Goal: Task Accomplishment & Management: Complete application form

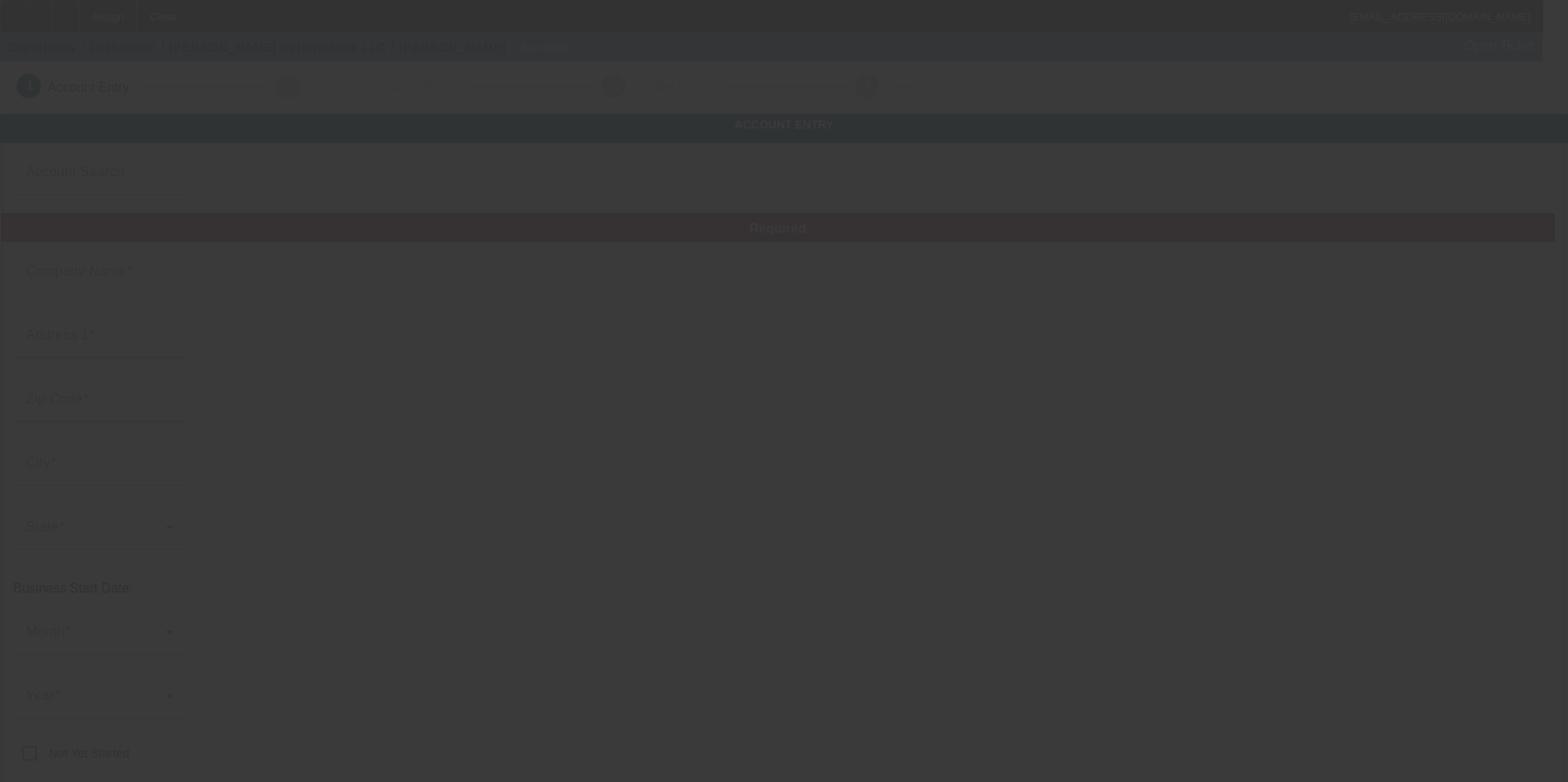
type input "Powell Performance LLC"
type input "4243 Sachs Ave"
type input "71360"
type input "Moore"
type input "(405) 650-3986"
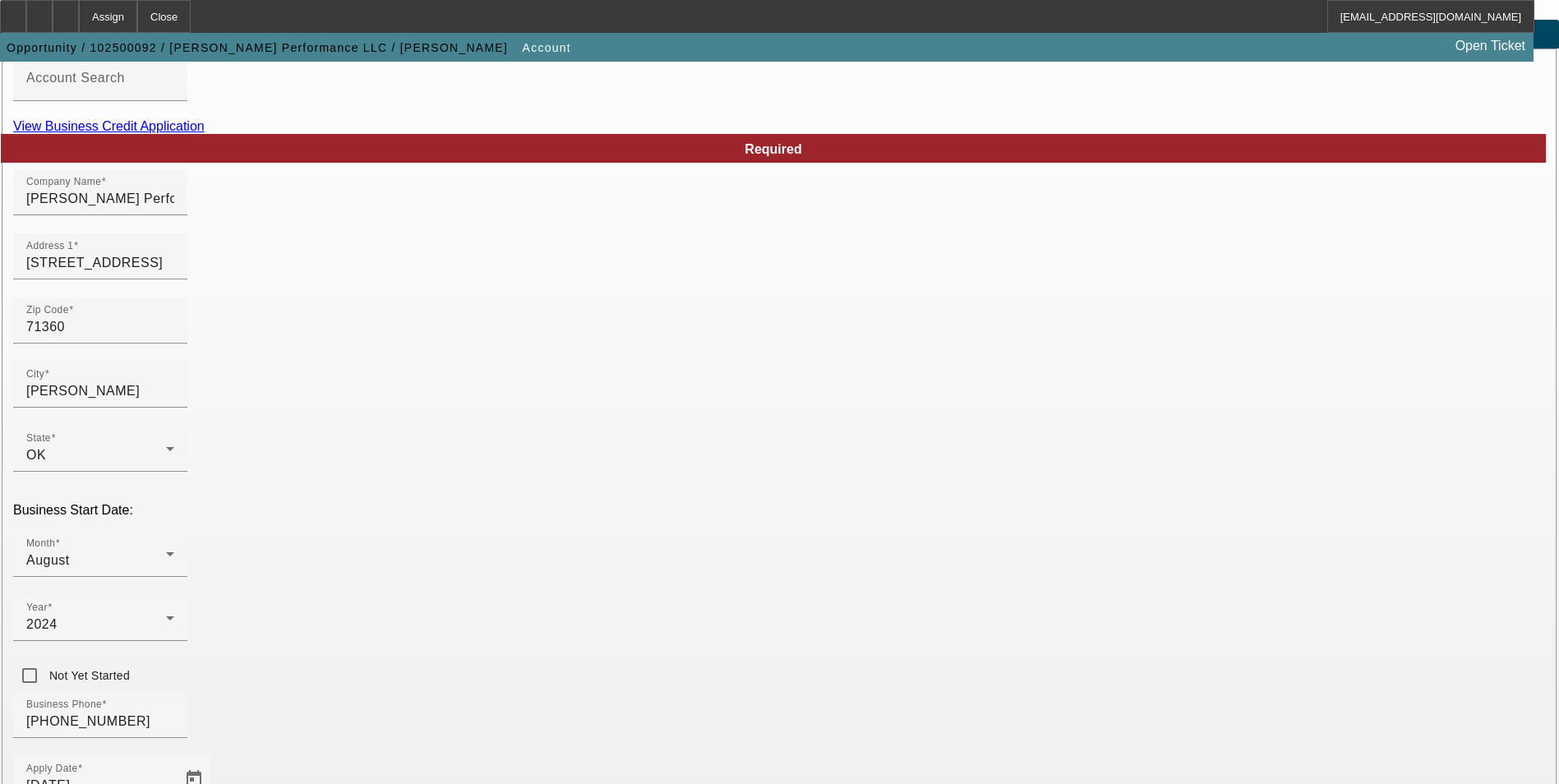
scroll to position [82, 0]
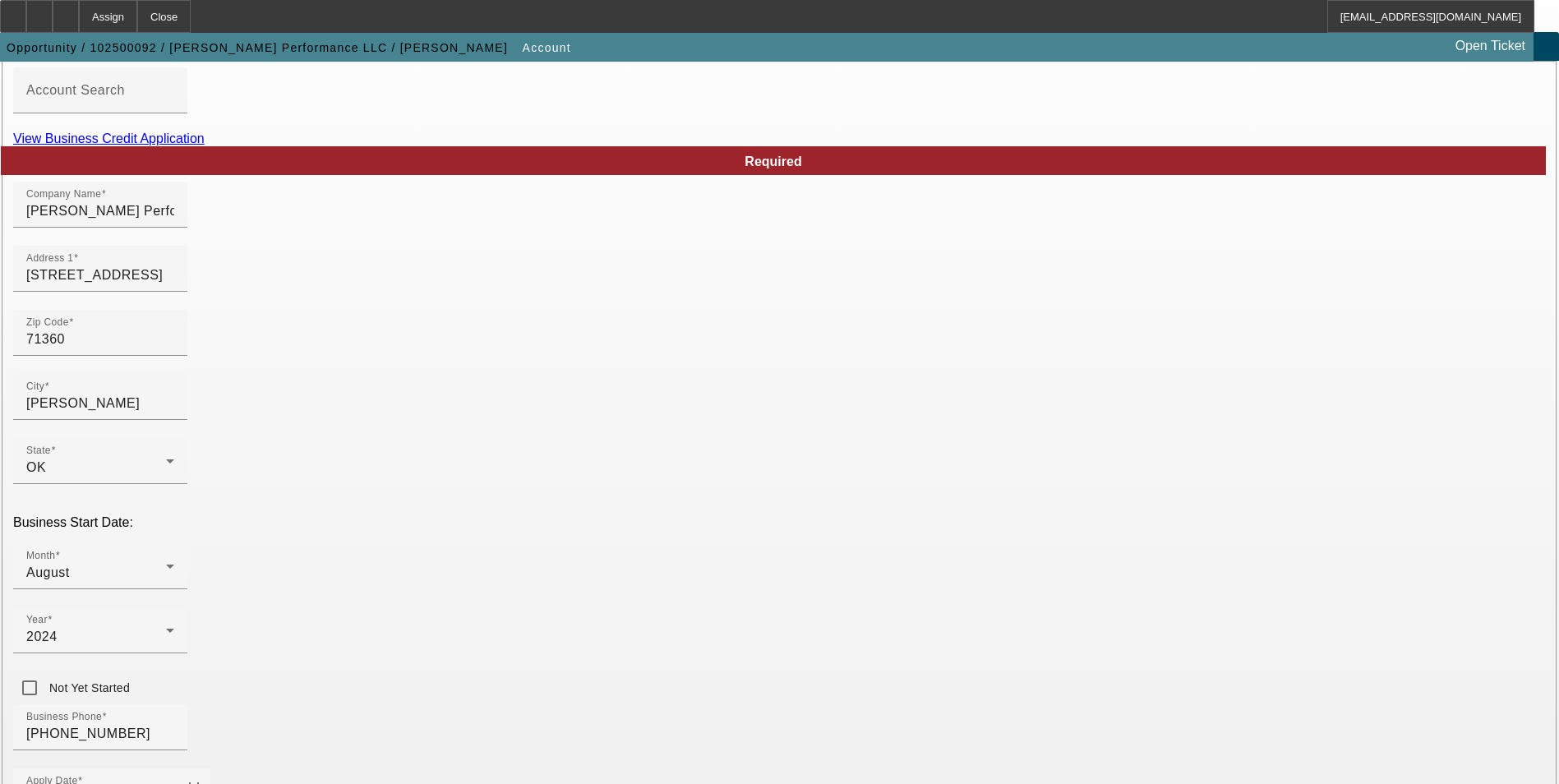
paste input "994700025"
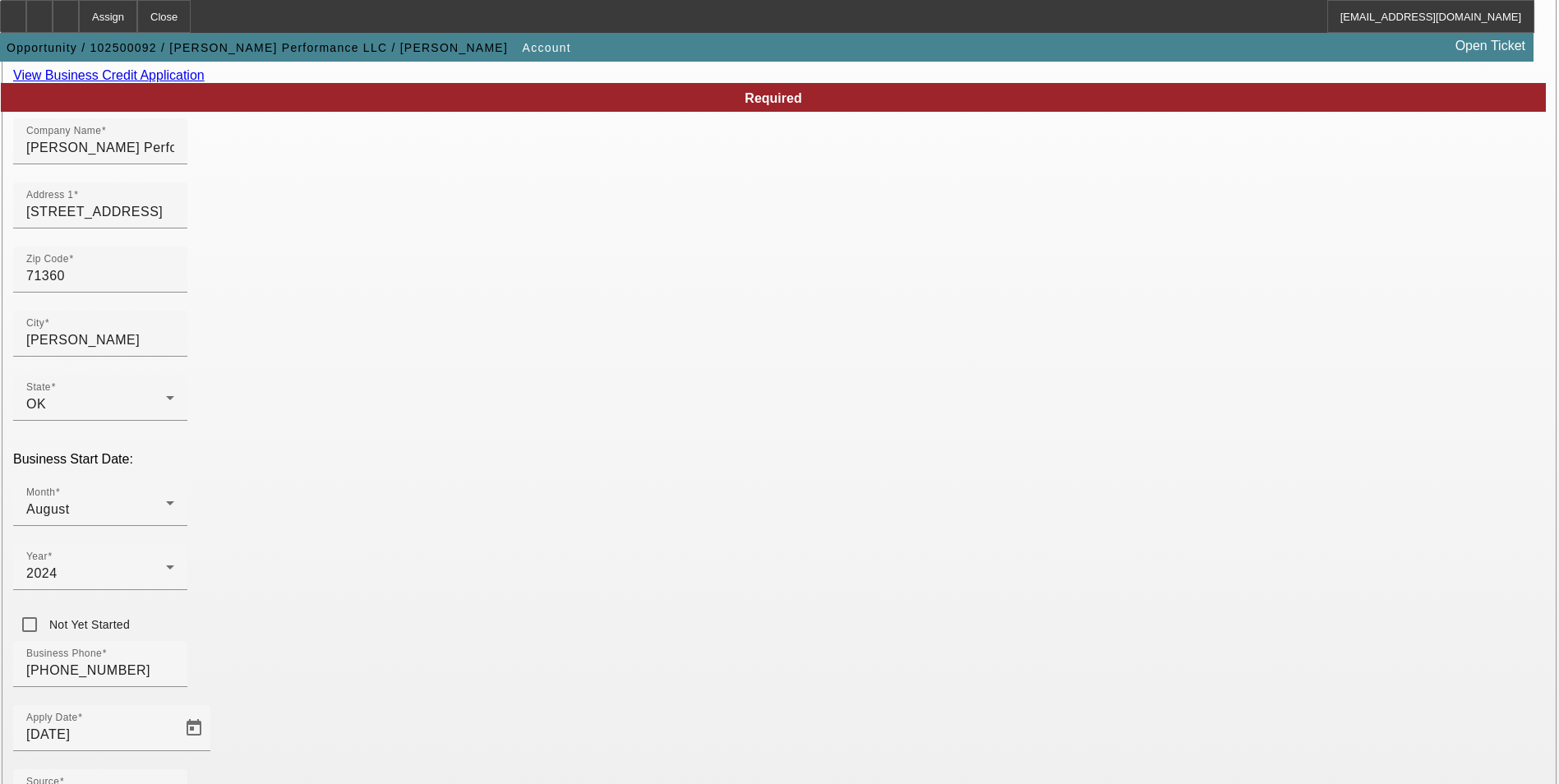
scroll to position [268, 0]
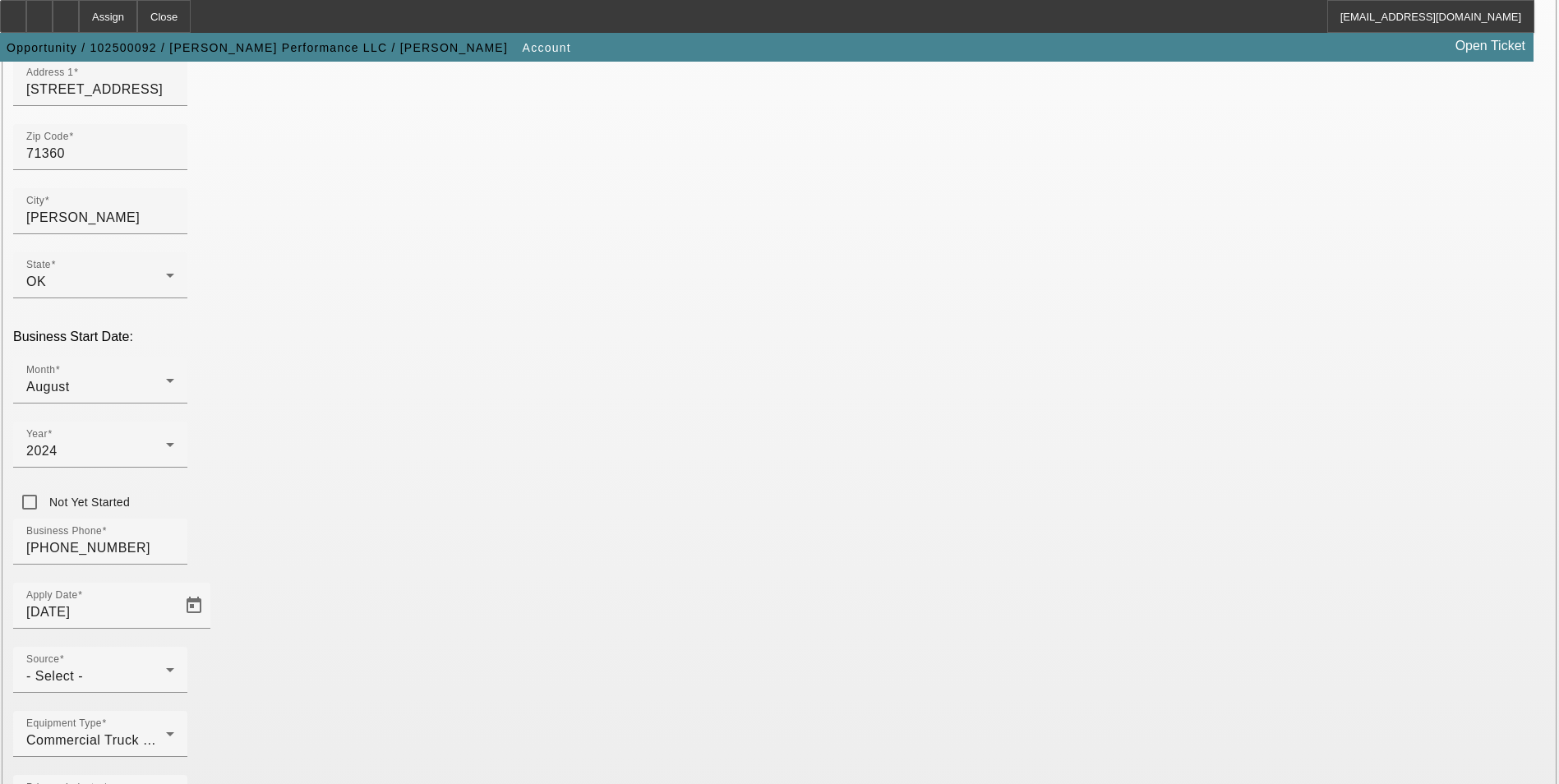
type input "994700025"
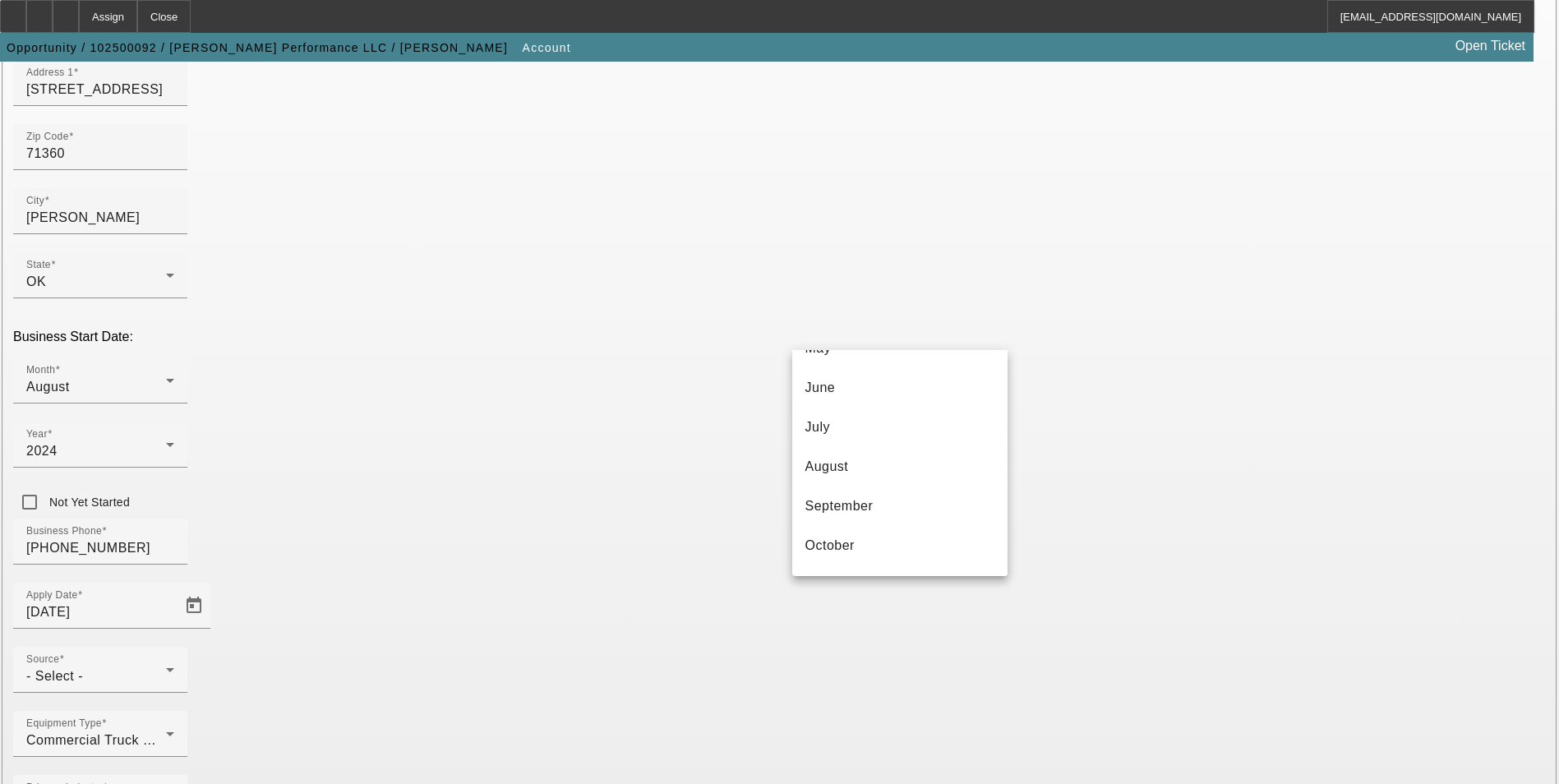
scroll to position [300, 0]
click at [894, 389] on mat-option "August" at bounding box center [900, 391] width 215 height 39
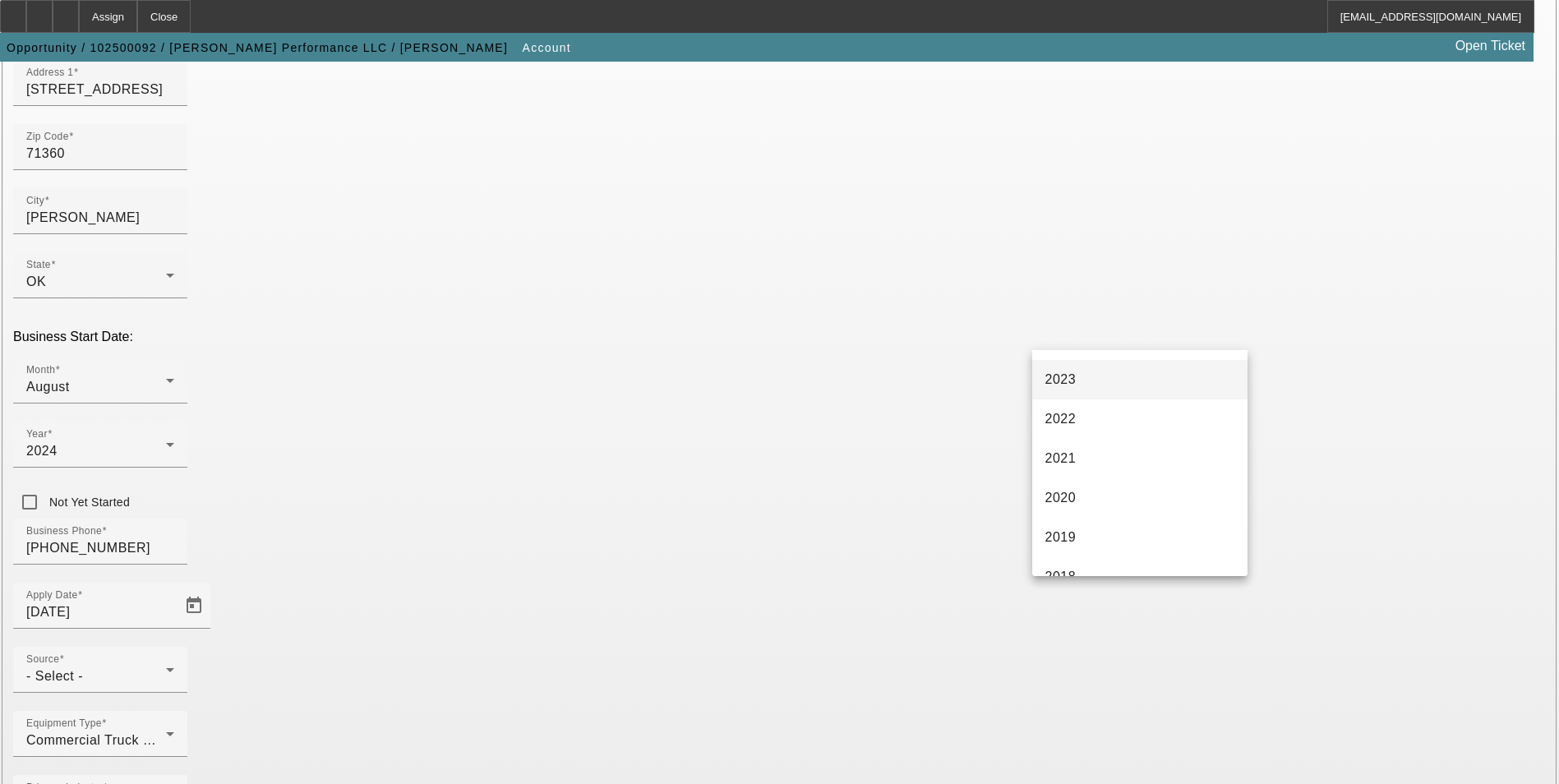
scroll to position [164, 0]
click at [1108, 376] on mat-option "2024" at bounding box center [1139, 369] width 215 height 39
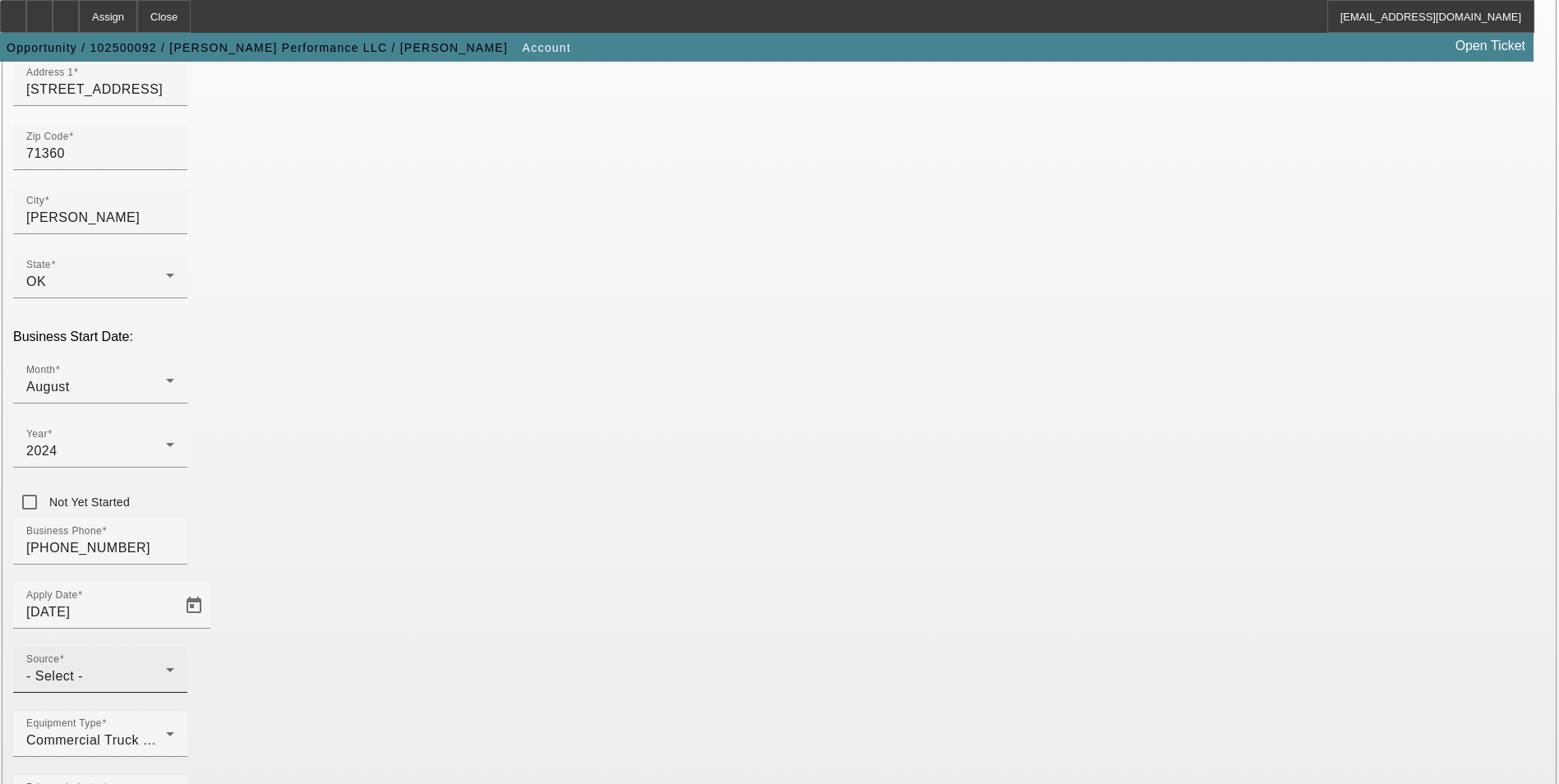
click at [174, 647] on div "Source - Select -" at bounding box center [100, 669] width 148 height 46
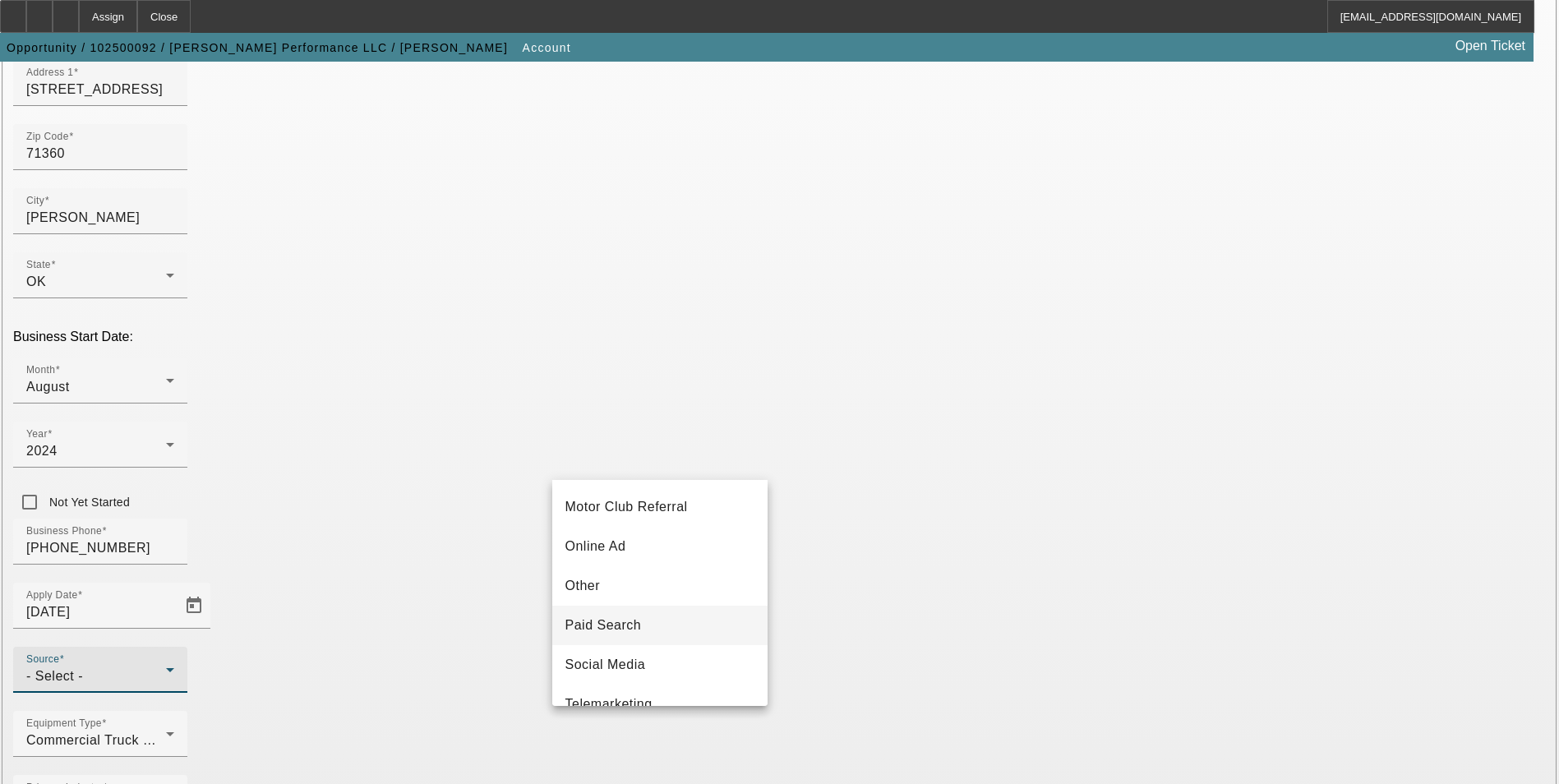
scroll to position [575, 0]
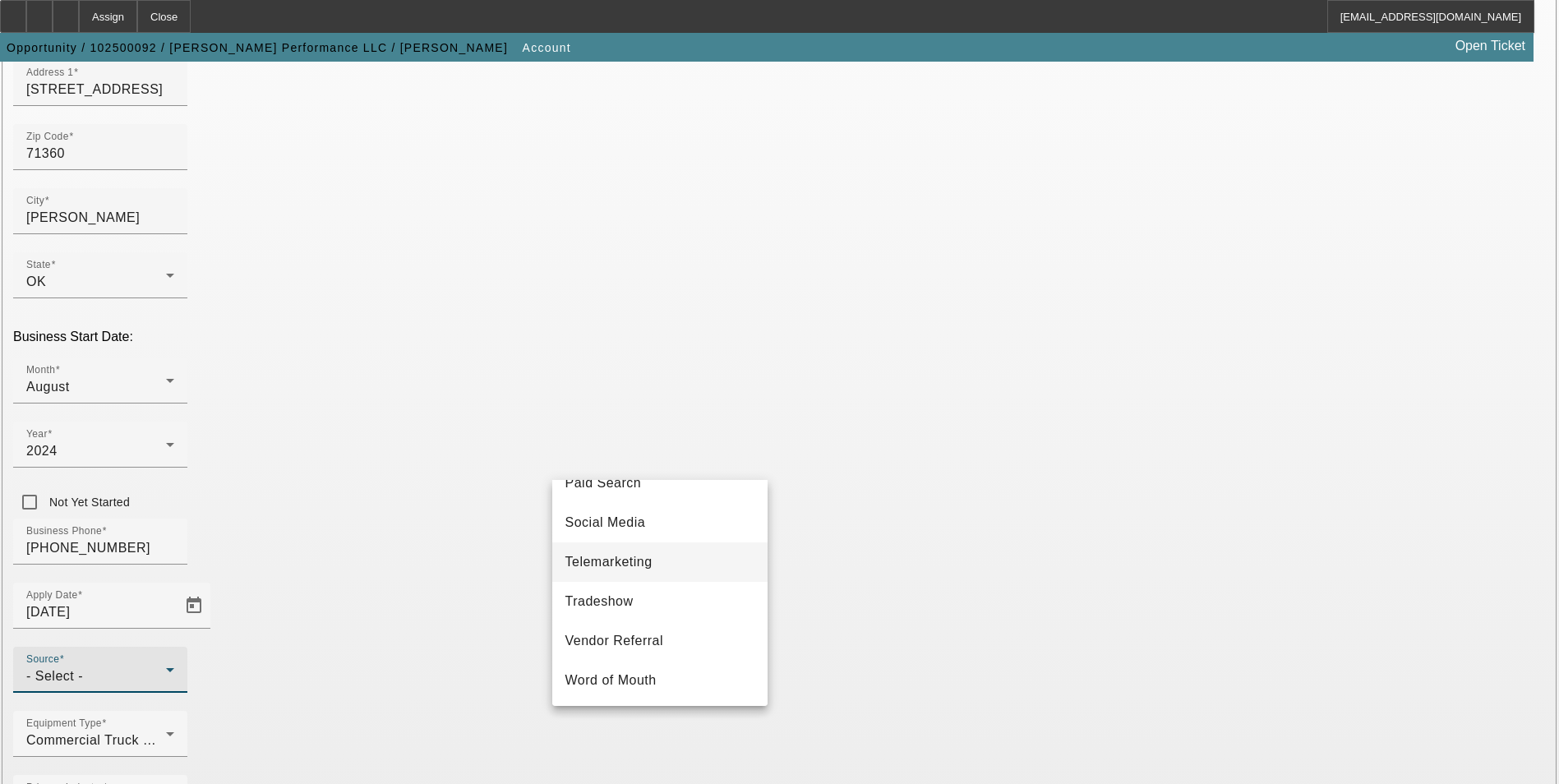
click at [666, 575] on mat-option "Telemarketing" at bounding box center [659, 561] width 215 height 39
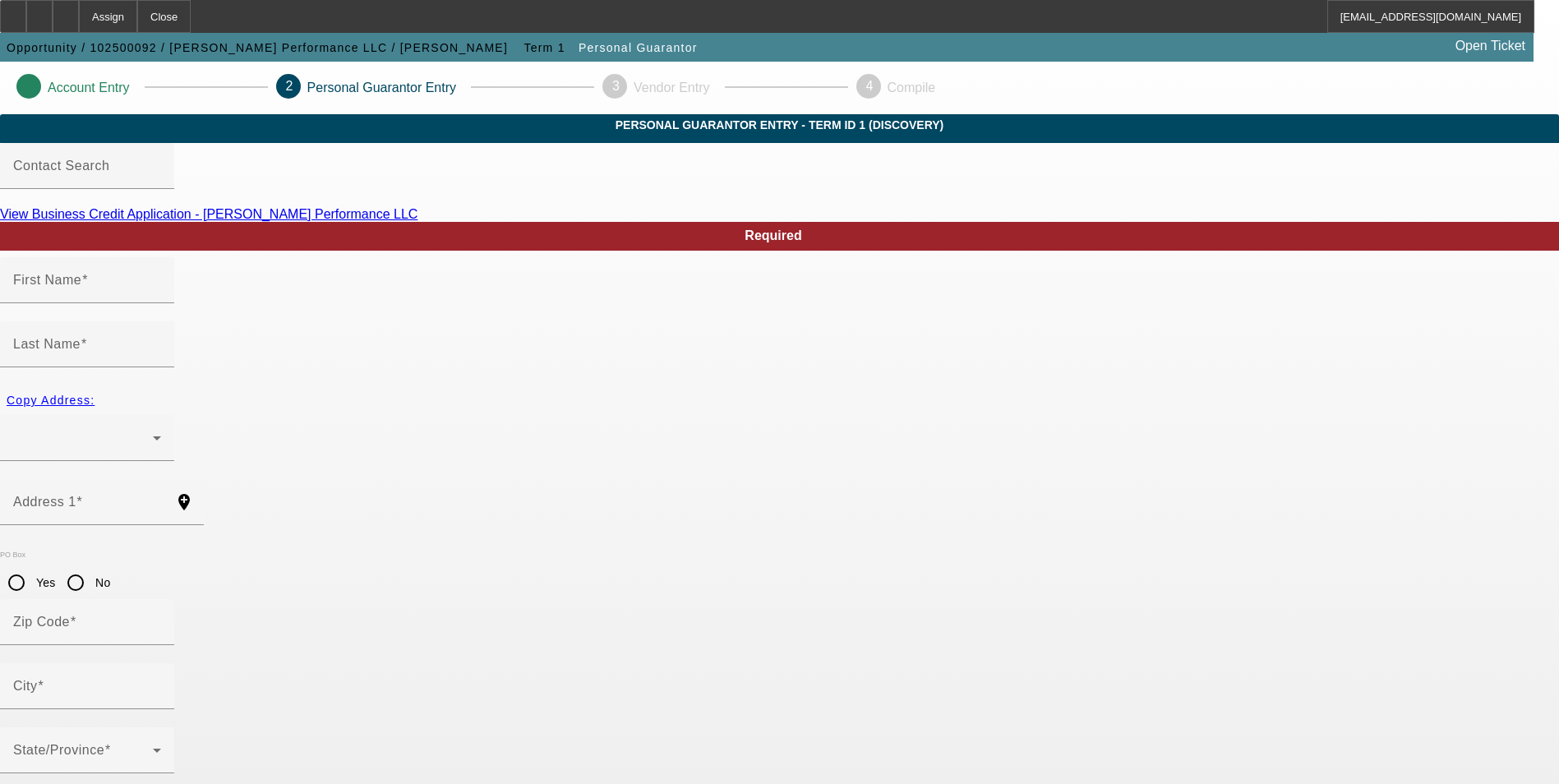
type input "Blake"
type input "Powell"
radio input "true"
type input "[PHONE_NUMBER]"
type input "441-17-1403"
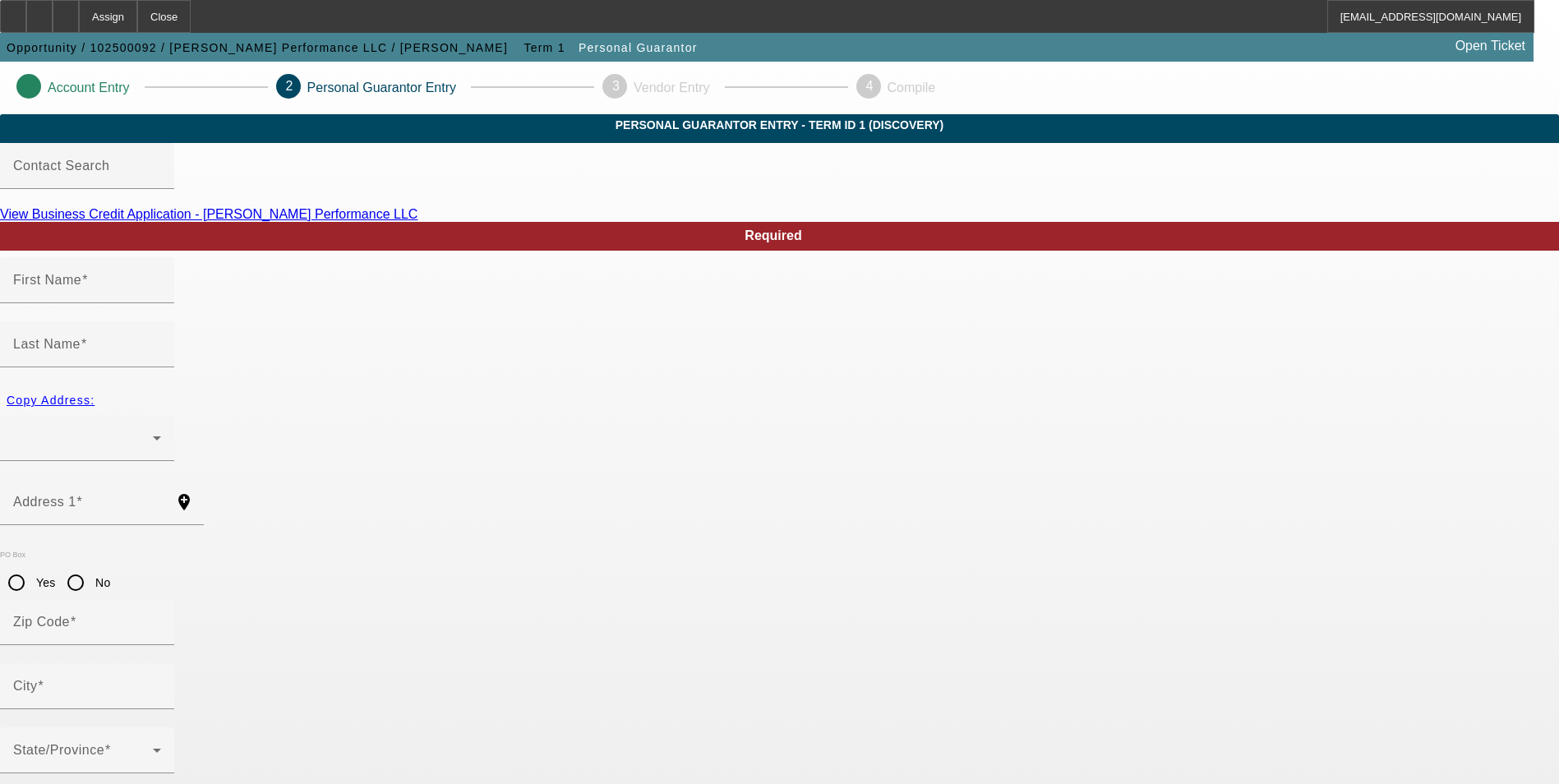
type input "kowboyup16@gmail.com"
click at [152, 428] on div at bounding box center [83, 438] width 140 height 20
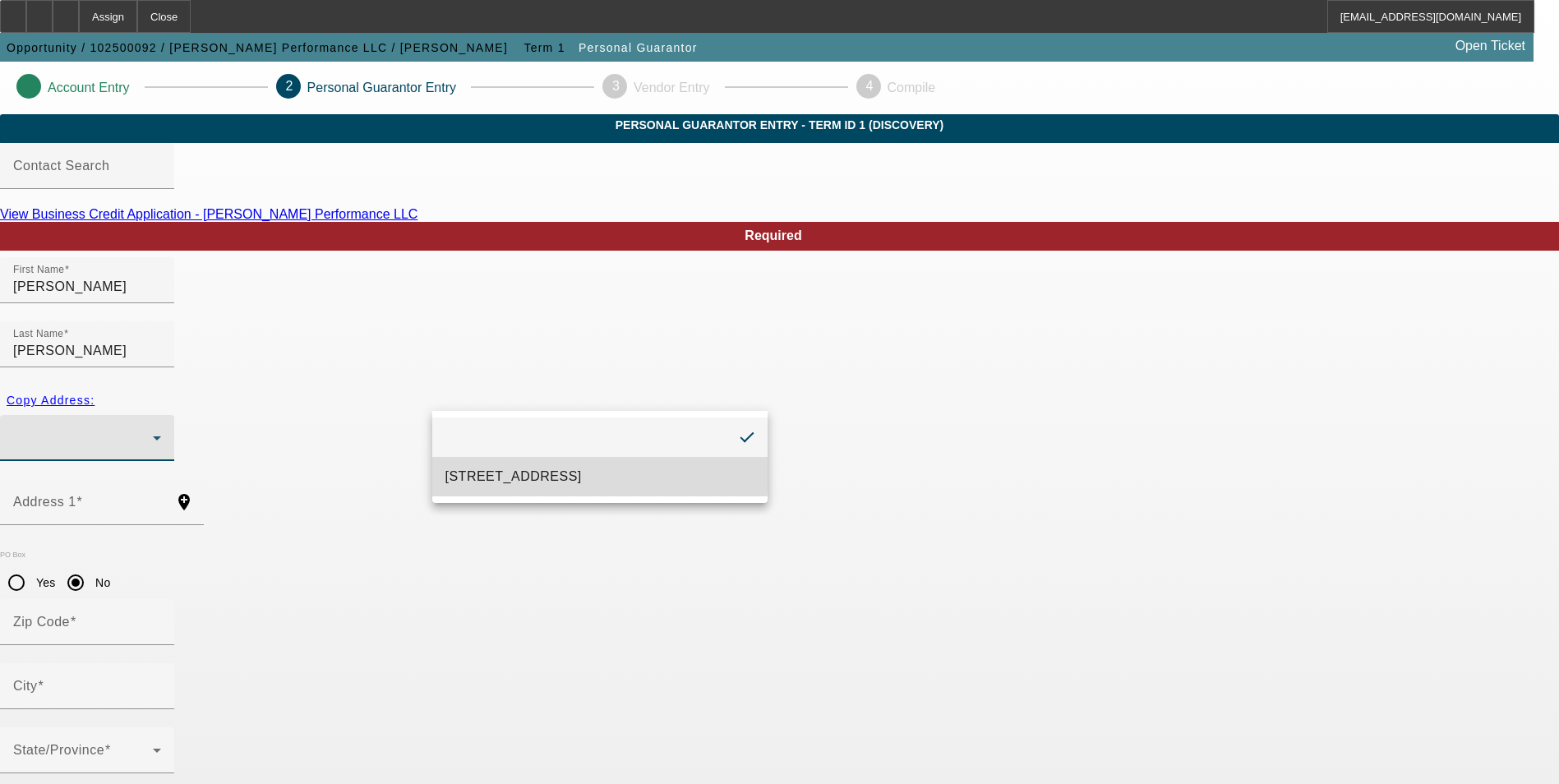
click at [530, 472] on span "4243 Sachs Ave Moore, OK 71360" at bounding box center [514, 477] width 137 height 20
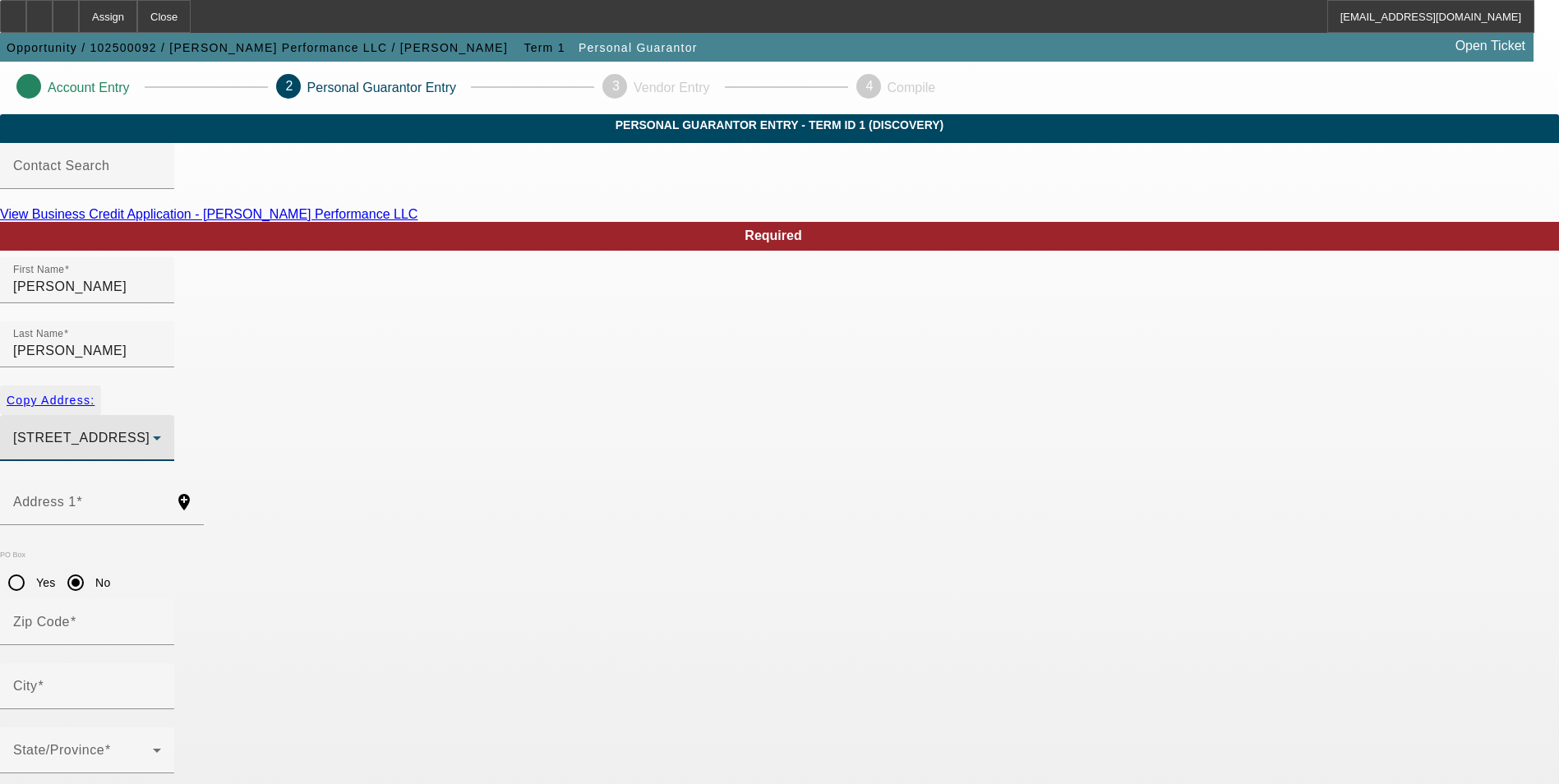
click at [95, 394] on span "Copy Address:" at bounding box center [50, 400] width 88 height 13
type input "4243 Sachs Ave"
radio input "false"
type input "71360"
type input "Moore"
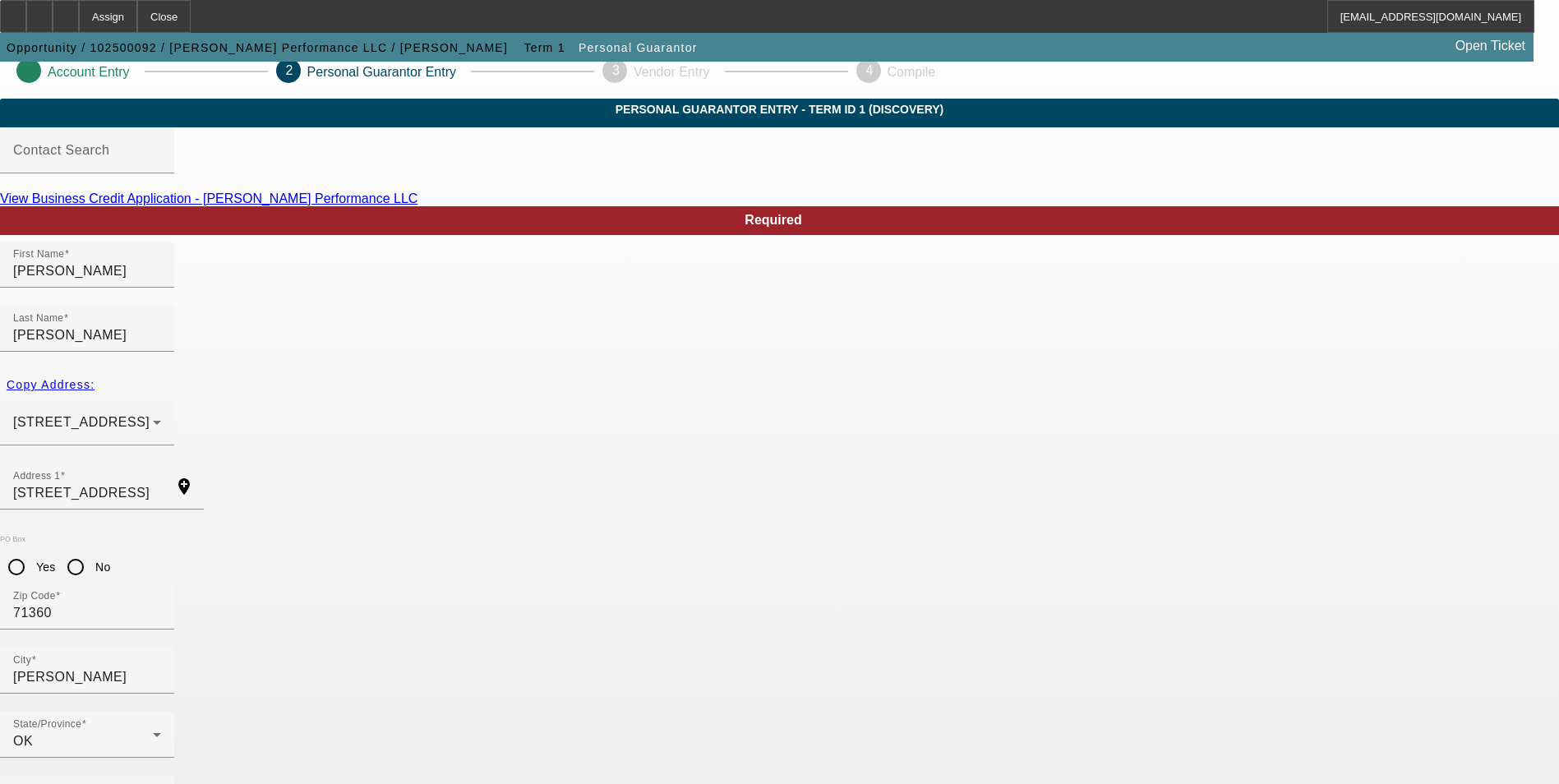
scroll to position [20, 0]
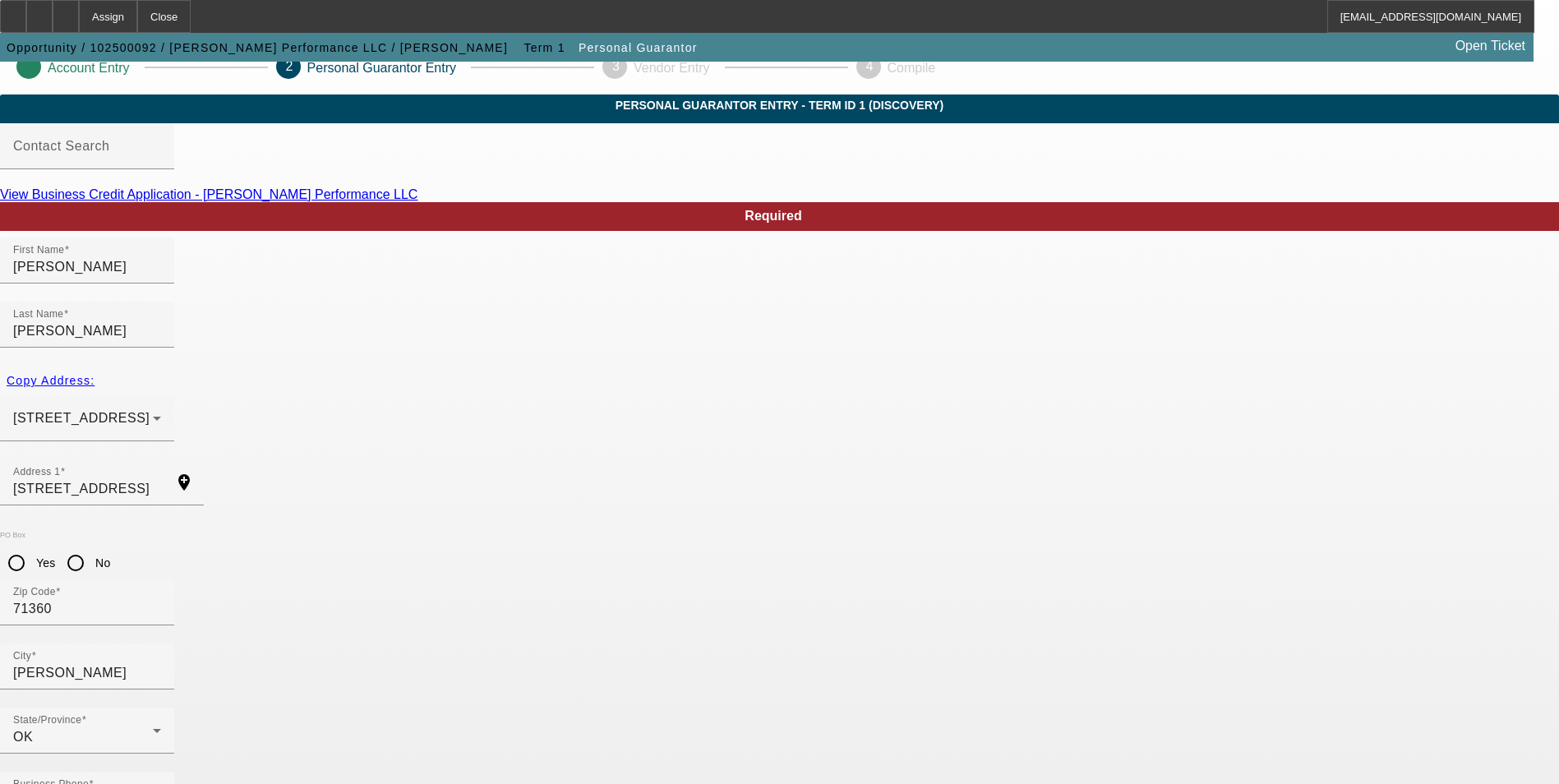
type input "100"
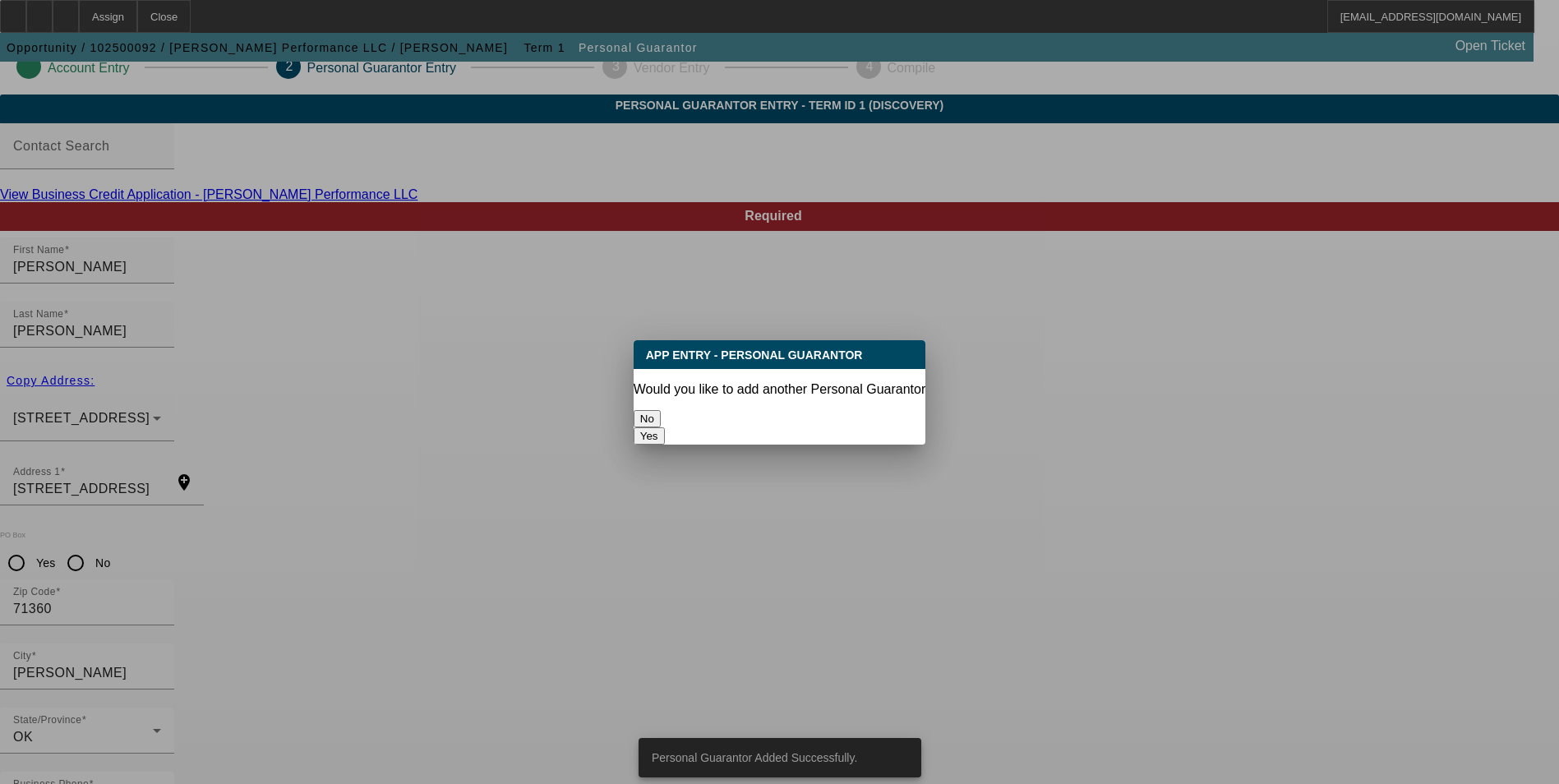
scroll to position [0, 0]
click at [661, 415] on button "No" at bounding box center [647, 419] width 27 height 18
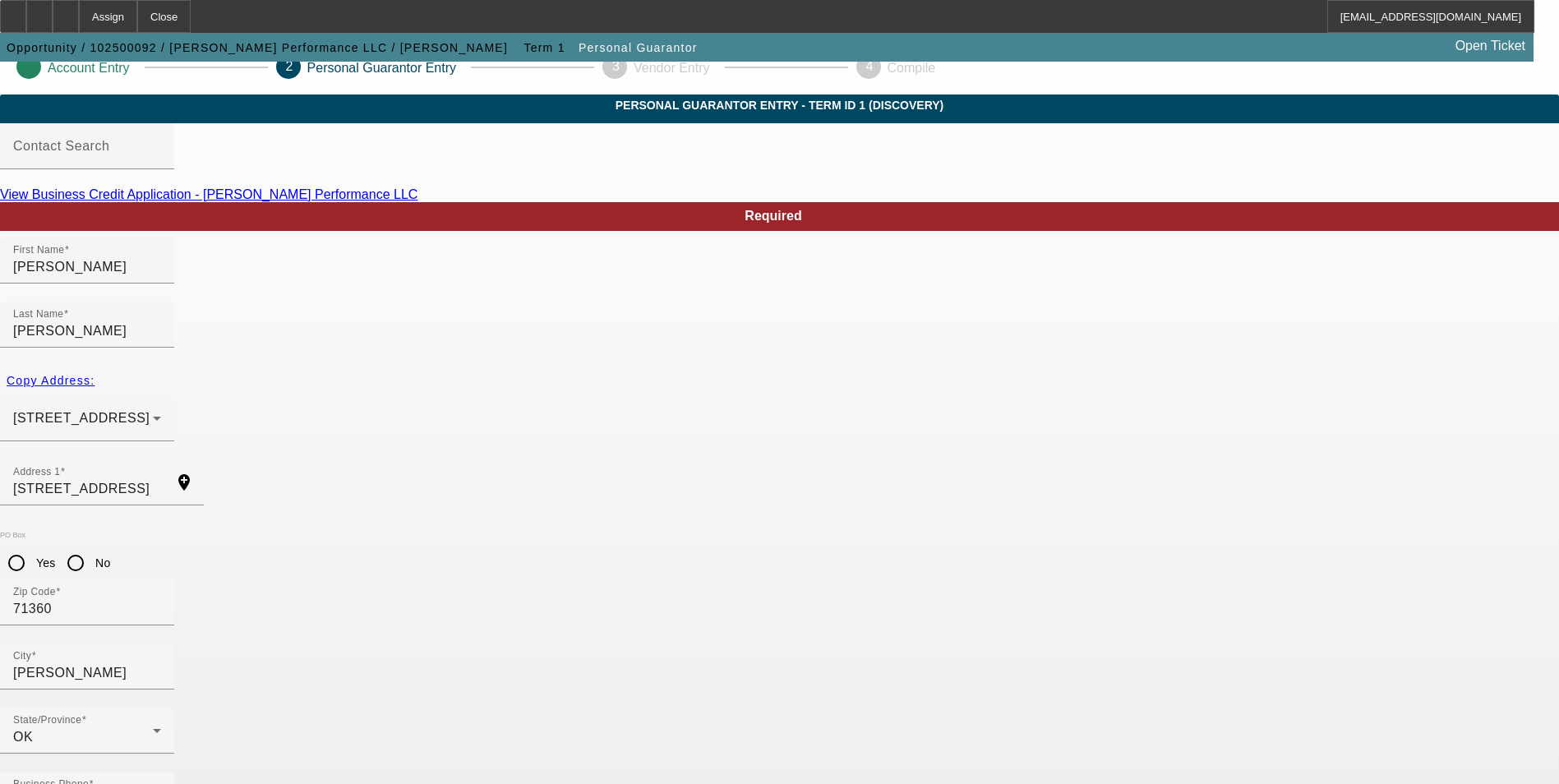
scroll to position [20, 0]
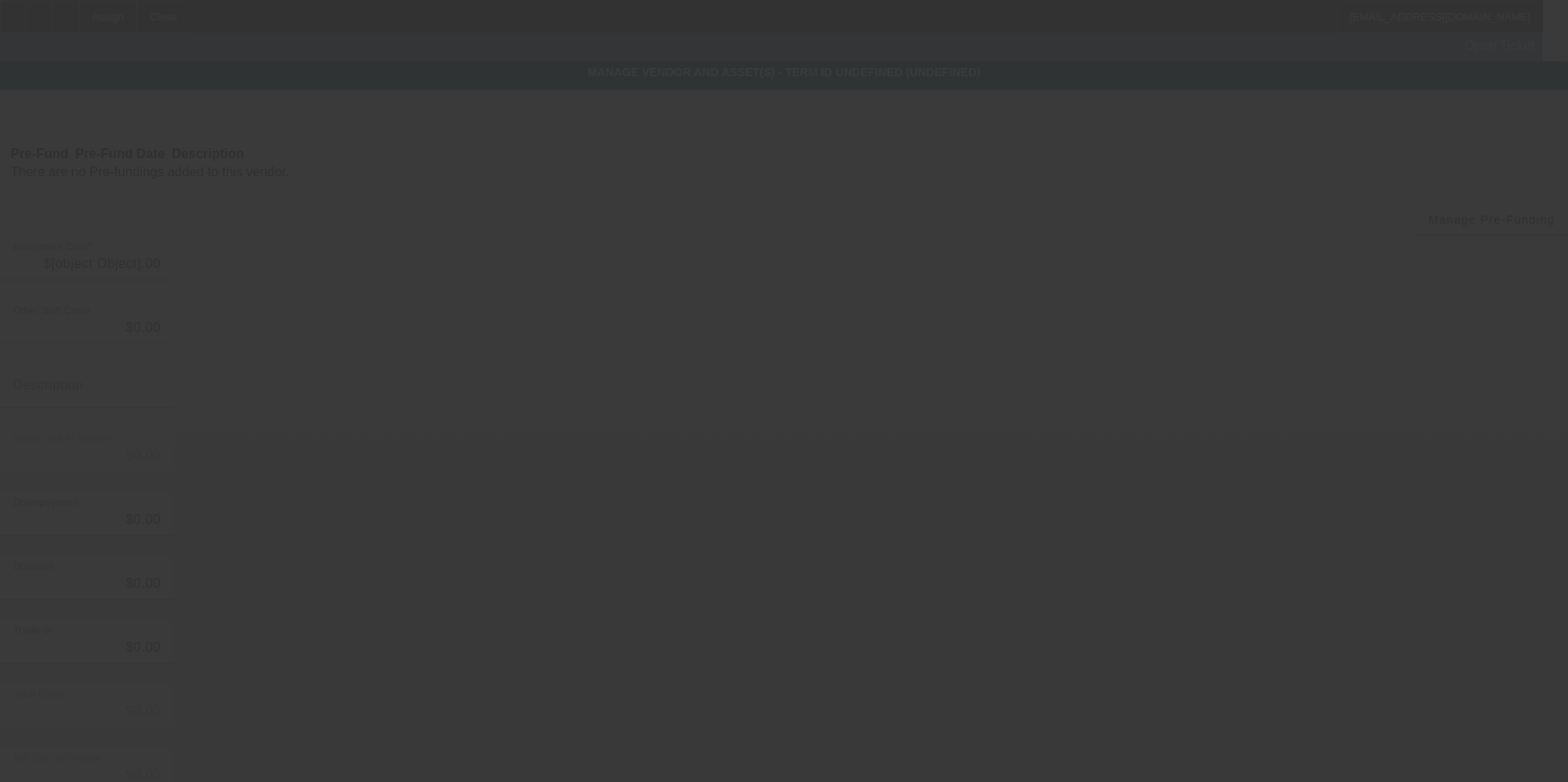
type input "$50,000.00"
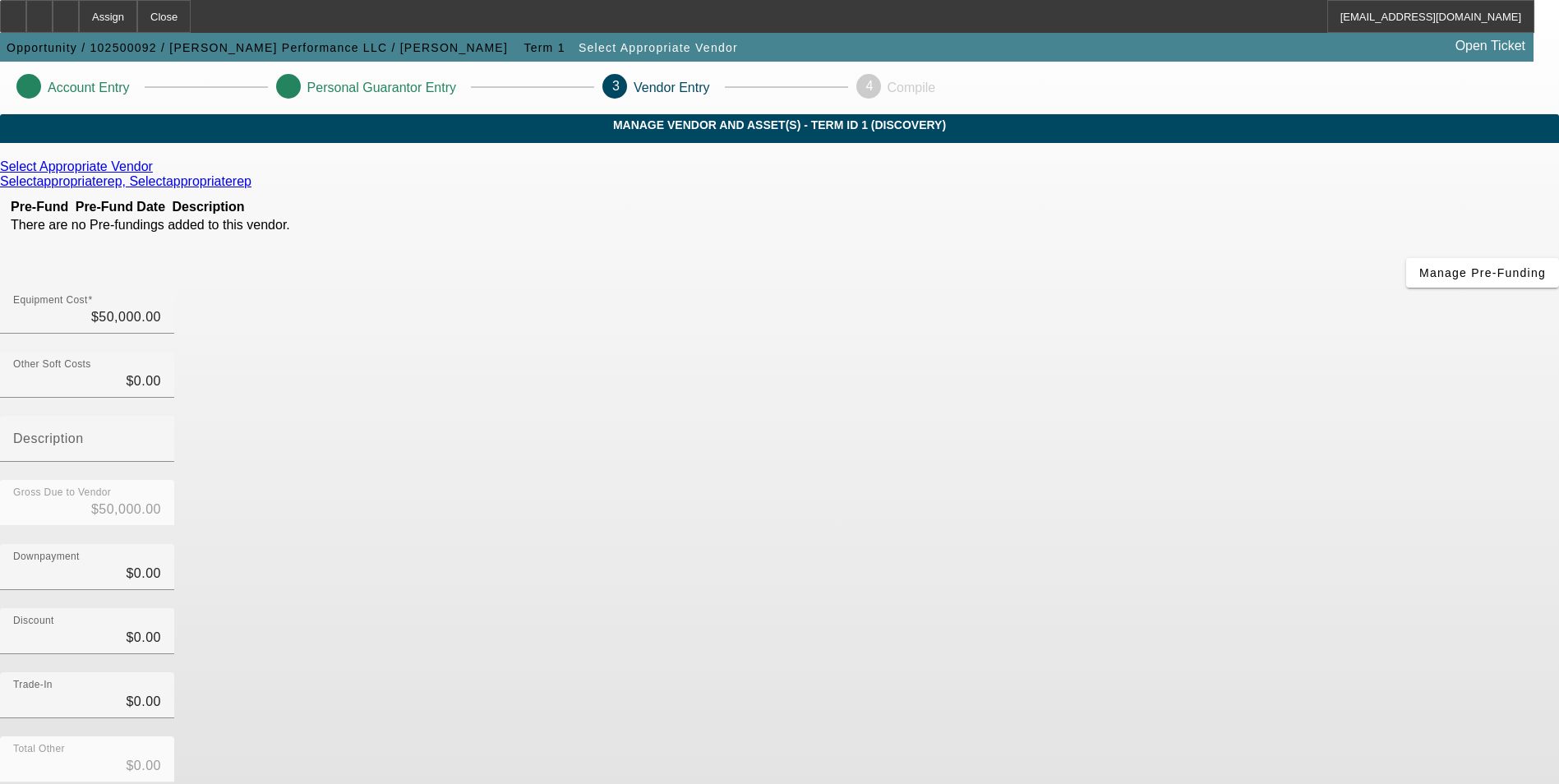
click at [157, 173] on icon at bounding box center [157, 166] width 0 height 14
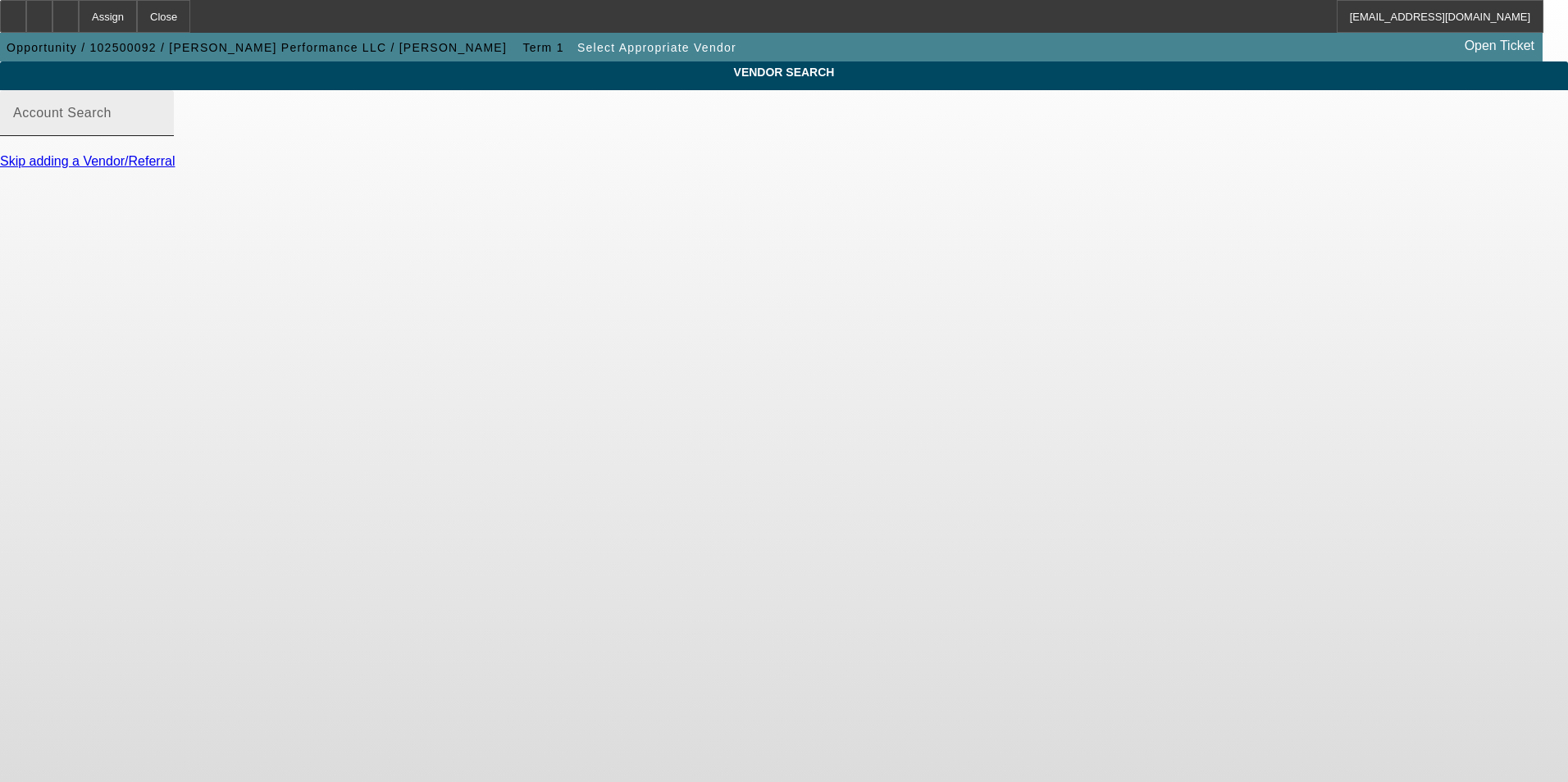
click at [160, 129] on input "Account Search" at bounding box center [87, 119] width 148 height 20
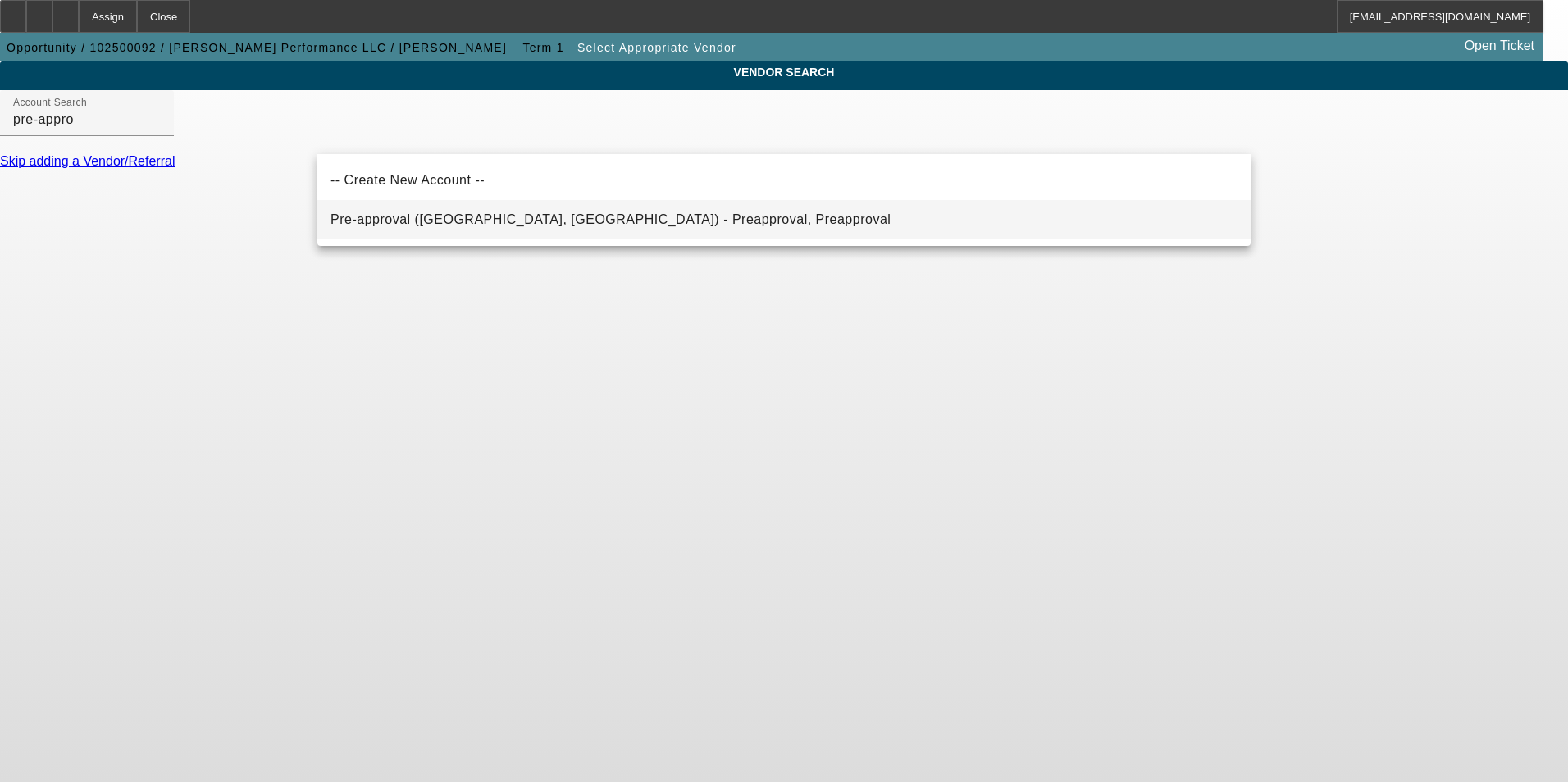
click at [532, 221] on span "Pre-approval (Northbrook, IL) - Preapproval, Preapproval" at bounding box center [610, 219] width 560 height 14
type input "Pre-approval (Northbrook, IL) - Preapproval, Preapproval"
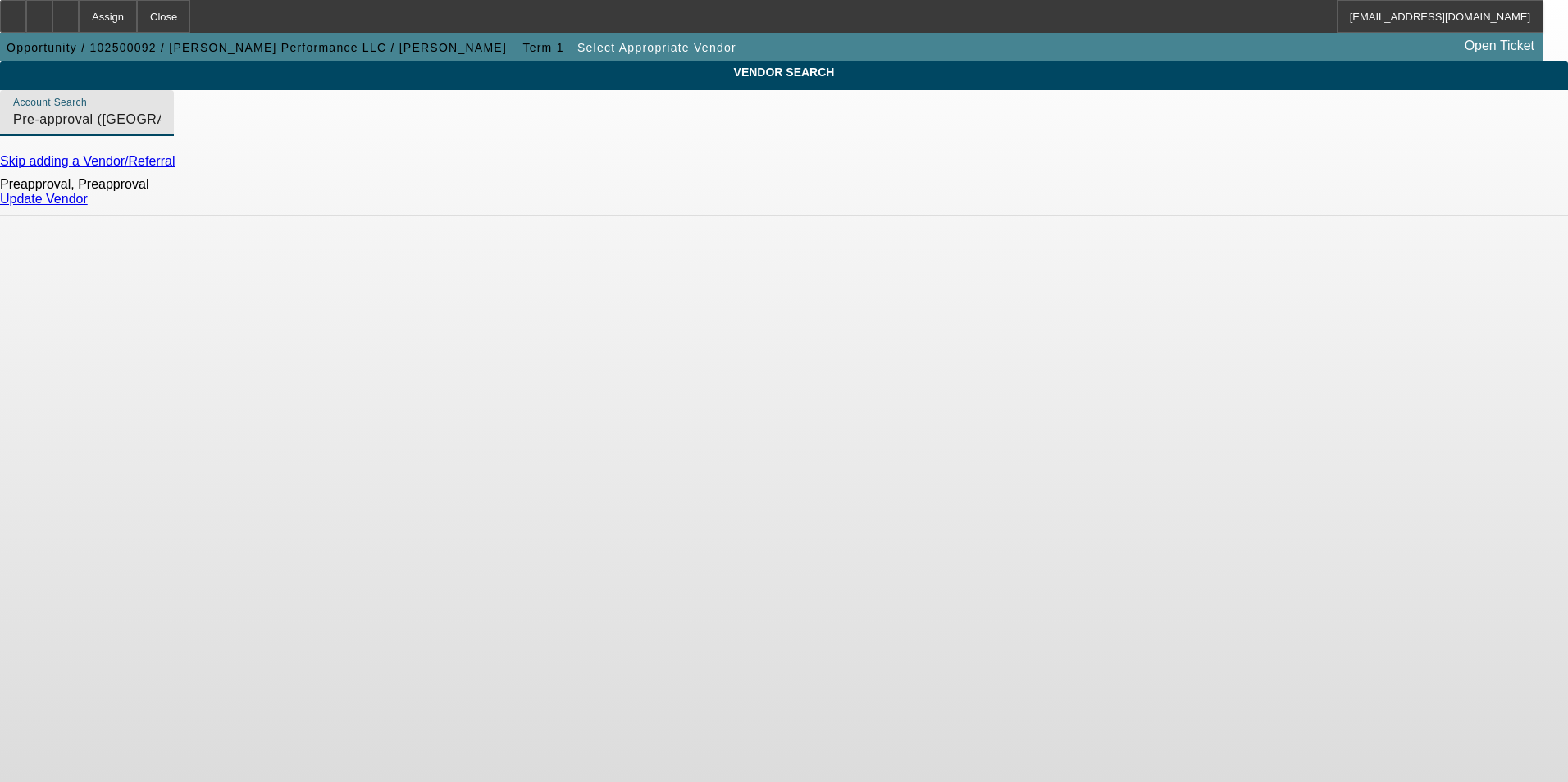
click at [88, 206] on link "Update Vendor" at bounding box center [43, 199] width 88 height 14
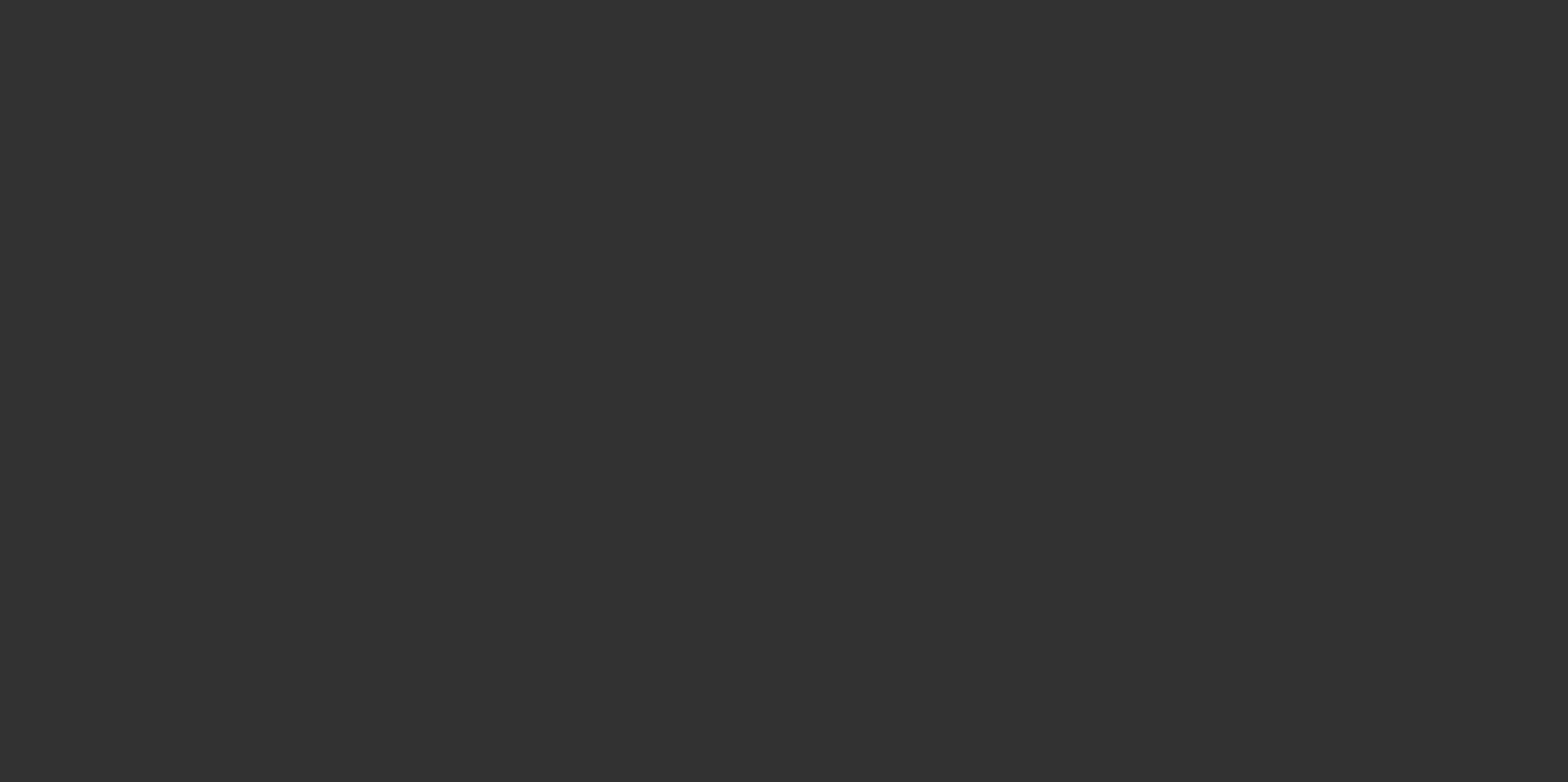
type input "$50,000.00"
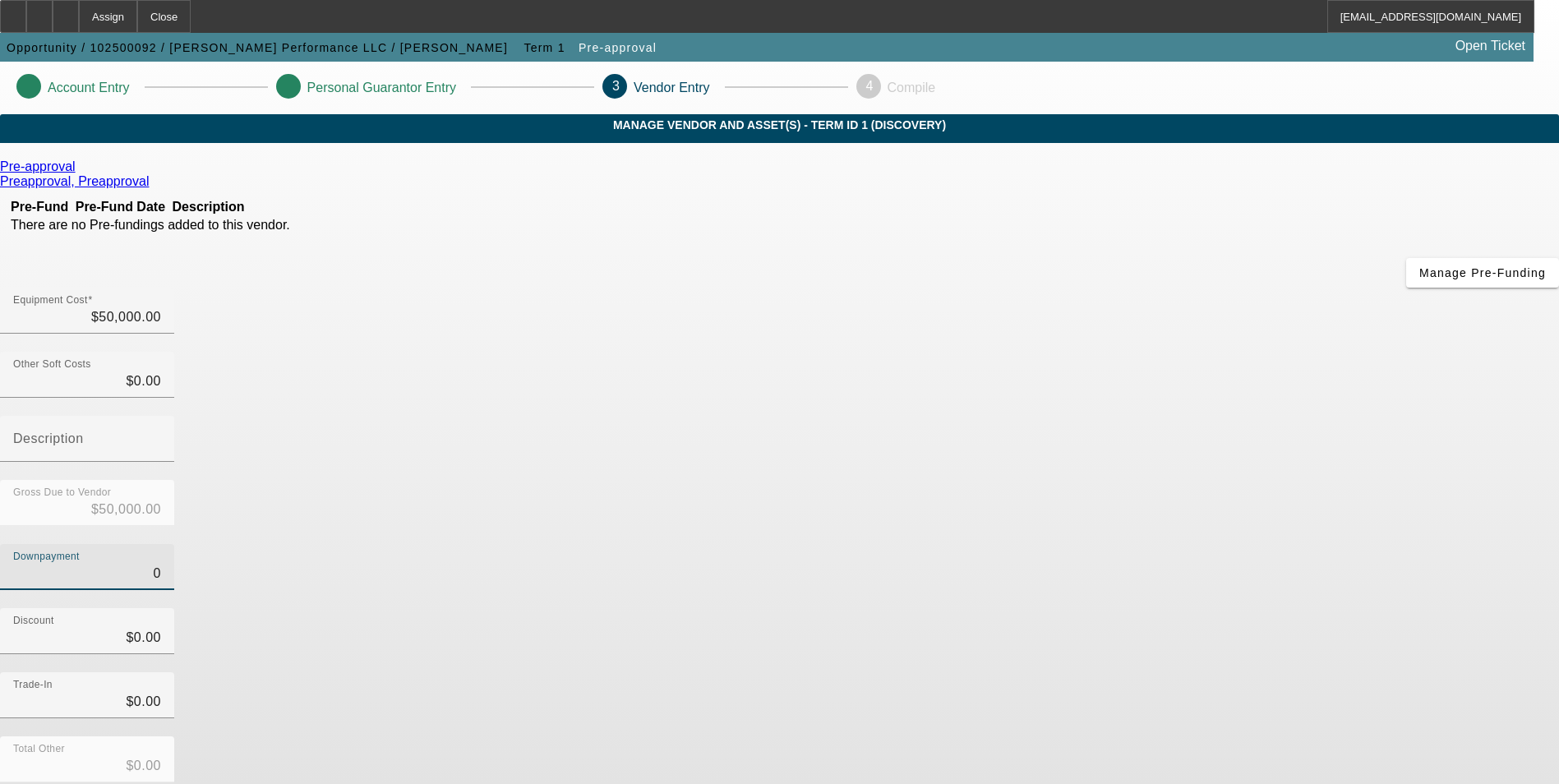
click at [161, 564] on input "0" at bounding box center [87, 574] width 148 height 20
type input "10"
type input "$10.00"
type input "$49,990.00"
type input "100"
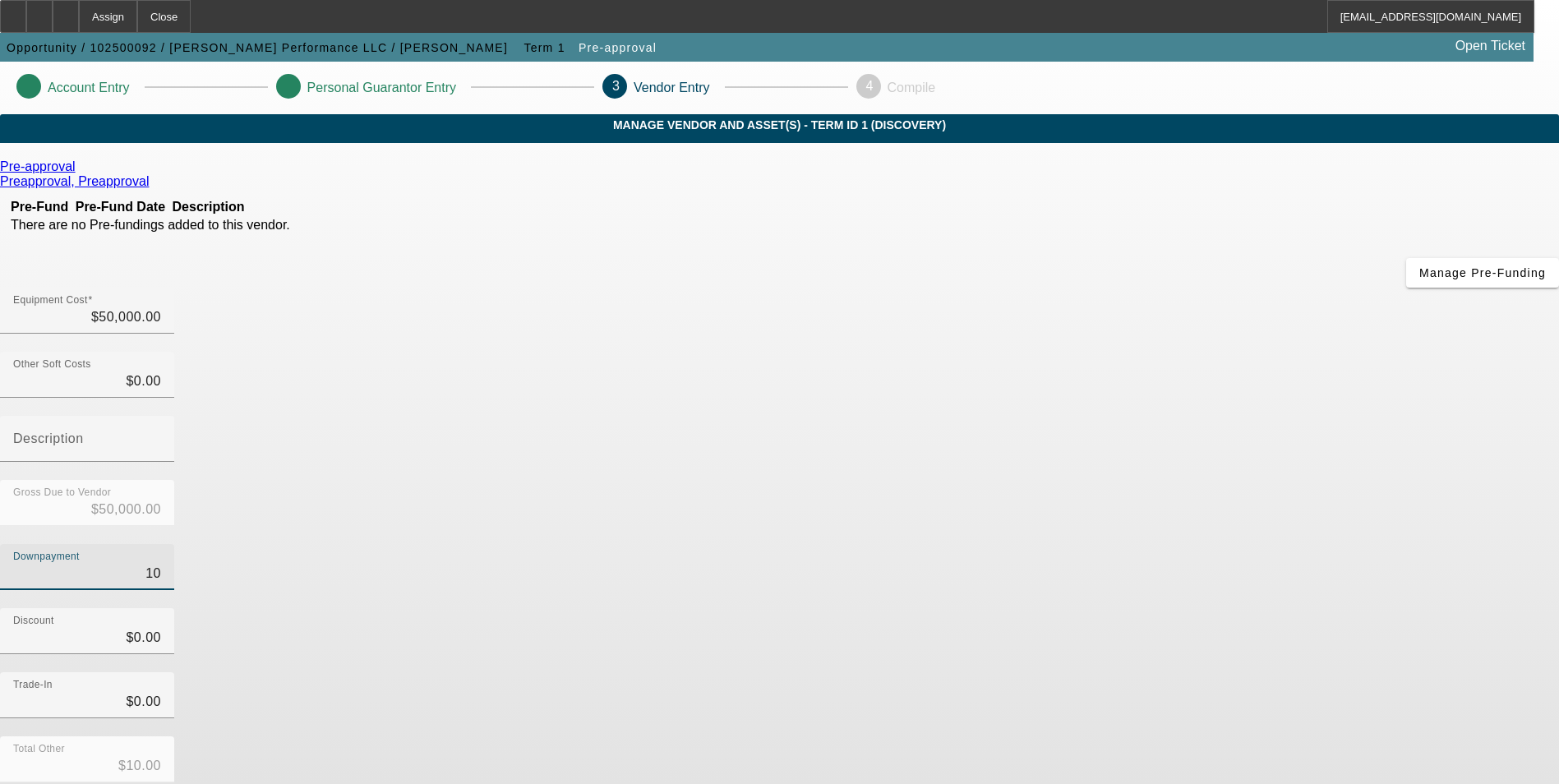
type input "$100.00"
type input "$49,900.00"
type input "10"
type input "$10.00"
type input "$49,990.00"
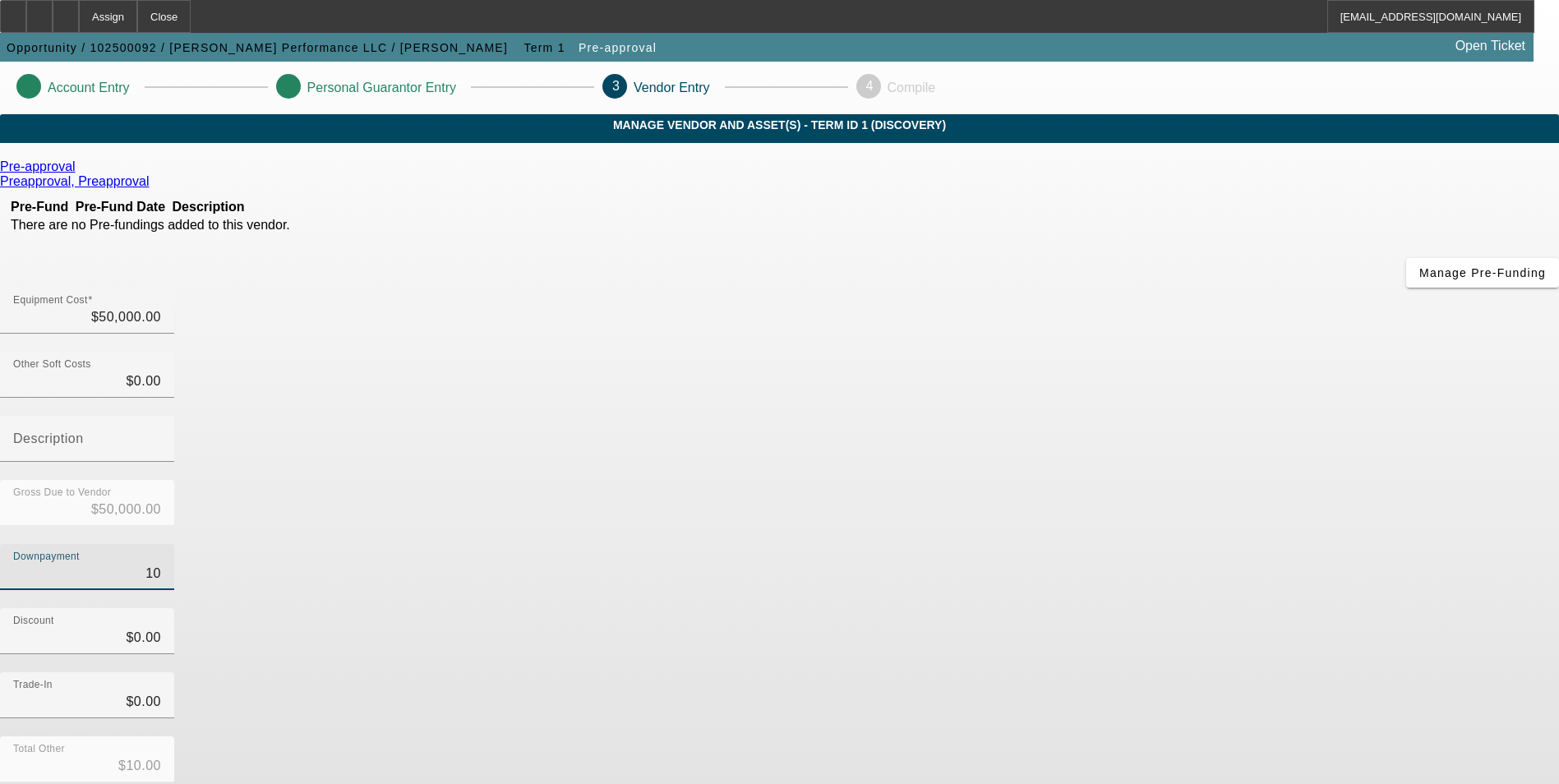
type input "0"
type input "$0.00"
type input "$50,000.00"
type input "$0.00"
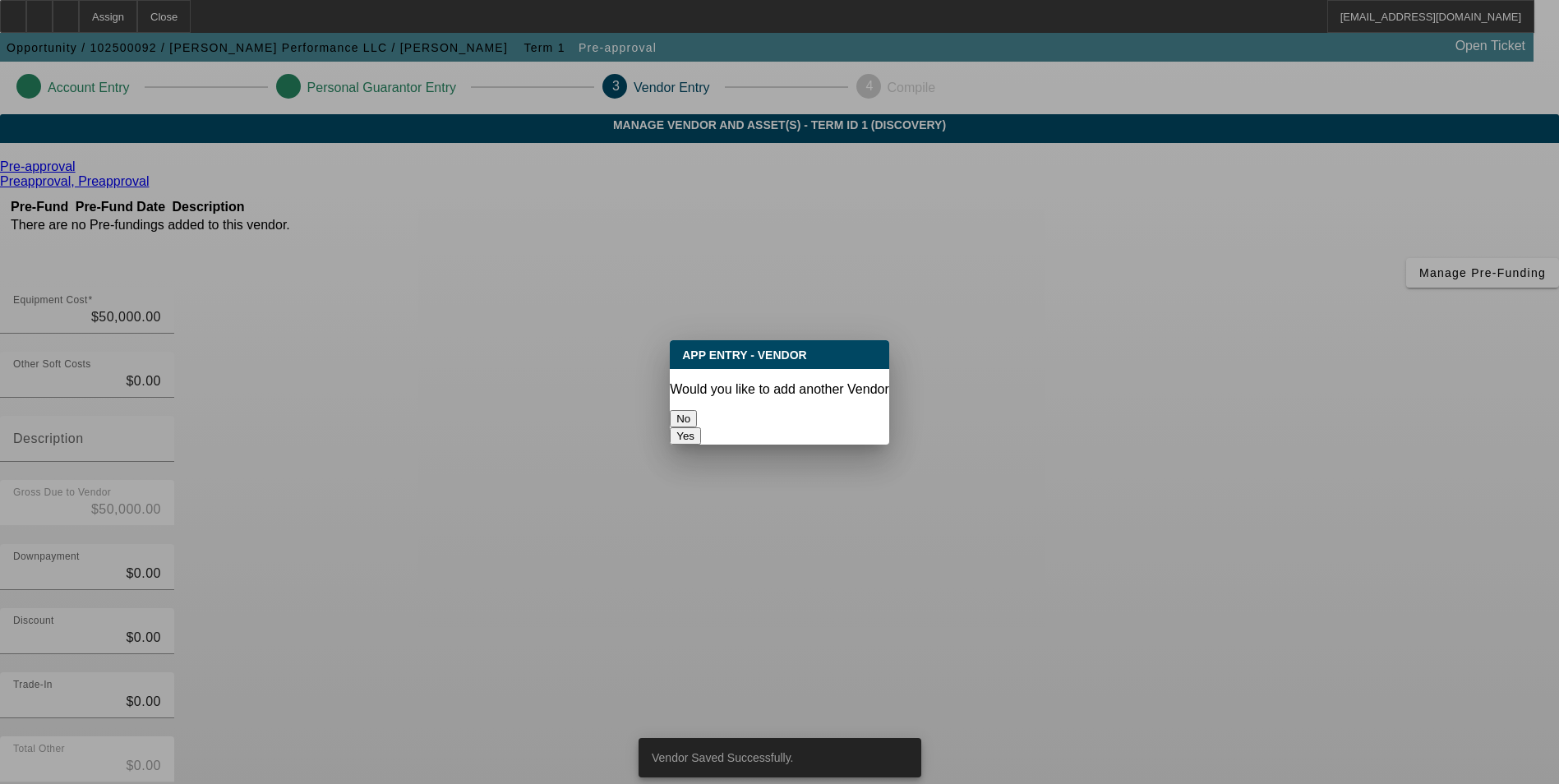
click at [697, 414] on button "No" at bounding box center [684, 419] width 27 height 18
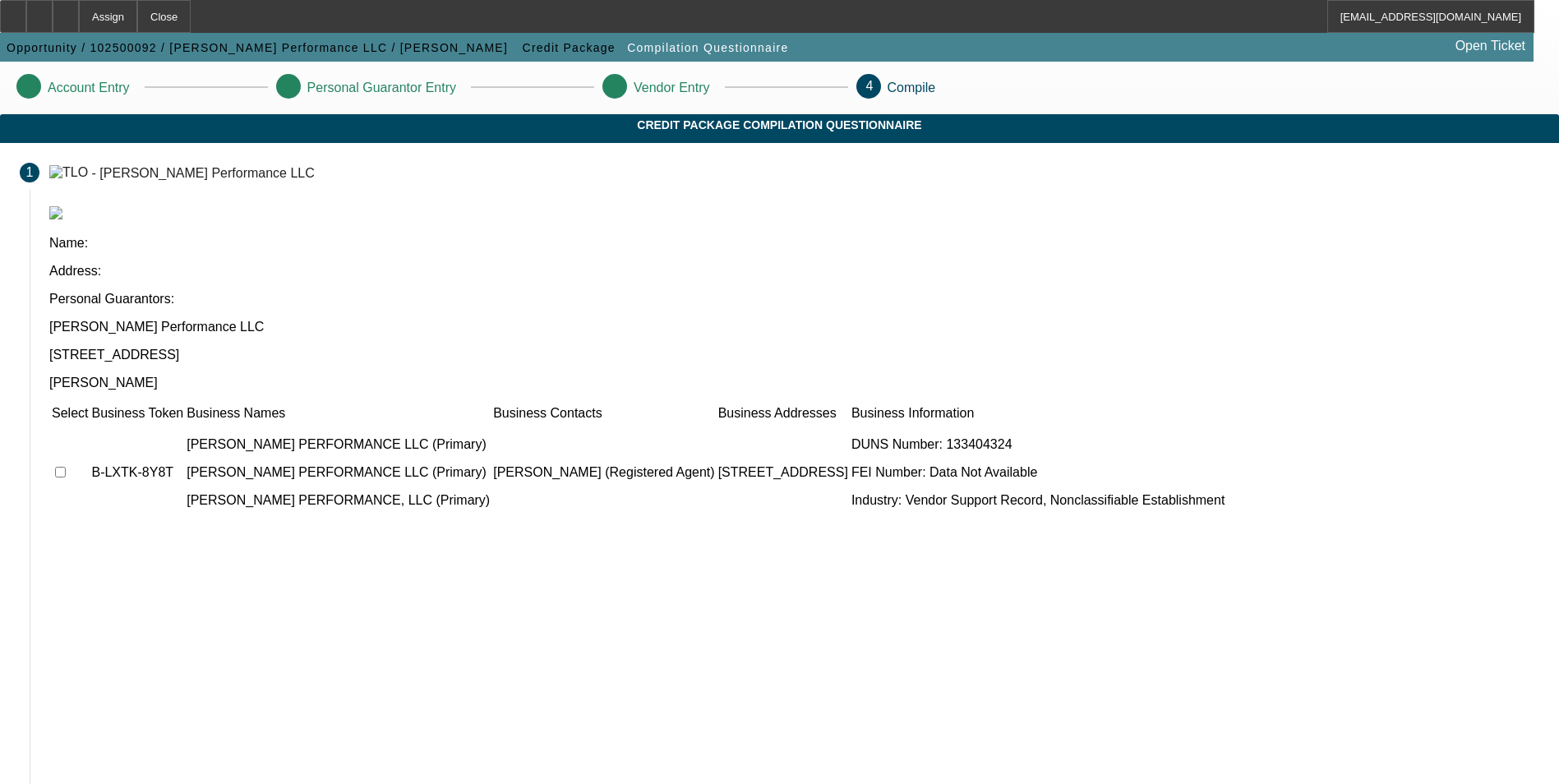
click at [65, 467] on input "checkbox" at bounding box center [60, 472] width 11 height 11
checkbox input "true"
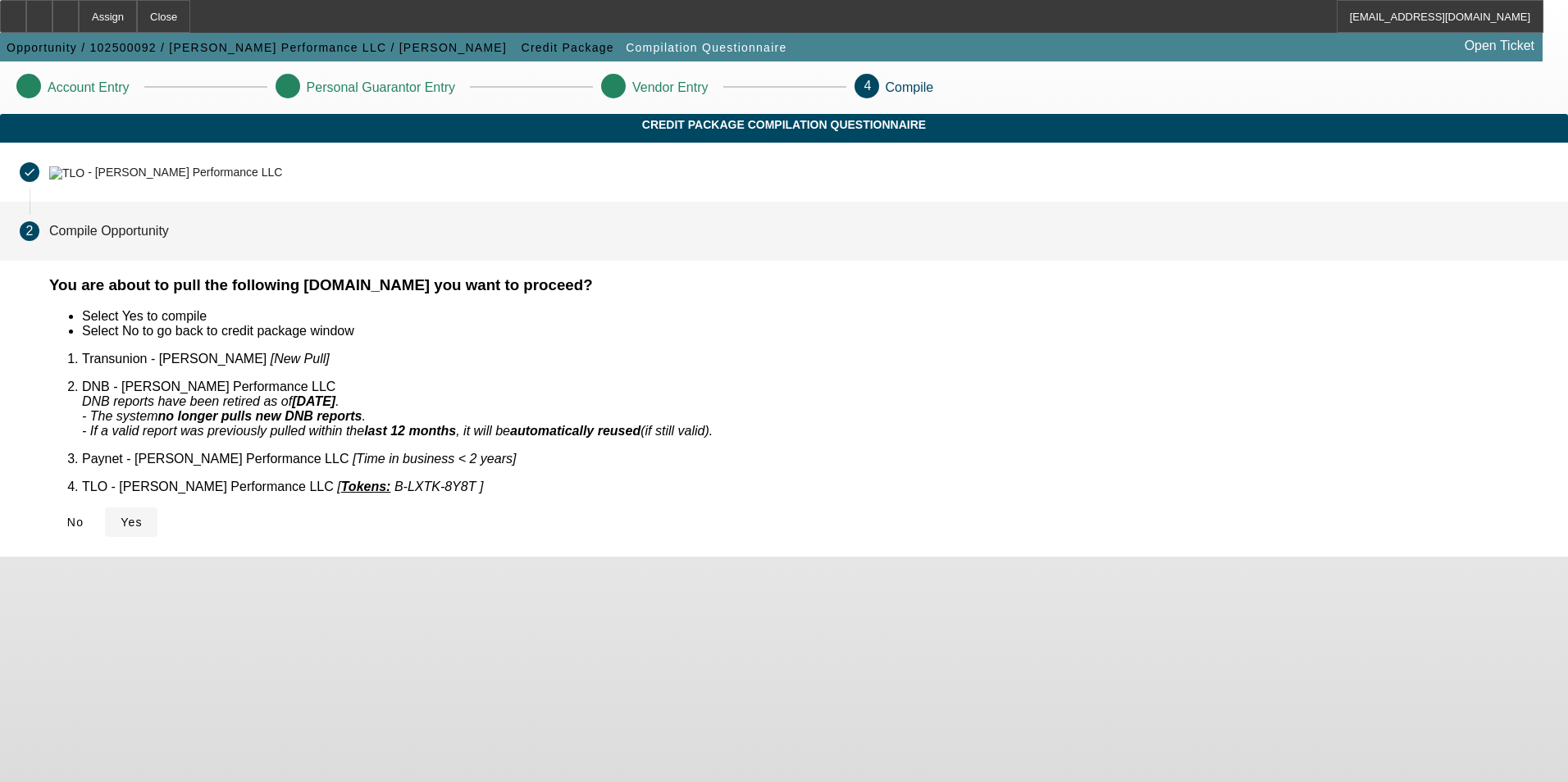
click at [143, 515] on span "Yes" at bounding box center [131, 522] width 22 height 13
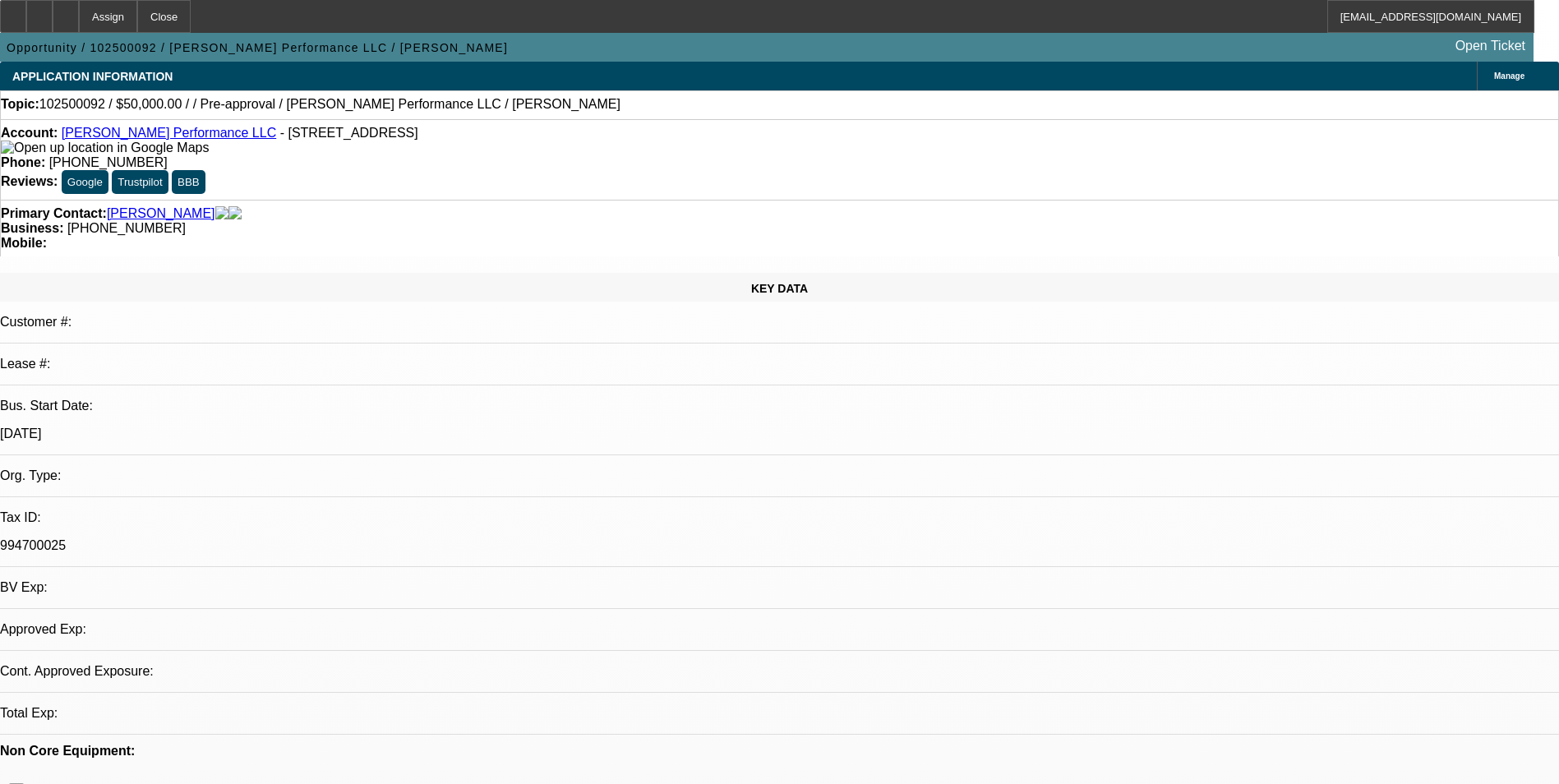
select select "0"
select select "2"
select select "0.1"
select select "4"
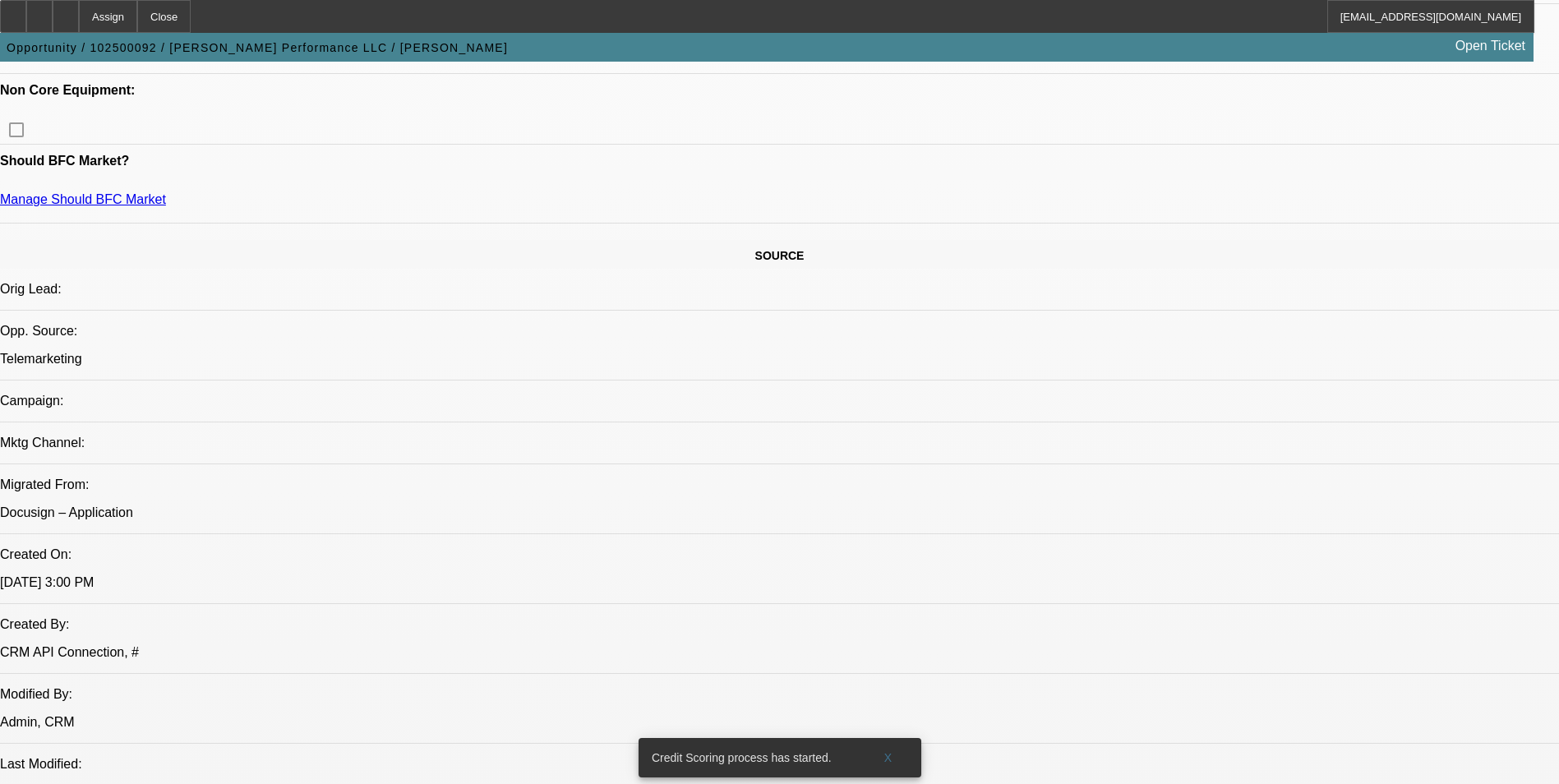
scroll to position [280, 0]
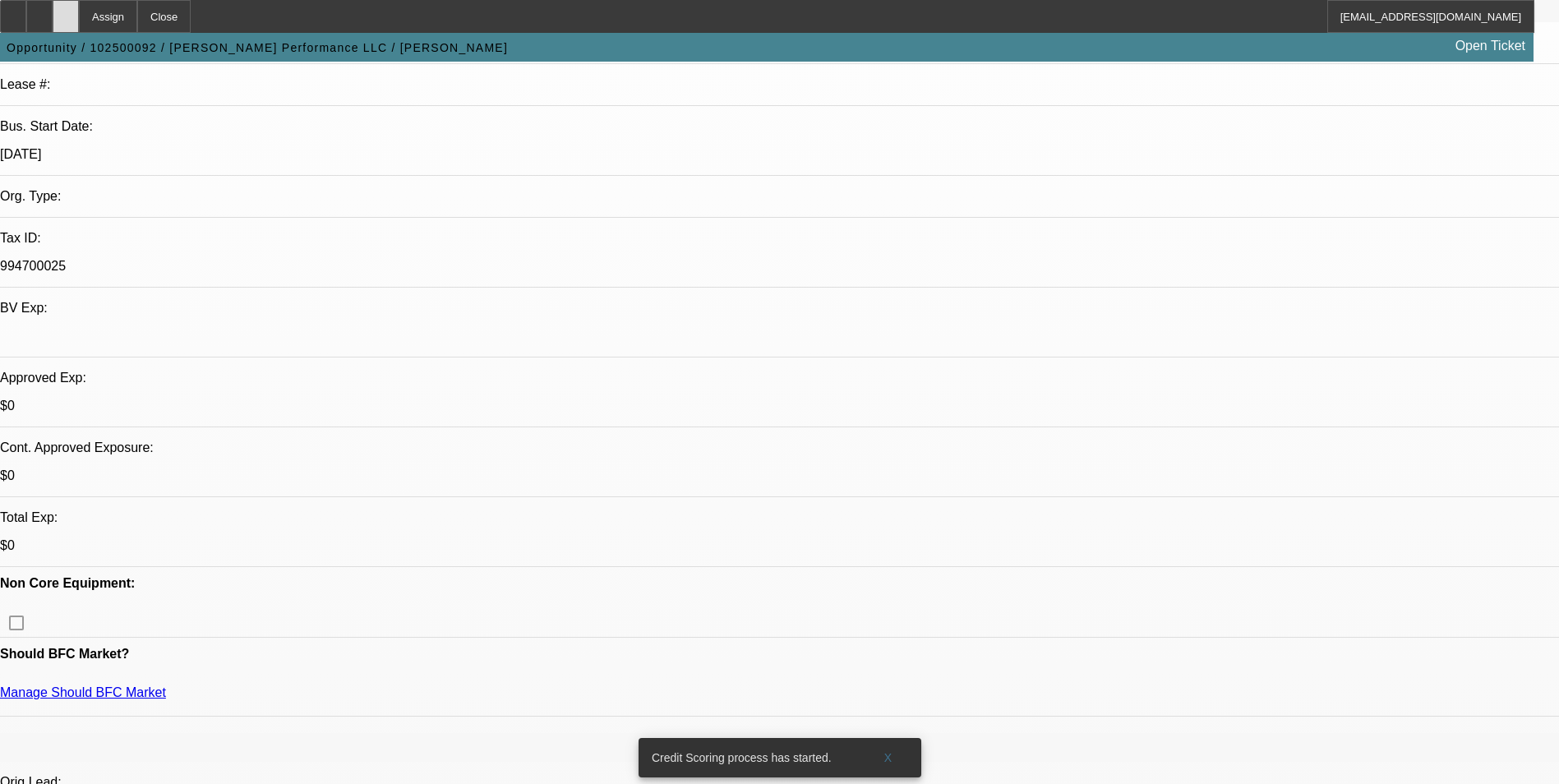
click at [65, 11] on icon at bounding box center [65, 11] width 0 height 0
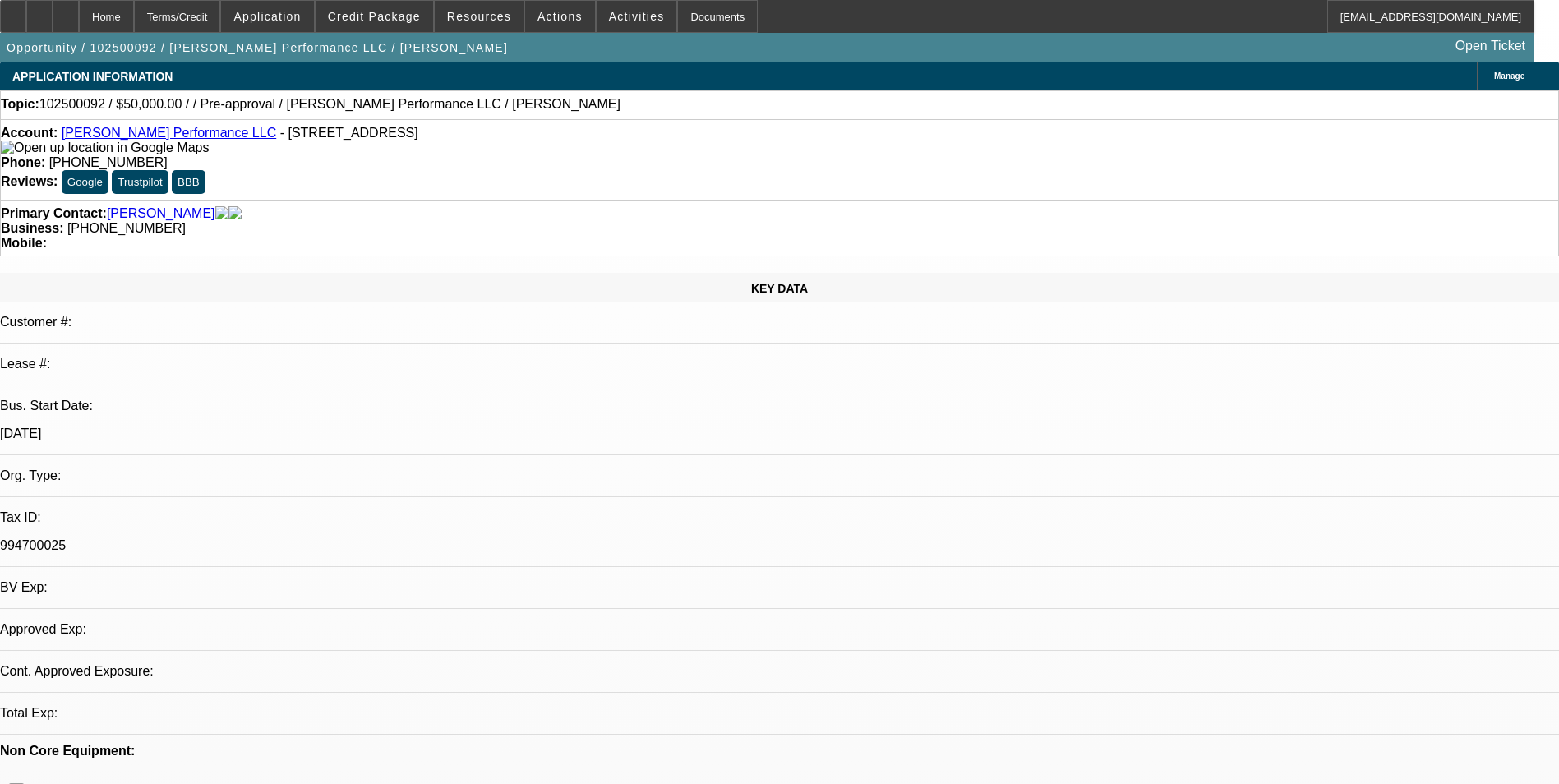
select select "0"
select select "2"
select select "0.1"
select select "4"
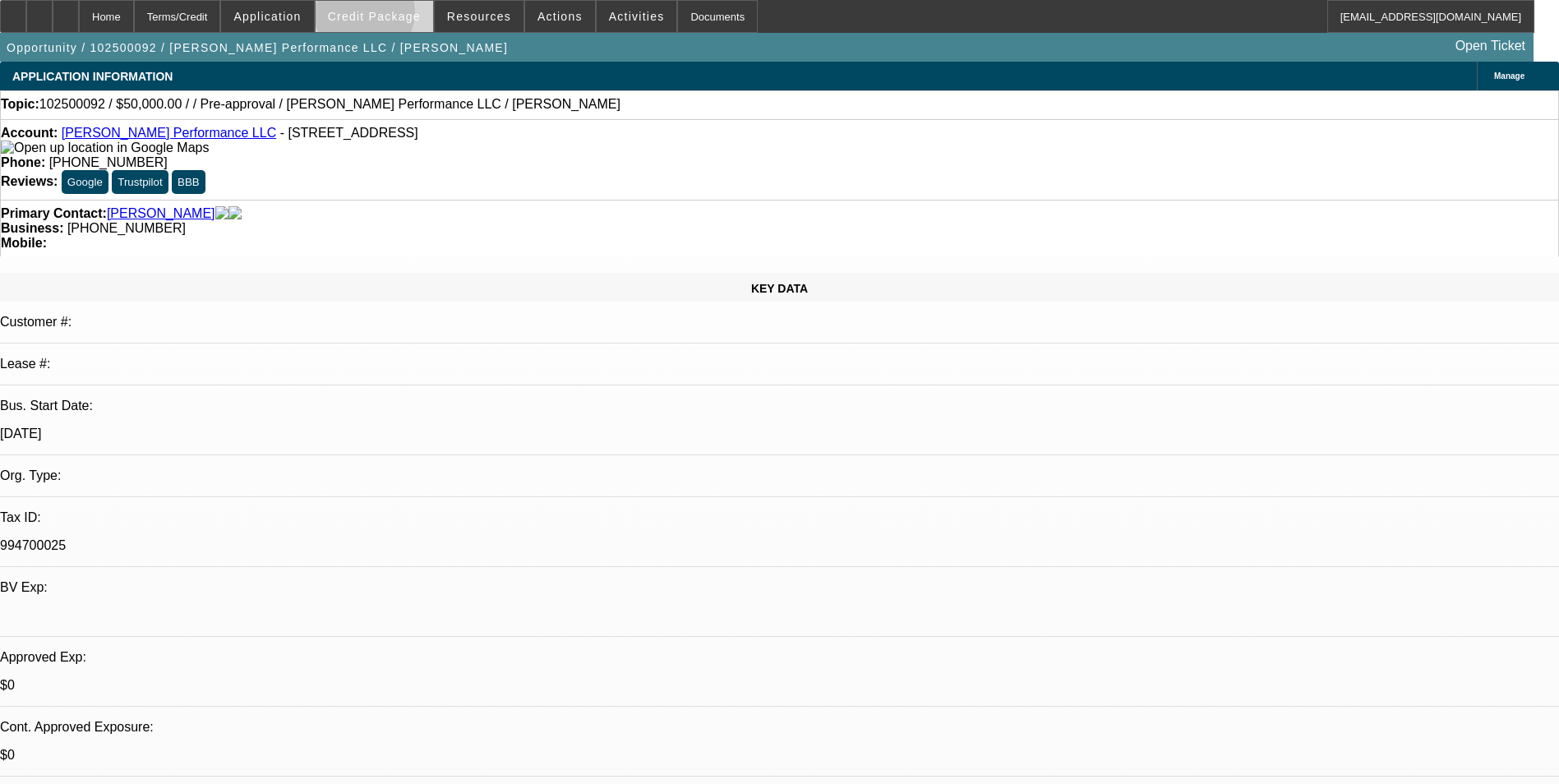
click at [390, 17] on span "Credit Package" at bounding box center [374, 17] width 93 height 13
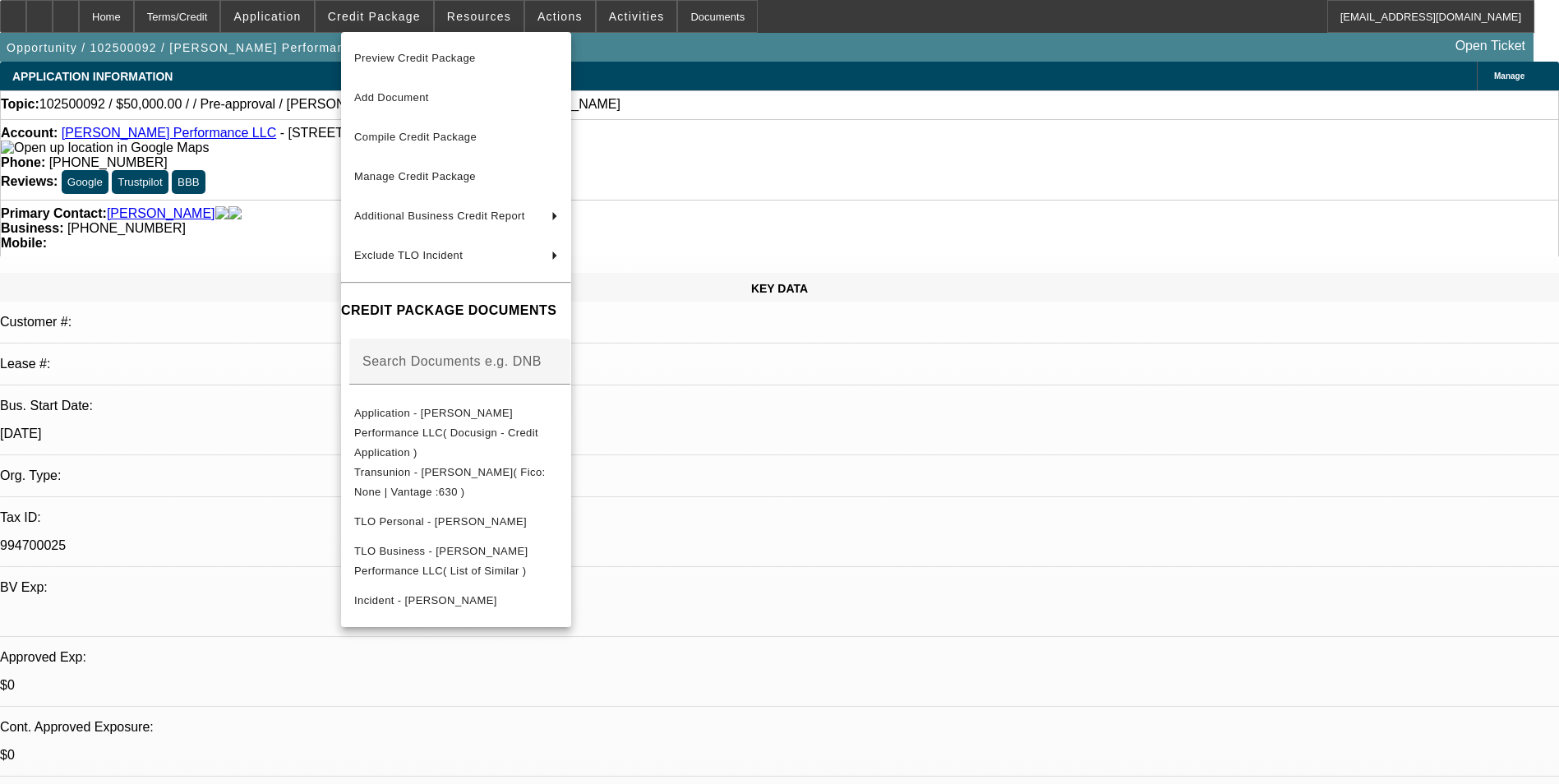
click at [1276, 509] on div at bounding box center [779, 392] width 1559 height 784
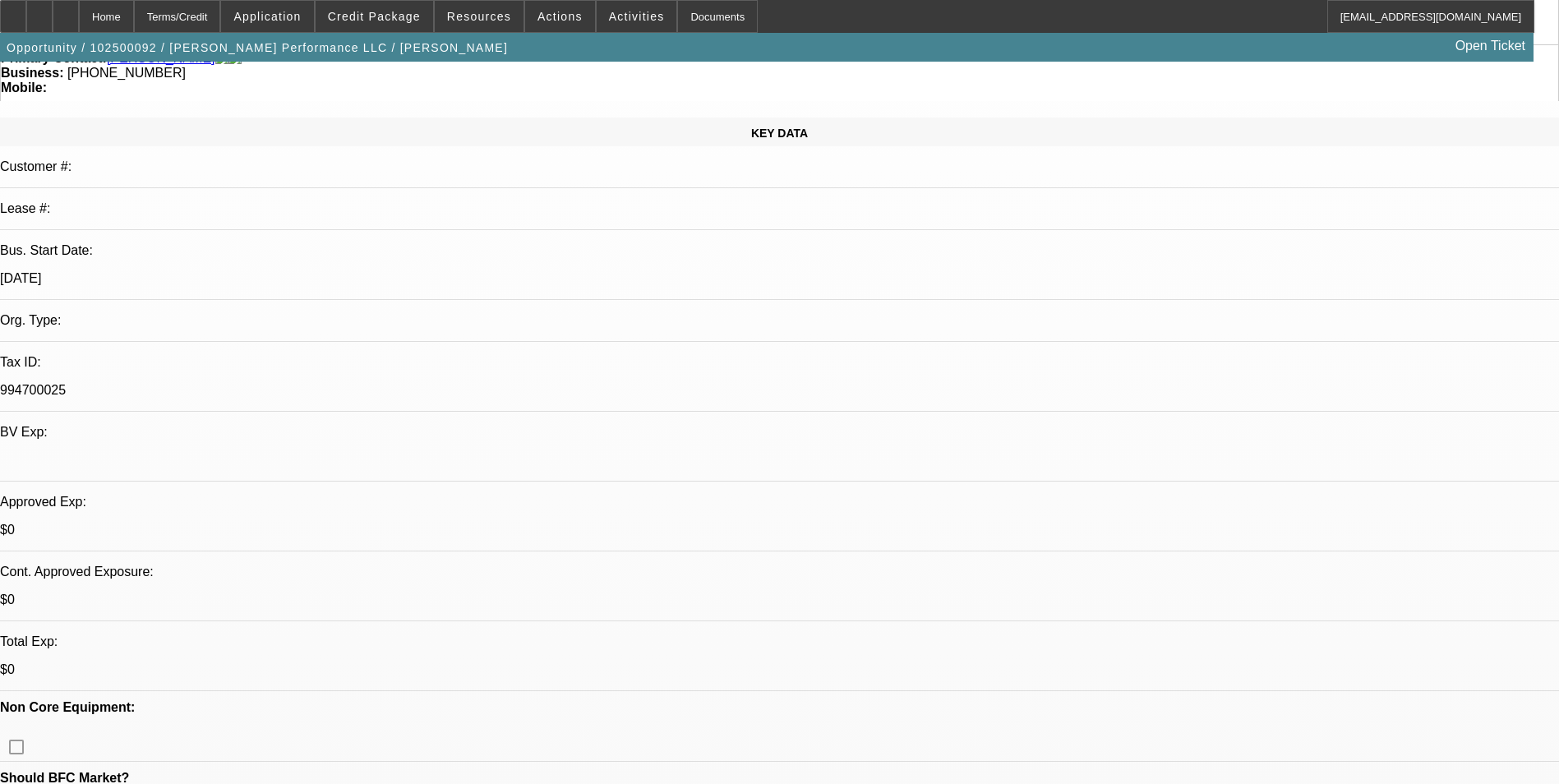
scroll to position [328, 0]
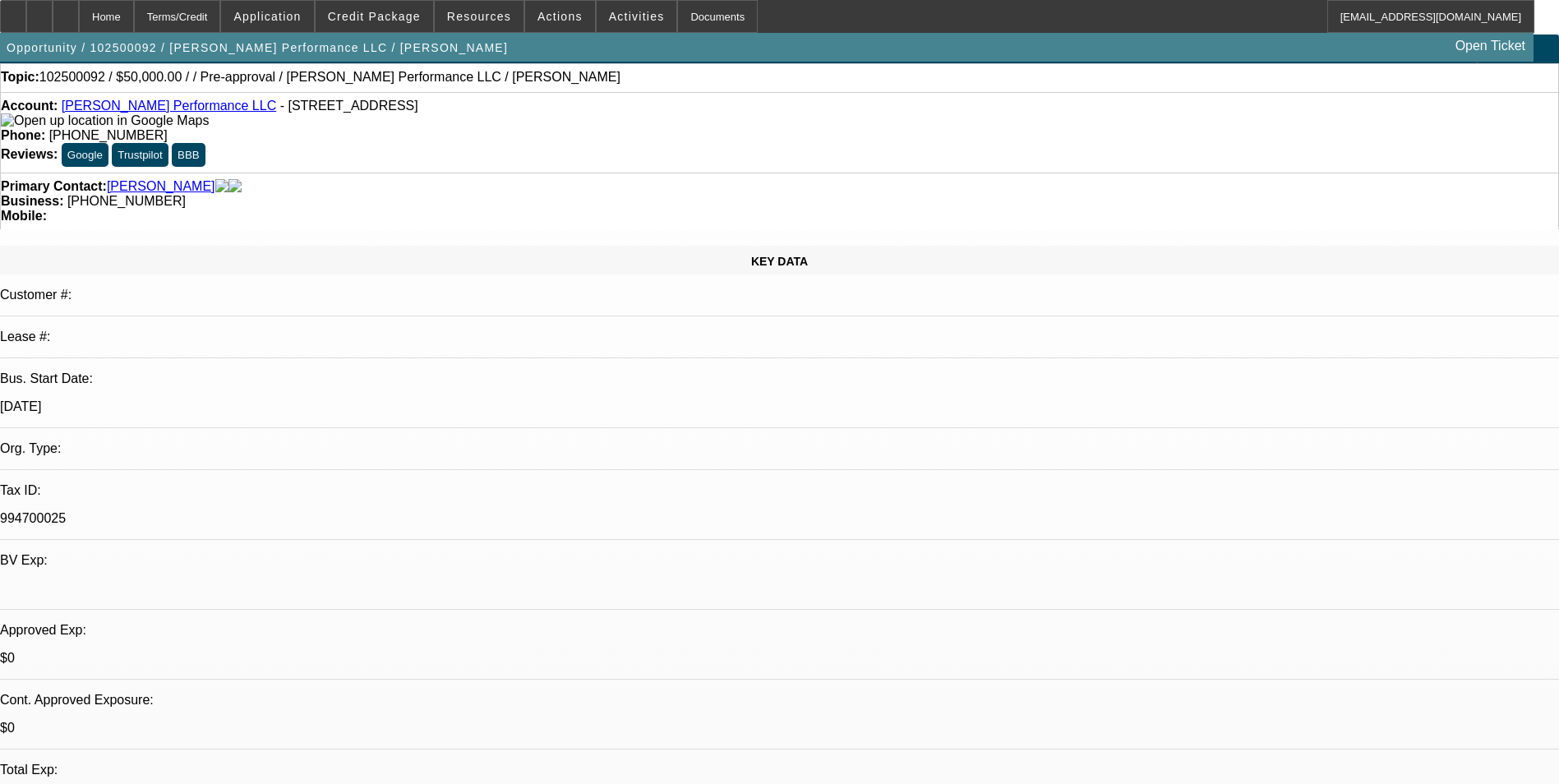
scroll to position [0, 0]
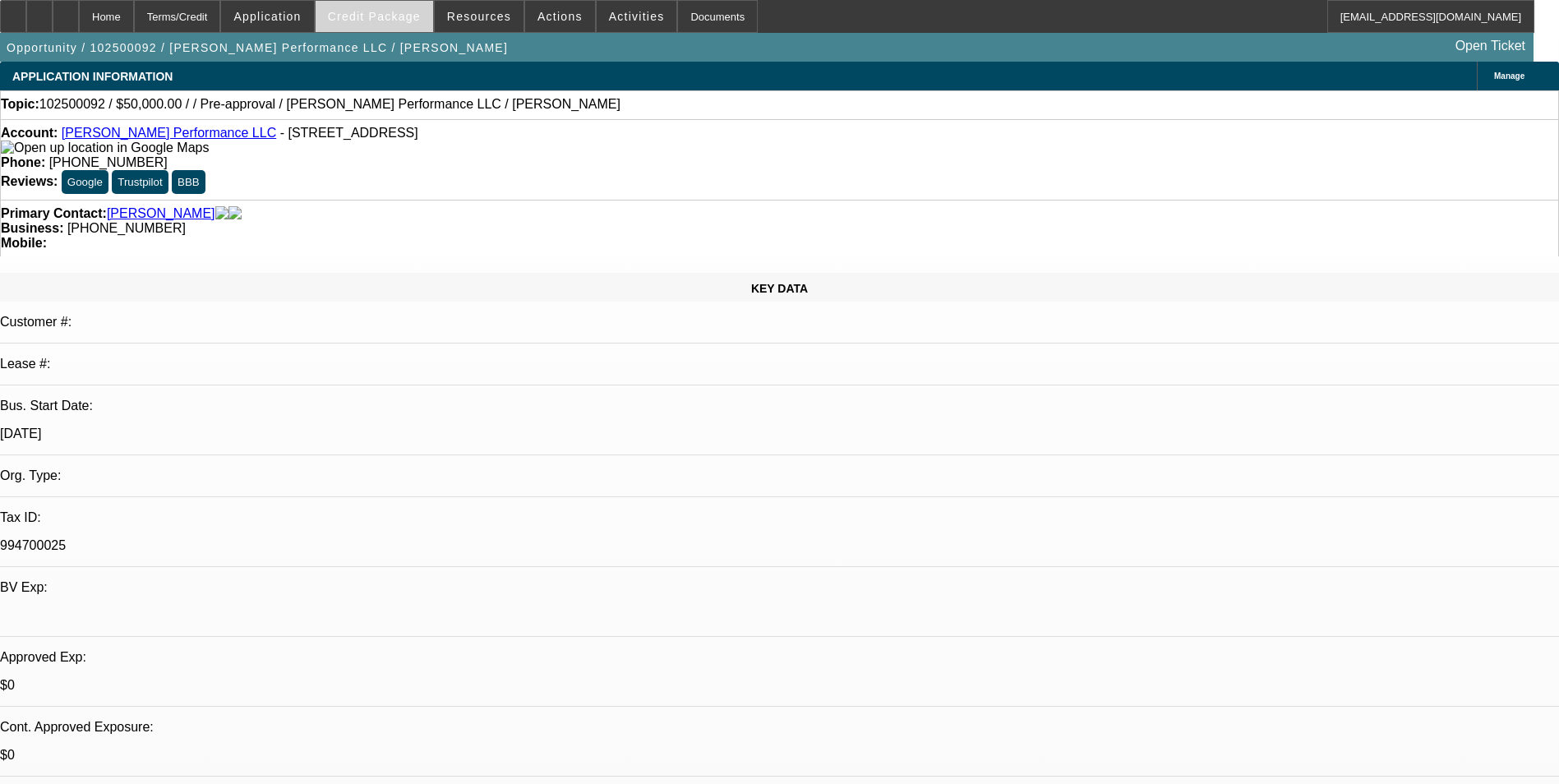
click at [375, 15] on span "Credit Package" at bounding box center [374, 17] width 93 height 13
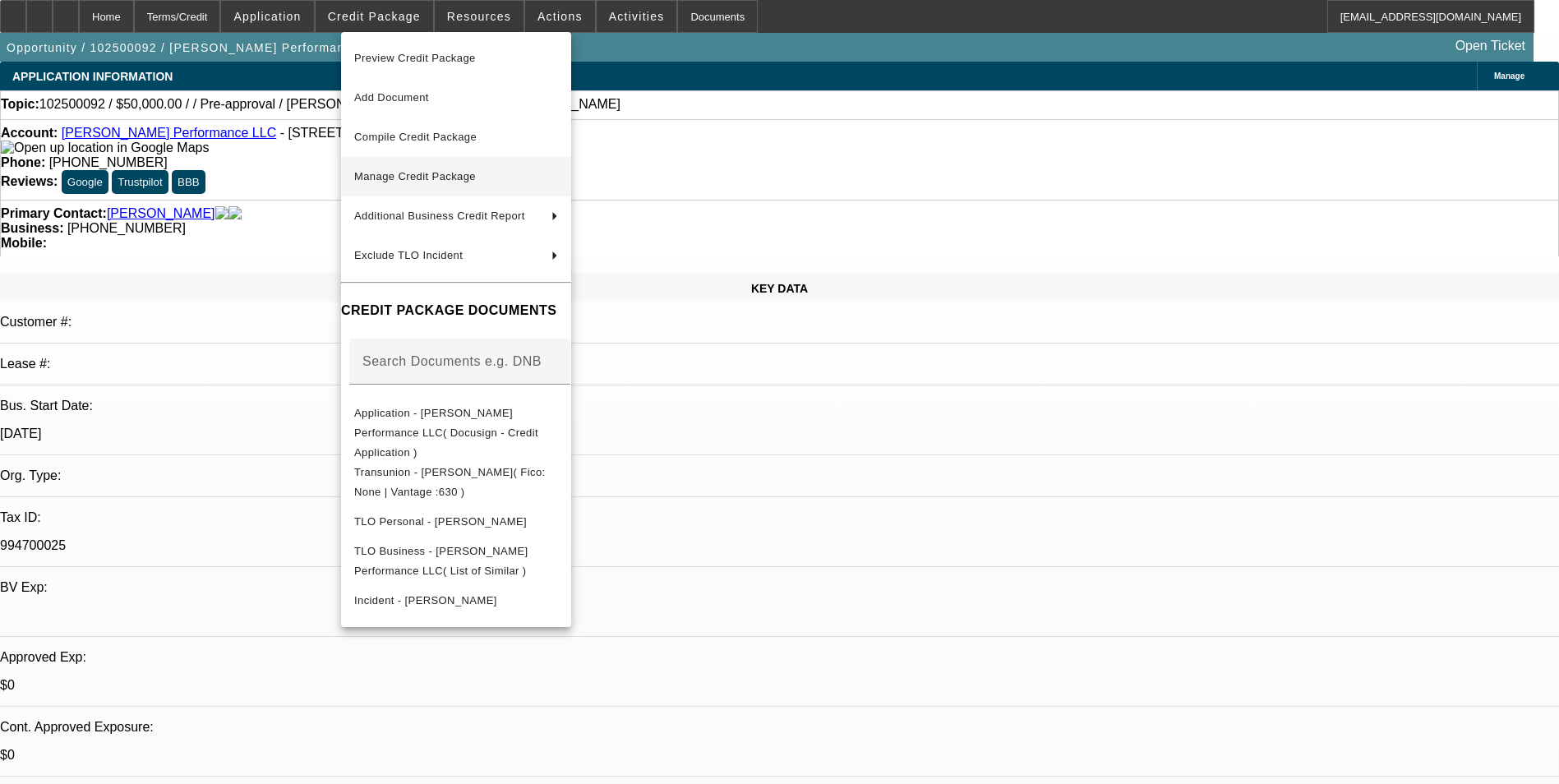
click at [475, 173] on span "Manage Credit Package" at bounding box center [415, 176] width 121 height 13
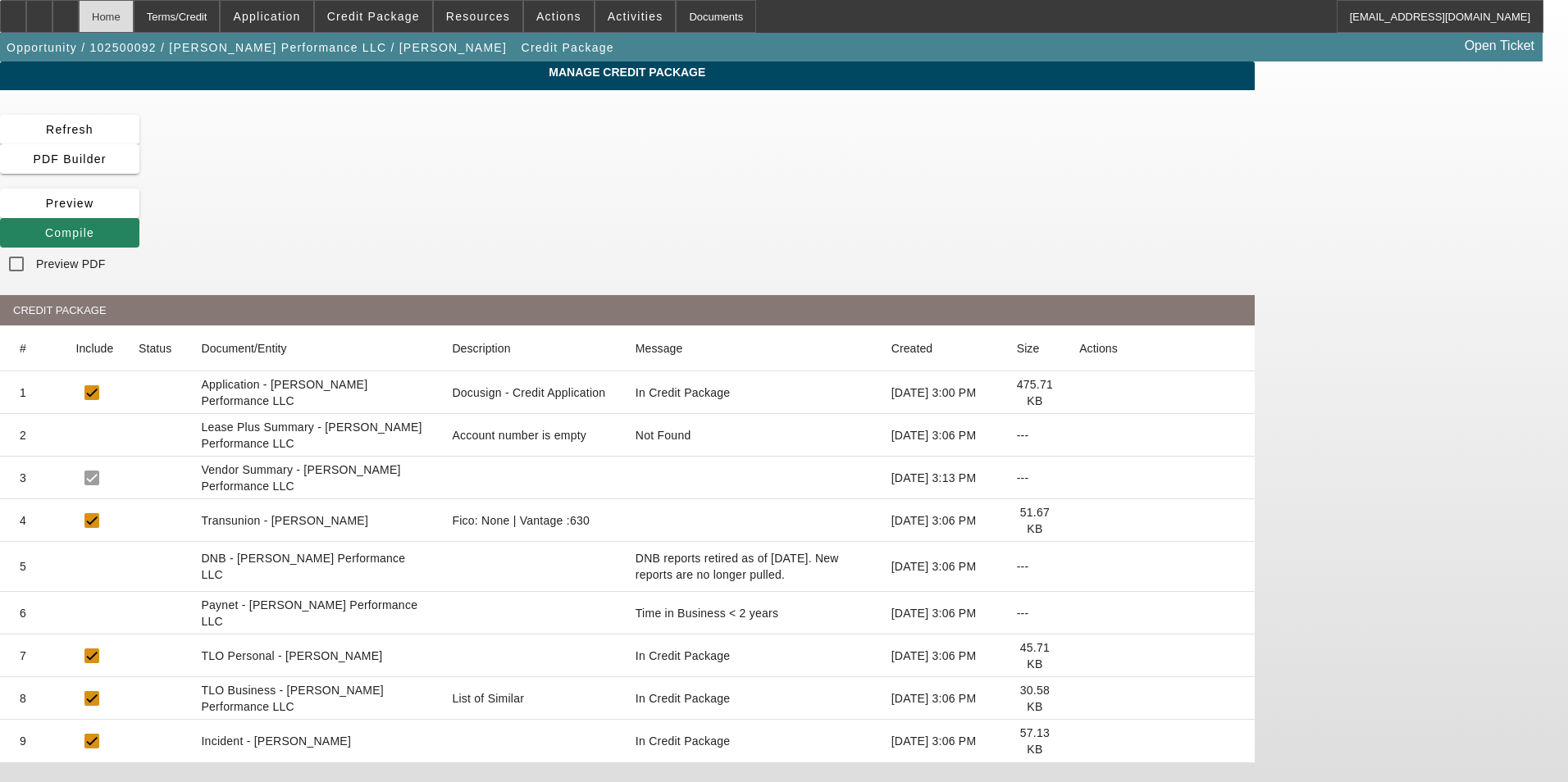
click at [134, 18] on div "Home" at bounding box center [106, 16] width 55 height 33
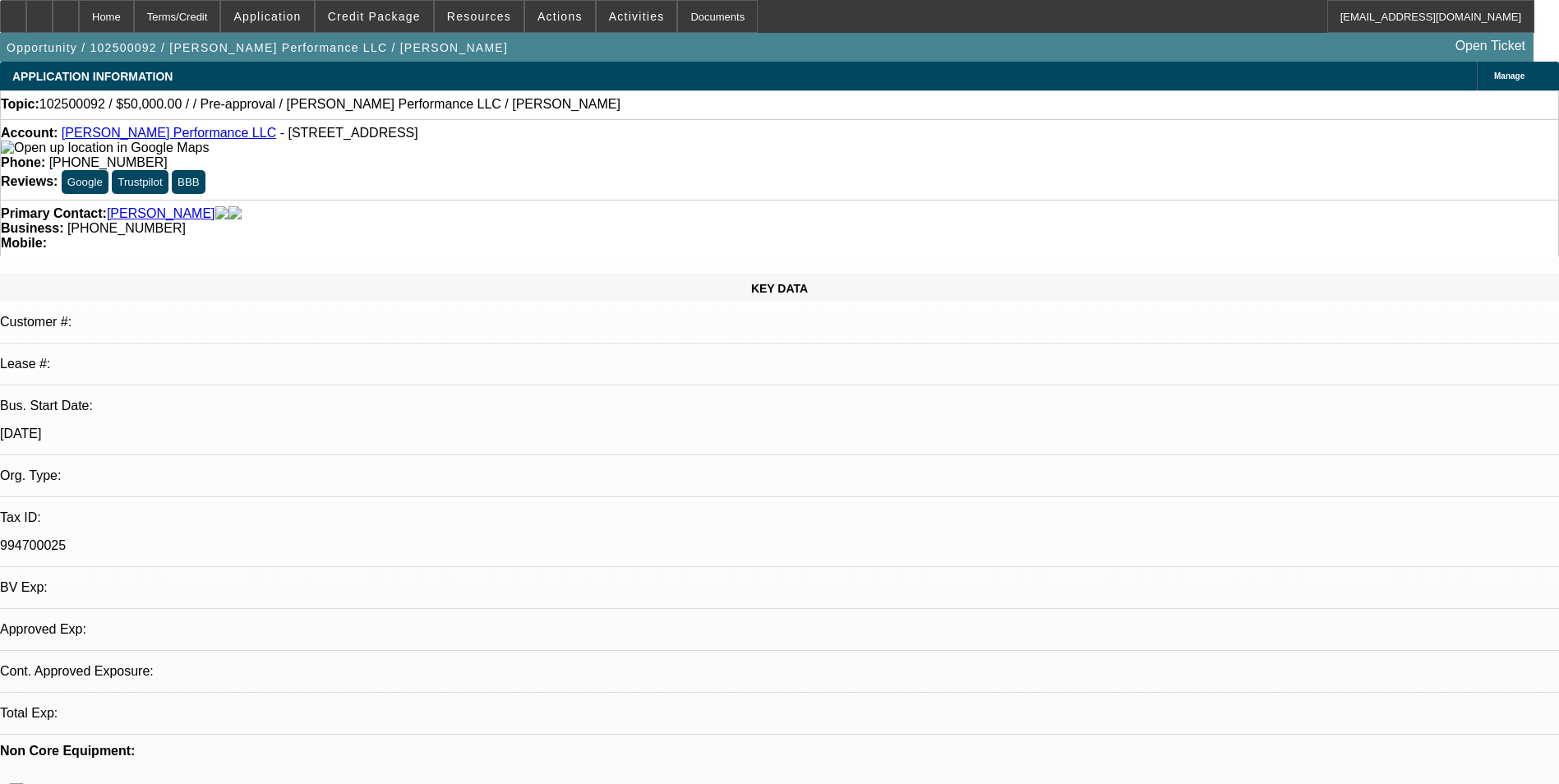
select select "0"
select select "2"
select select "0.1"
select select "4"
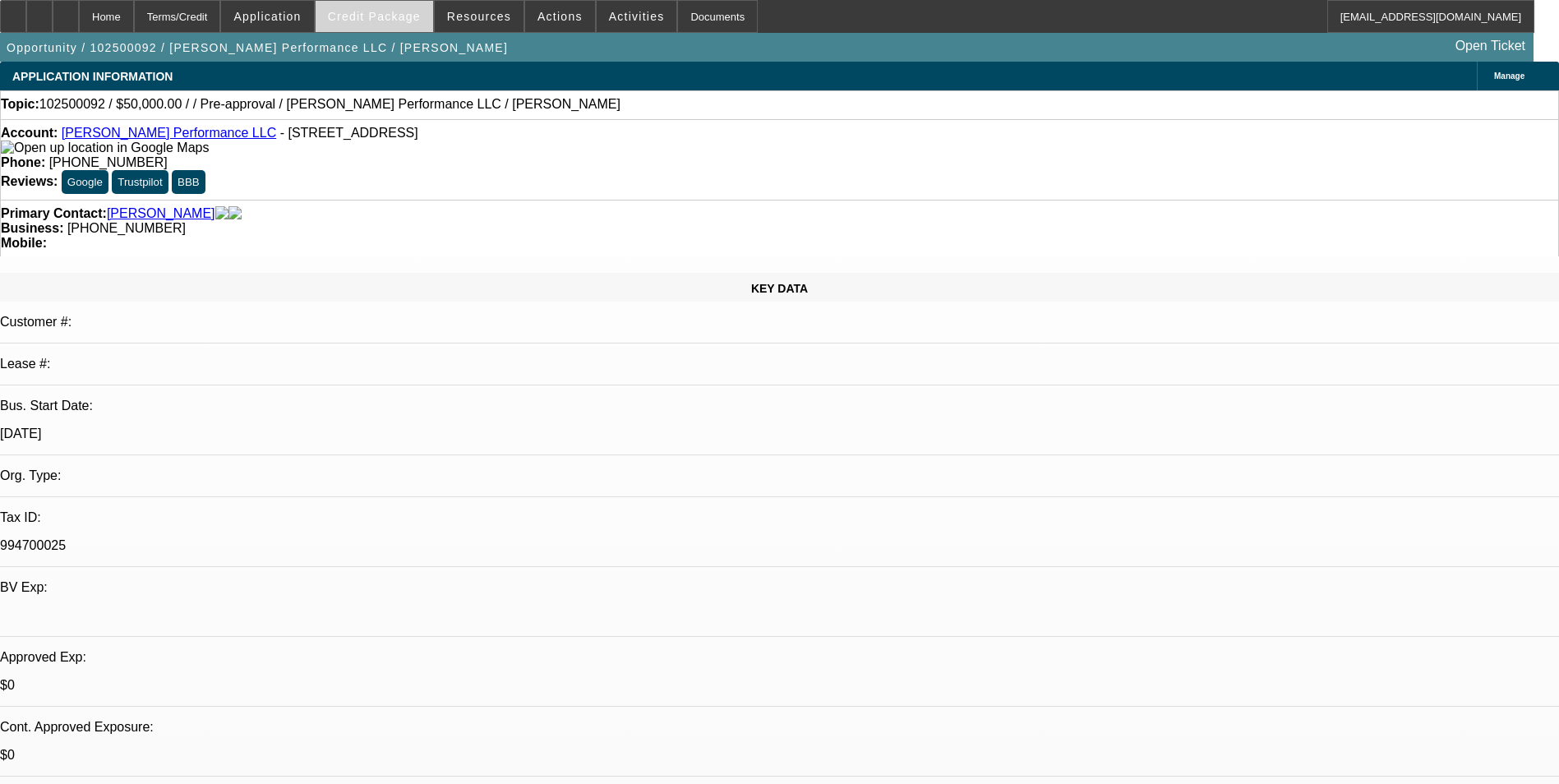
click at [396, 12] on span "Credit Package" at bounding box center [374, 17] width 93 height 13
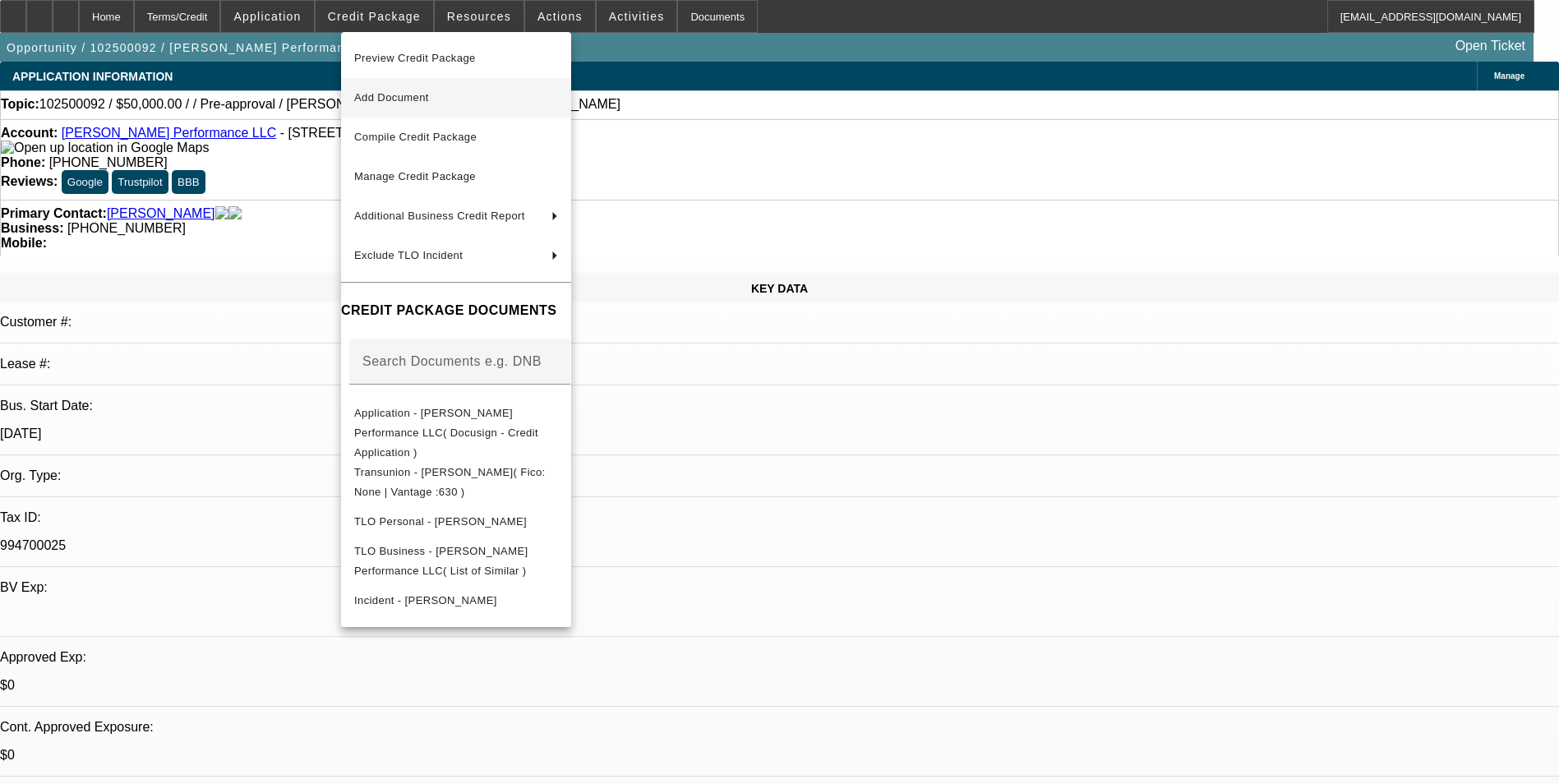
click at [439, 107] on span "Add Document" at bounding box center [456, 98] width 204 height 20
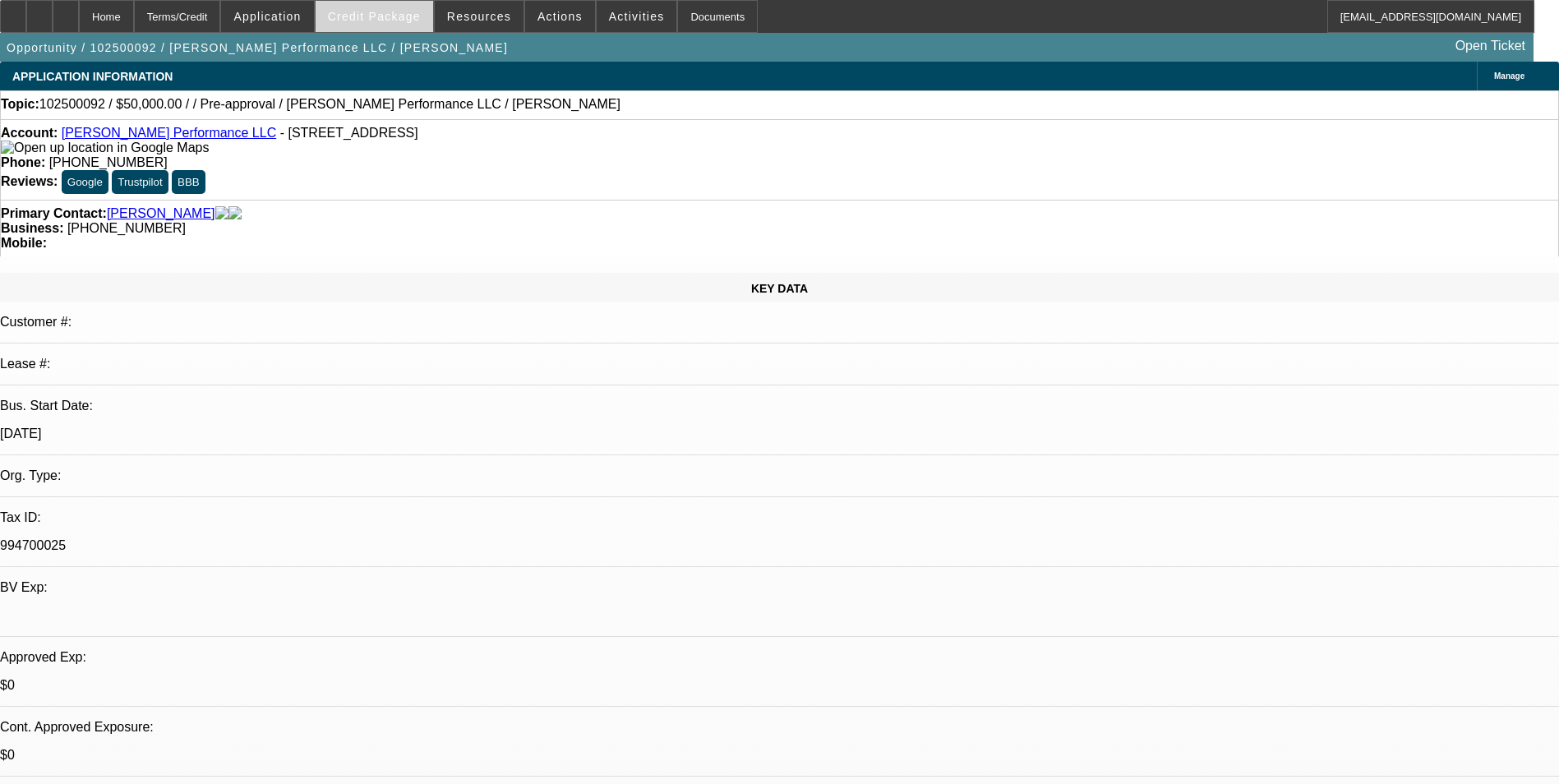
click at [367, 20] on span "Credit Package" at bounding box center [374, 17] width 93 height 13
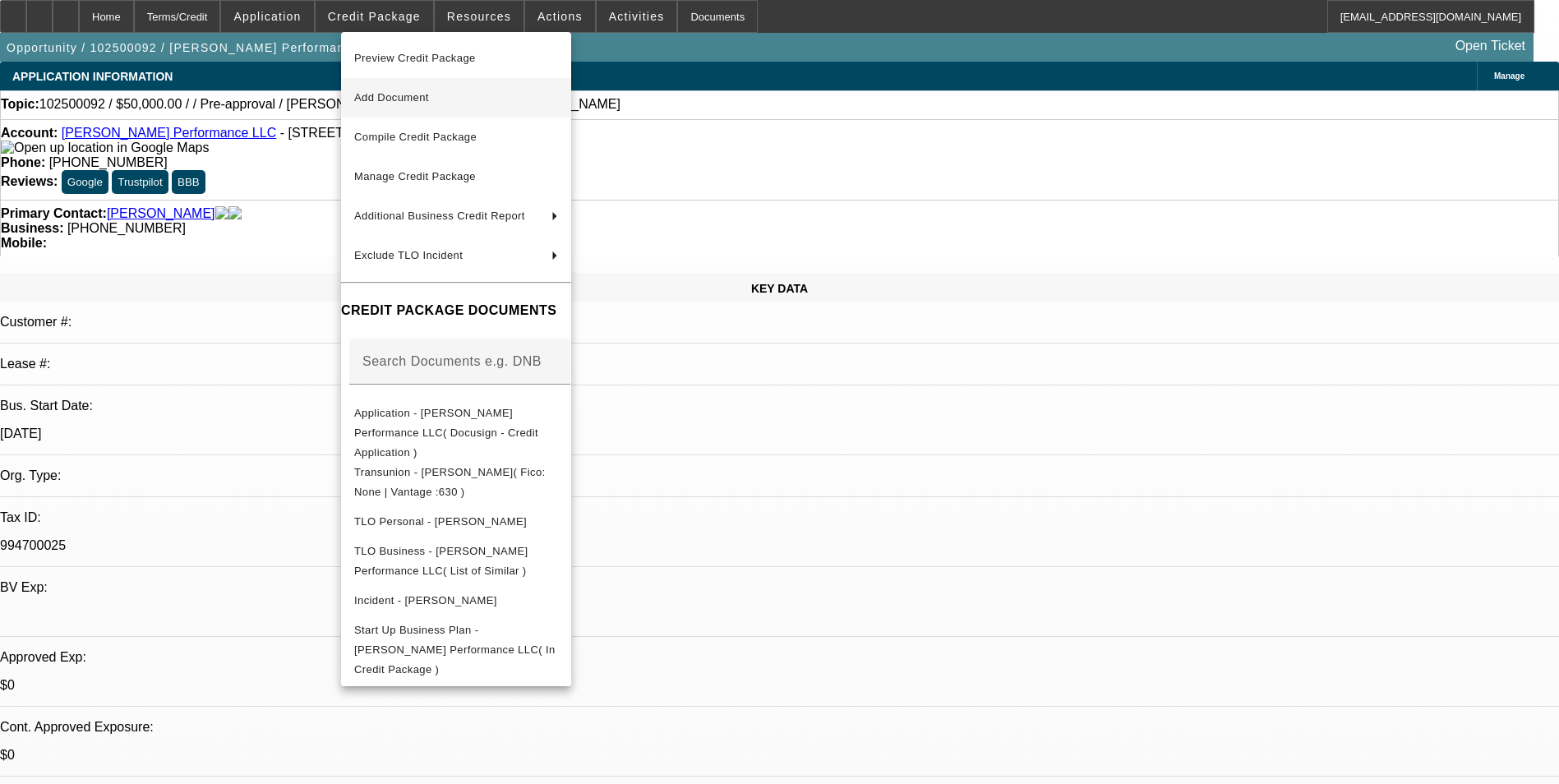
click at [429, 98] on span "Add Document" at bounding box center [391, 97] width 75 height 13
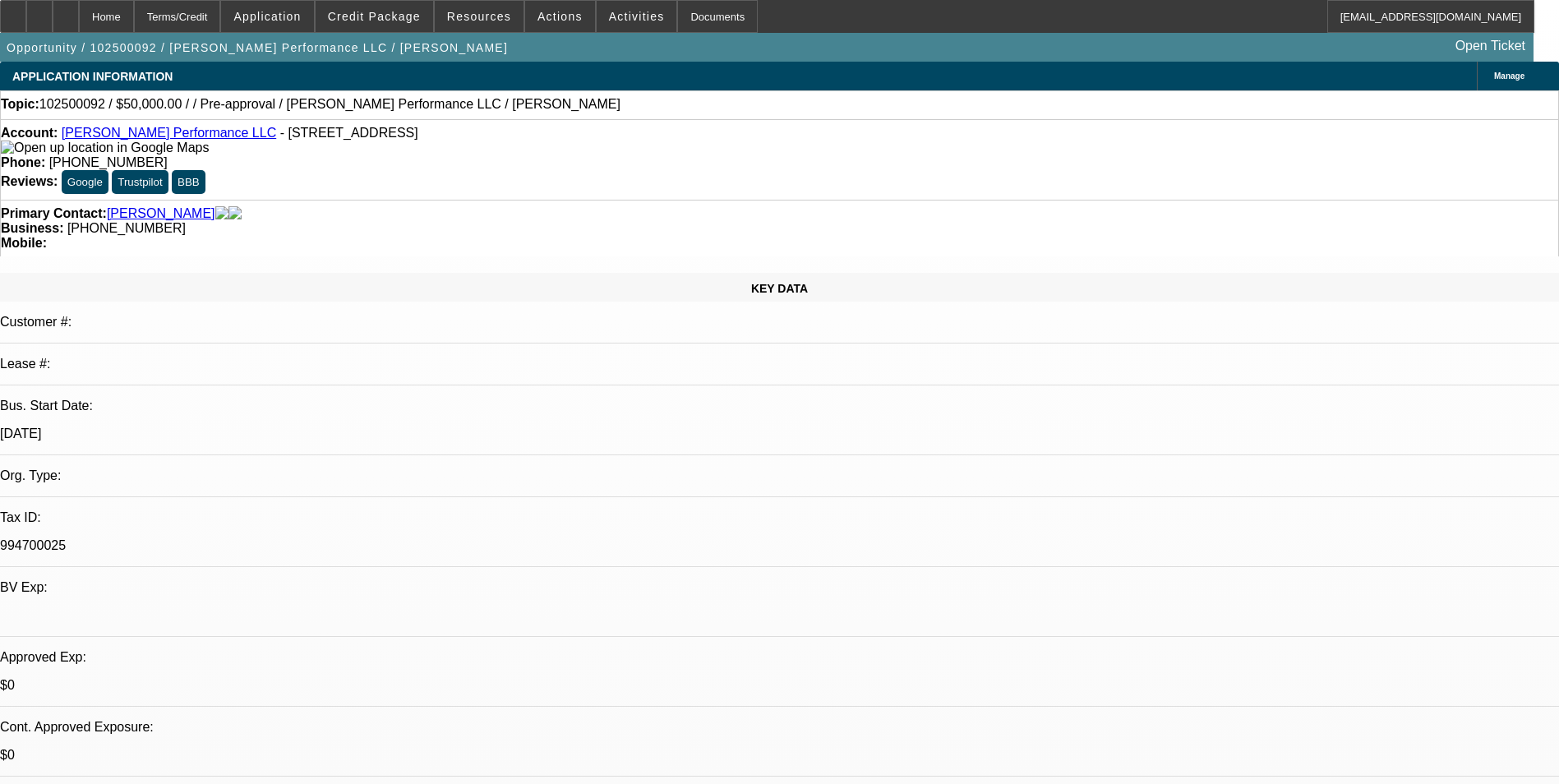
radio input "true"
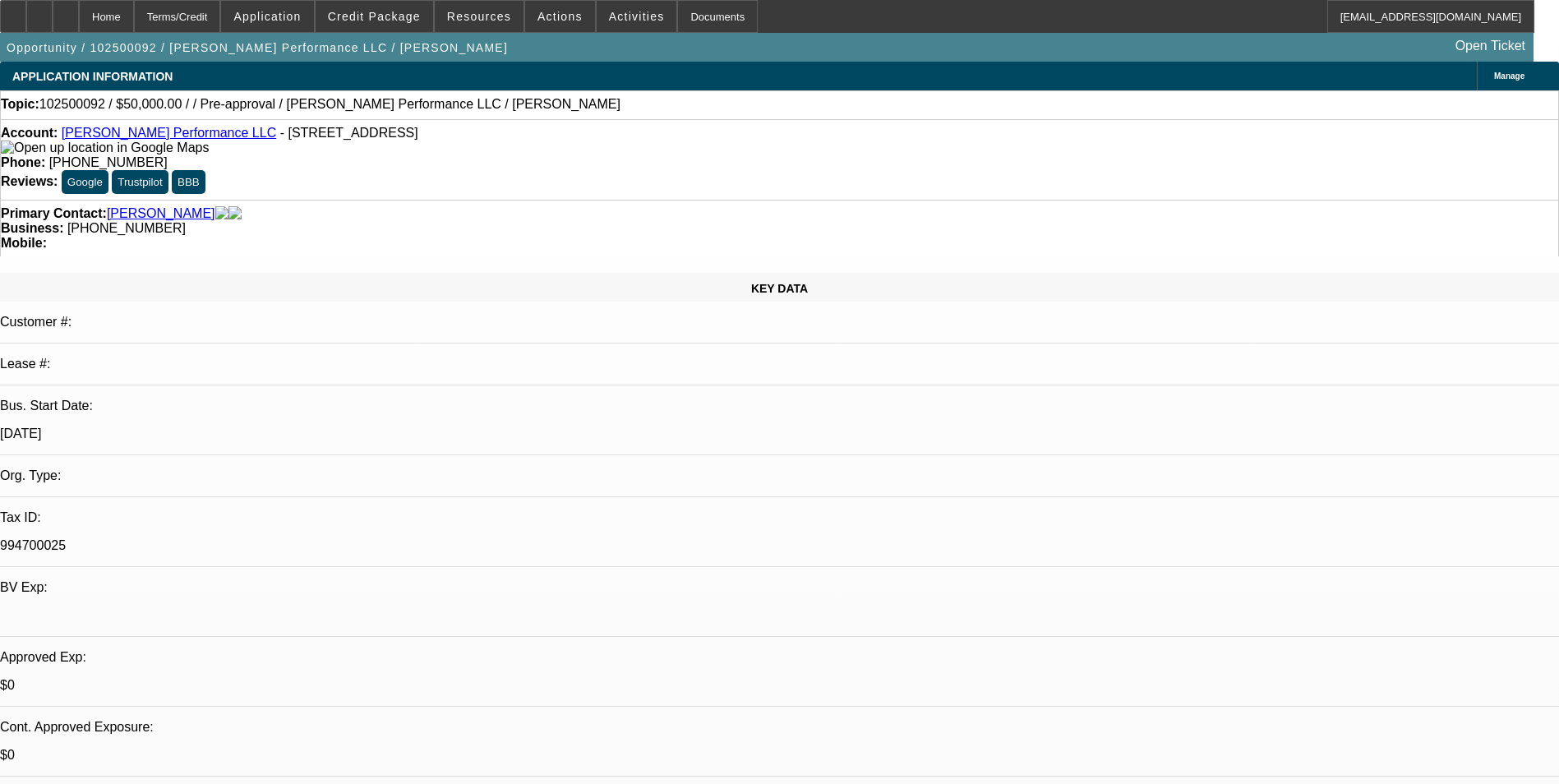
paste textarea "Blake started his business about a year ago and currently runs two trucks. One …"
type textarea "Blake started his business about a year ago and currently runs two trucks. One …"
radio input "true"
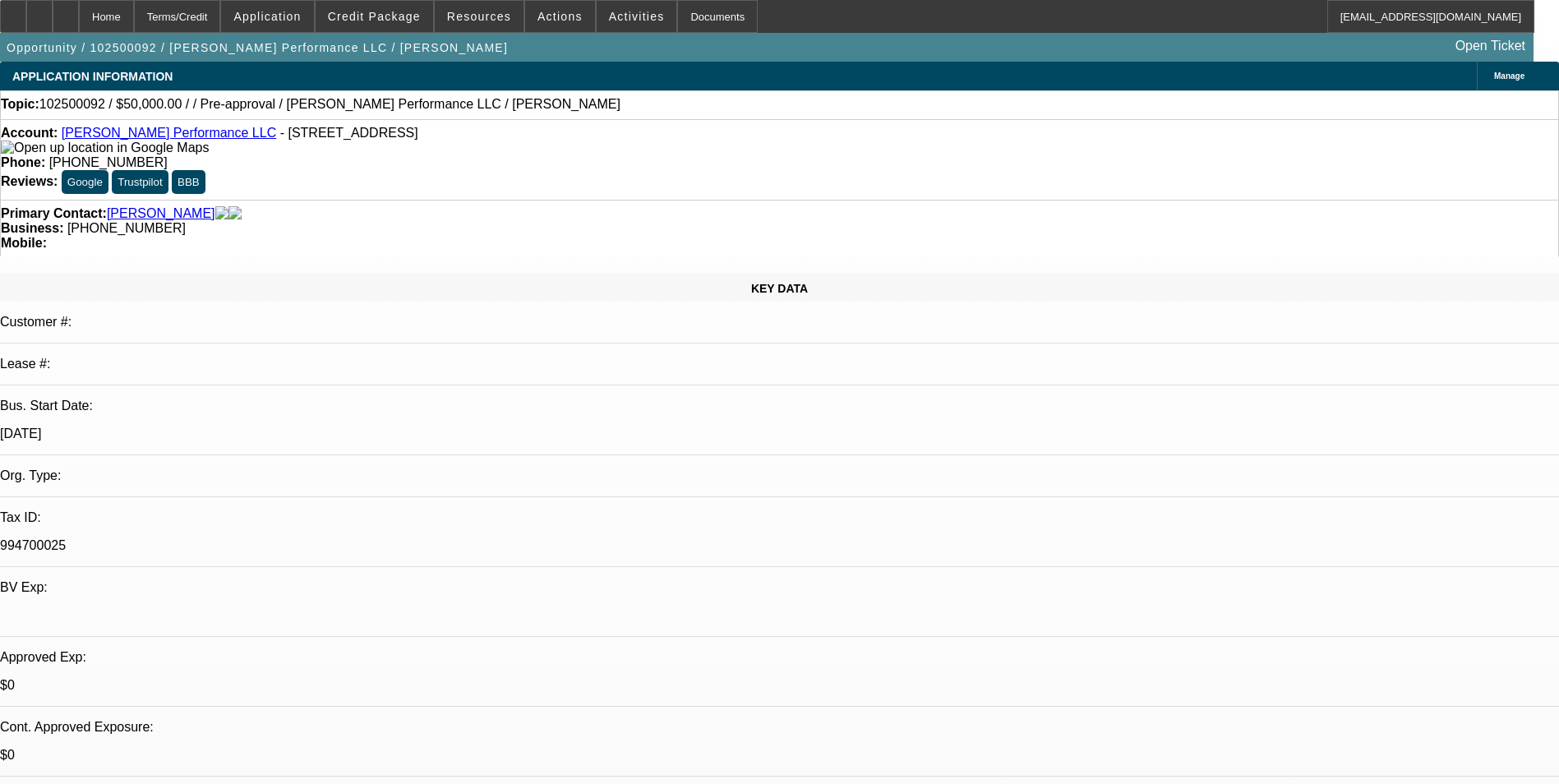
radio input "true"
type textarea "He can put 20-25% on a down payment"
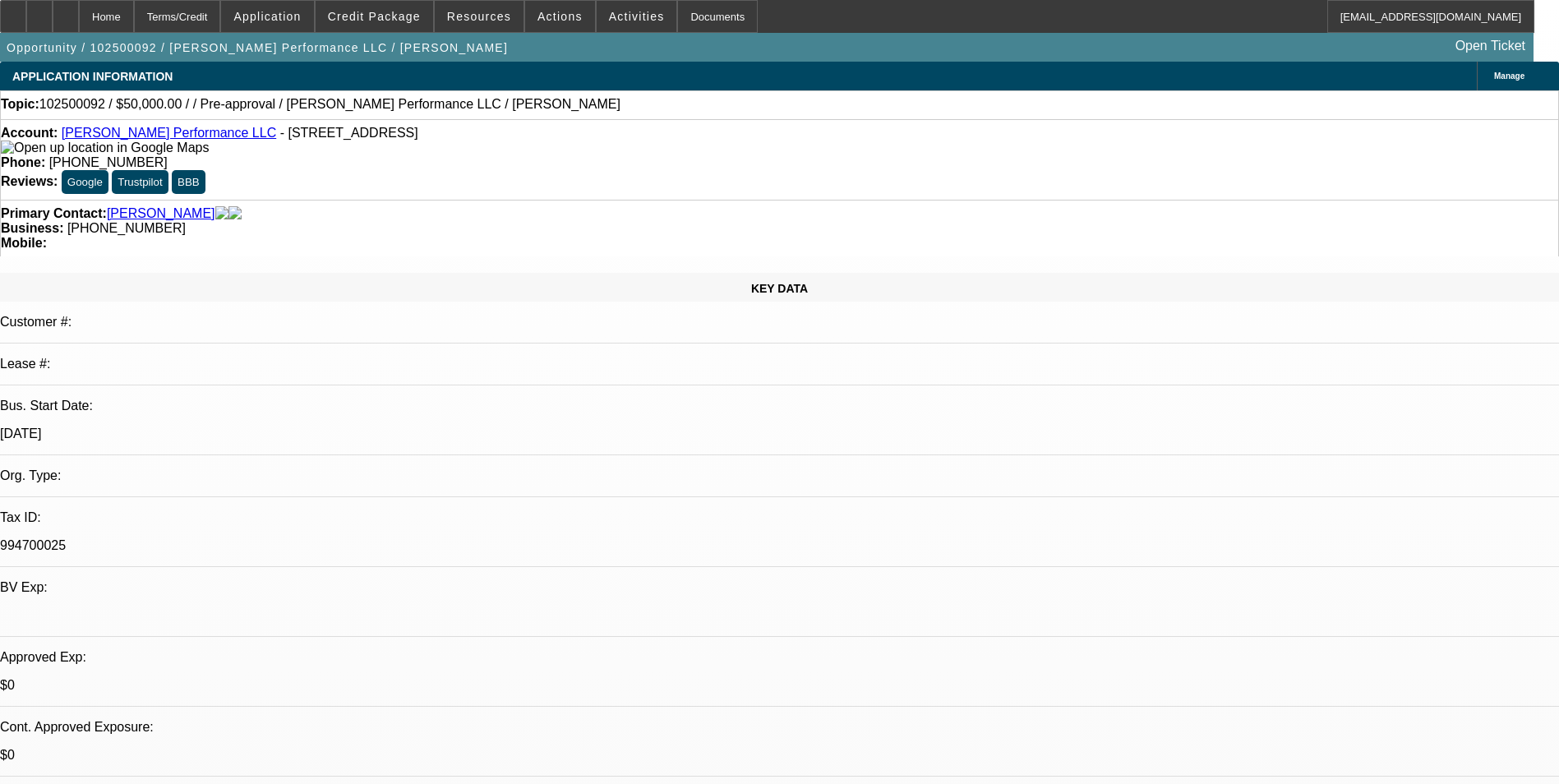
radio input "true"
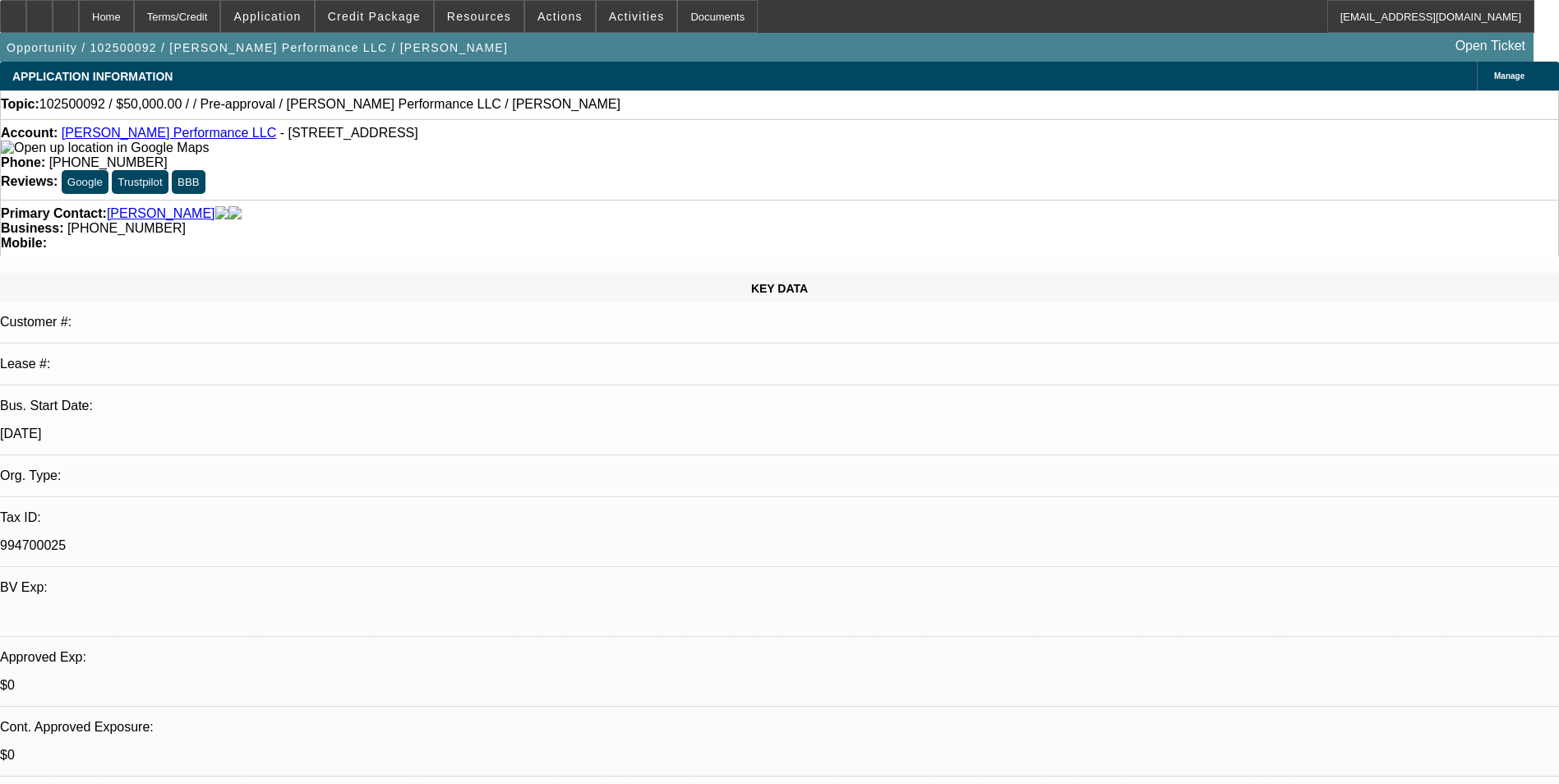
click at [301, 17] on span "Application" at bounding box center [267, 17] width 67 height 13
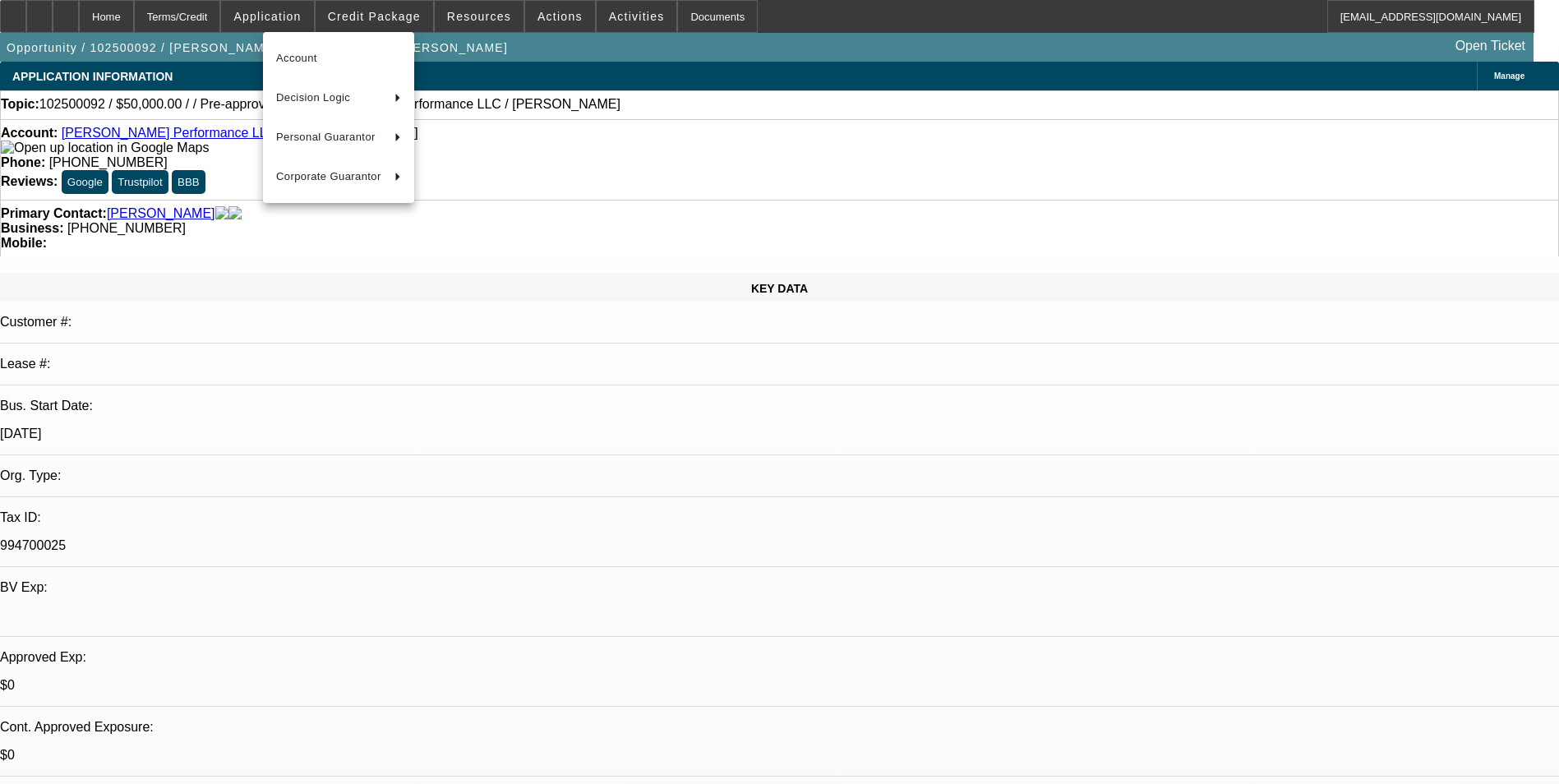
click at [370, 28] on div at bounding box center [779, 392] width 1559 height 784
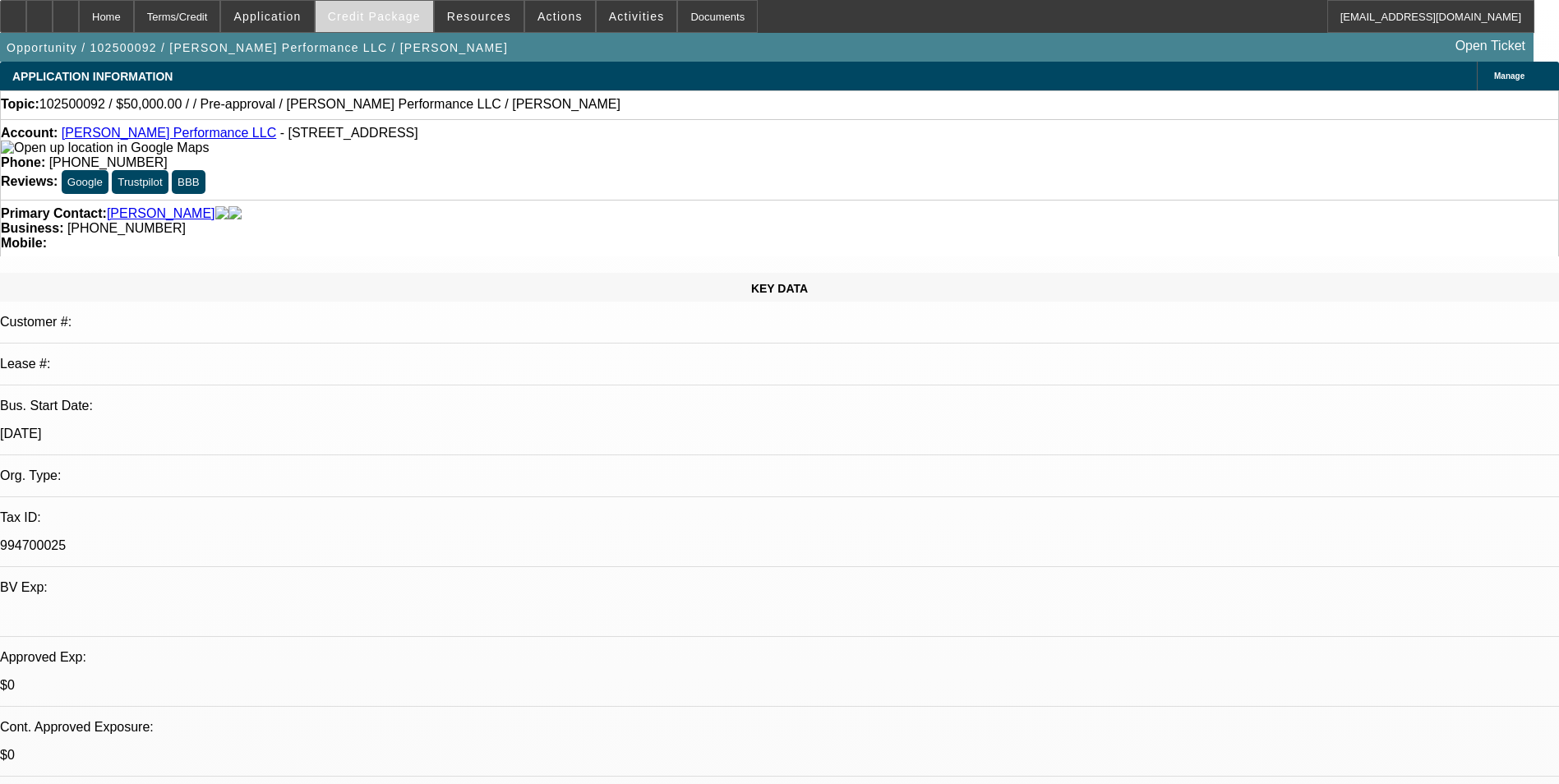
click at [379, 21] on span "Credit Package" at bounding box center [374, 17] width 93 height 13
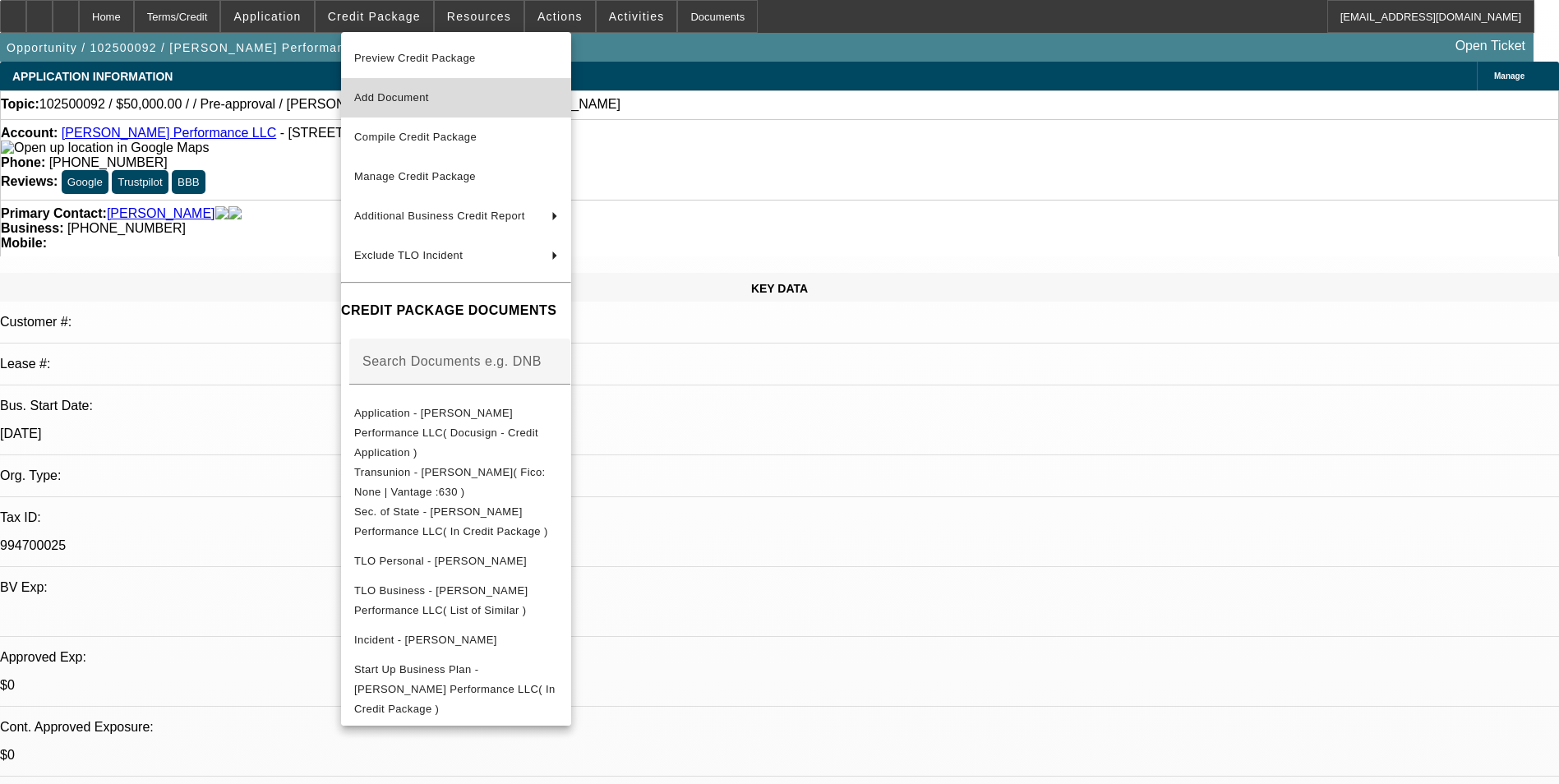
click at [452, 104] on span "Add Document" at bounding box center [456, 98] width 204 height 20
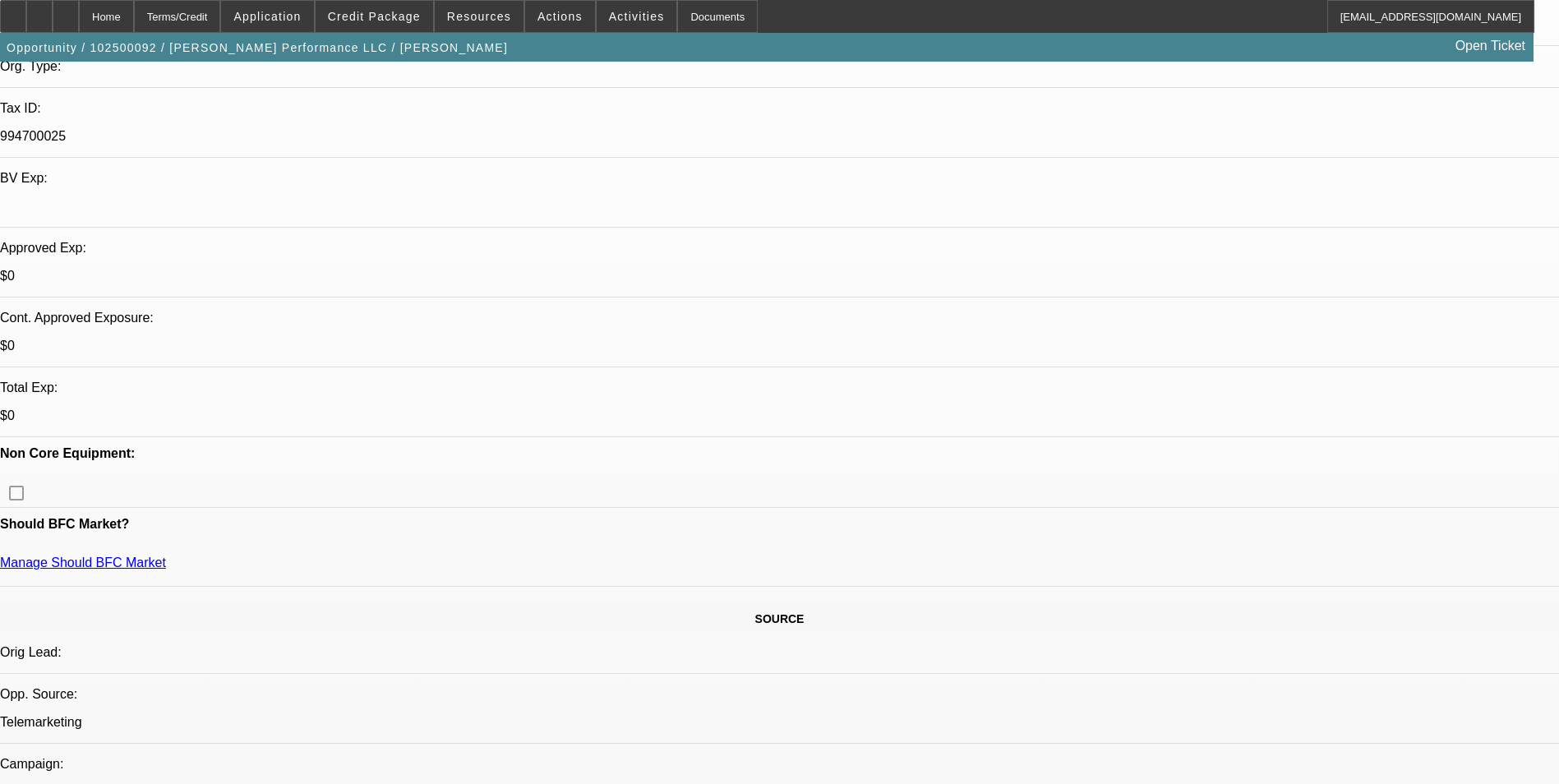
scroll to position [658, 0]
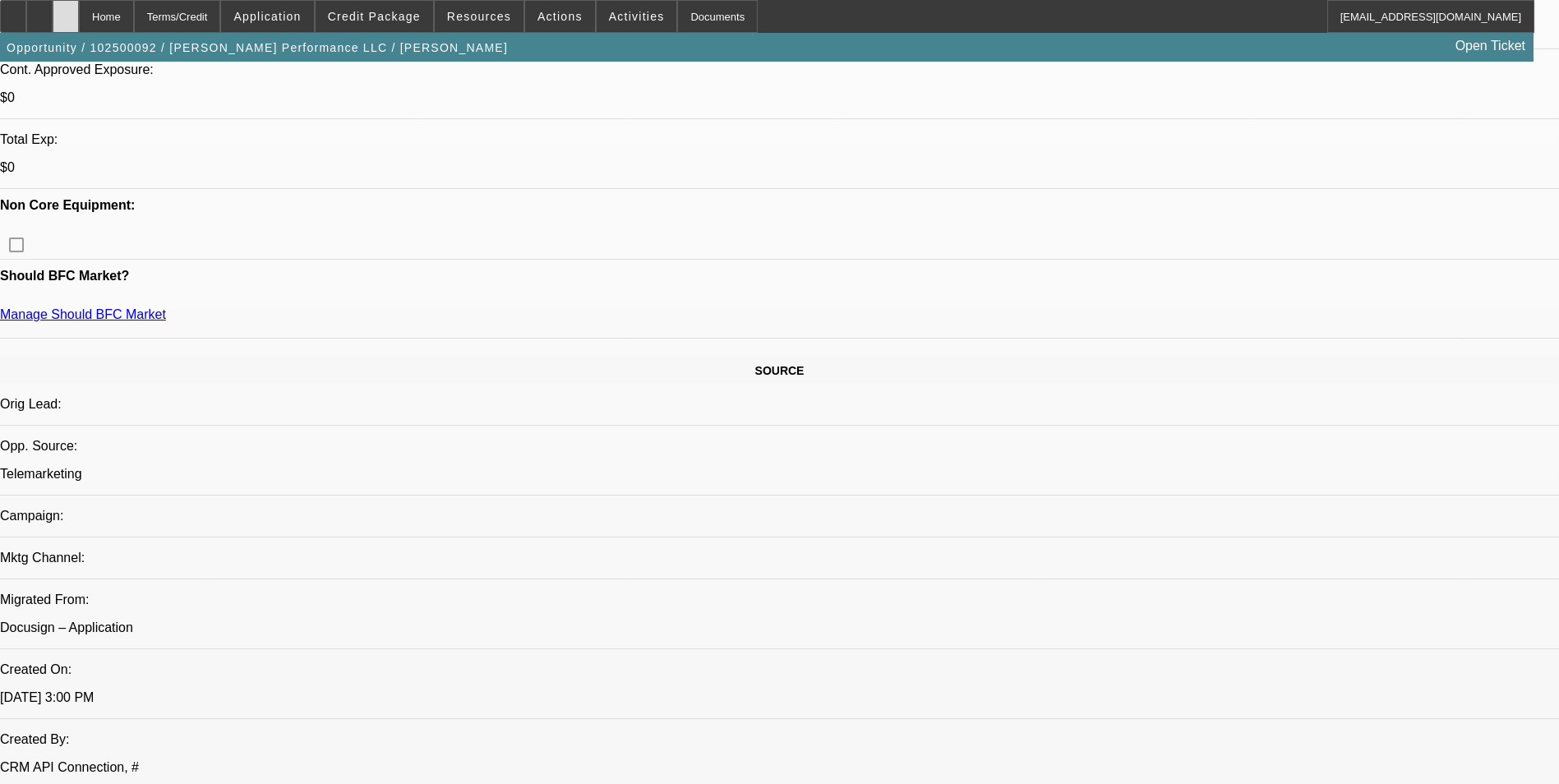
click at [65, 11] on icon at bounding box center [65, 11] width 0 height 0
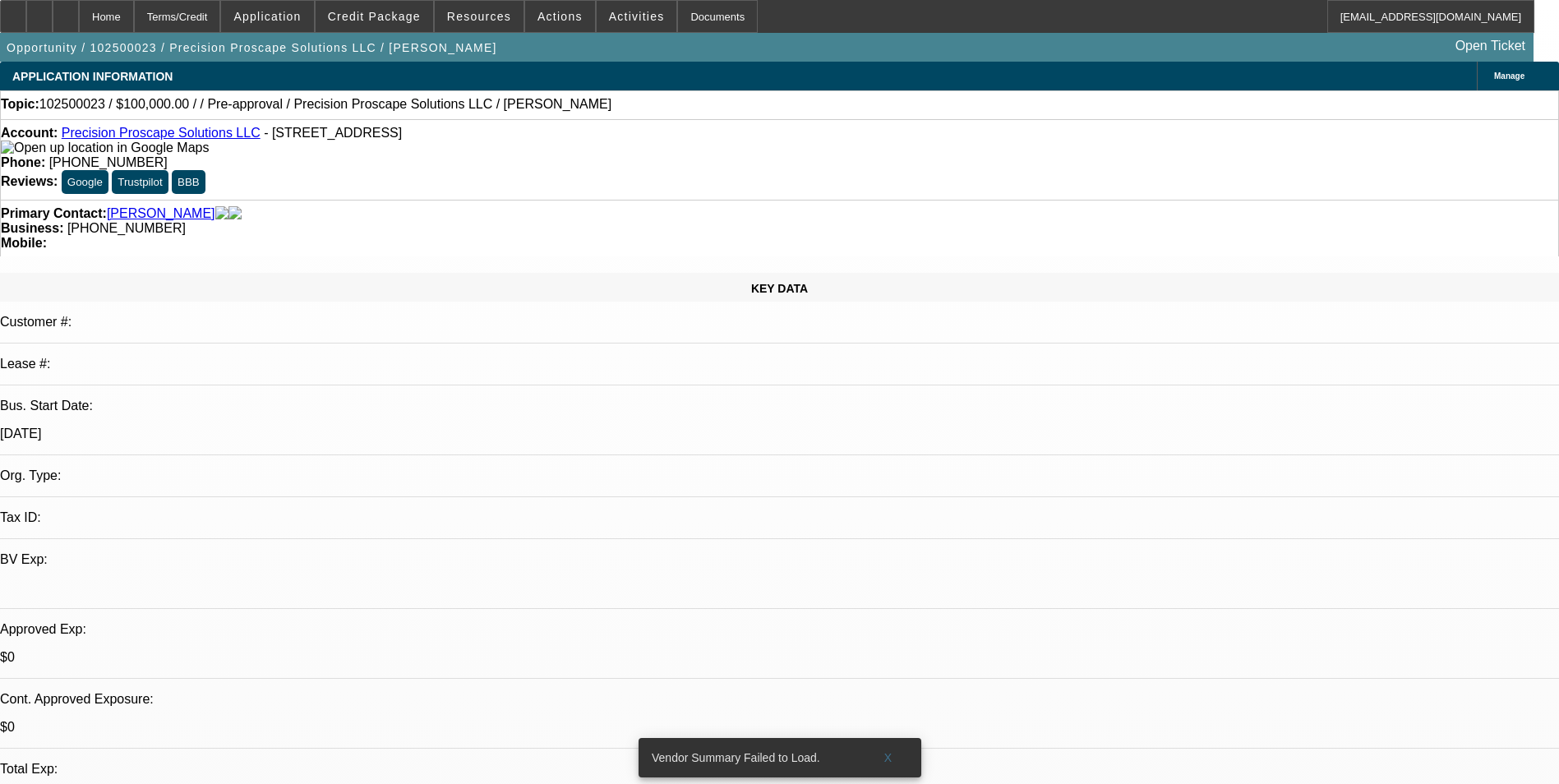
select select "0"
select select "2"
select select "0.1"
select select "4"
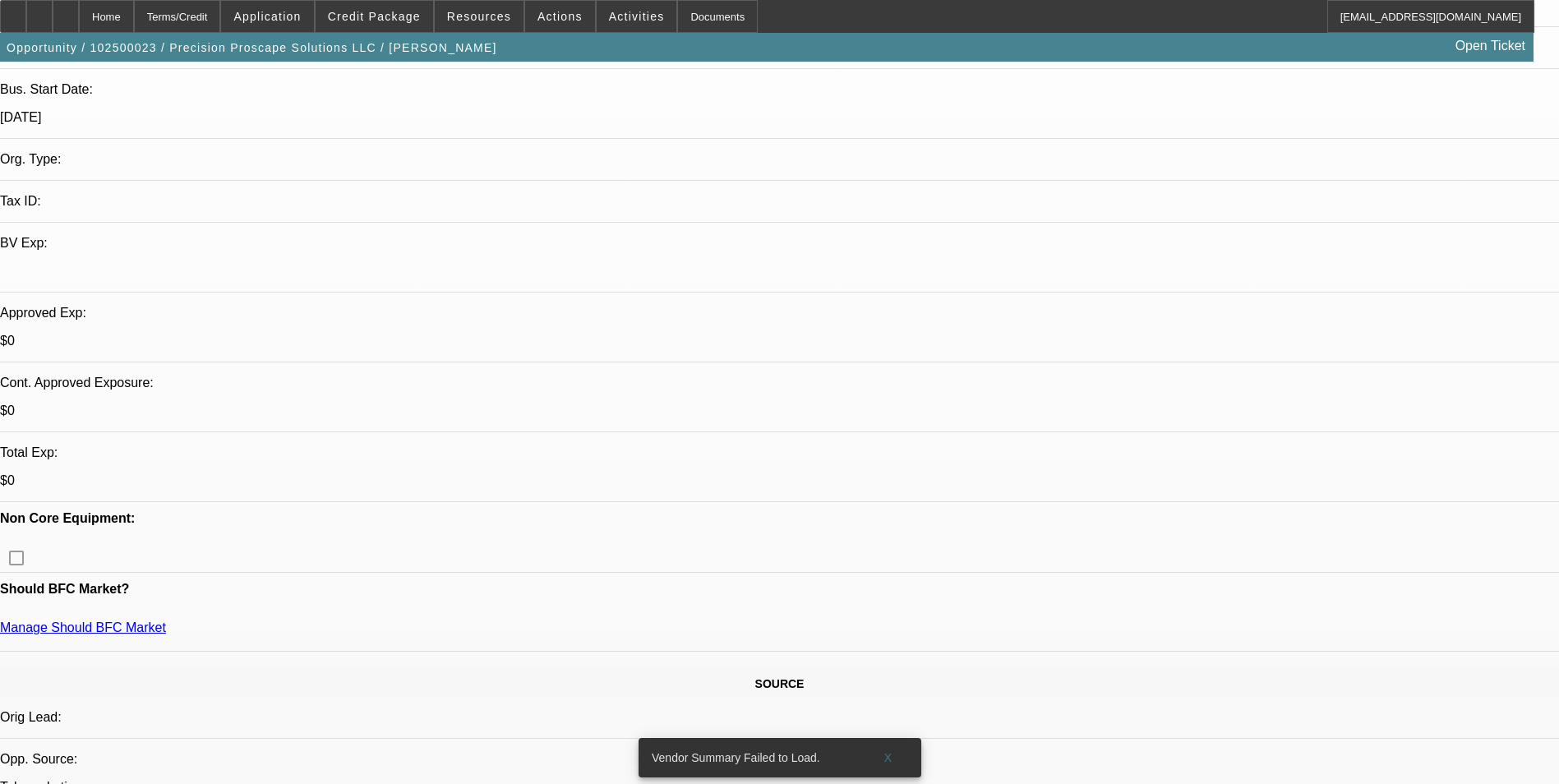
scroll to position [82, 0]
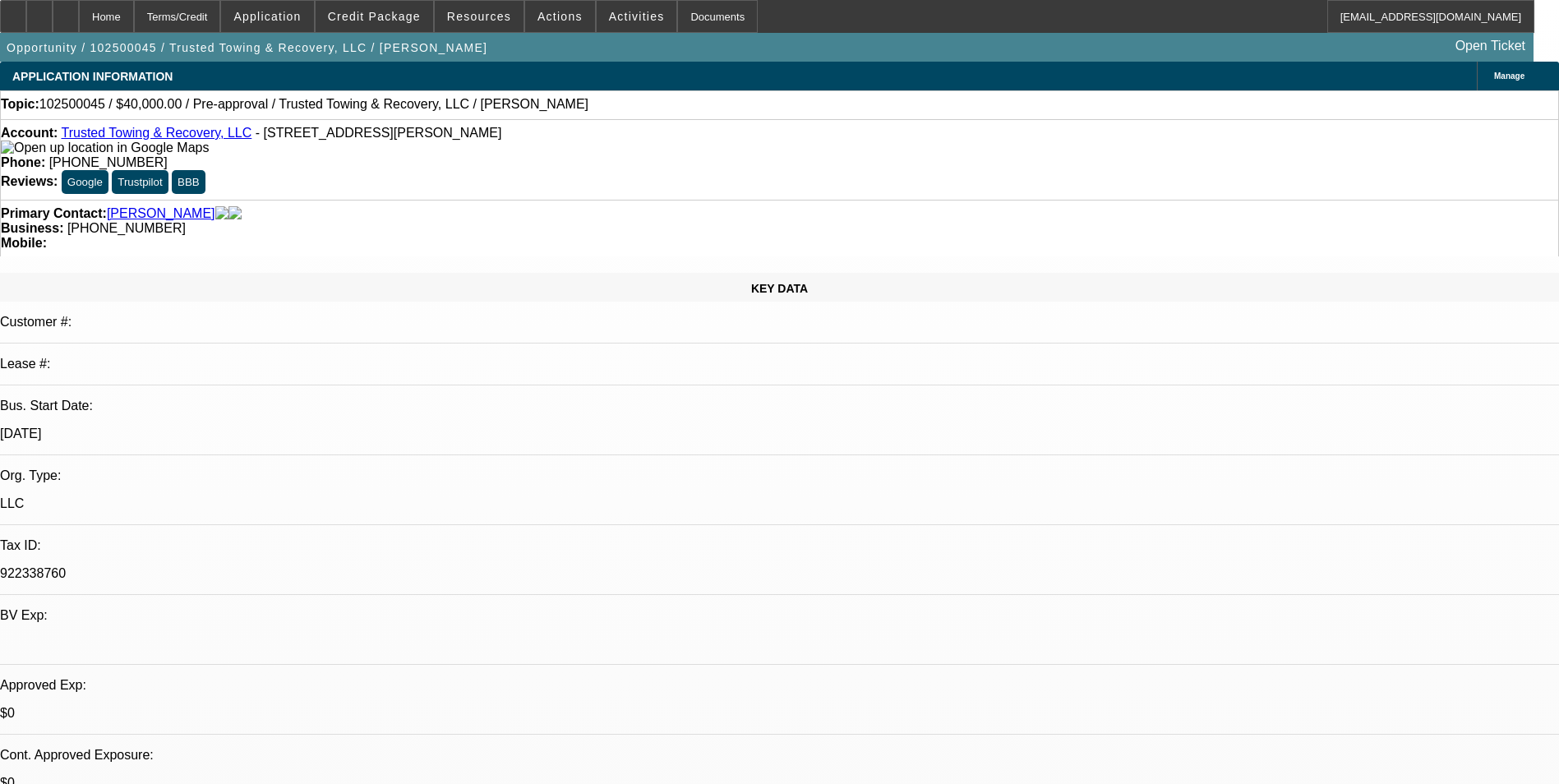
select select "0"
select select "2"
select select "0.1"
select select "4"
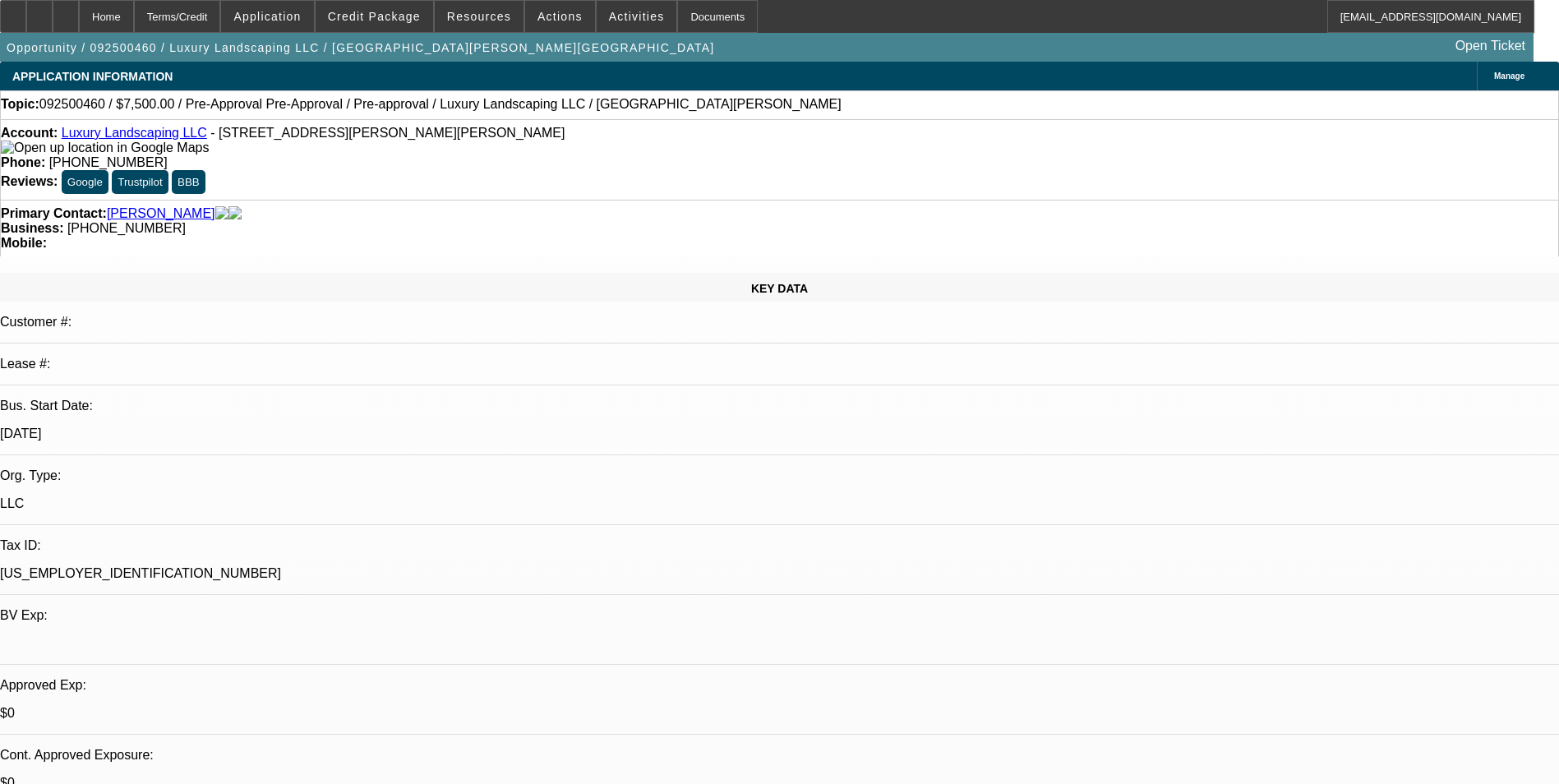
select select "0"
select select "0.1"
select select "4"
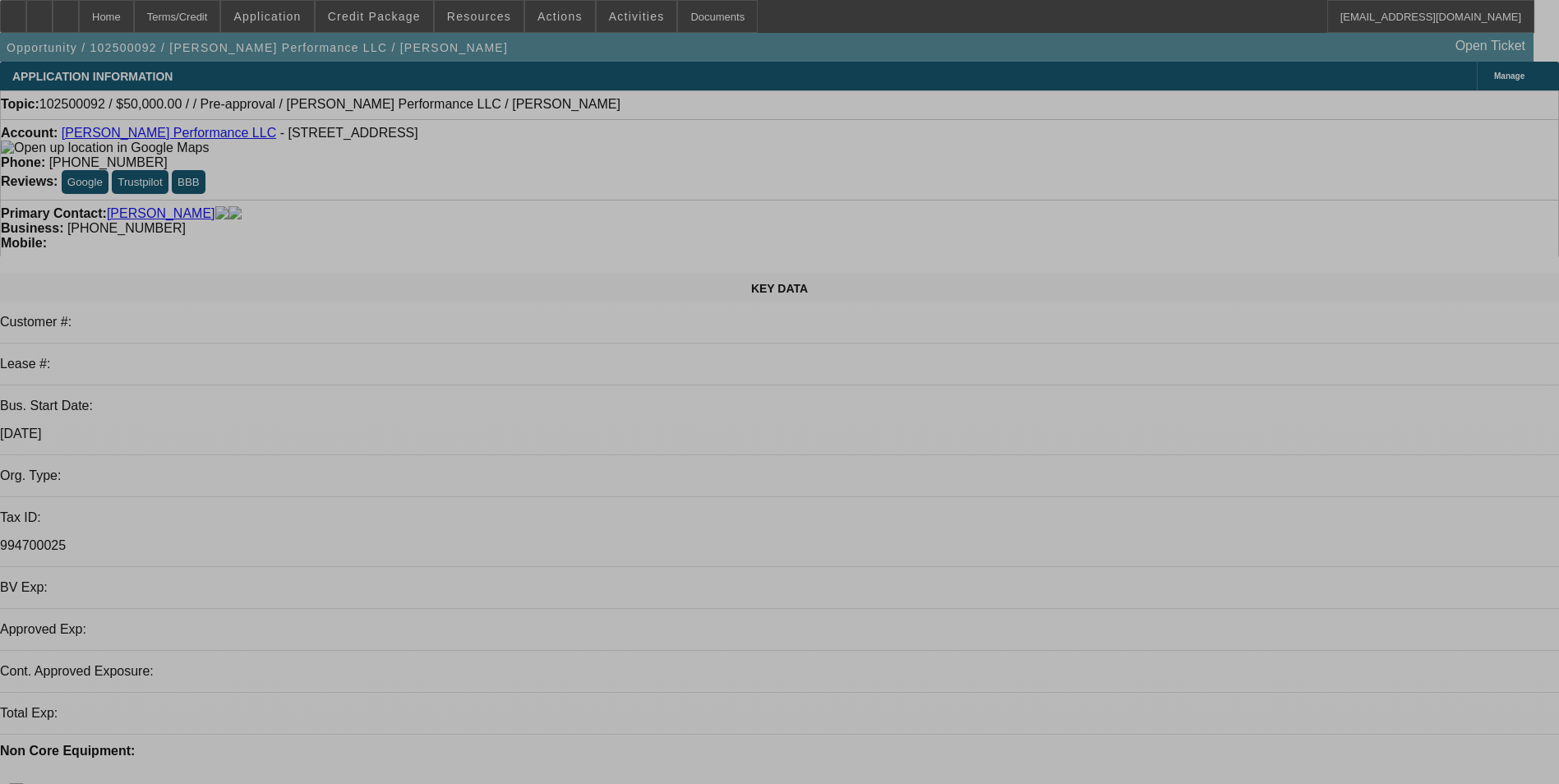
select select "0"
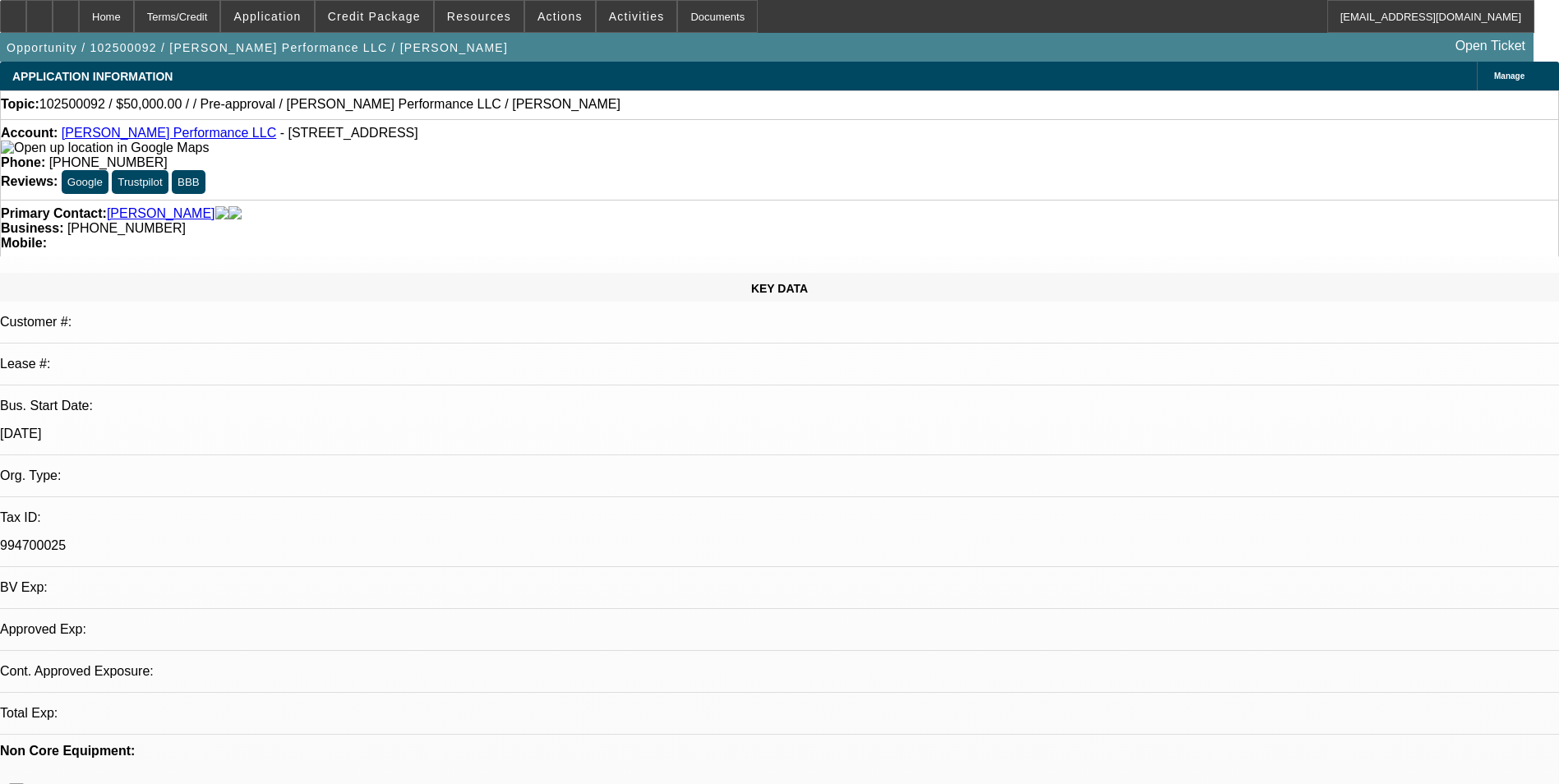
select select "2"
select select "0.1"
select select "1"
select select "2"
select select "4"
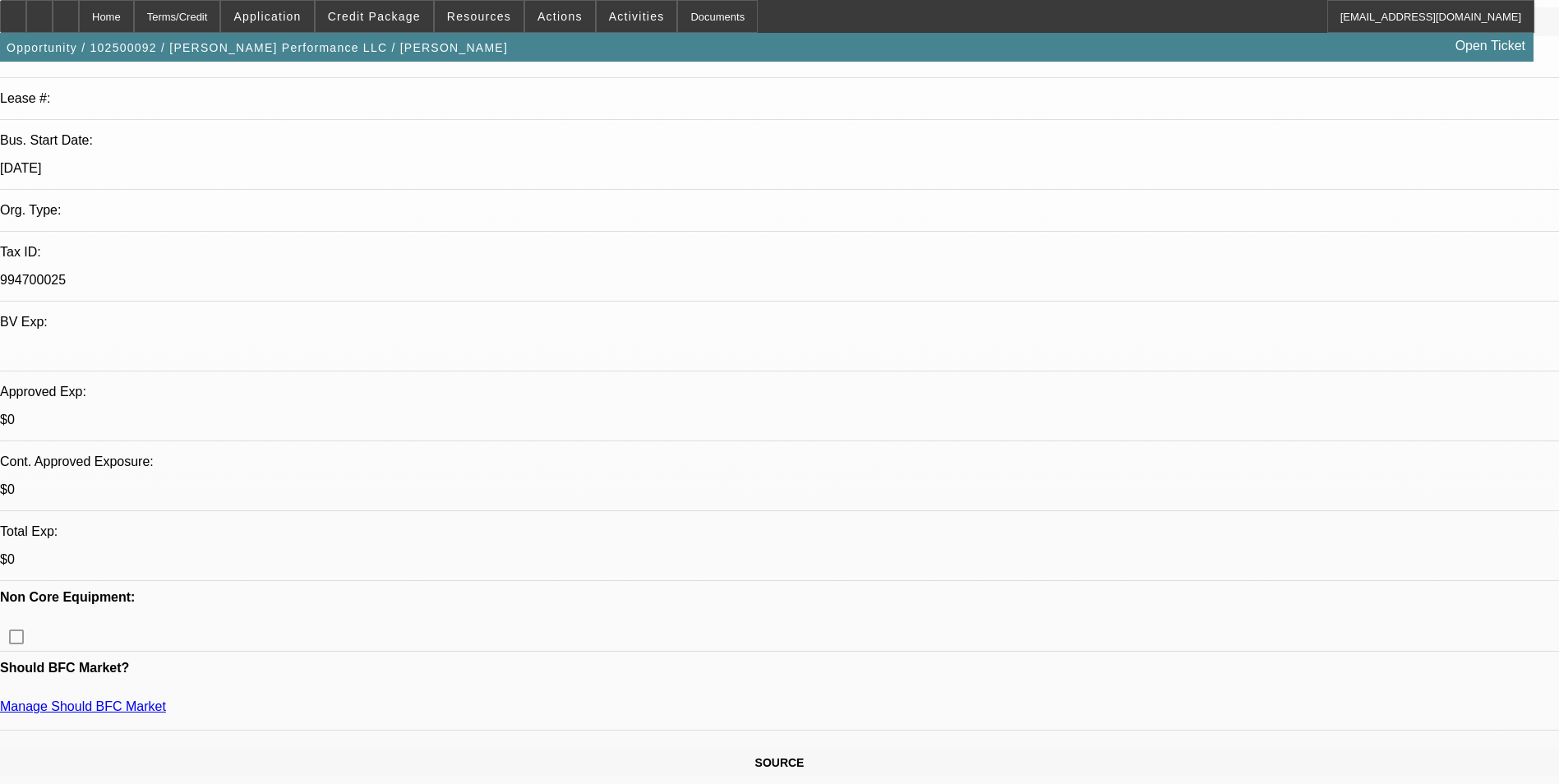
scroll to position [328, 0]
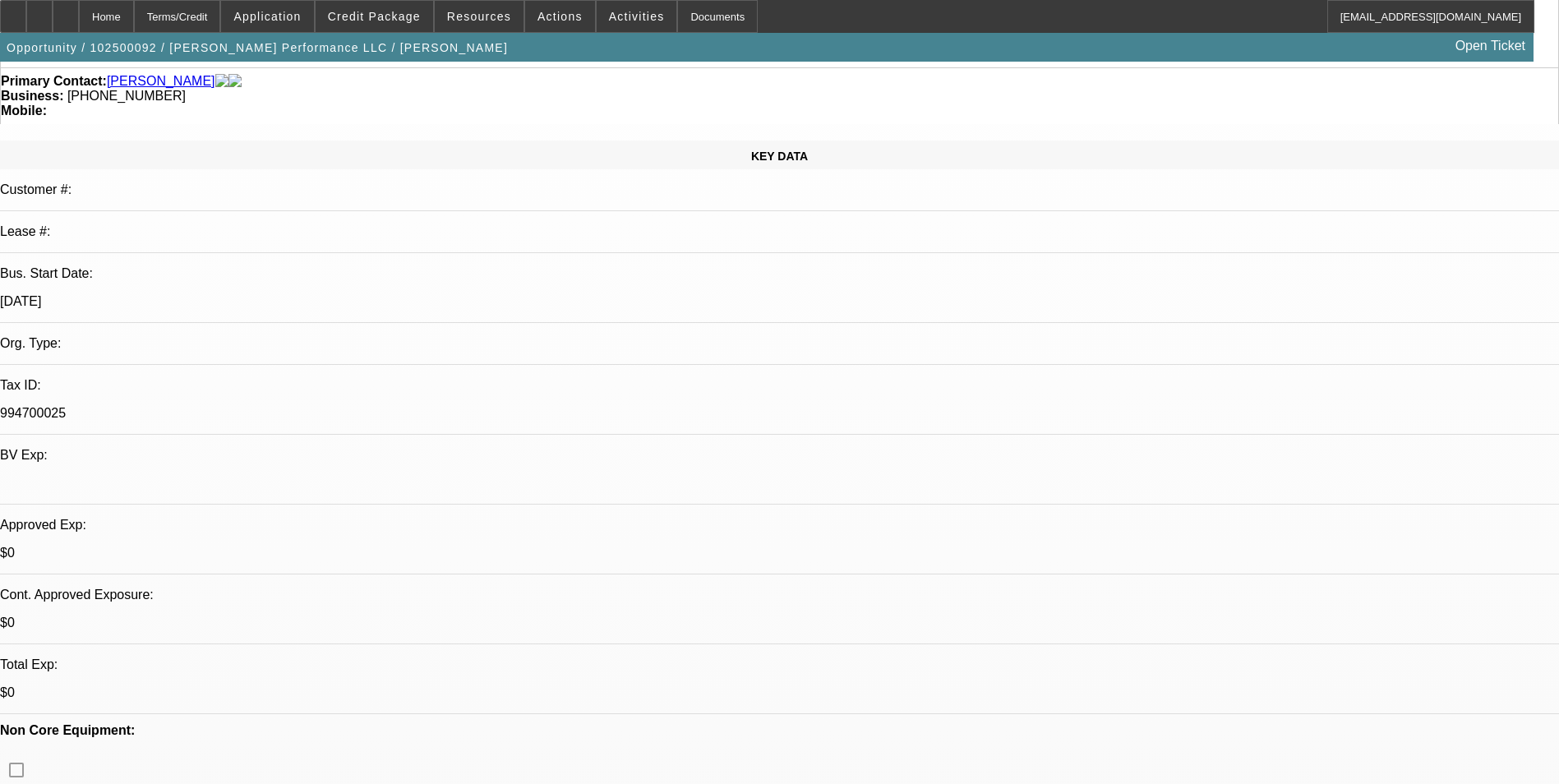
scroll to position [0, 0]
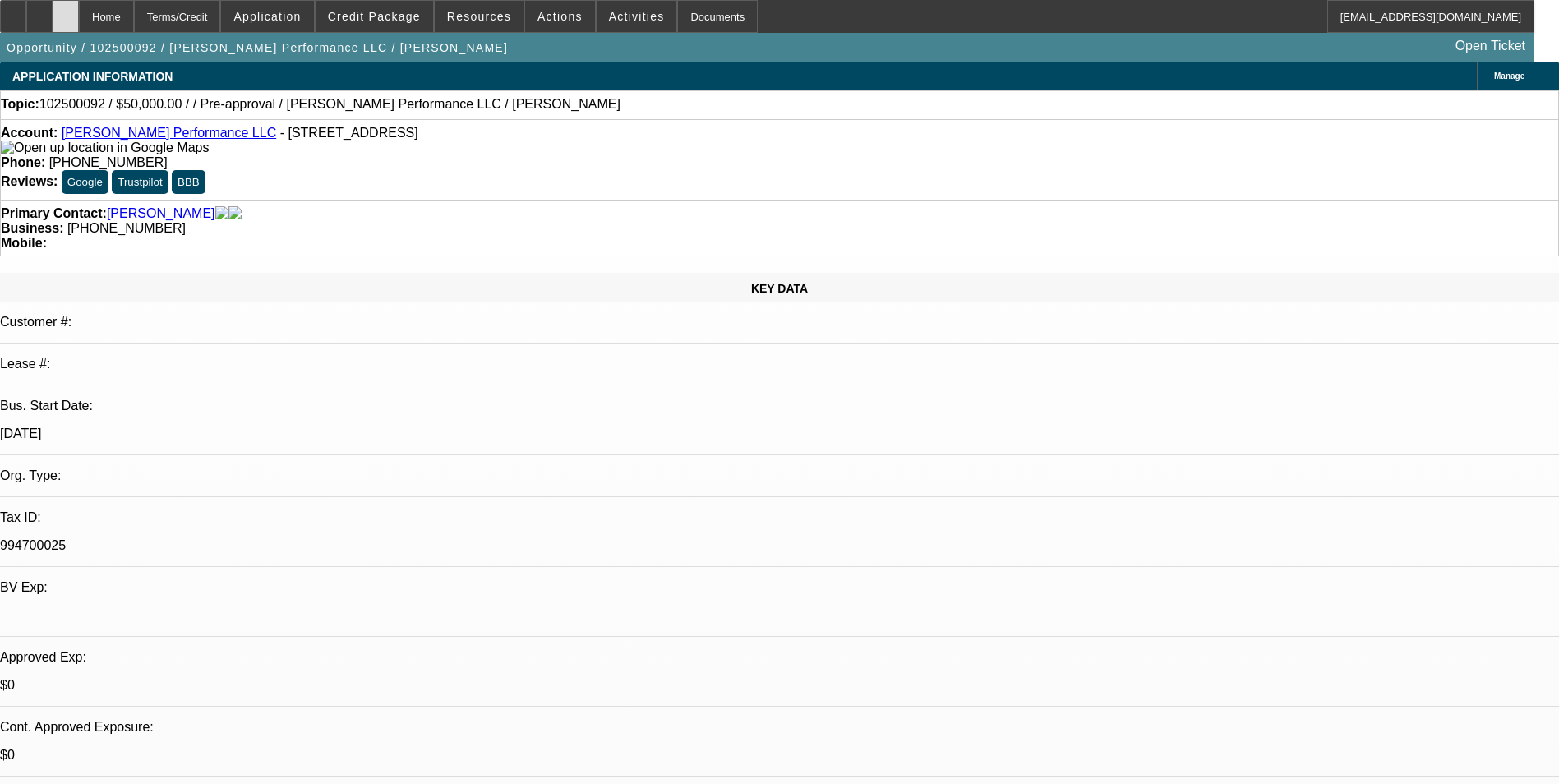
click at [79, 23] on div at bounding box center [65, 16] width 26 height 33
select select "0"
select select "2"
select select "0.1"
select select "1"
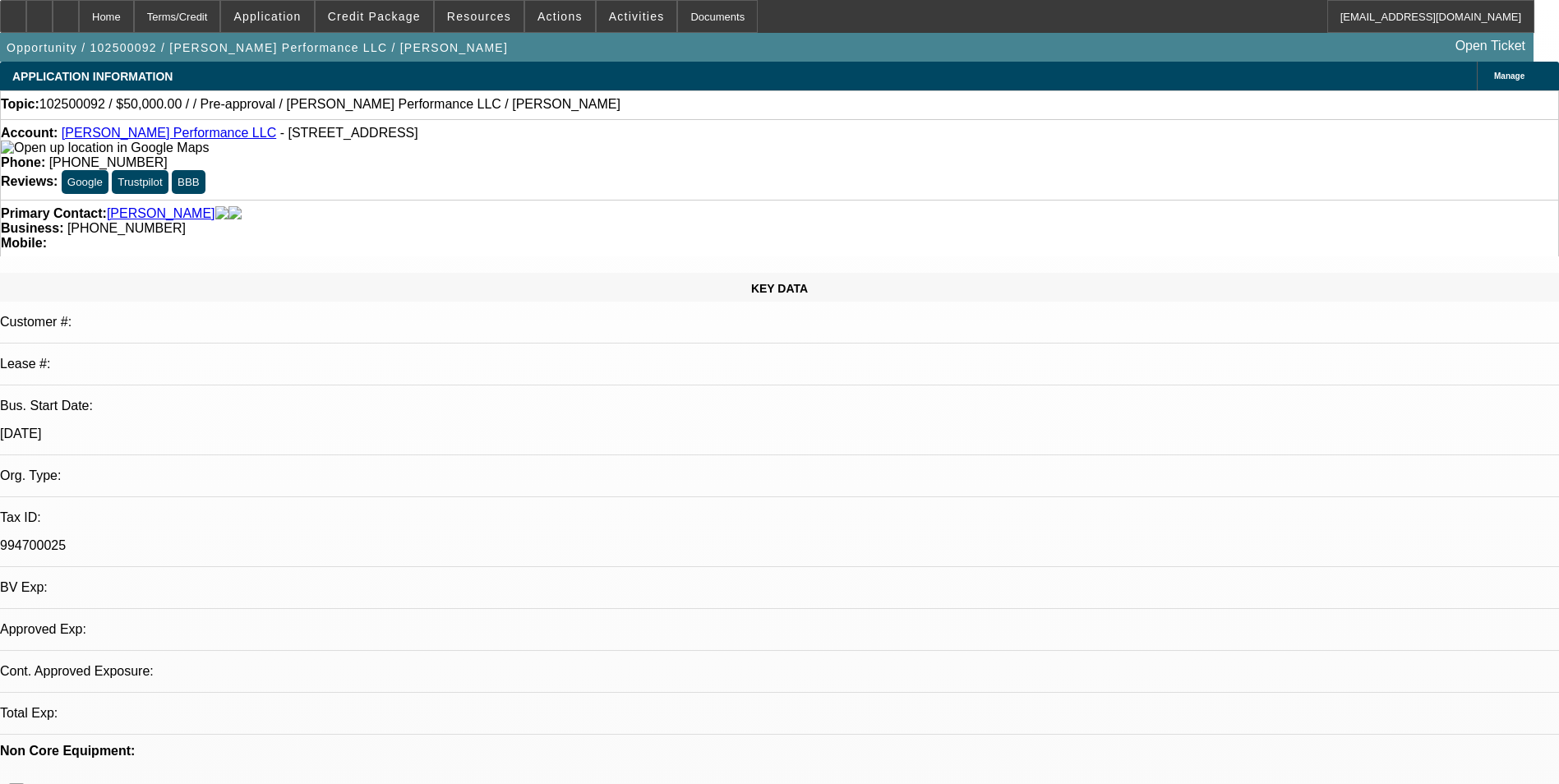
select select "2"
select select "4"
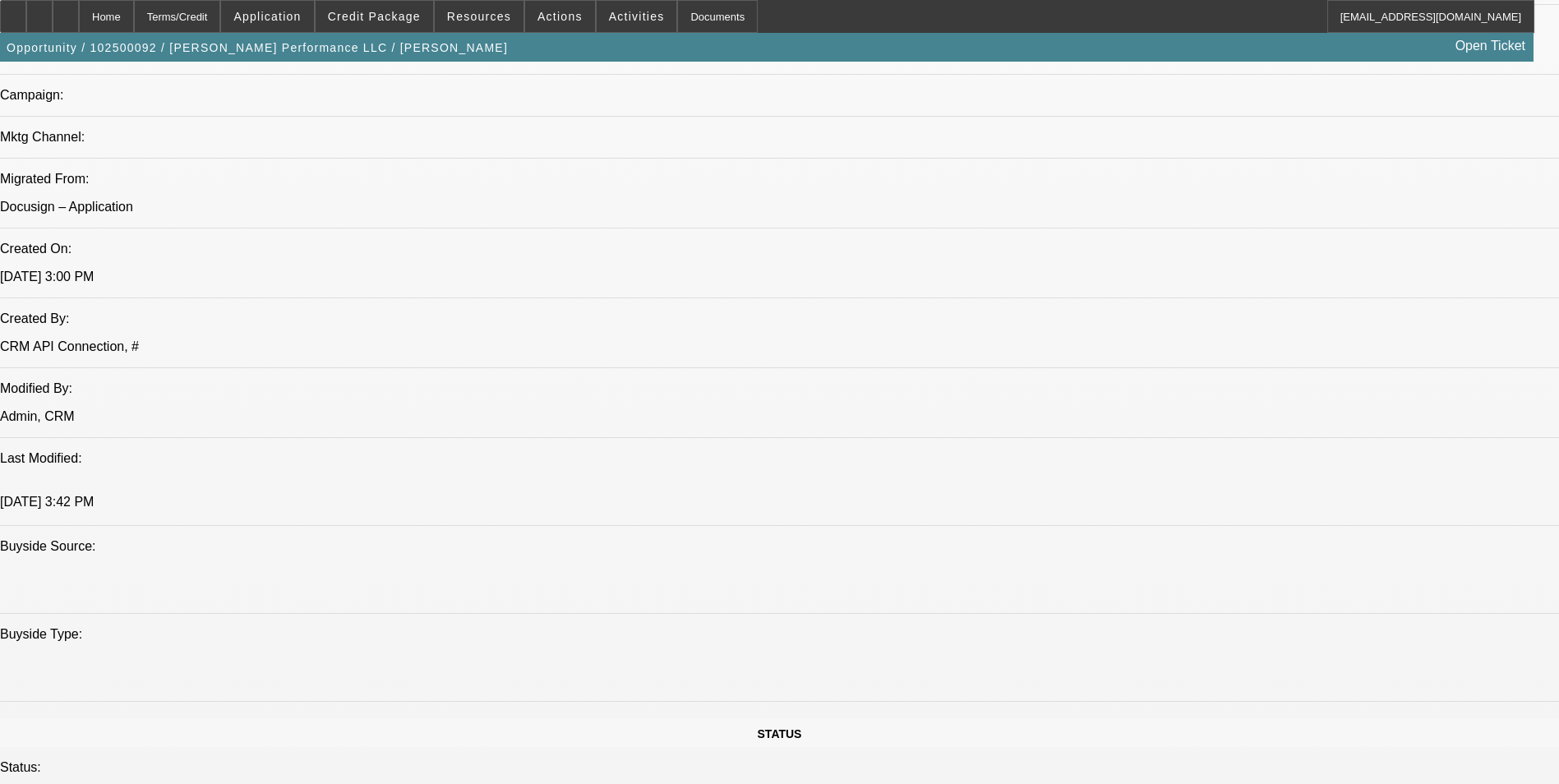
scroll to position [1315, 0]
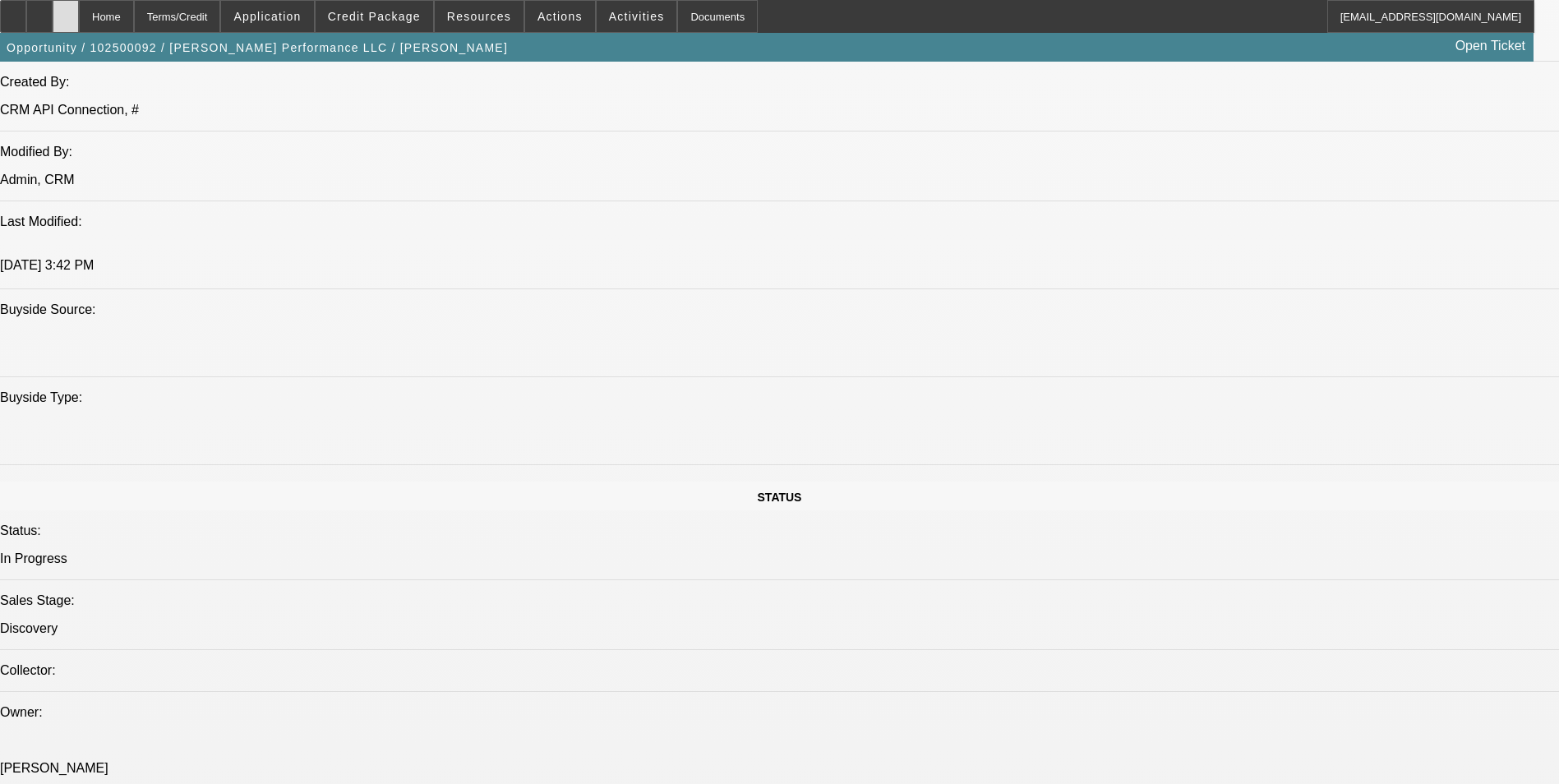
click at [79, 18] on div at bounding box center [65, 16] width 26 height 33
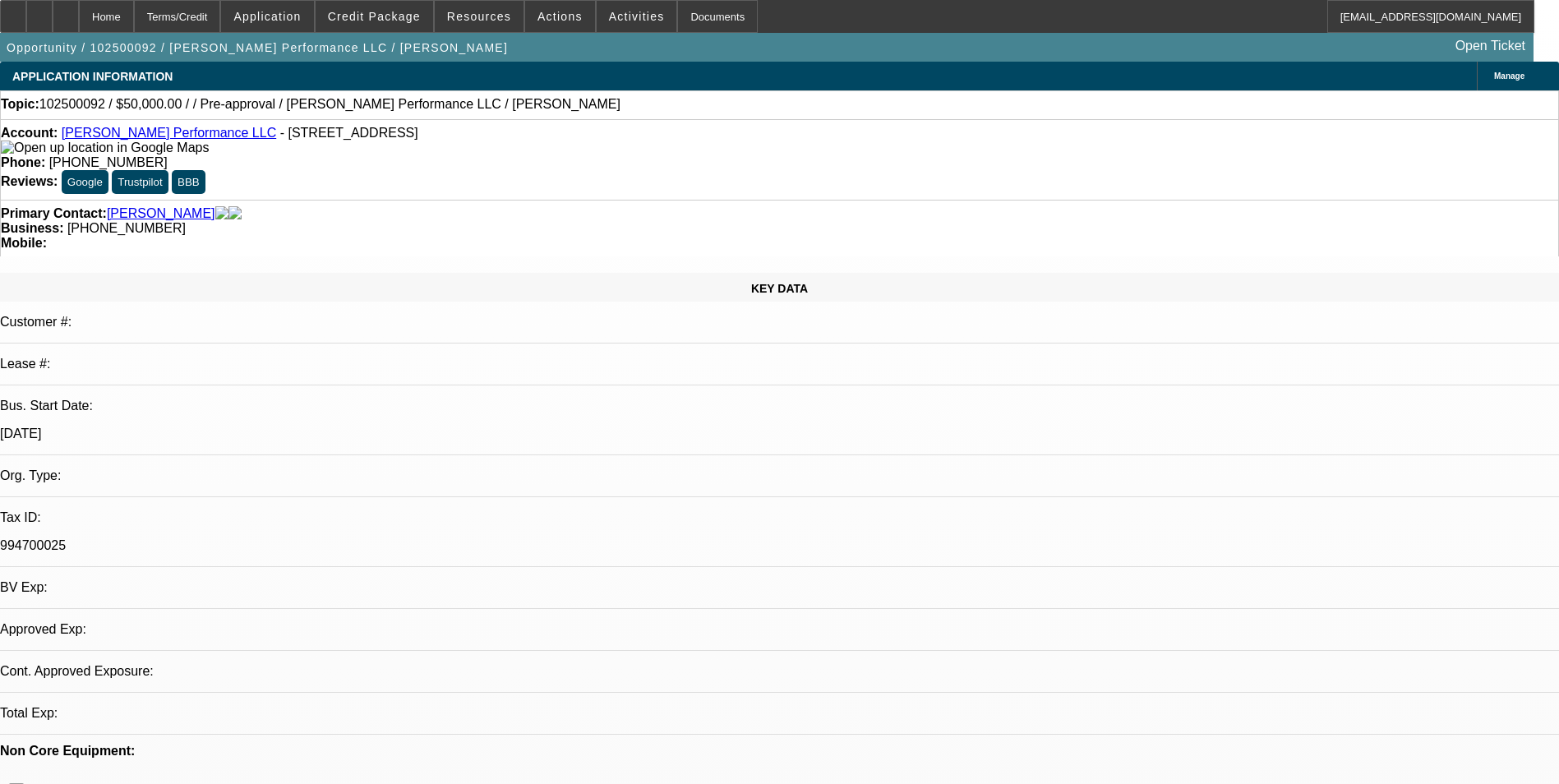
select select "0"
select select "2"
select select "0.1"
select select "4"
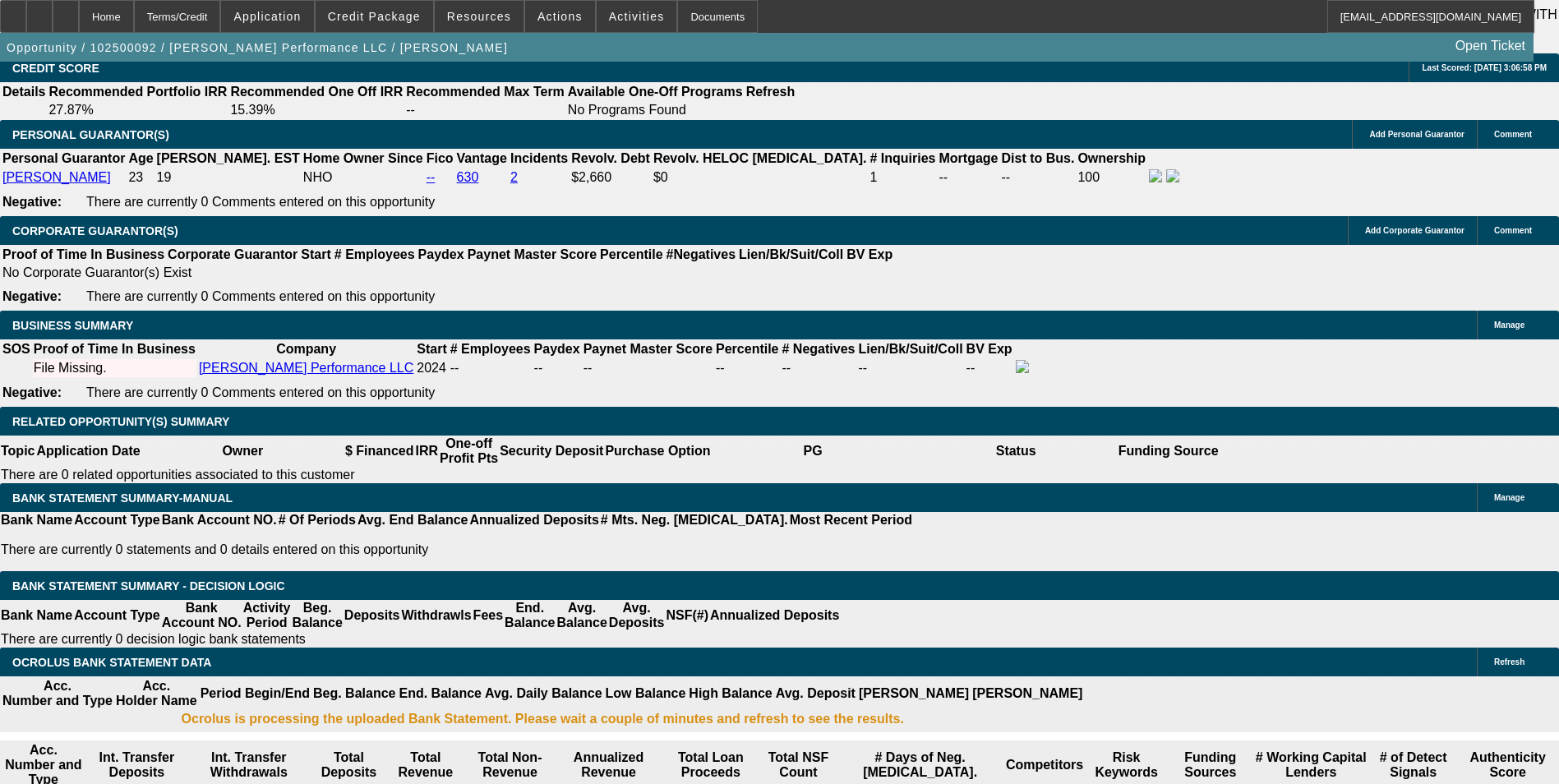
scroll to position [2383, 0]
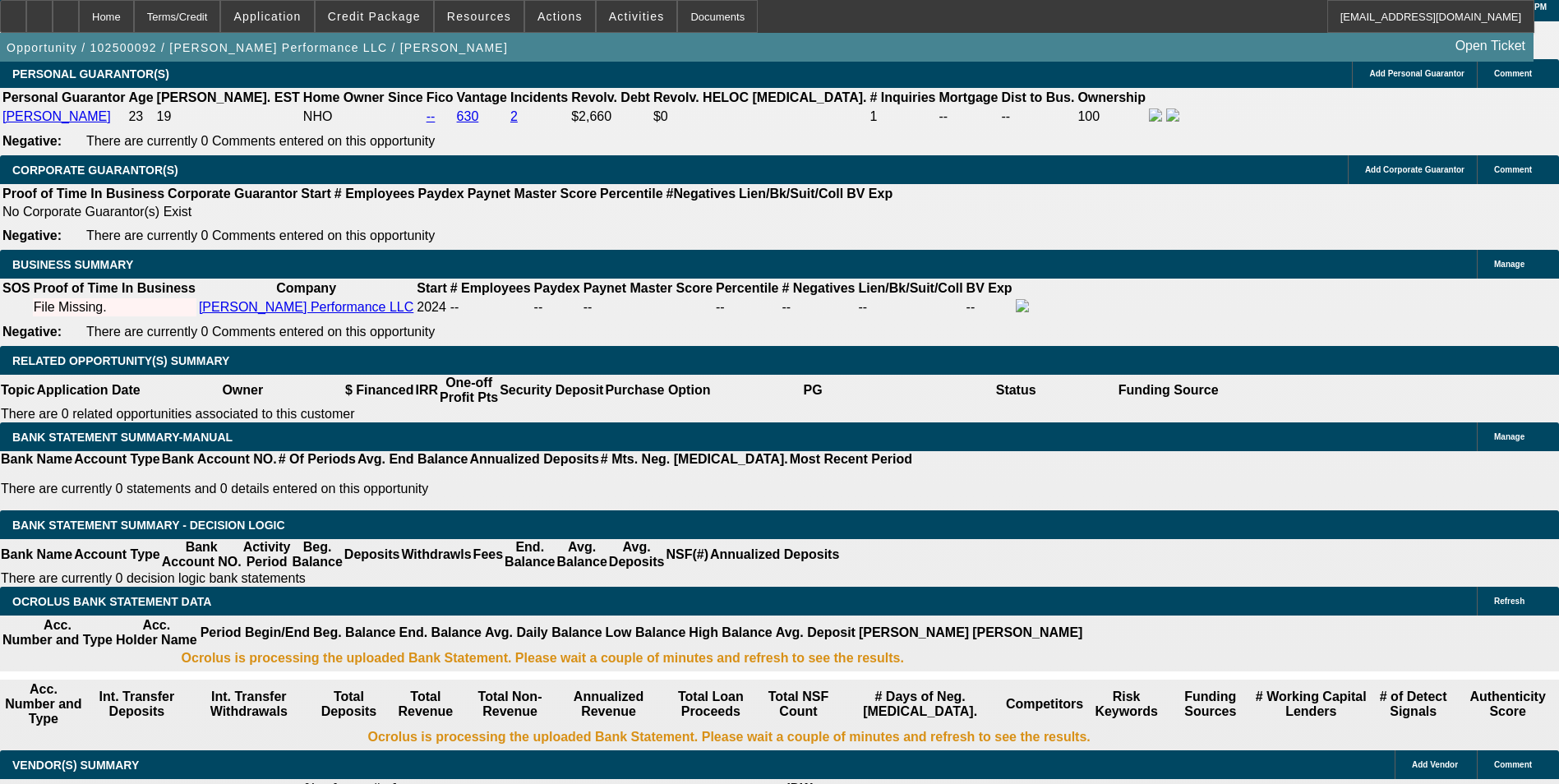
type input "$0.00"
type input "UNKNOWN"
type input "0"
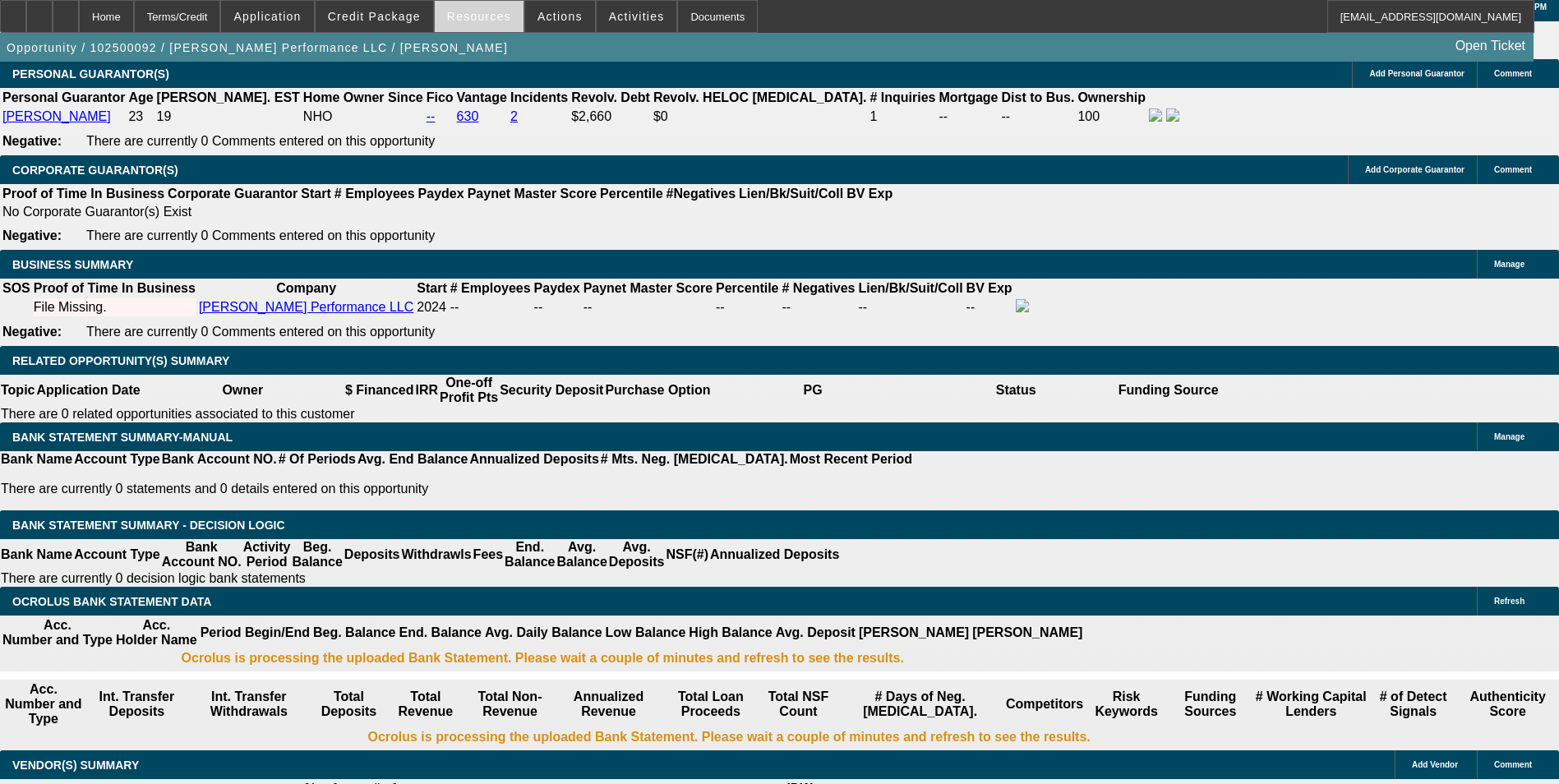
type input "36"
type input "$1,300.00"
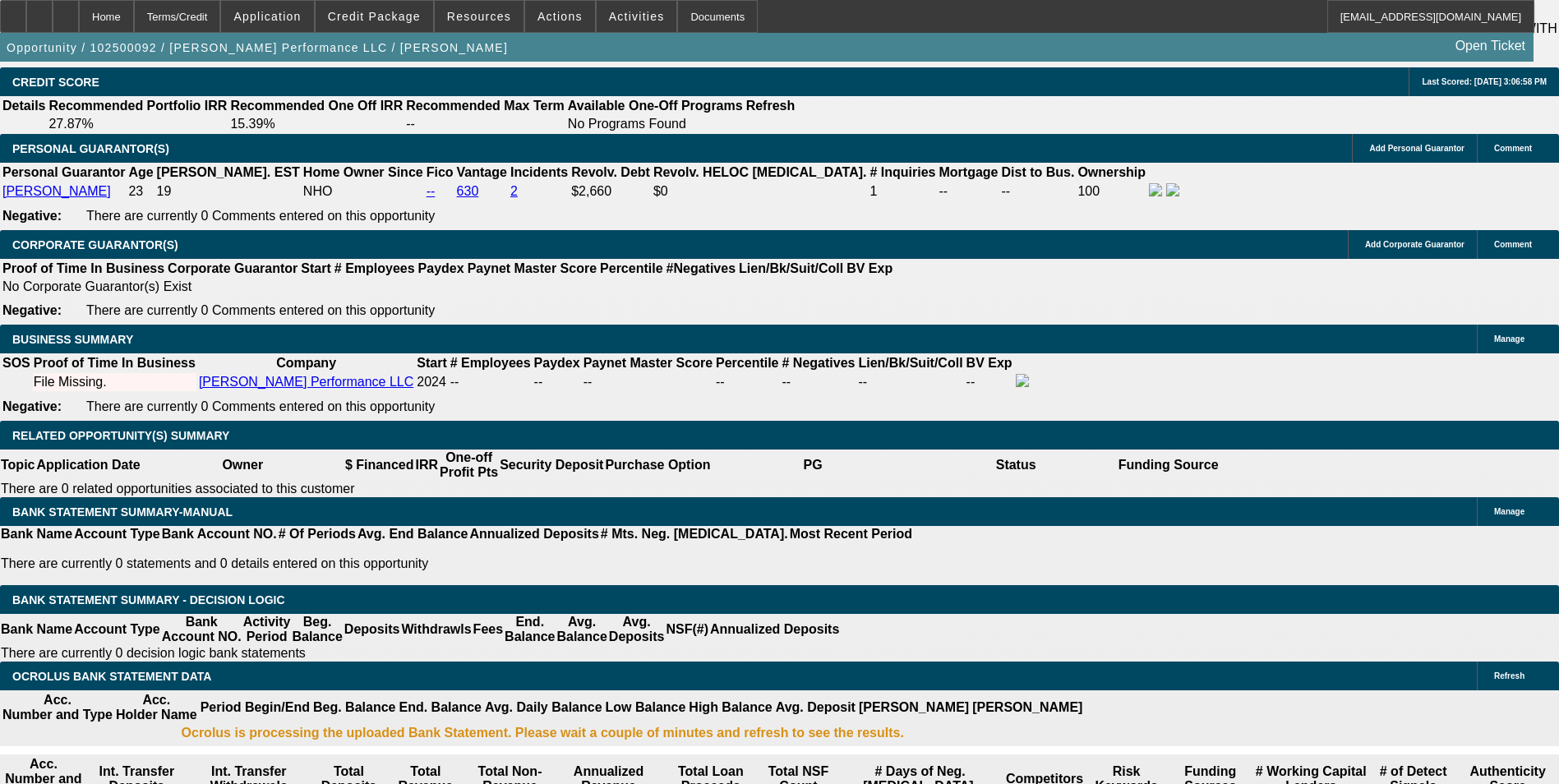
scroll to position [2396, 0]
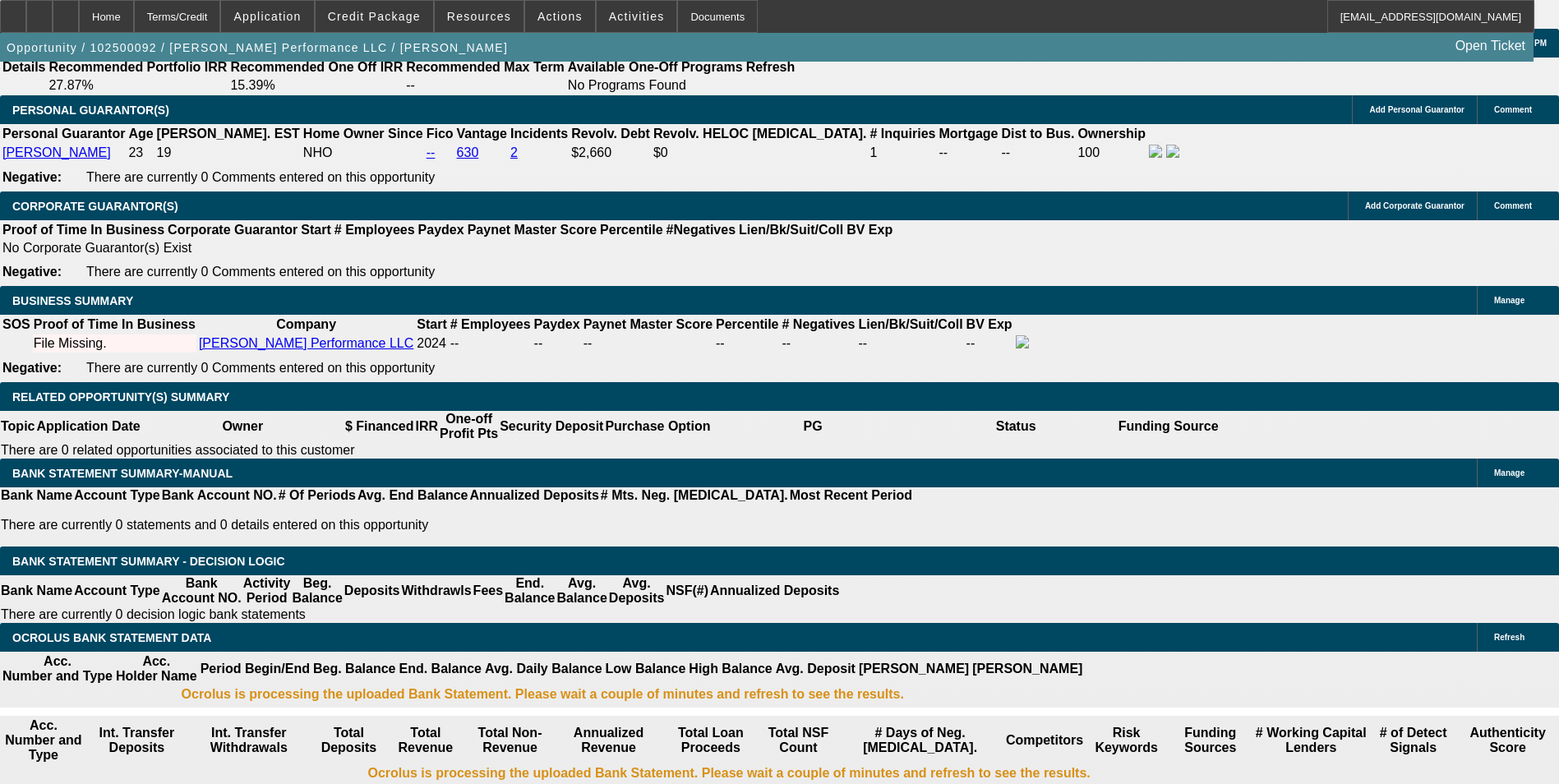
type input "$2,600.00"
type input "23"
type input "$3,870.98"
type input "$1,935.49"
type input "$2,864.26"
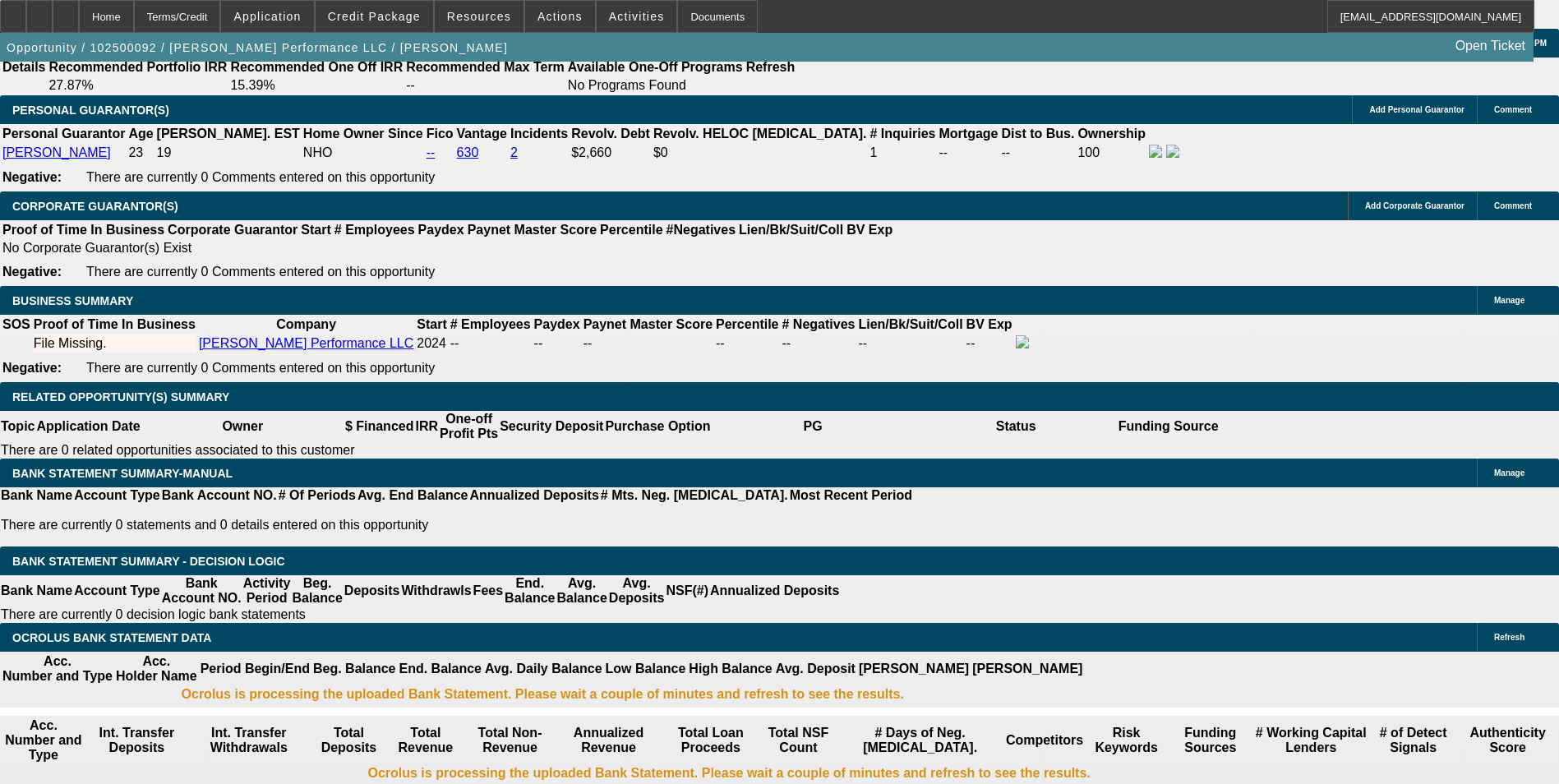
type input "$1,432.13"
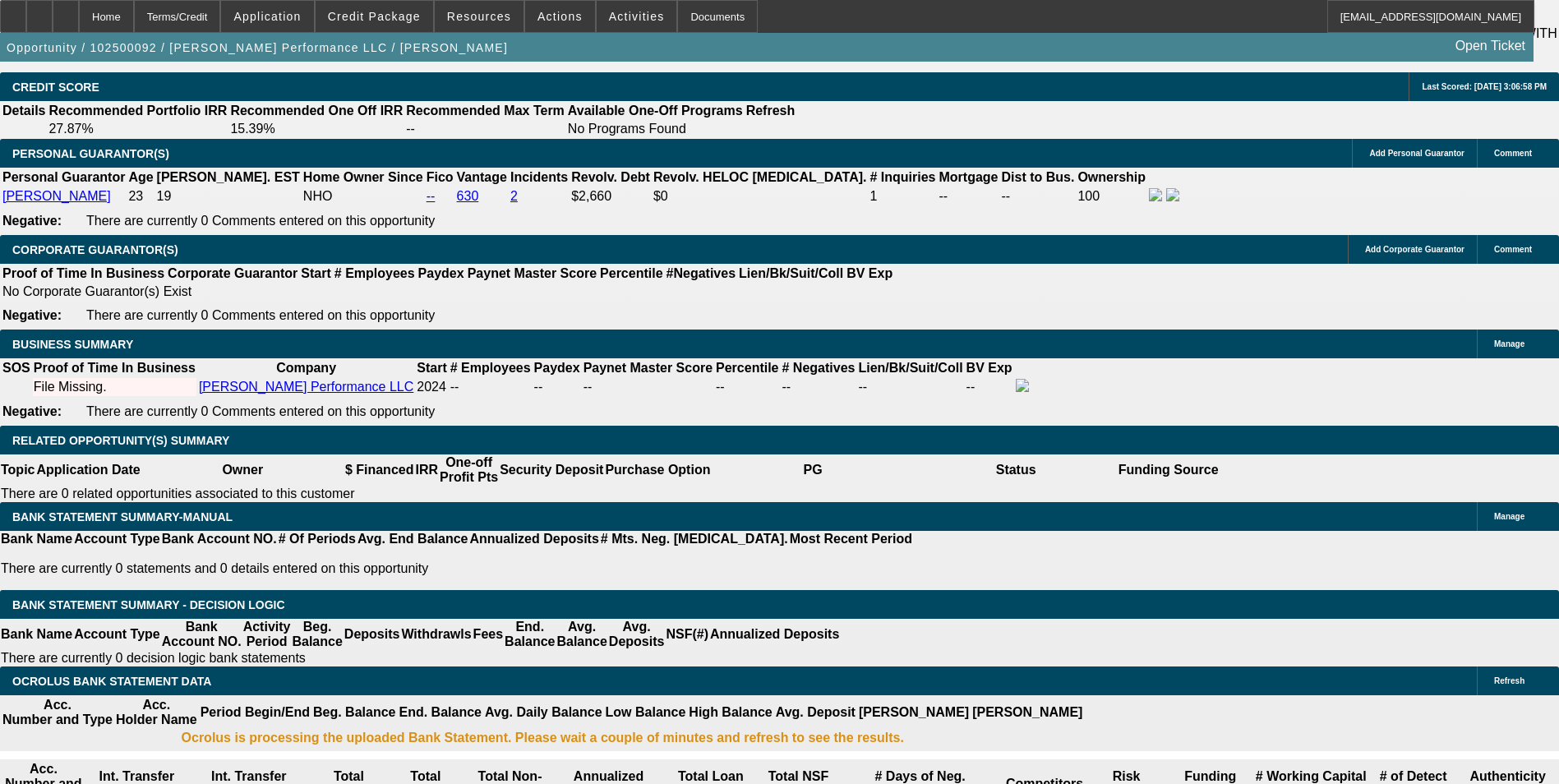
scroll to position [2313, 0]
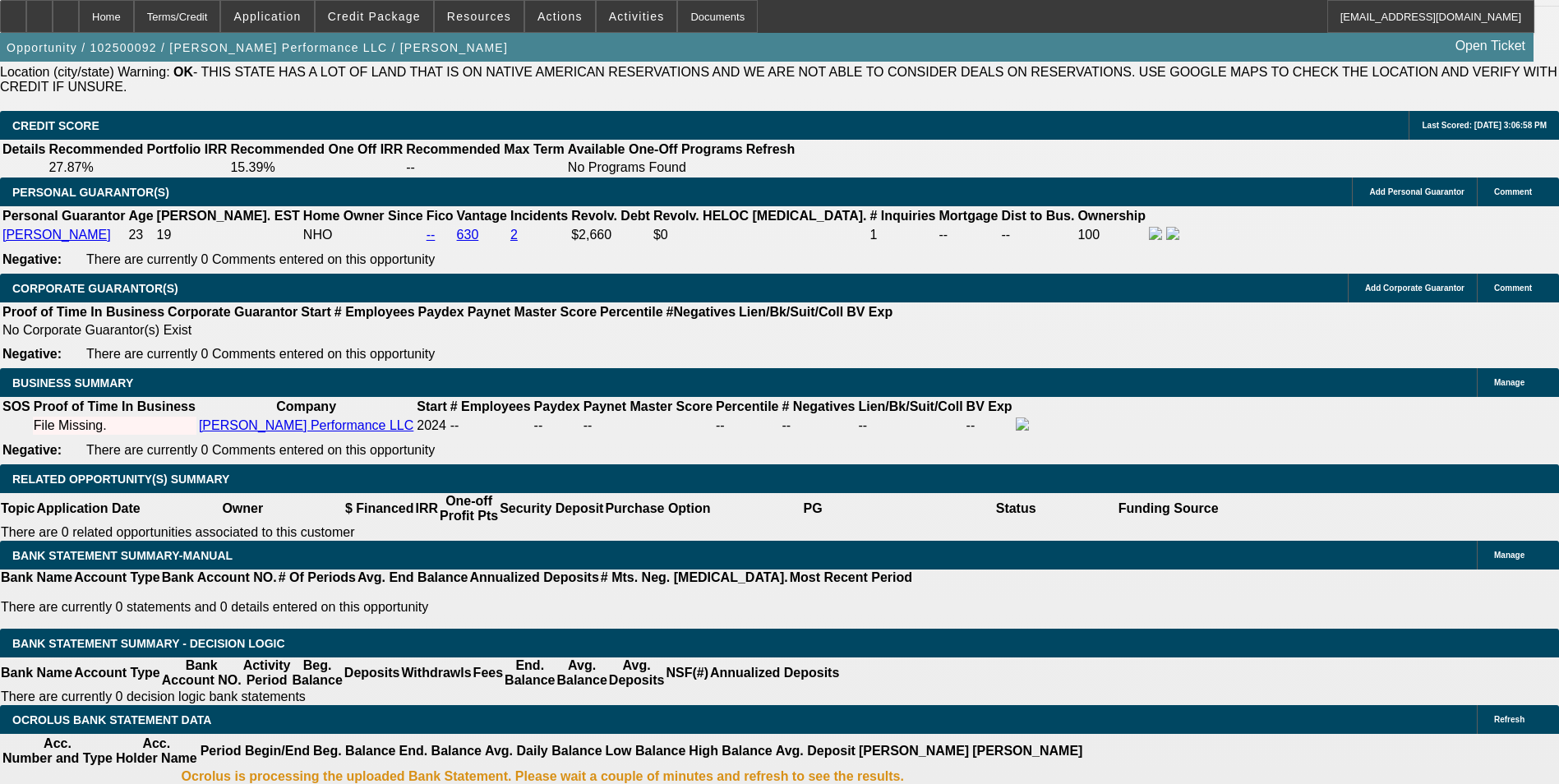
type input "23"
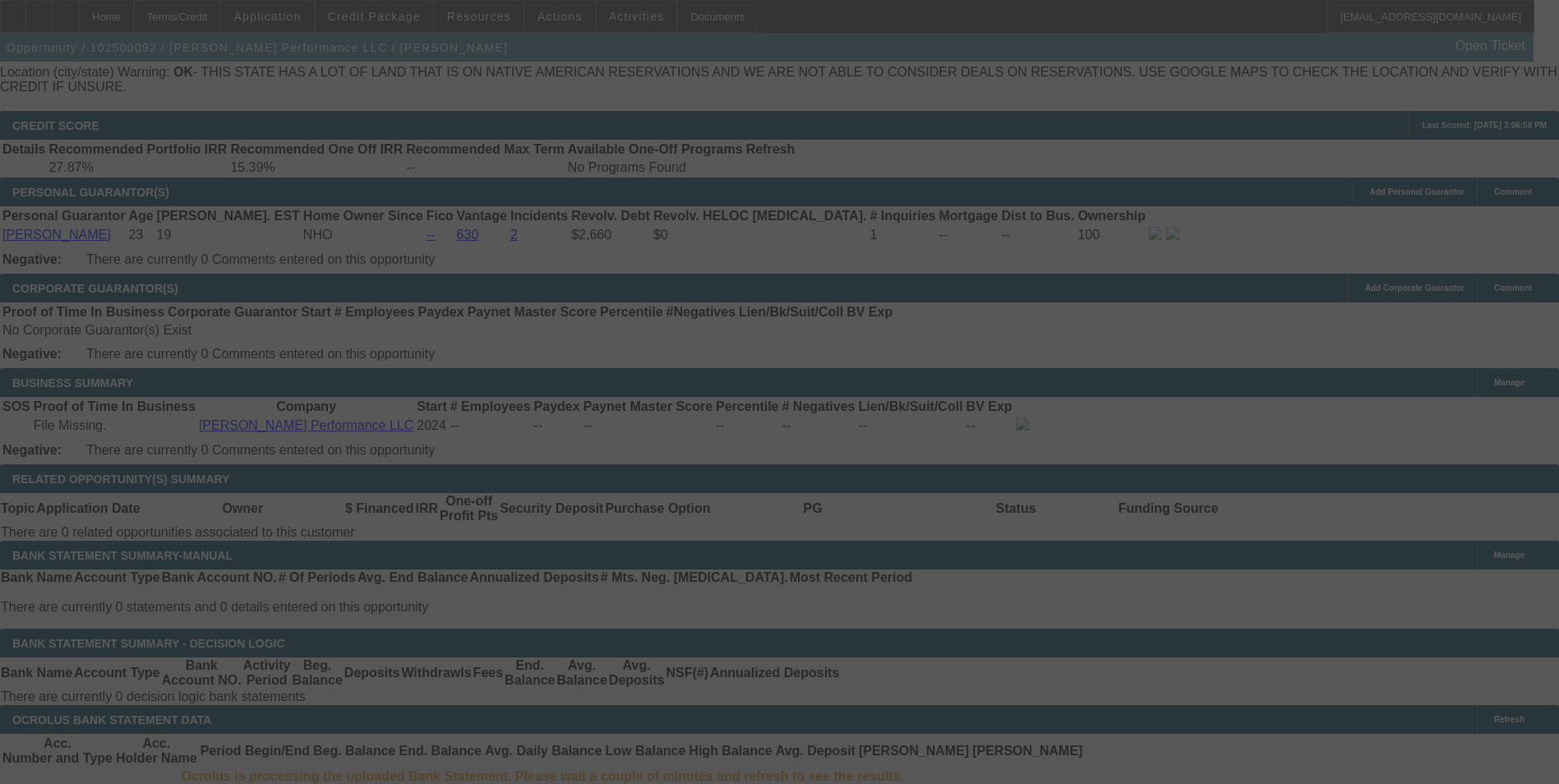
scroll to position [0, 0]
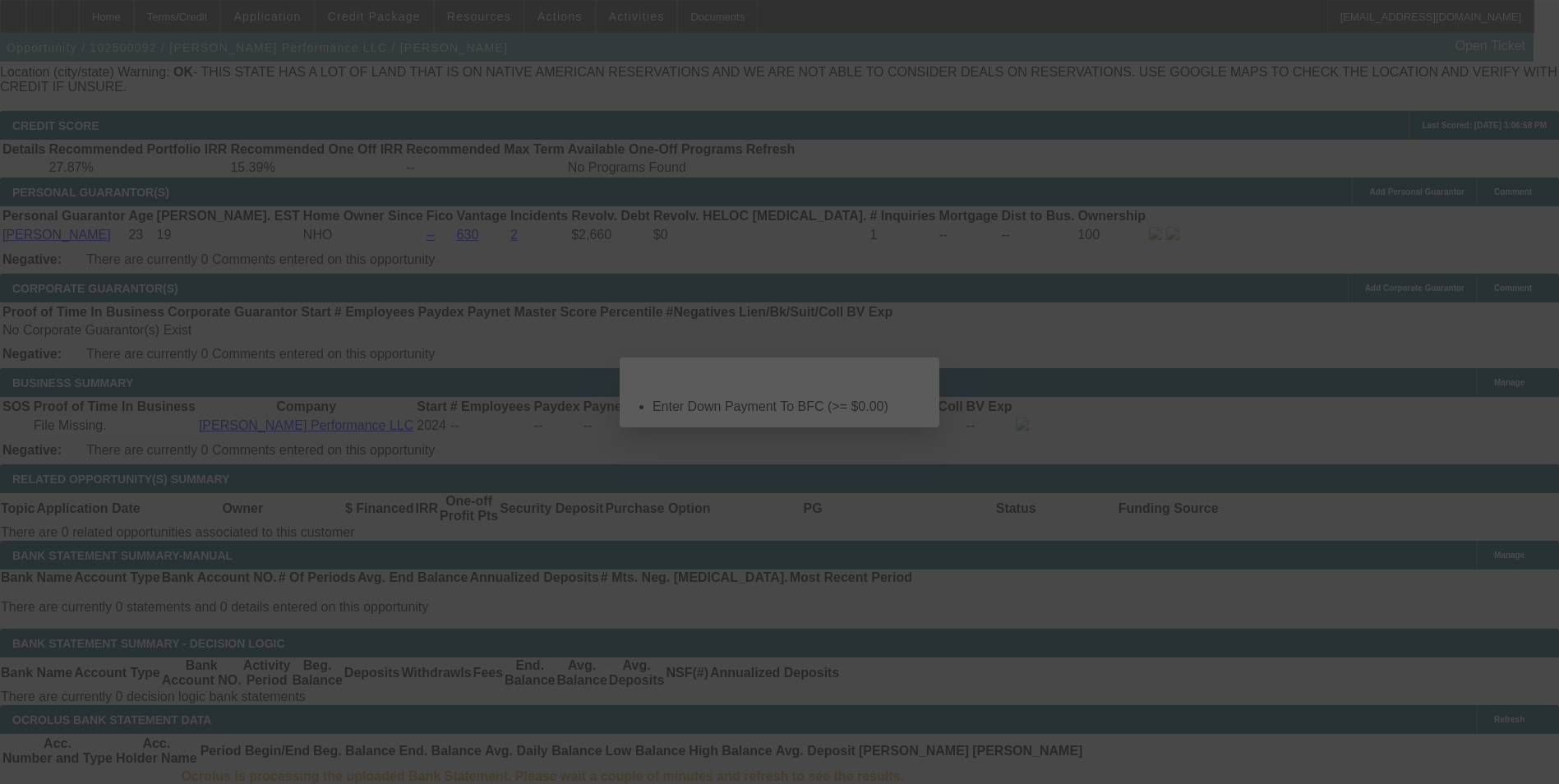
select select "0"
select select "2"
select select "0.1"
select select "4"
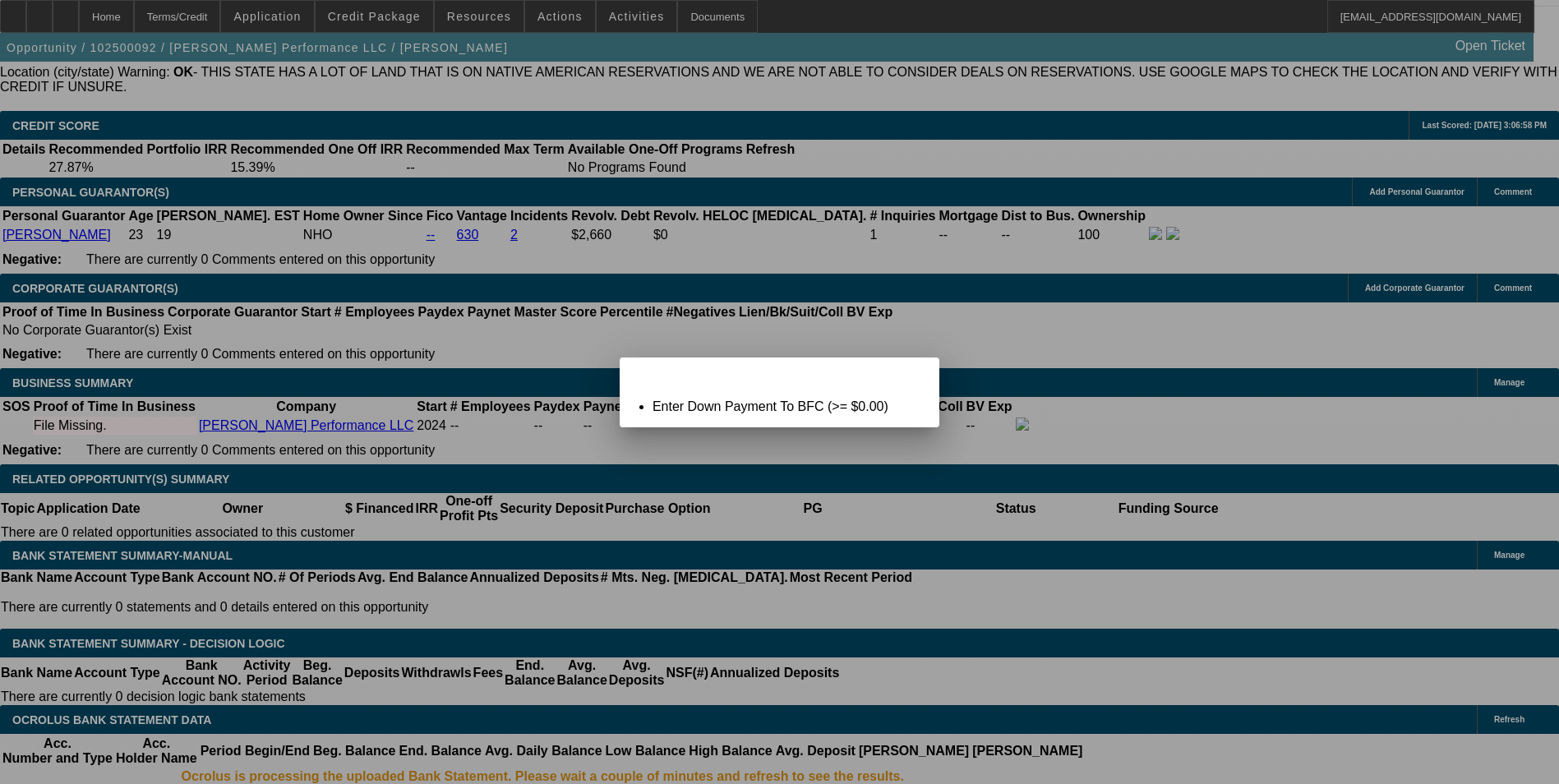
click at [920, 374] on div "Close" at bounding box center [921, 367] width 36 height 19
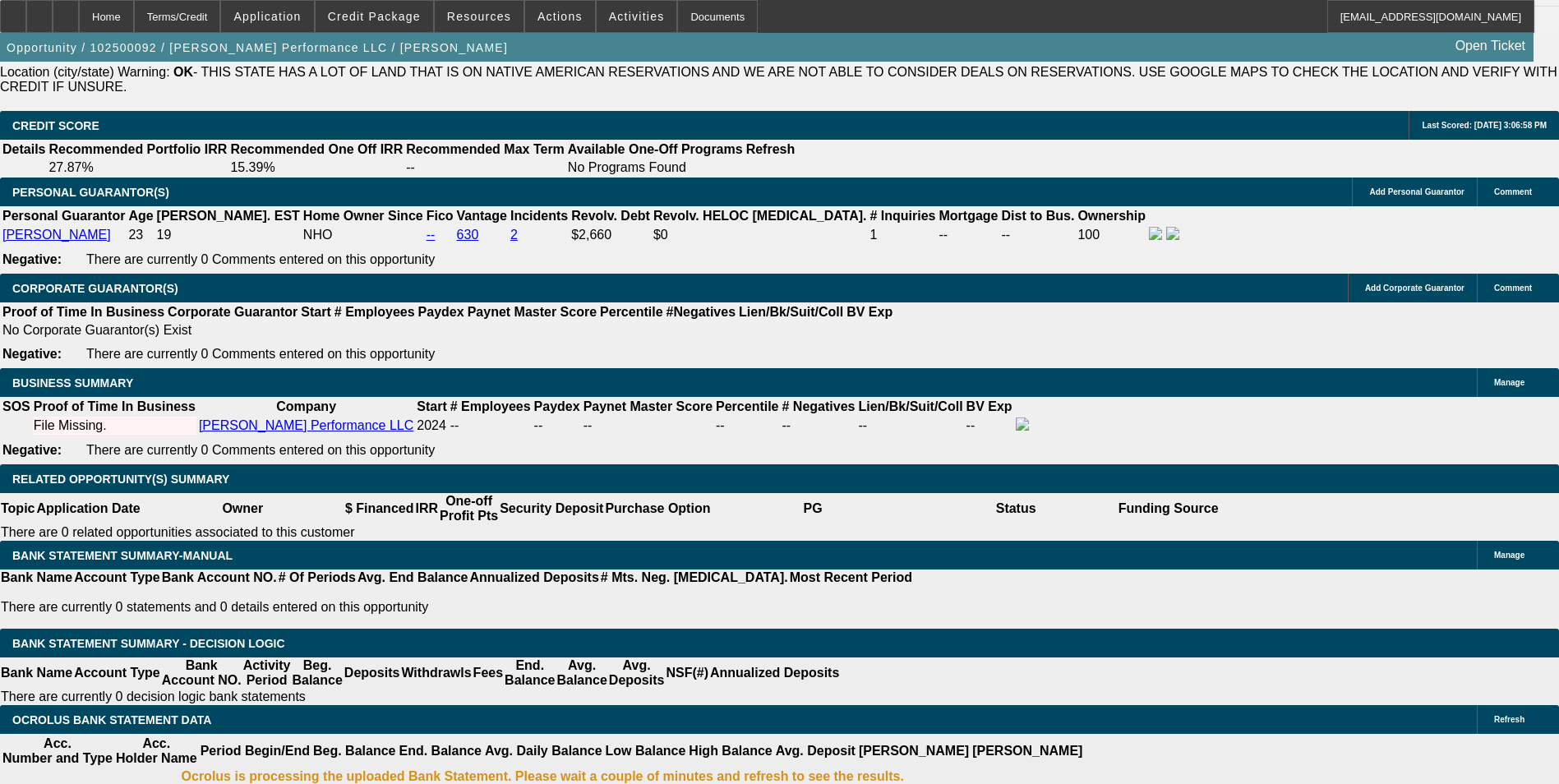
scroll to position [2313, 0]
type input "$10,000.00"
type input "$3,096.78"
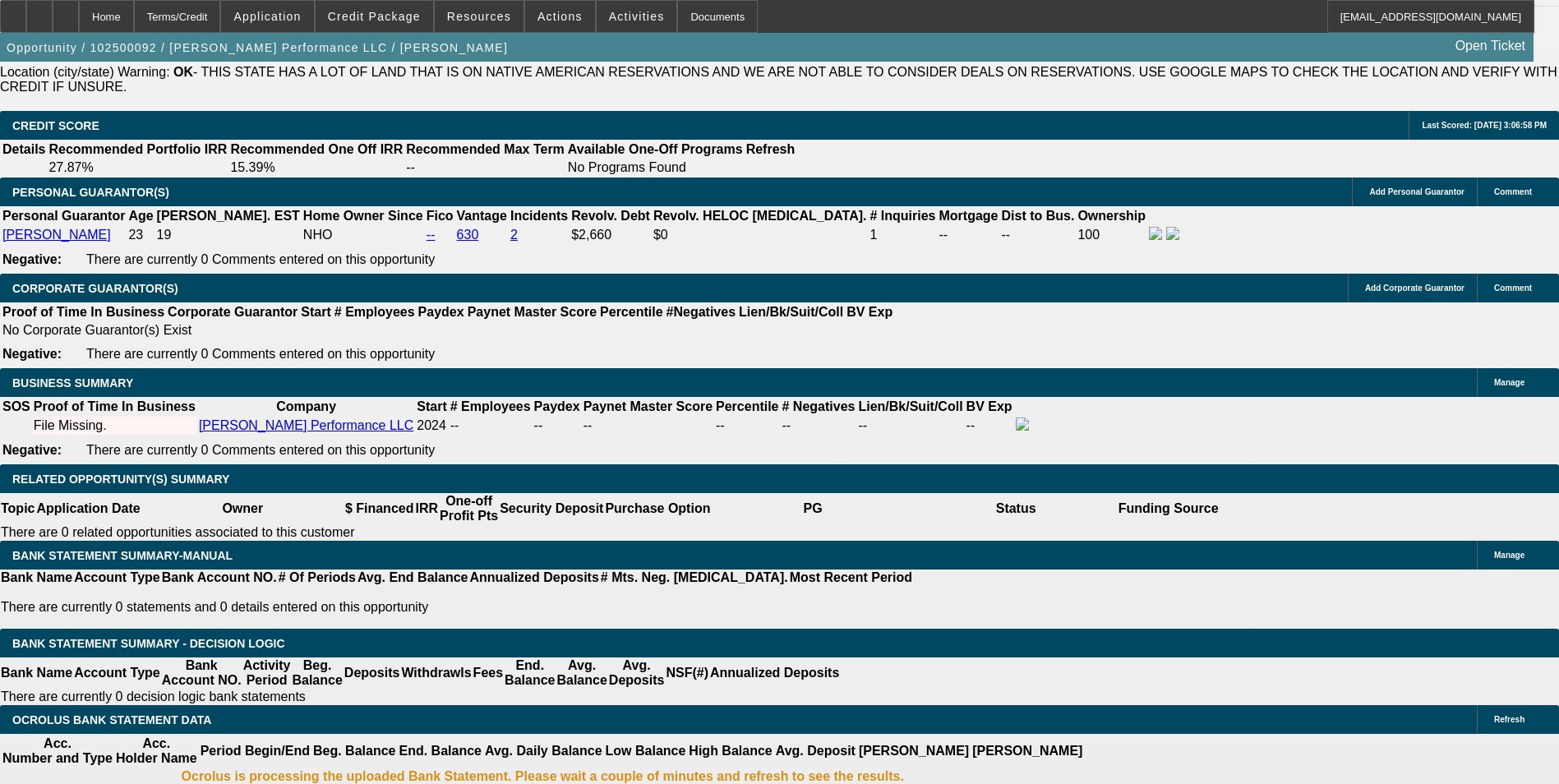
type input "$1,548.39"
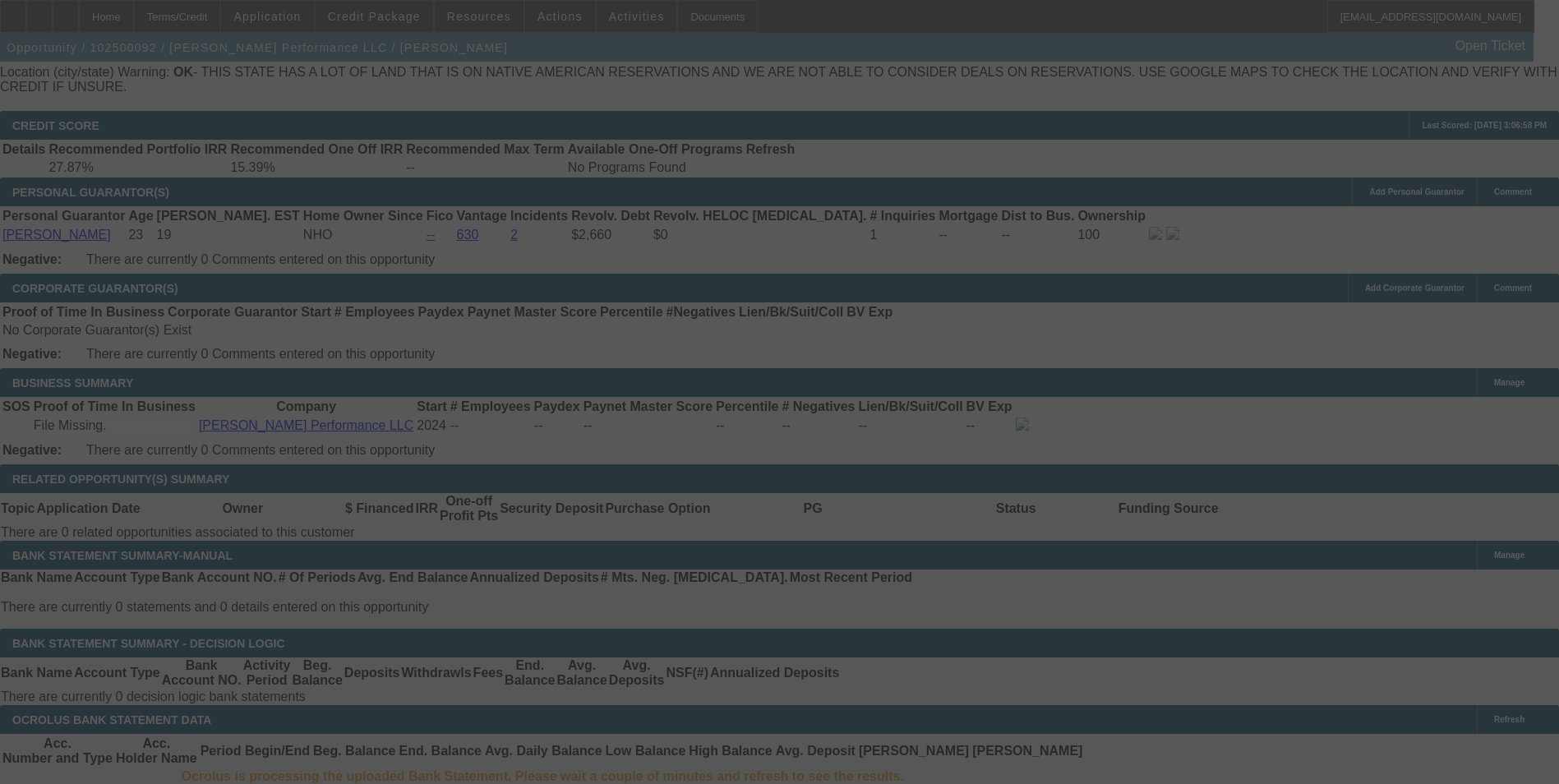
select select "0"
select select "2"
select select "0.1"
select select "4"
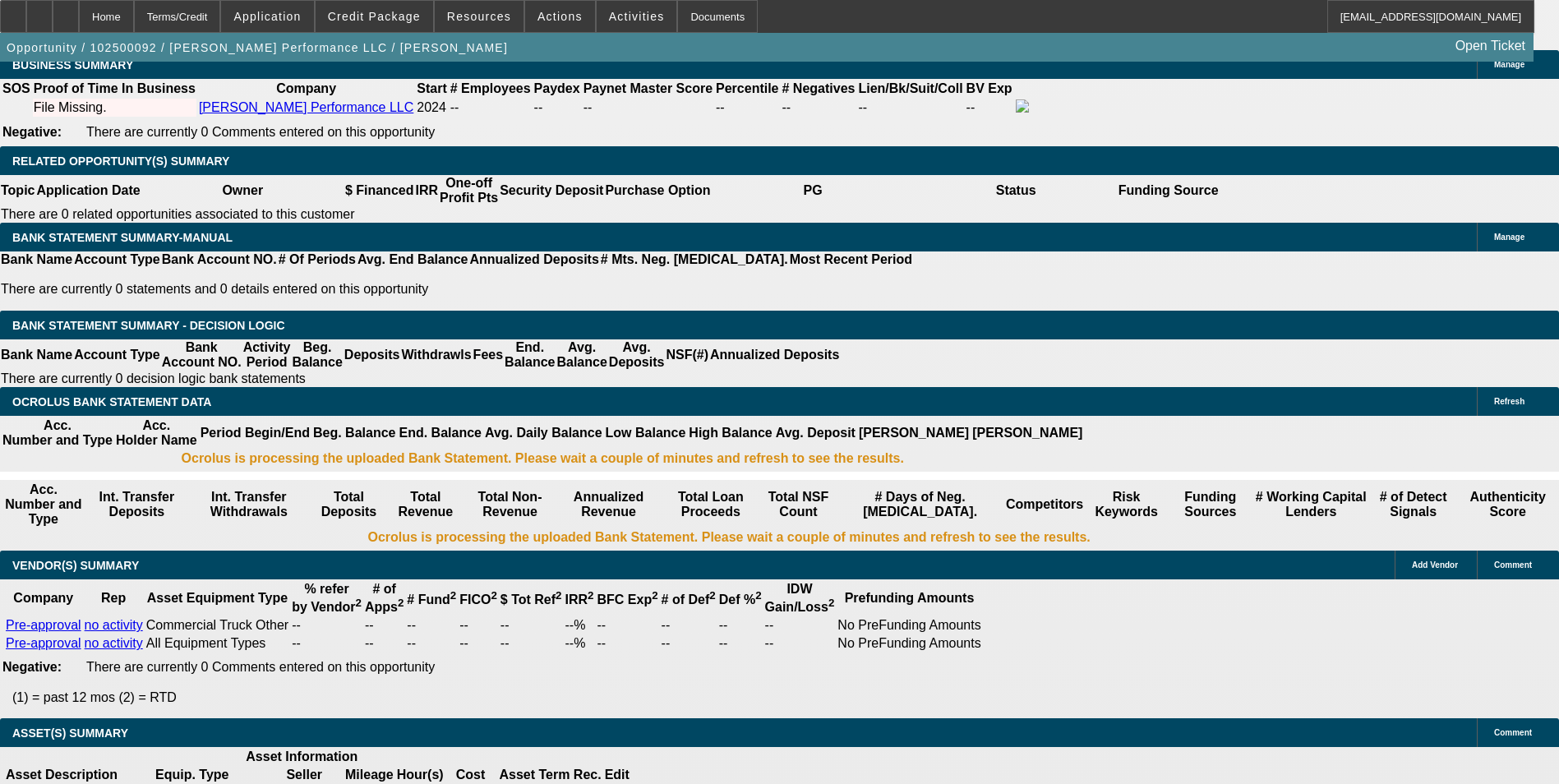
scroll to position [2642, 0]
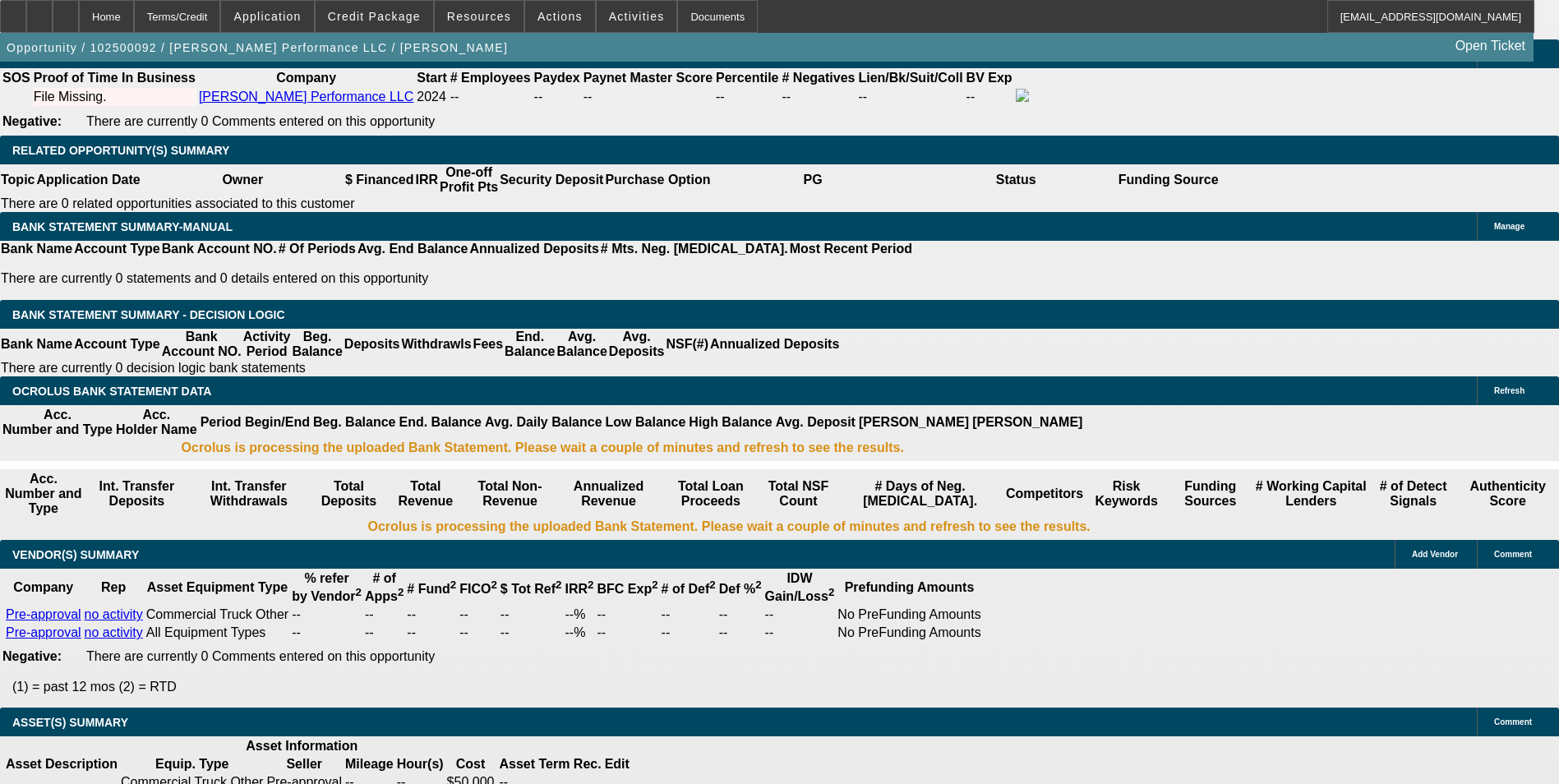
type input "1"
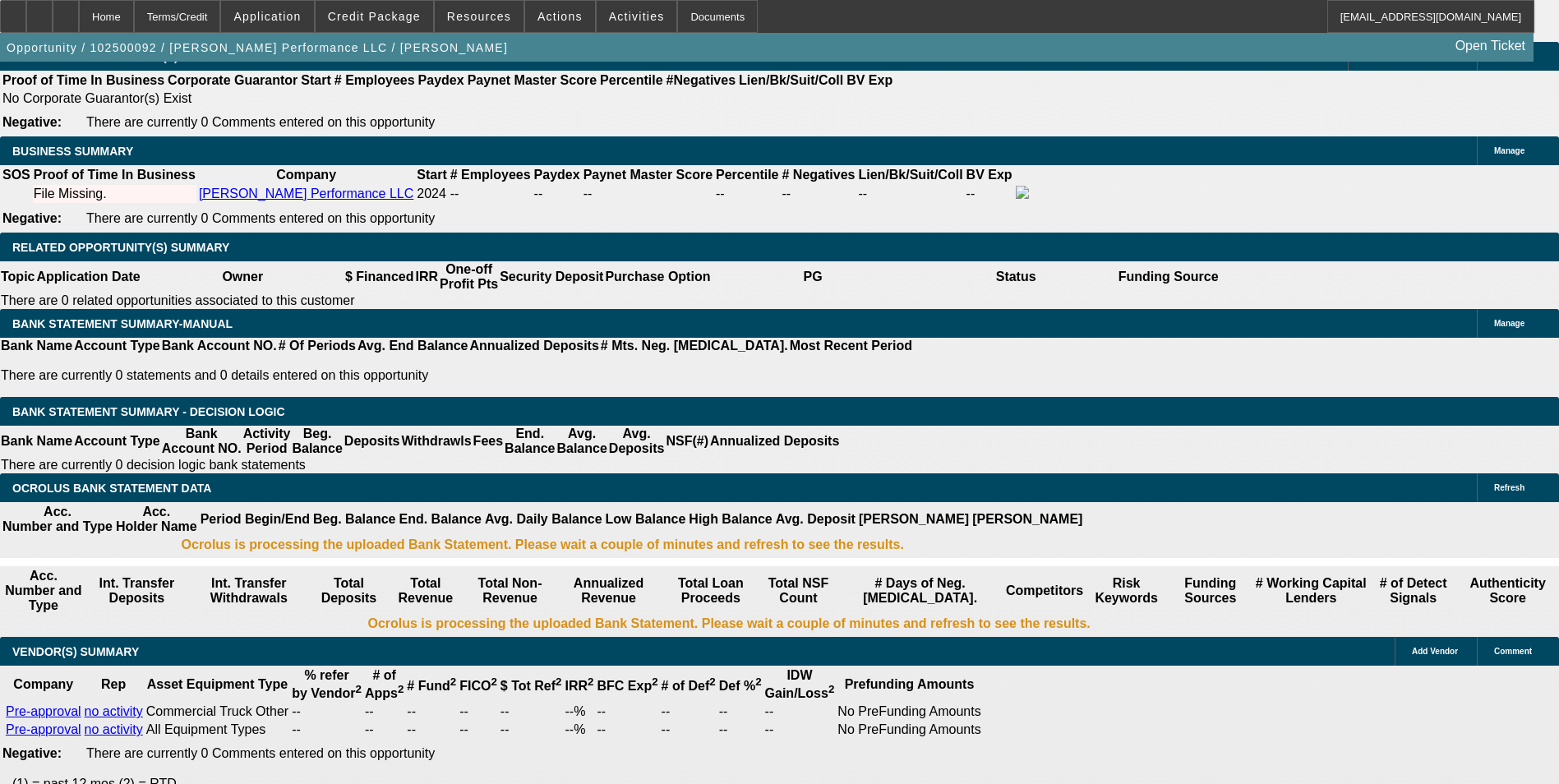
scroll to position [2313, 0]
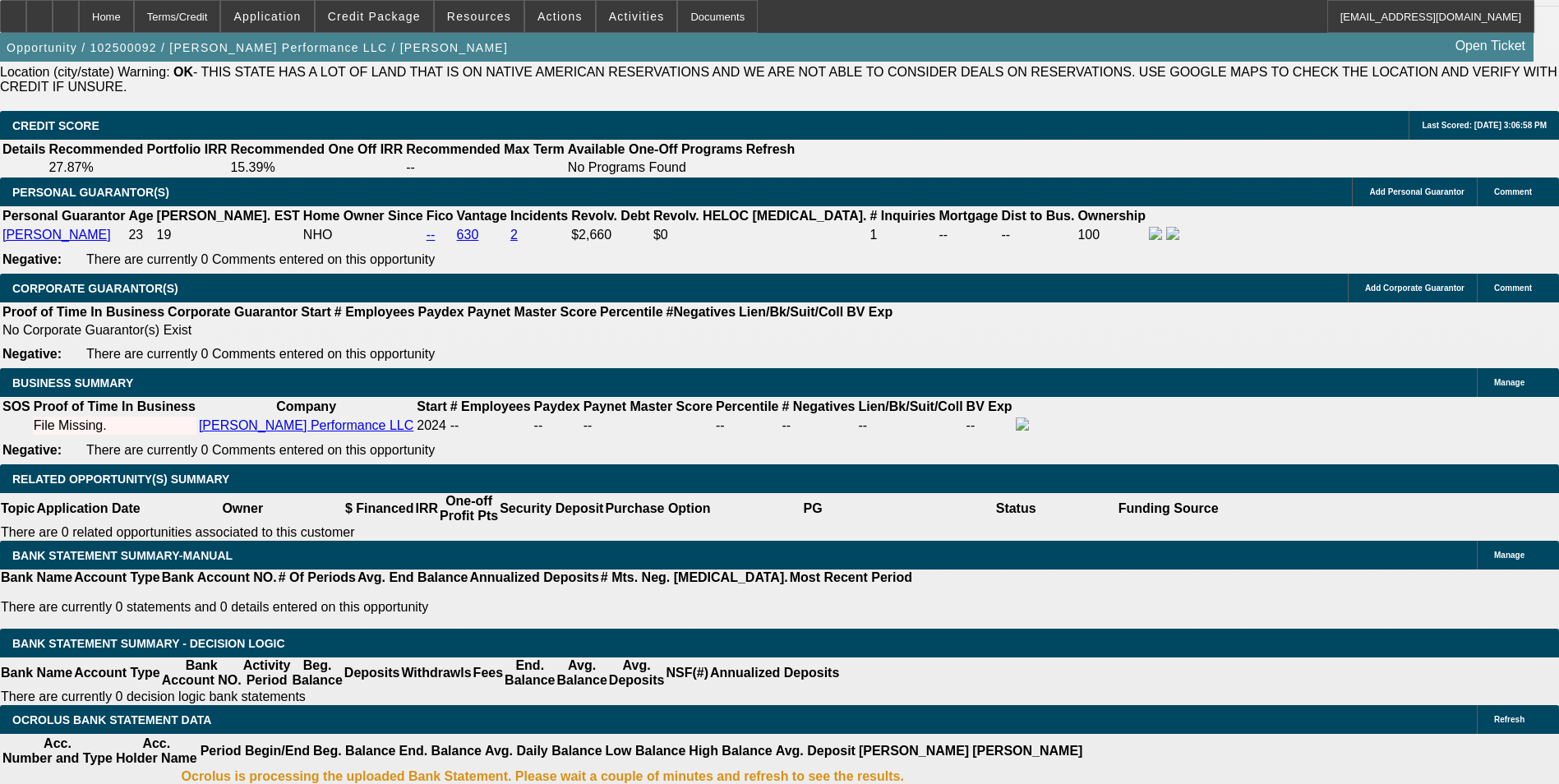
type input "$8,000.00"
type input "UNKNOWN"
type input "$3,251.62"
type input "$1,625.81"
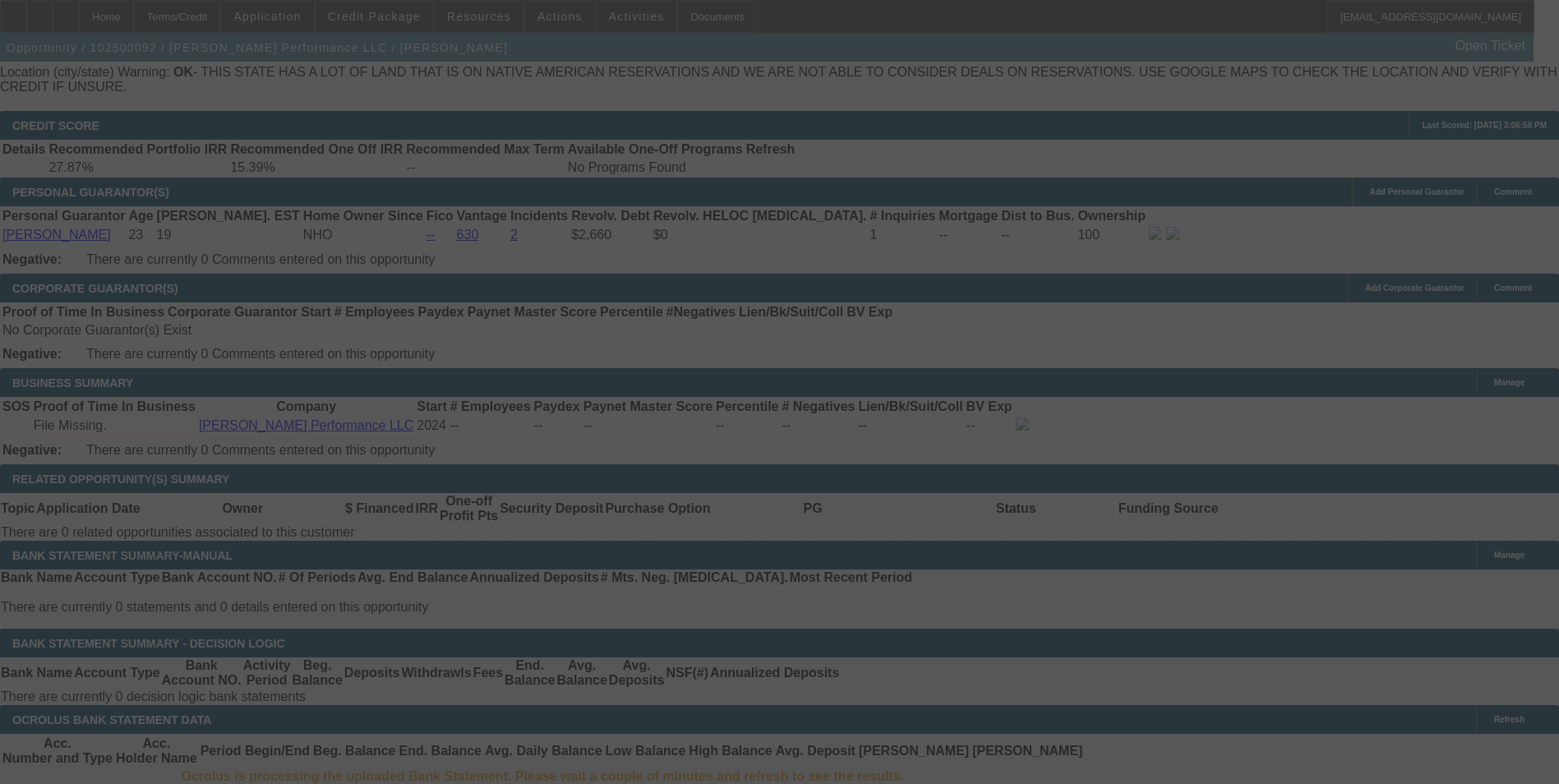
select select "0"
select select "2"
select select "0.1"
select select "4"
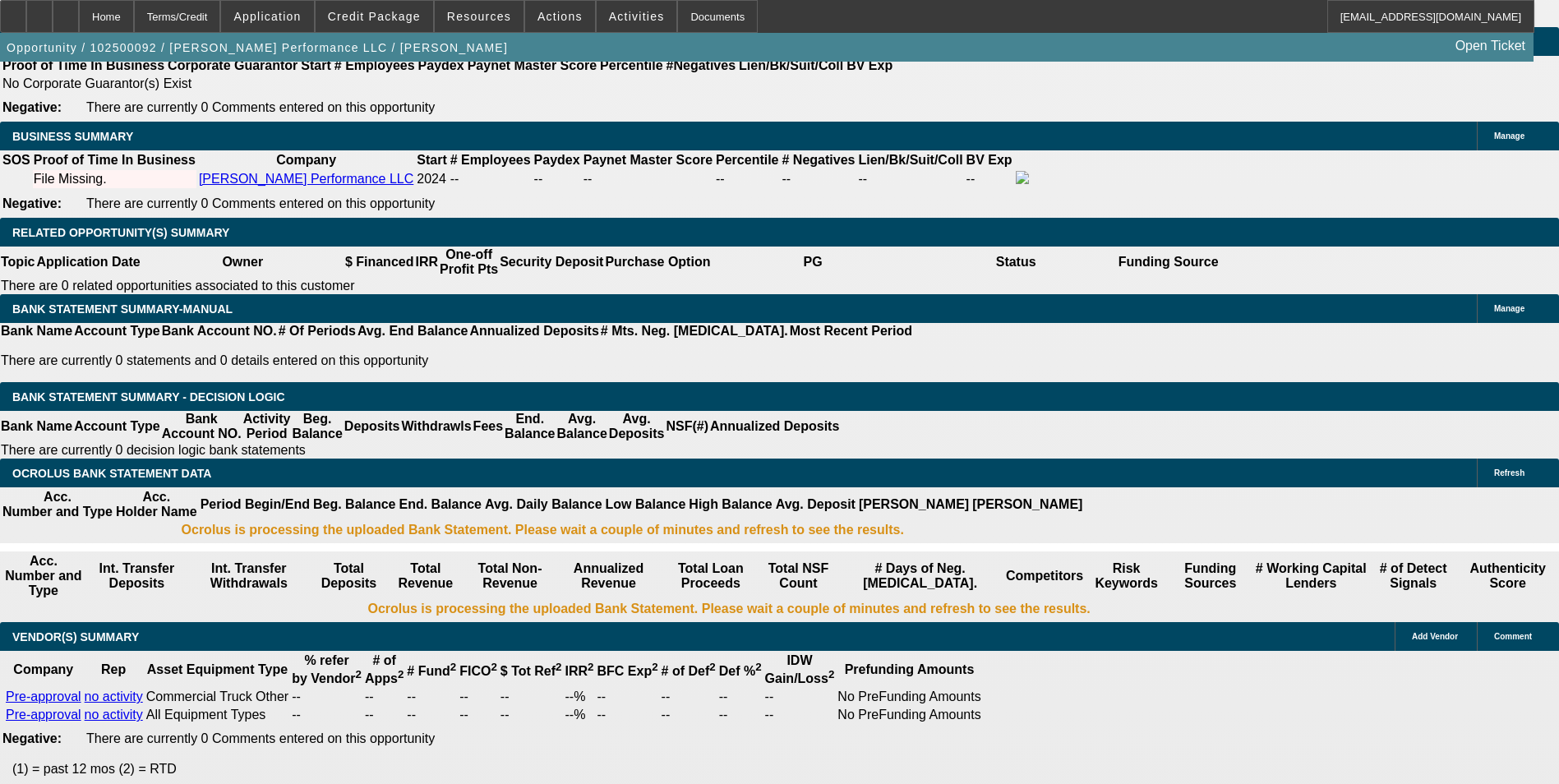
scroll to position [2478, 0]
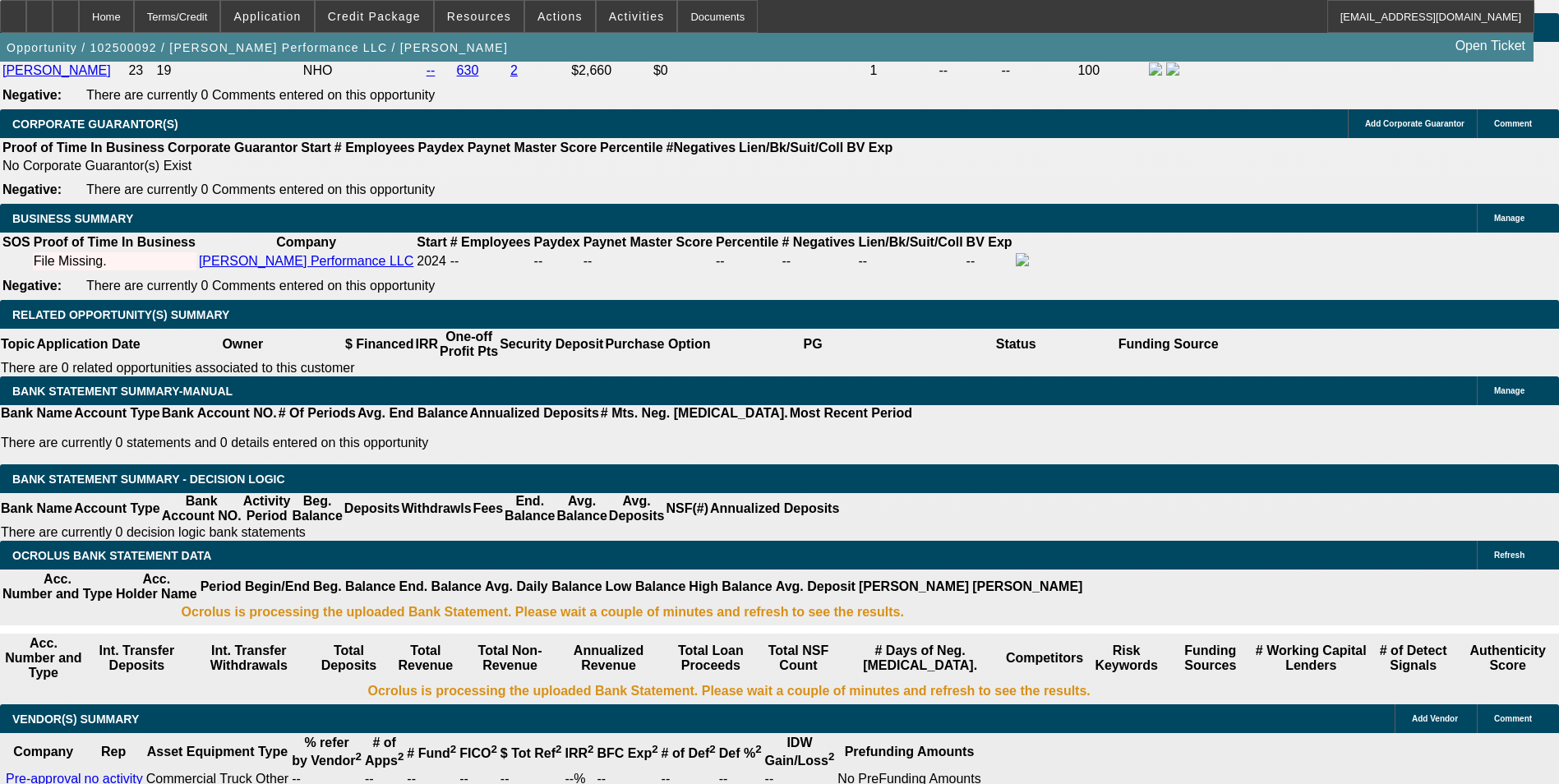
type input "UNKNOWN"
type input "2"
type input "$2,405.98"
type input "$1,202.99"
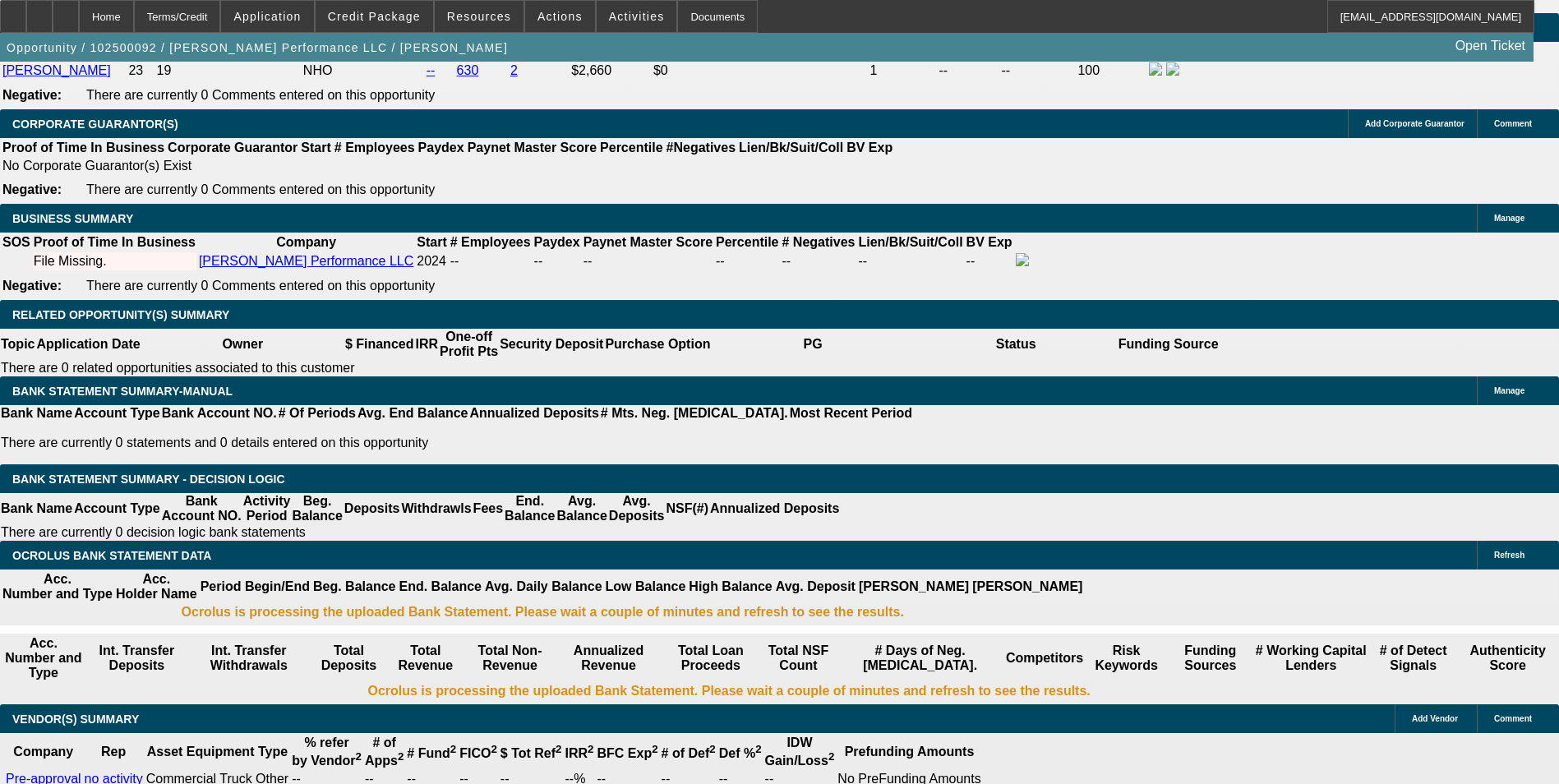
type input "25"
type input "$3,339.82"
type input "$1,669.91"
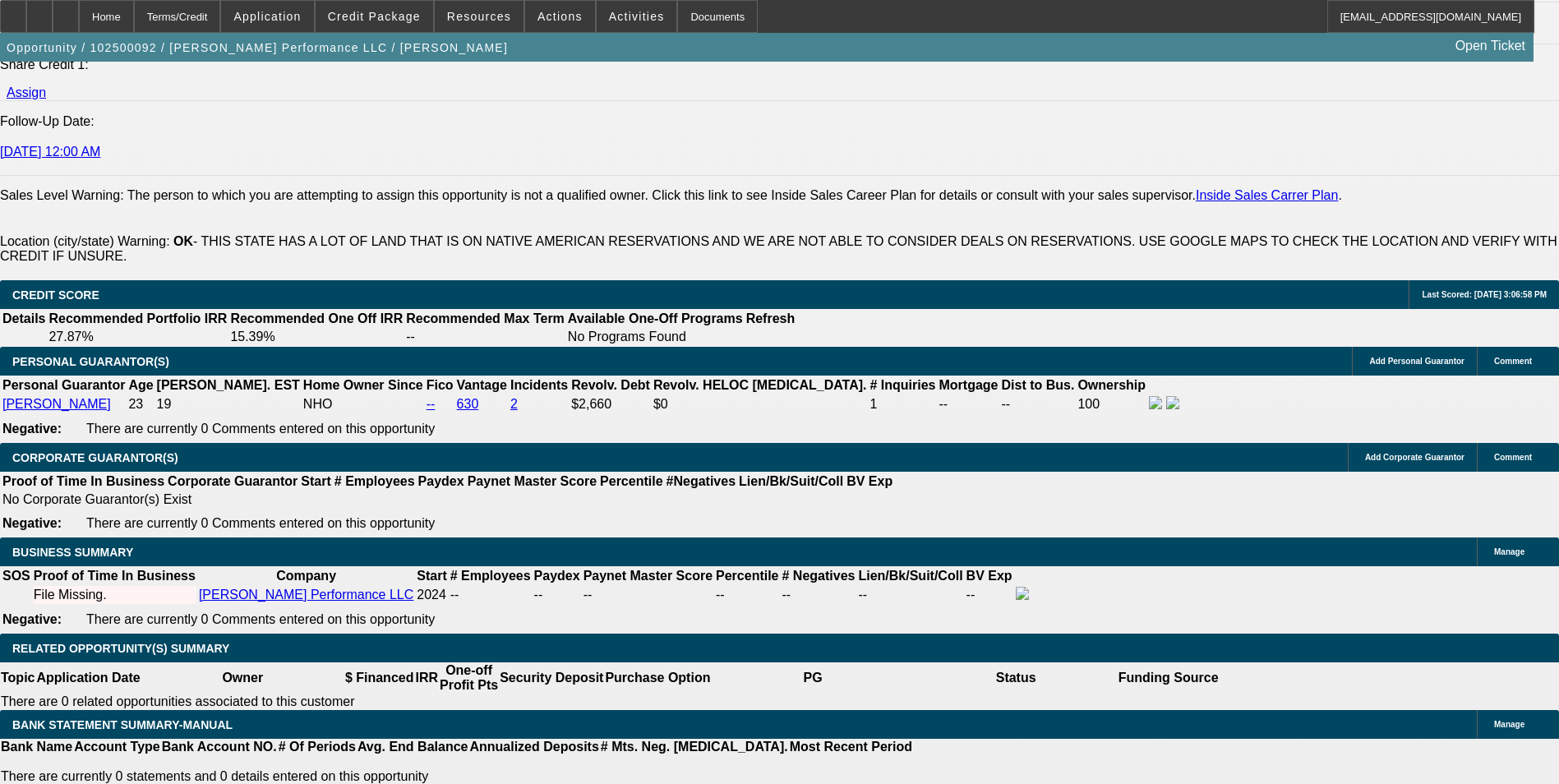
scroll to position [1984, 0]
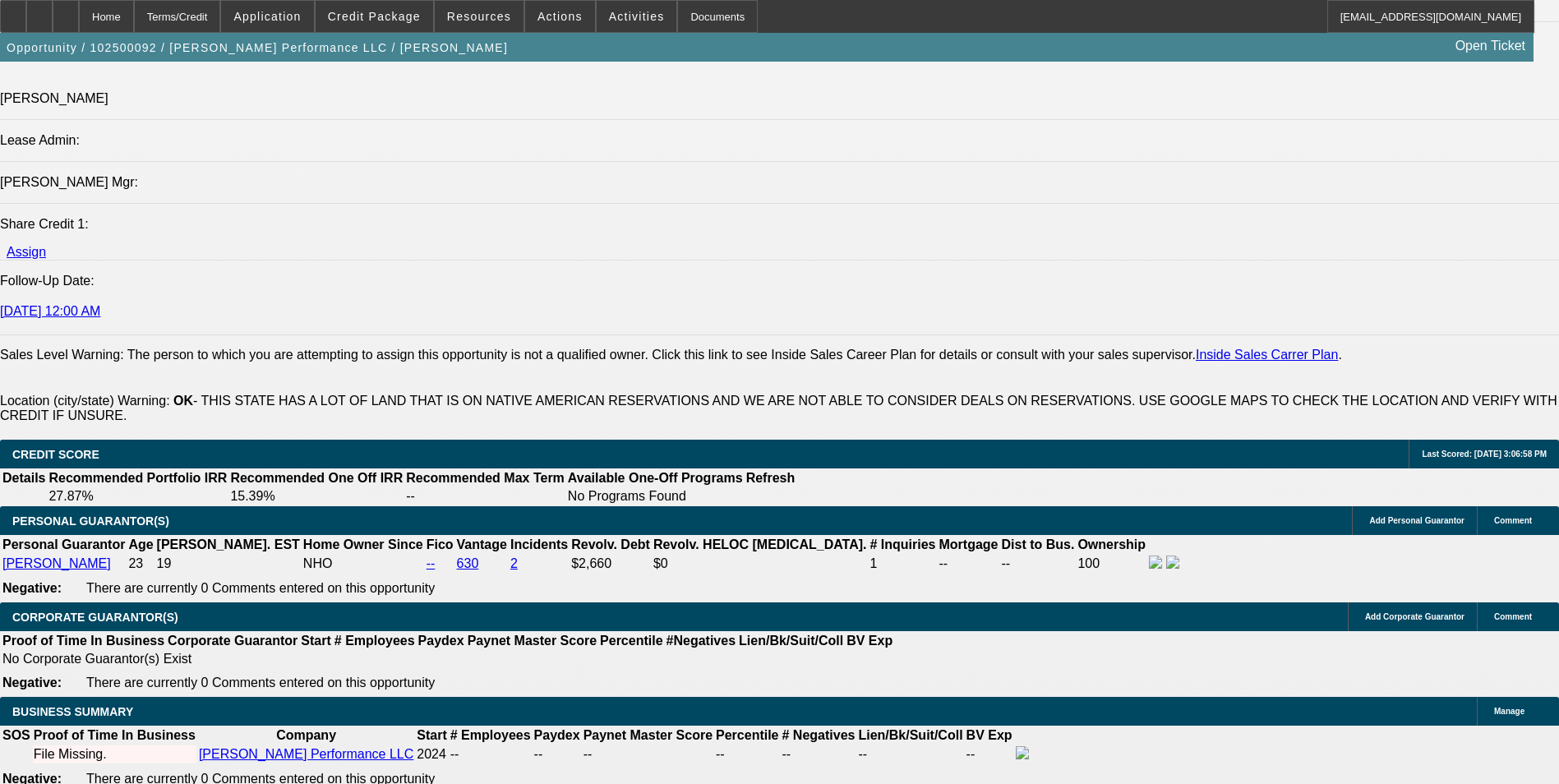
type input "25"
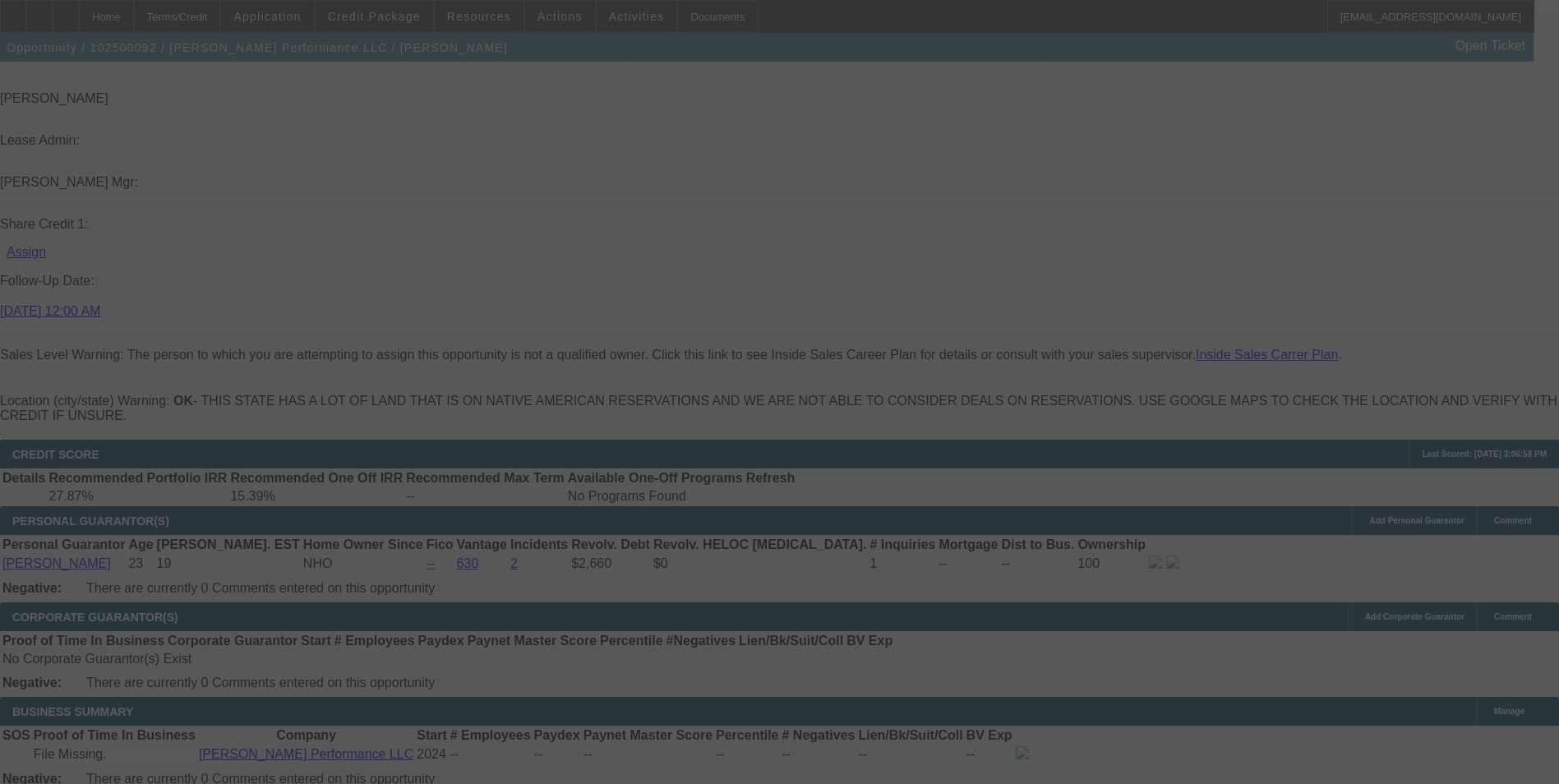
select select "0"
select select "2"
select select "0.1"
select select "4"
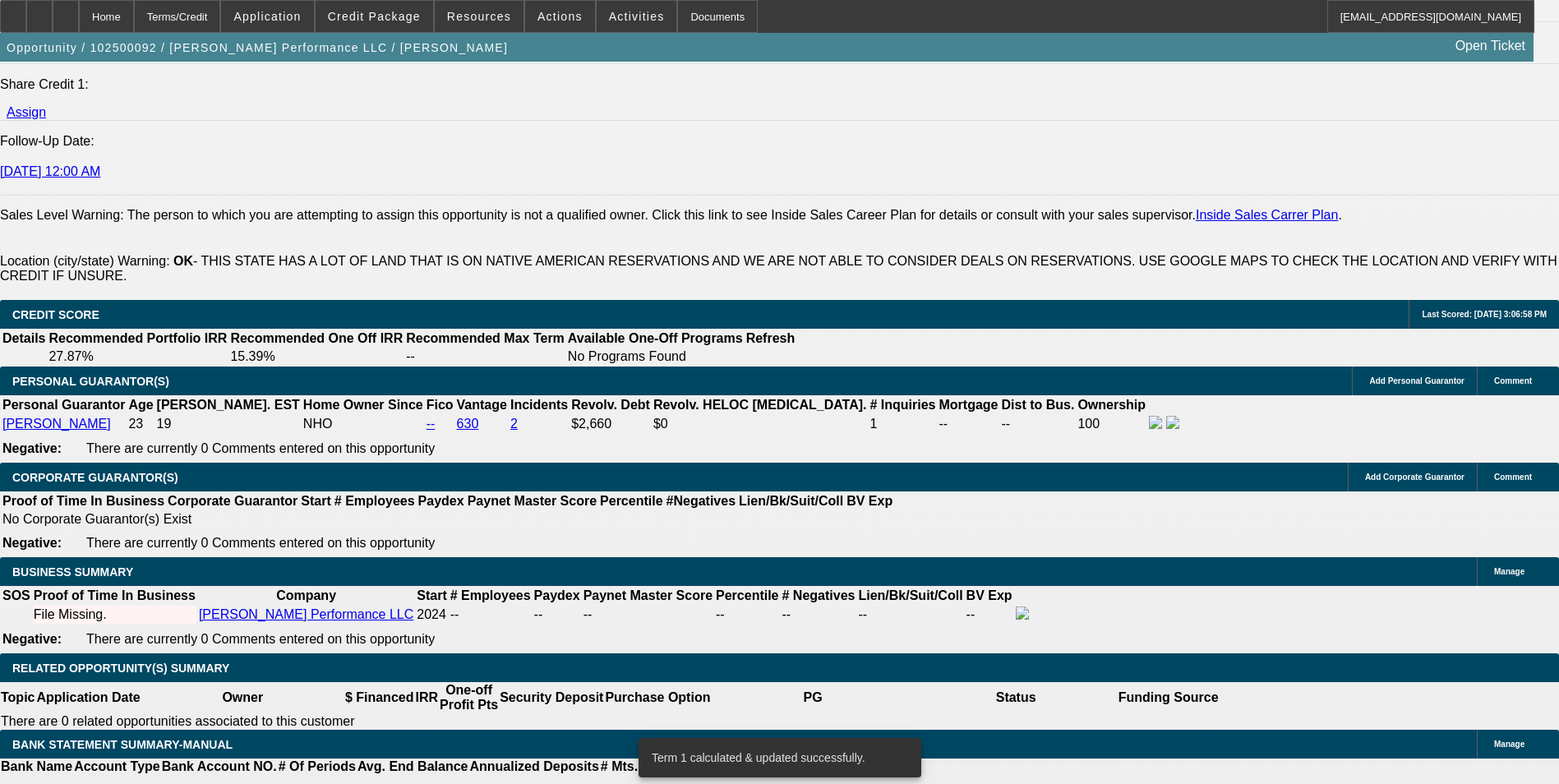
scroll to position [2642, 0]
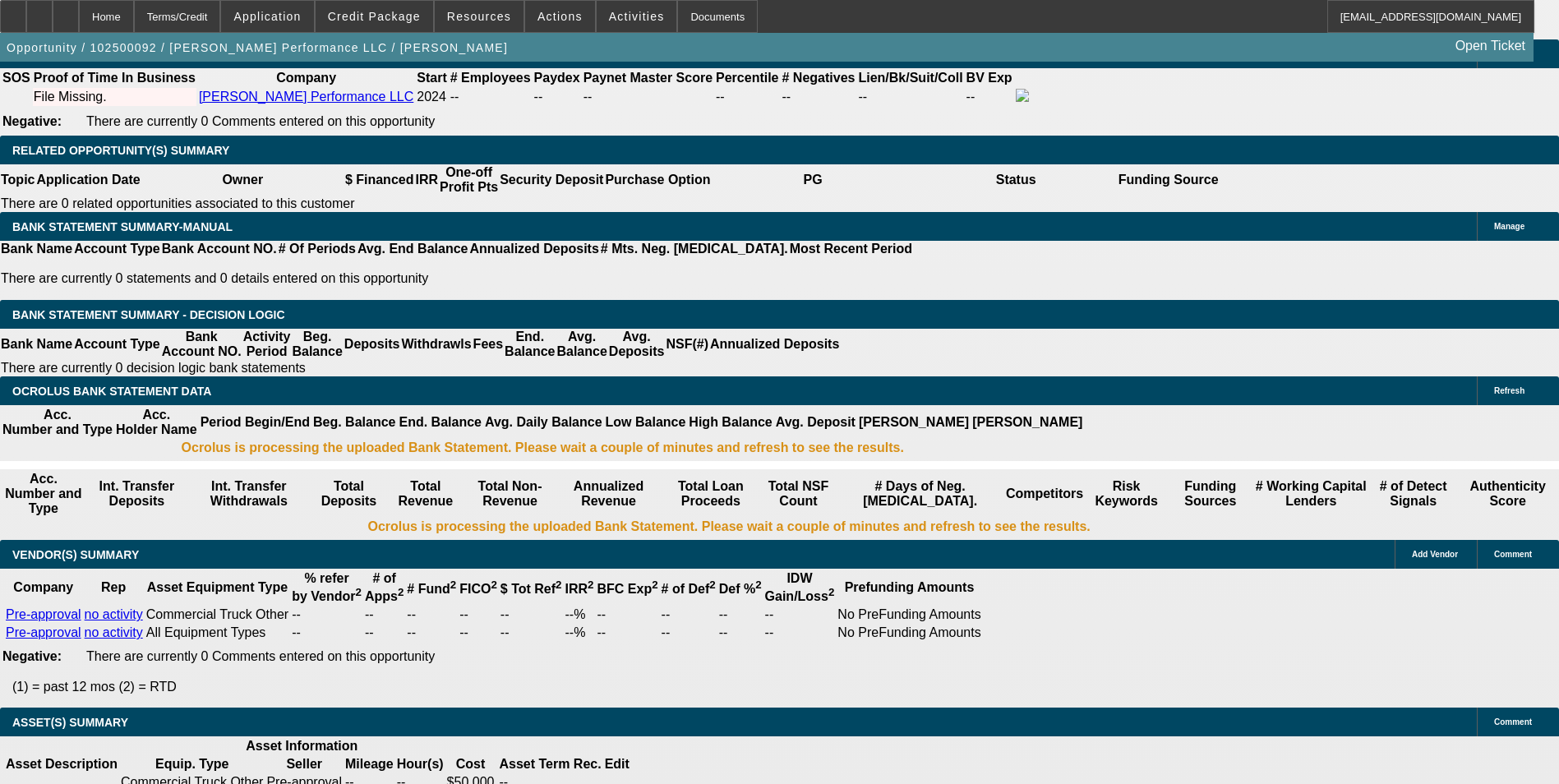
type input "UNKNOWN"
type input "24"
type input "$3,295.56"
type input "$1,647.78"
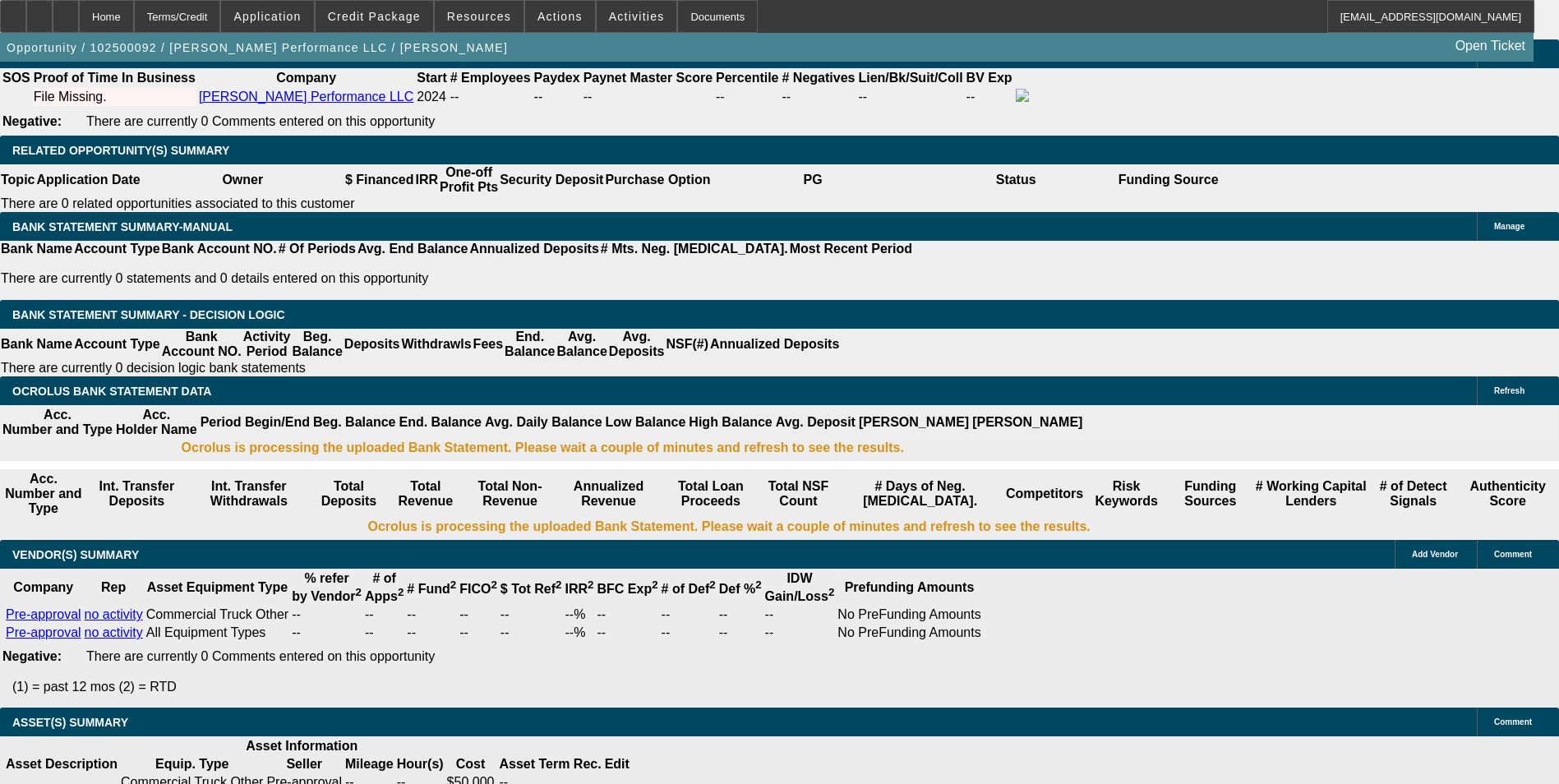
type input "$2,405.98"
type input "$1,202.99"
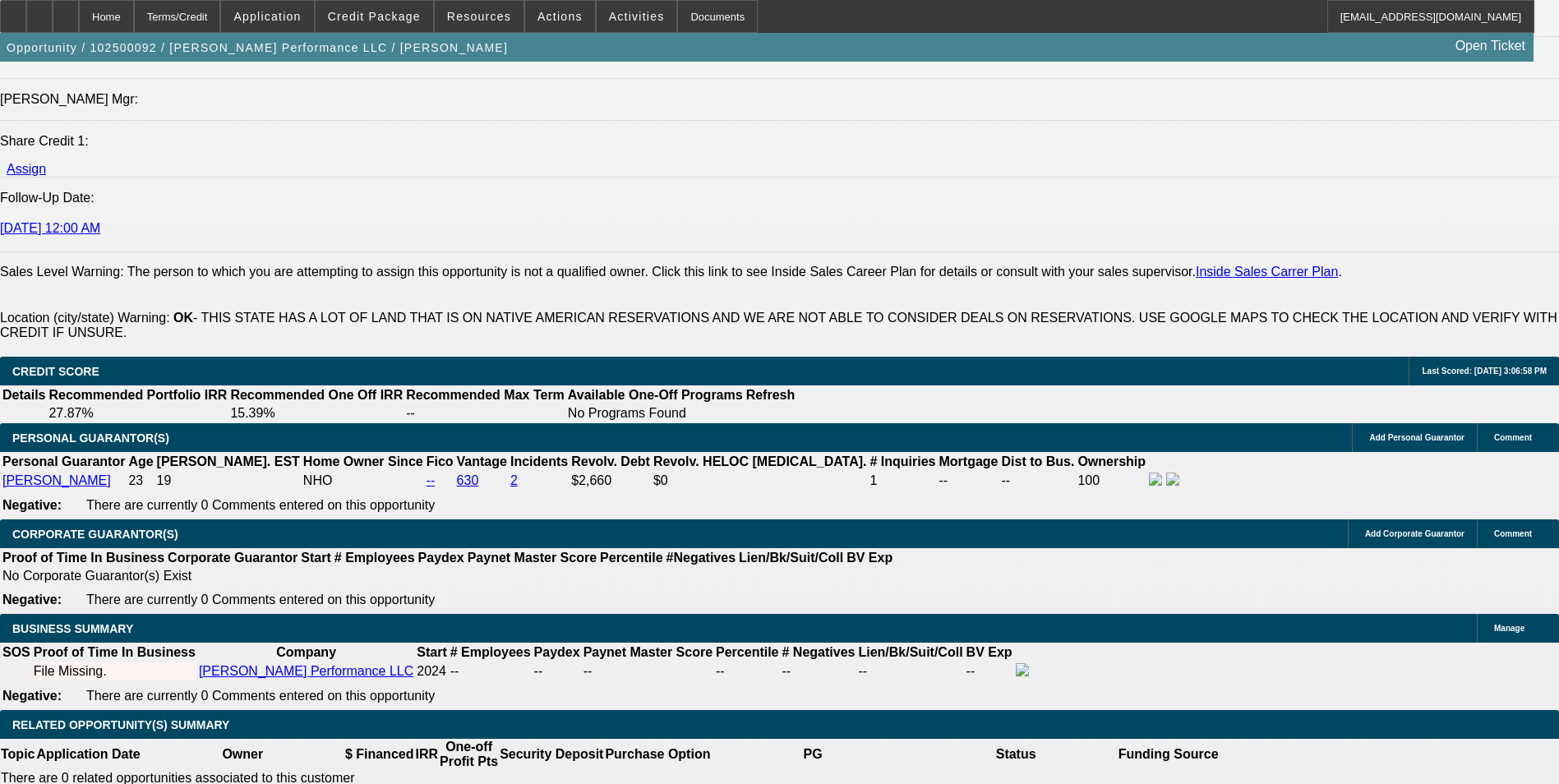
scroll to position [2066, 0]
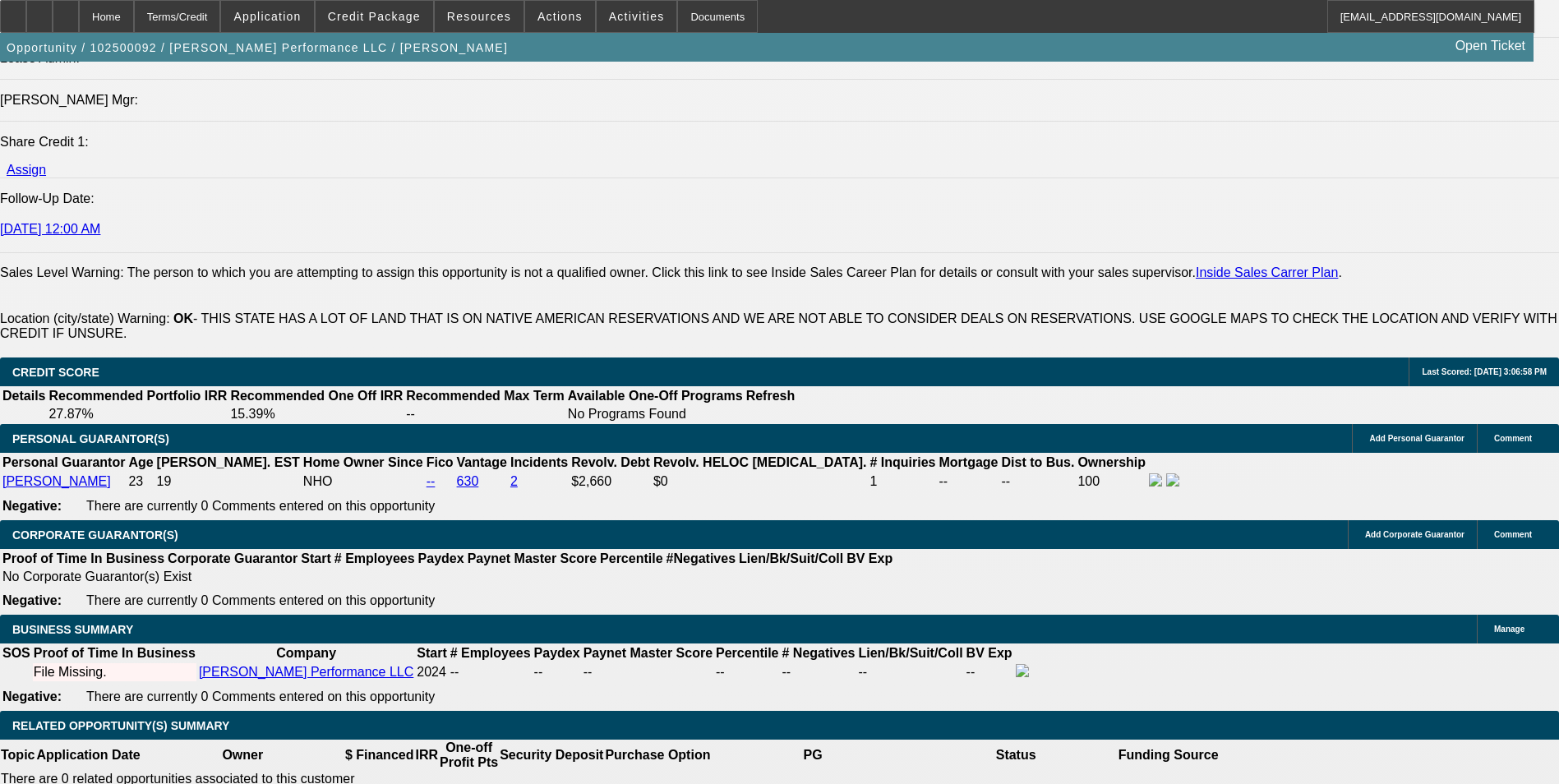
type input "24"
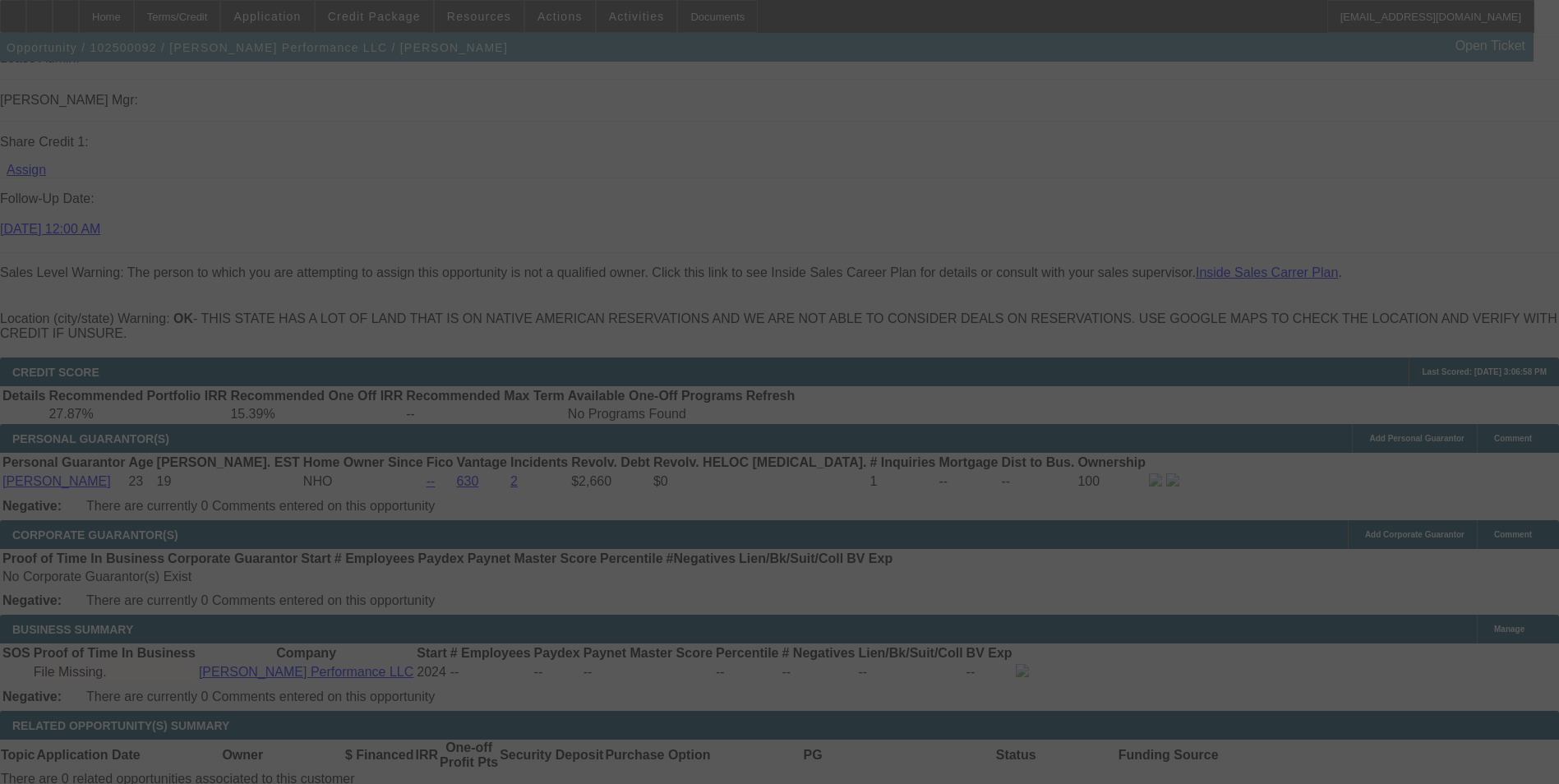
select select "0"
select select "2"
select select "0.1"
select select "4"
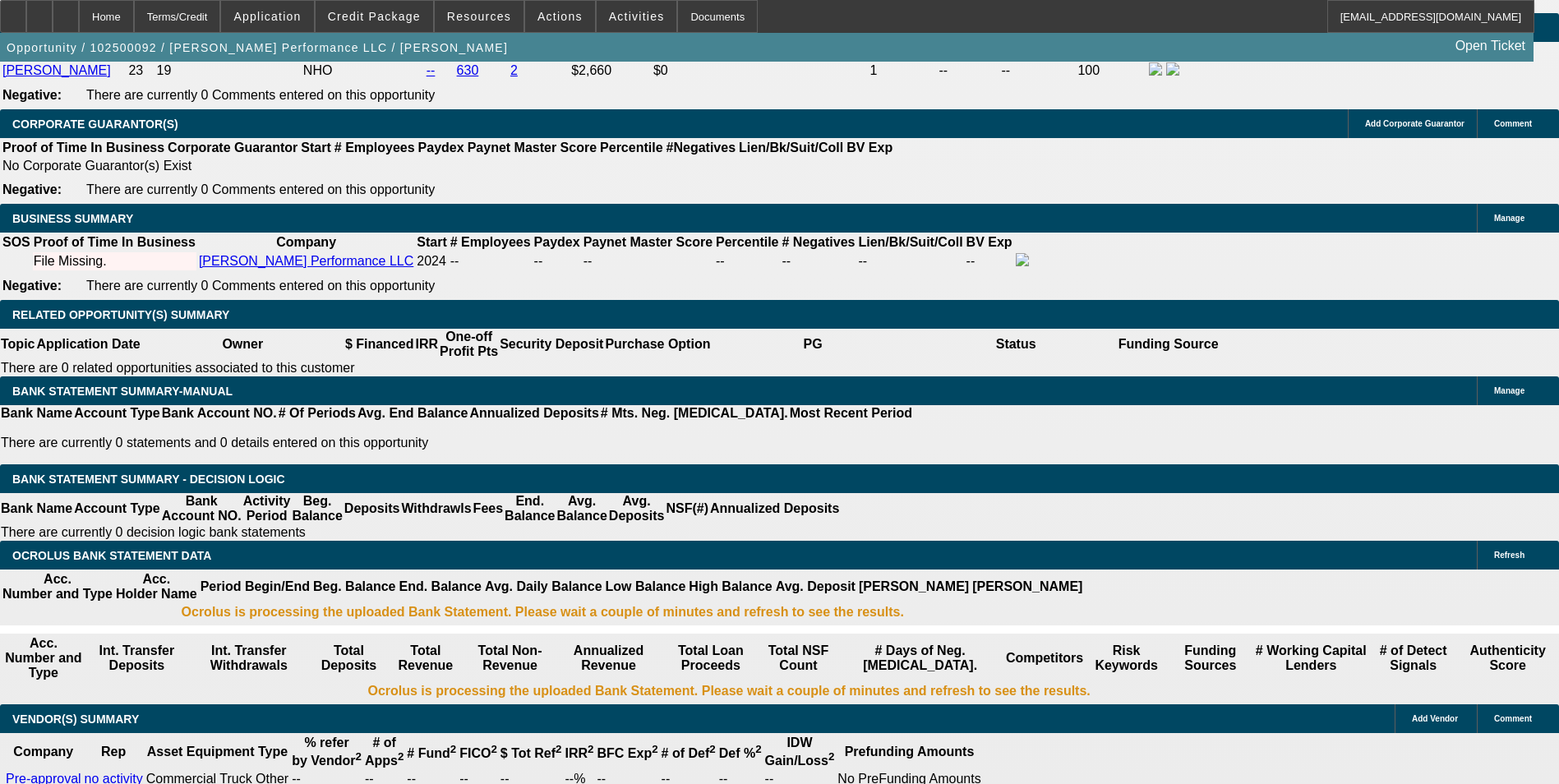
scroll to position [2560, 0]
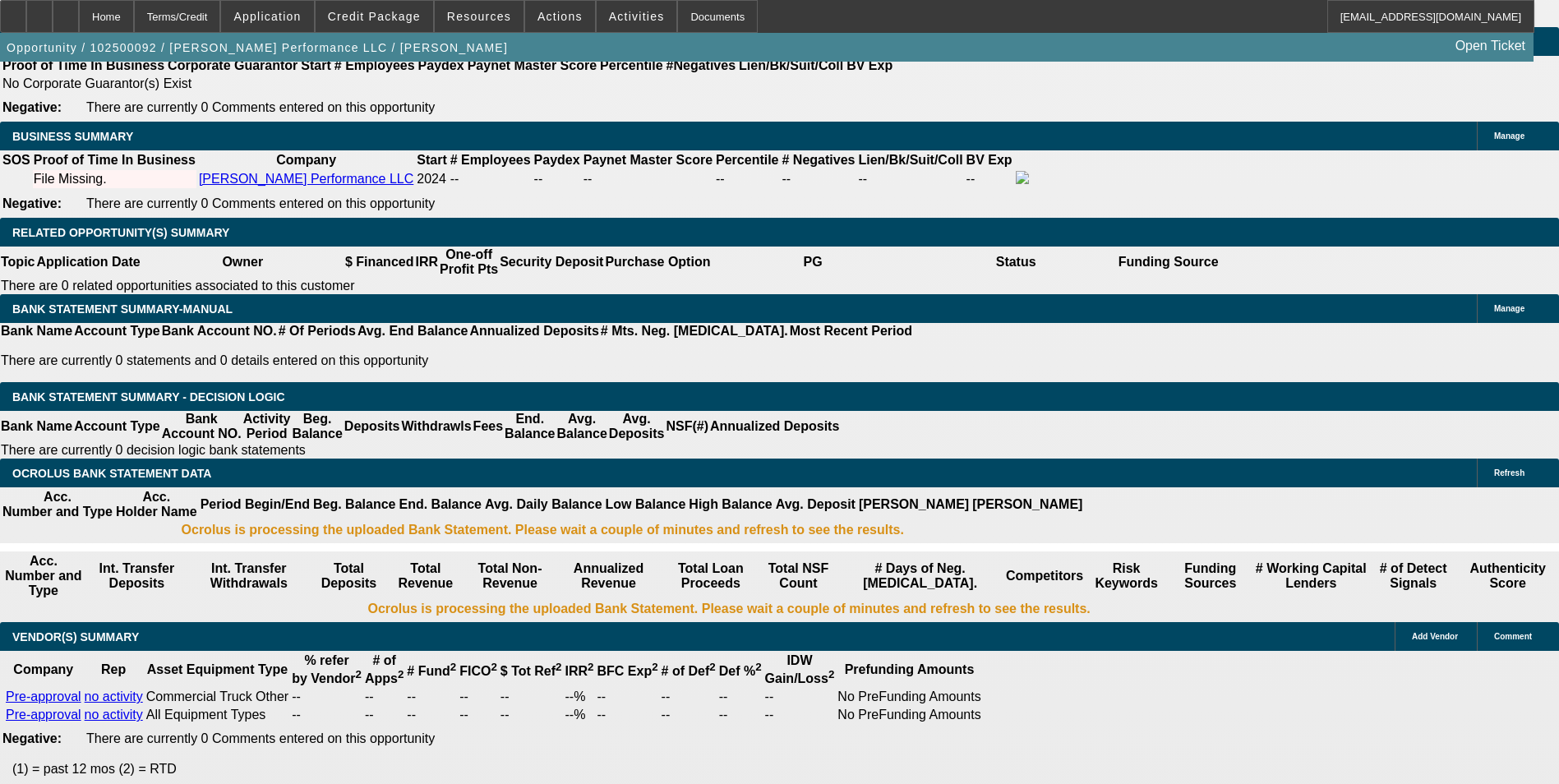
type input "24"
type input "UNKNOWN"
type input "$1,647.78"
type input "$3,295.56"
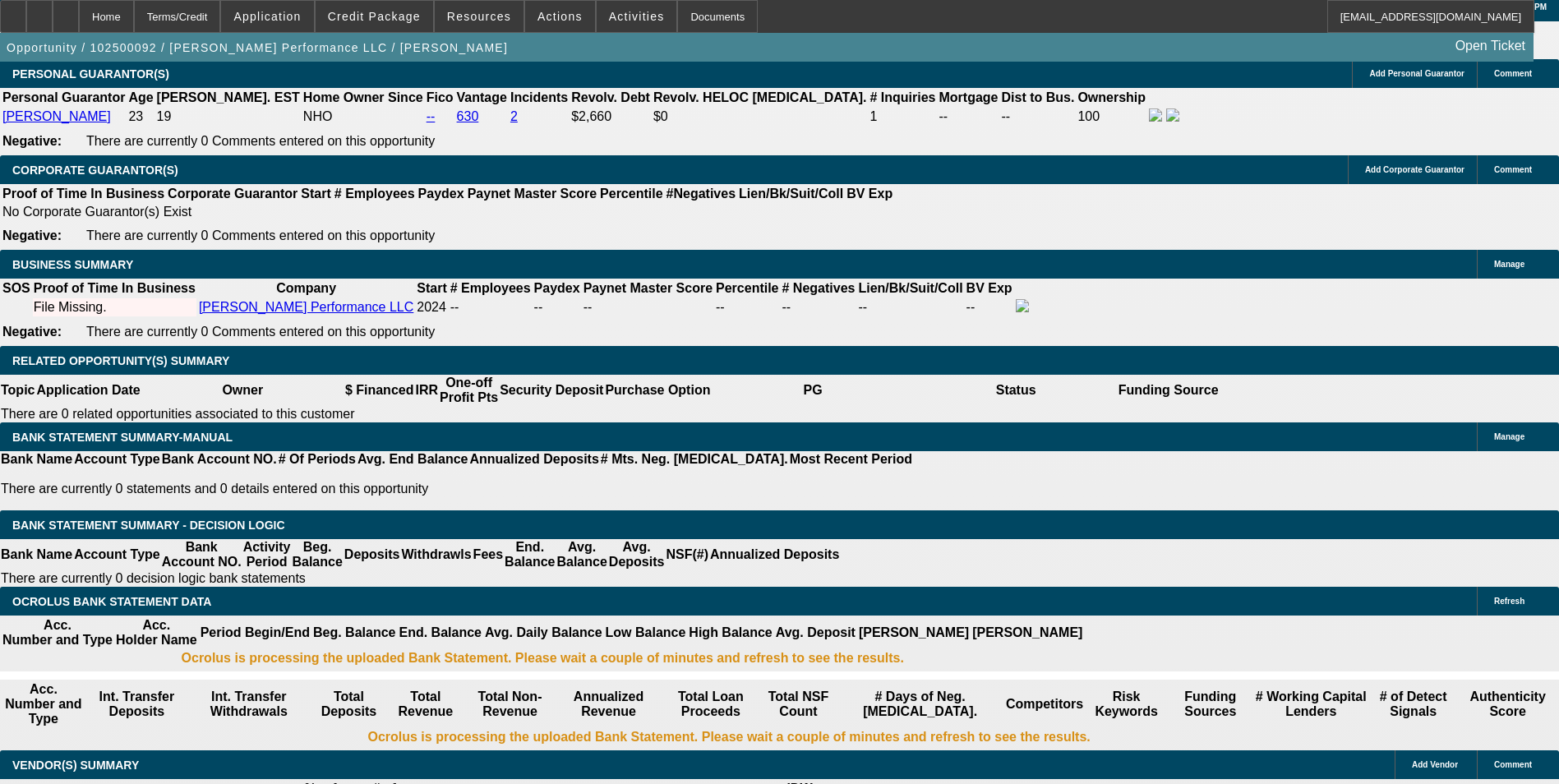
scroll to position [2231, 0]
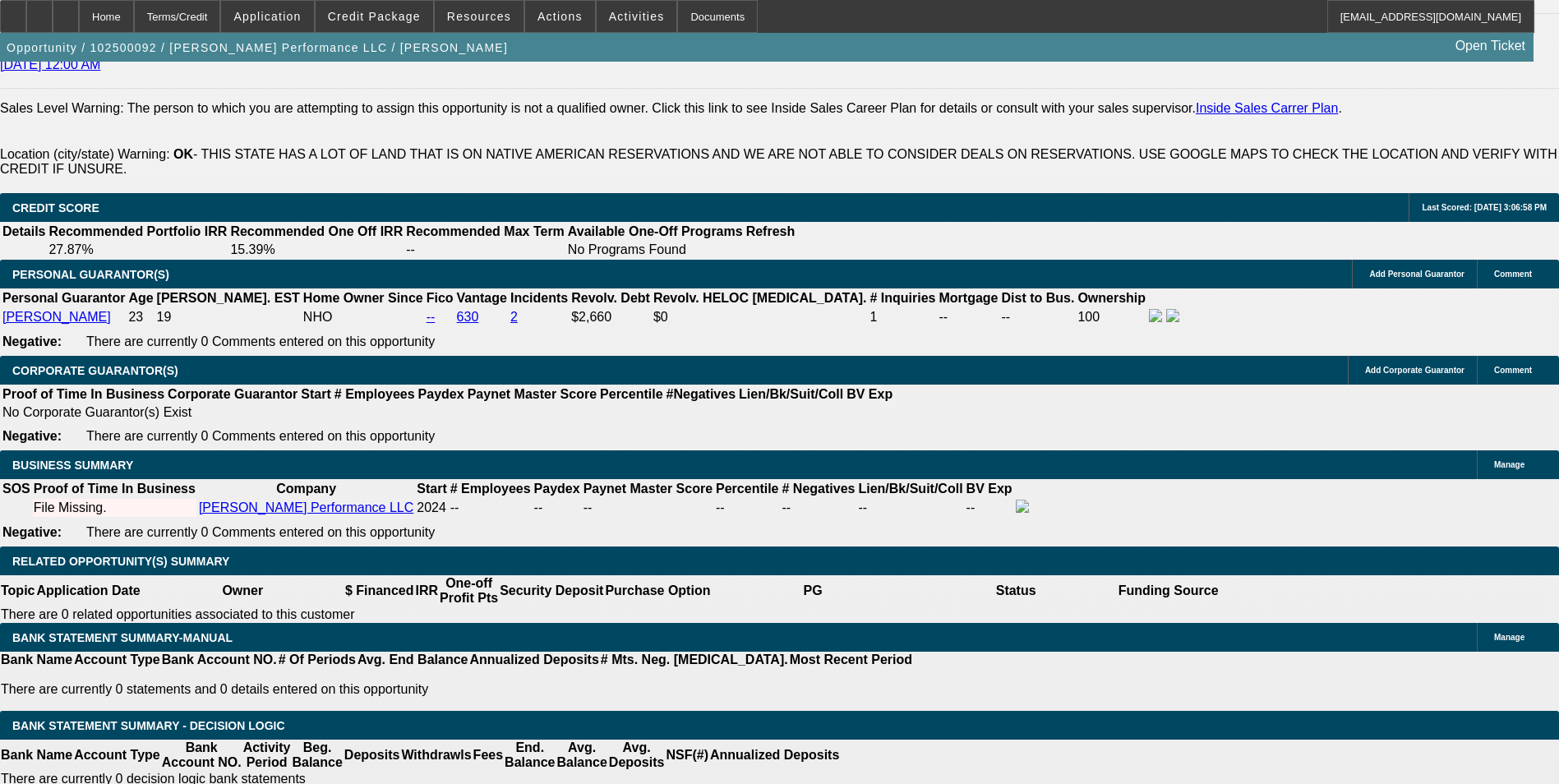
type input "24"
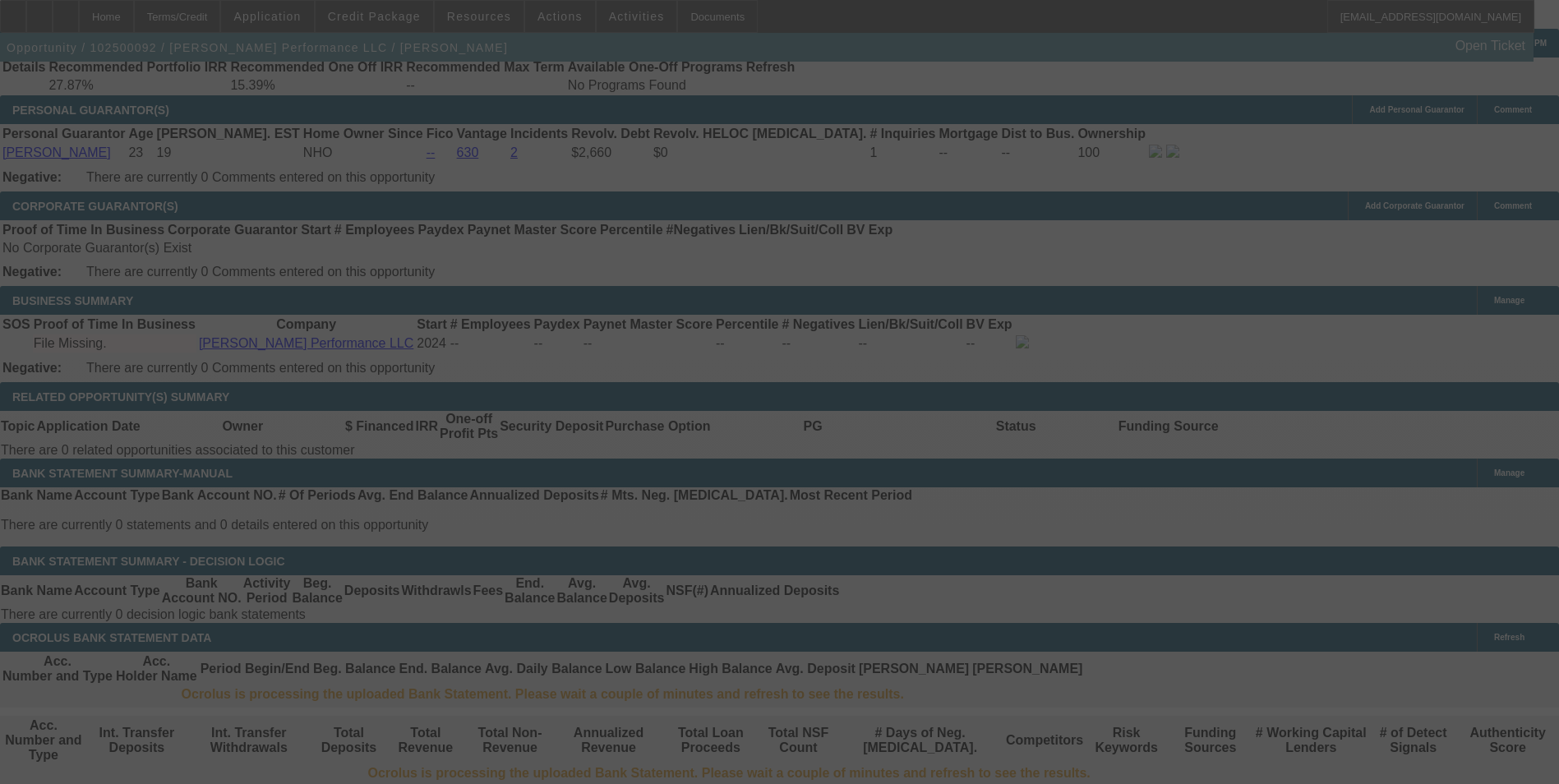
scroll to position [2560, 0]
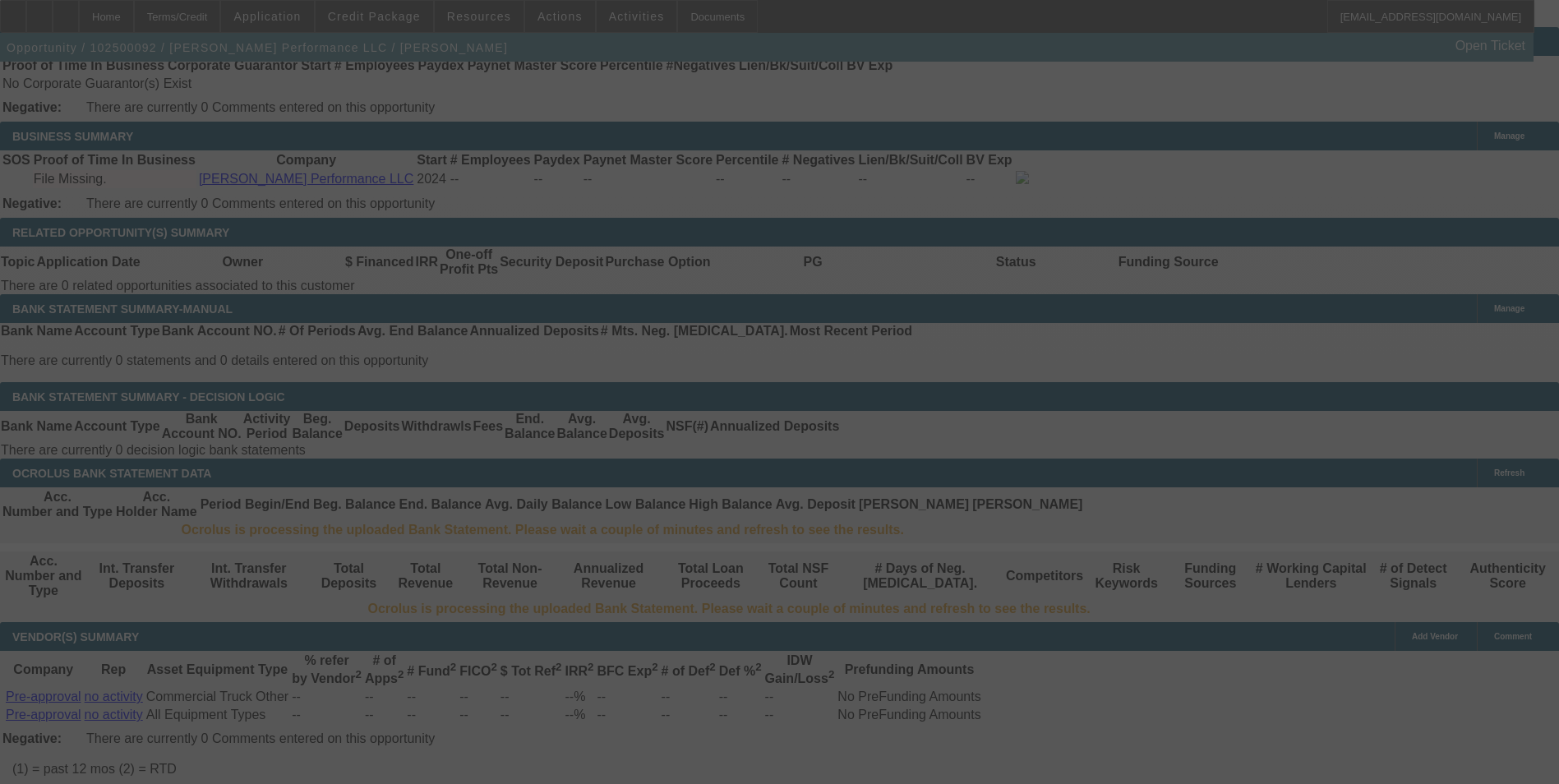
select select "0"
select select "2"
select select "0.1"
select select "4"
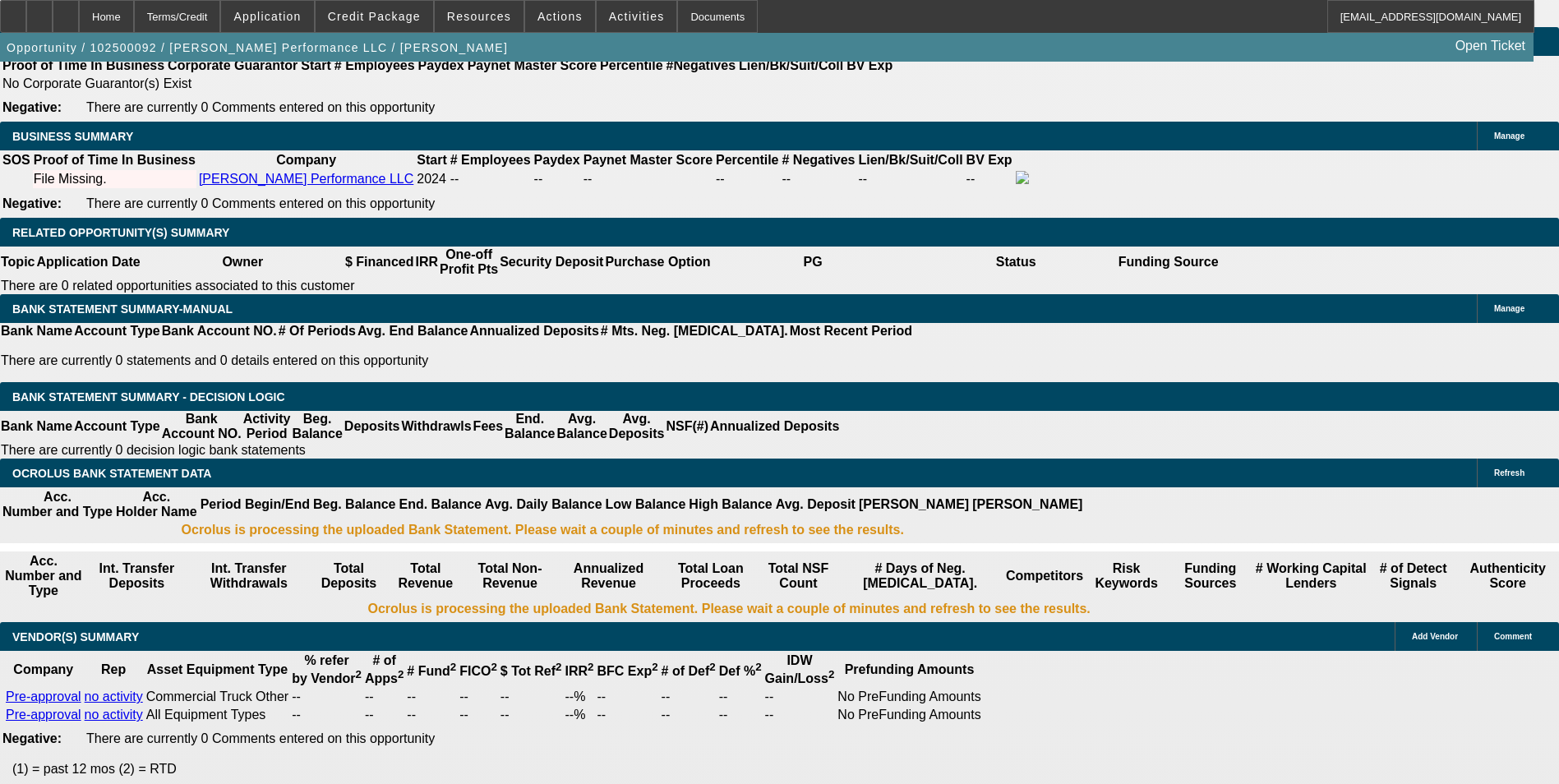
type input "UNKNOWN"
type input "2"
type input "$2,405.98"
type input "$1,202.99"
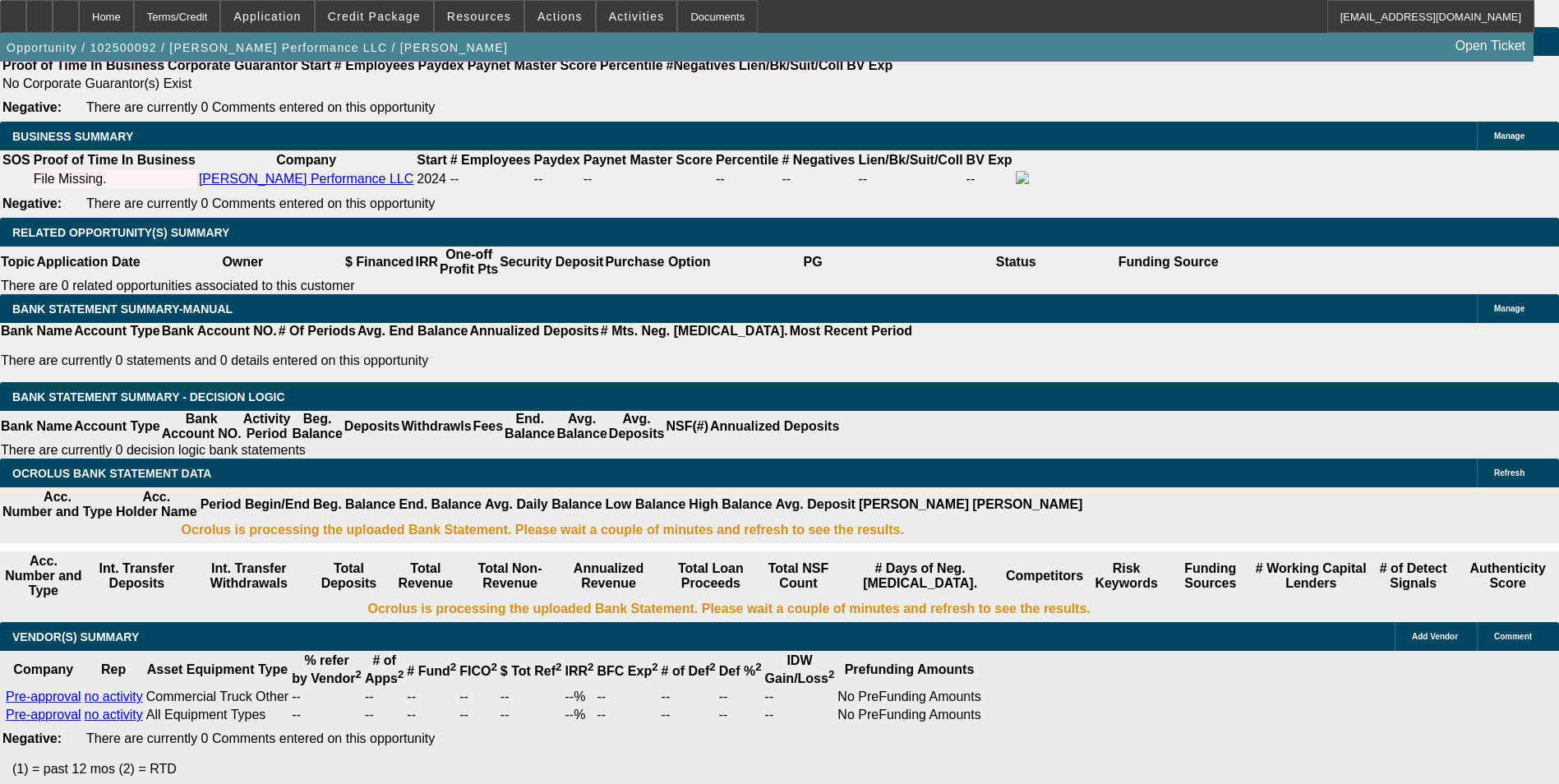
type input "23"
type input "$3,251.62"
type input "$1,625.81"
type input "23.5"
type input "$3,273.54"
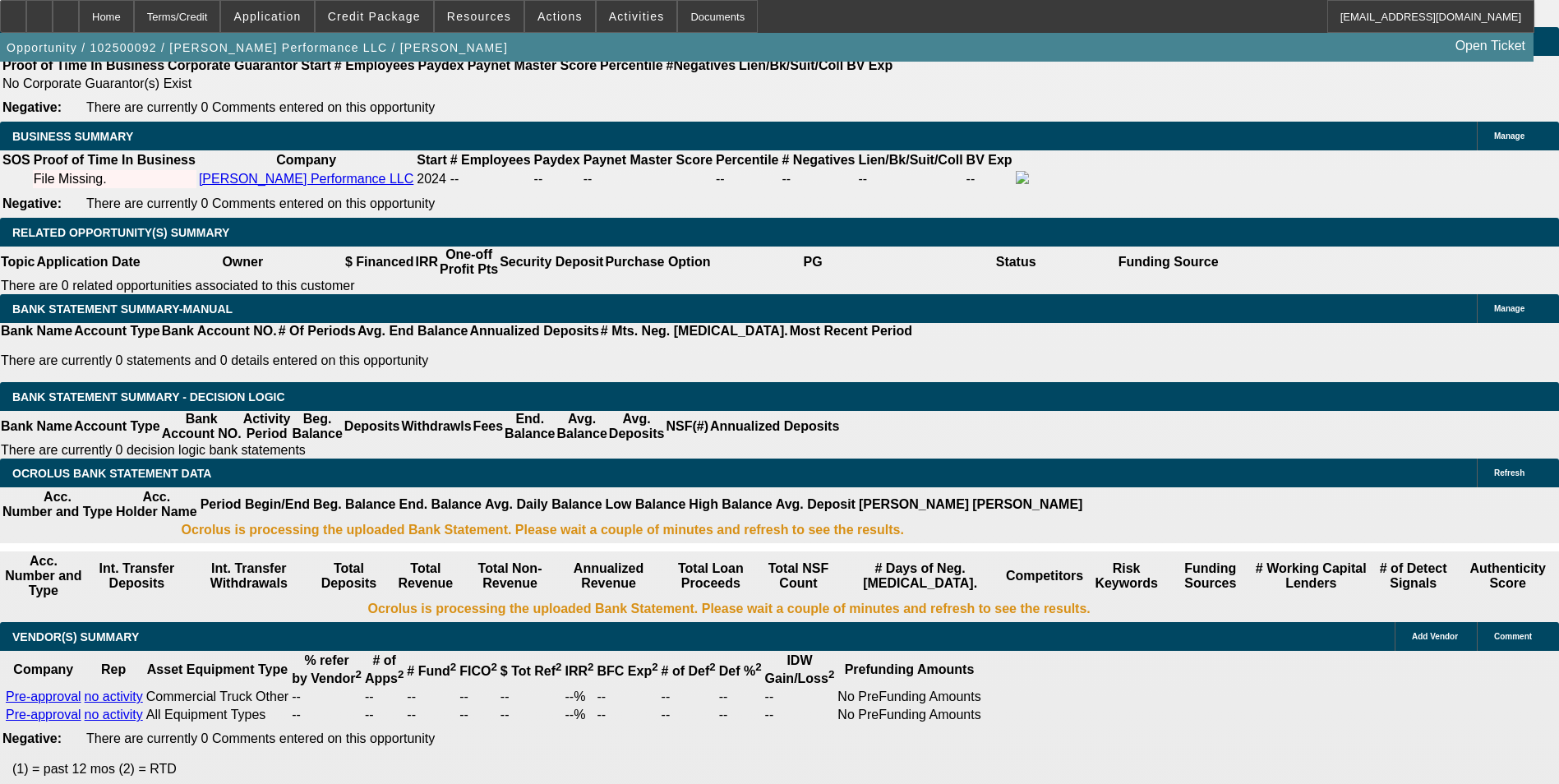
type input "$1,636.77"
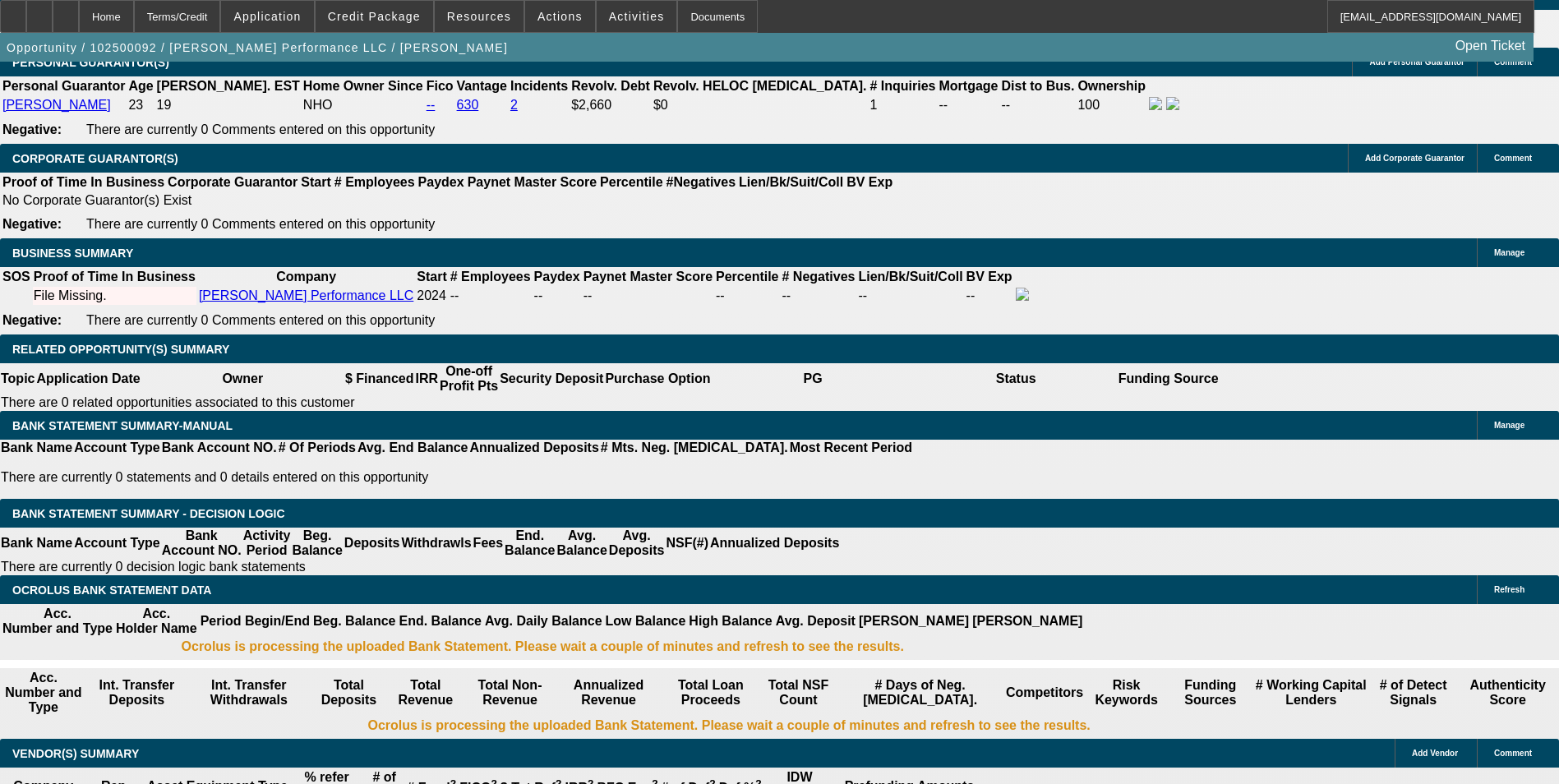
scroll to position [2148, 0]
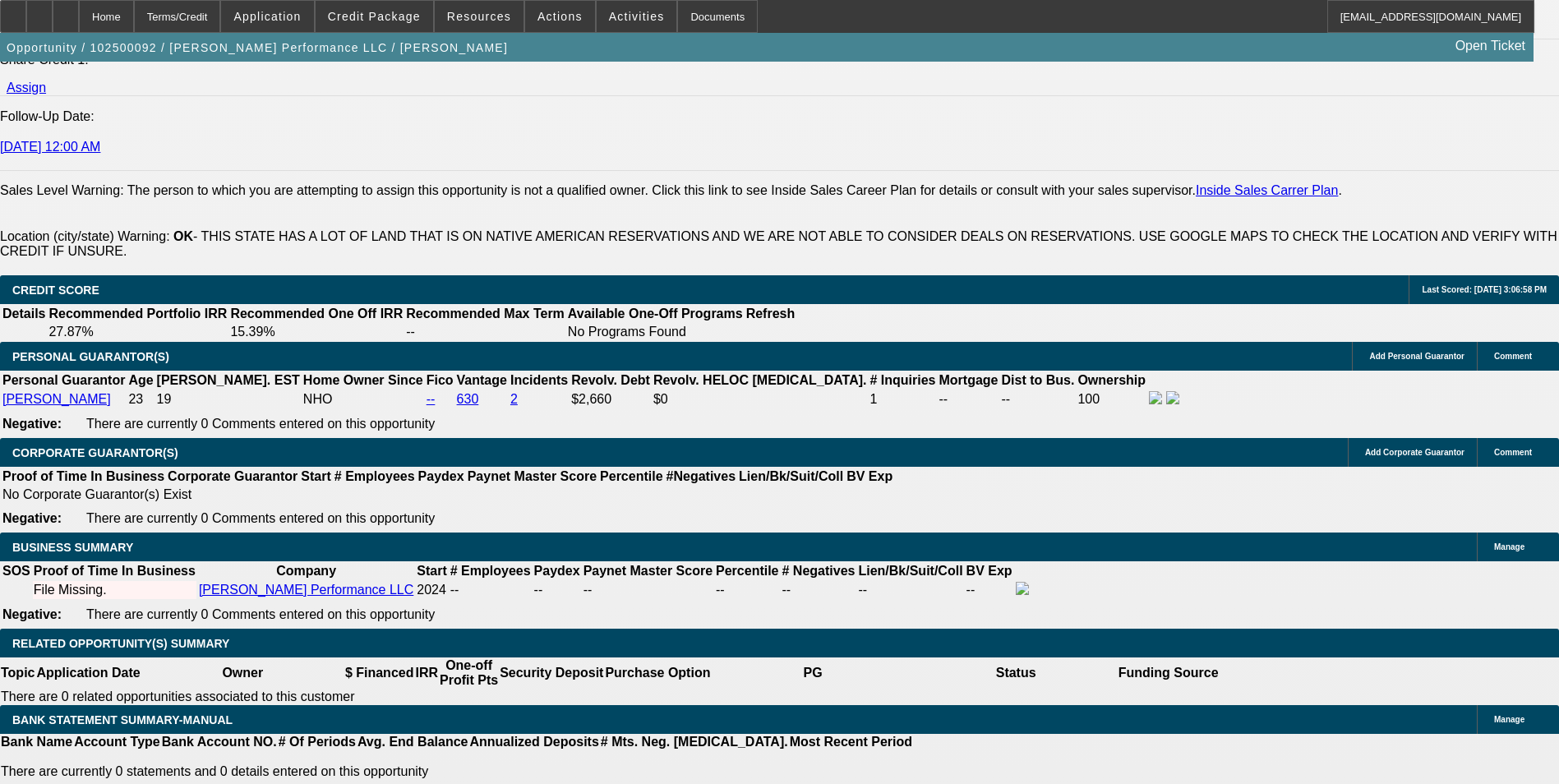
type input "23.5"
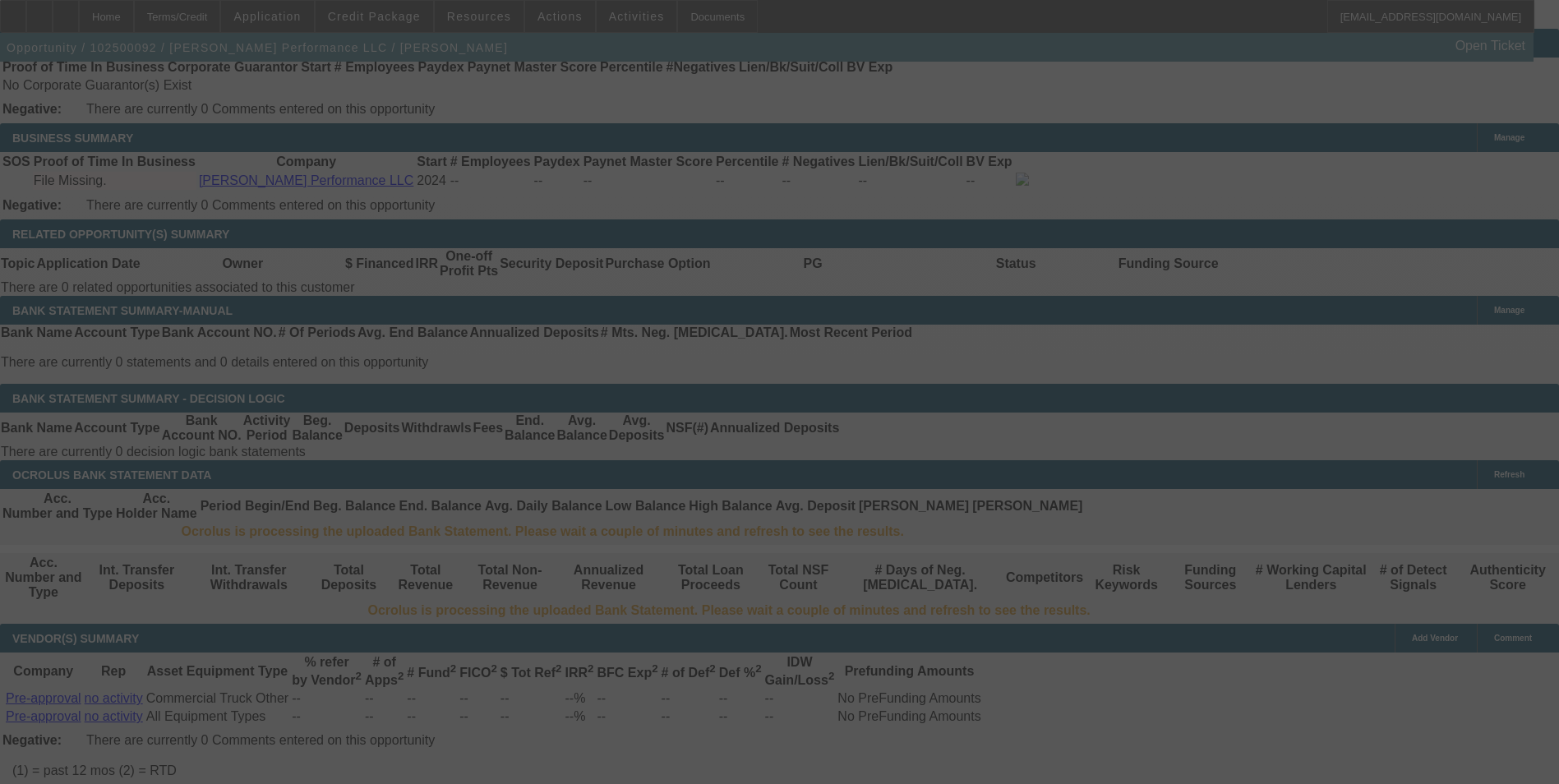
scroll to position [2560, 0]
select select "0"
select select "2"
select select "0.1"
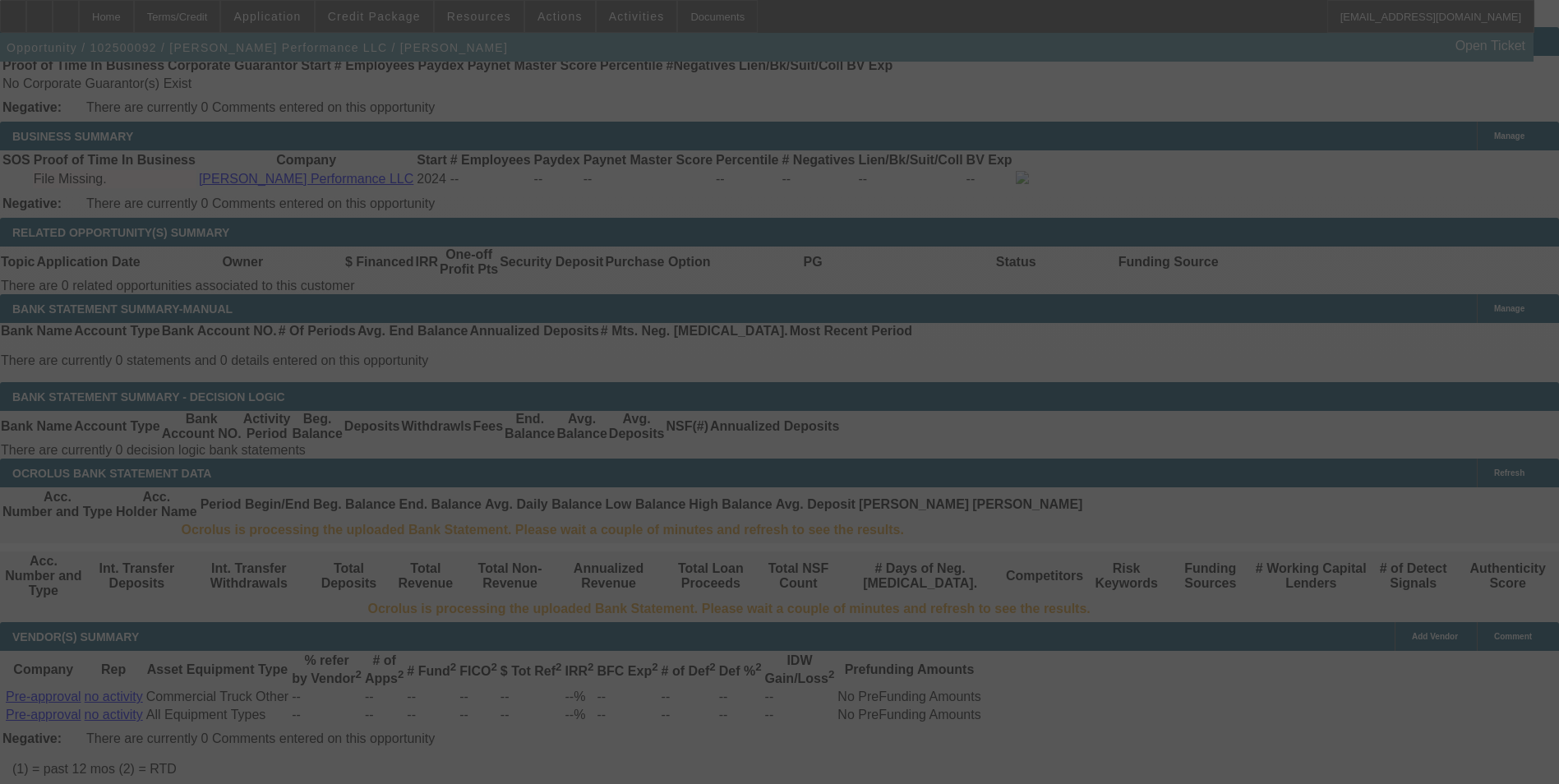
select select "4"
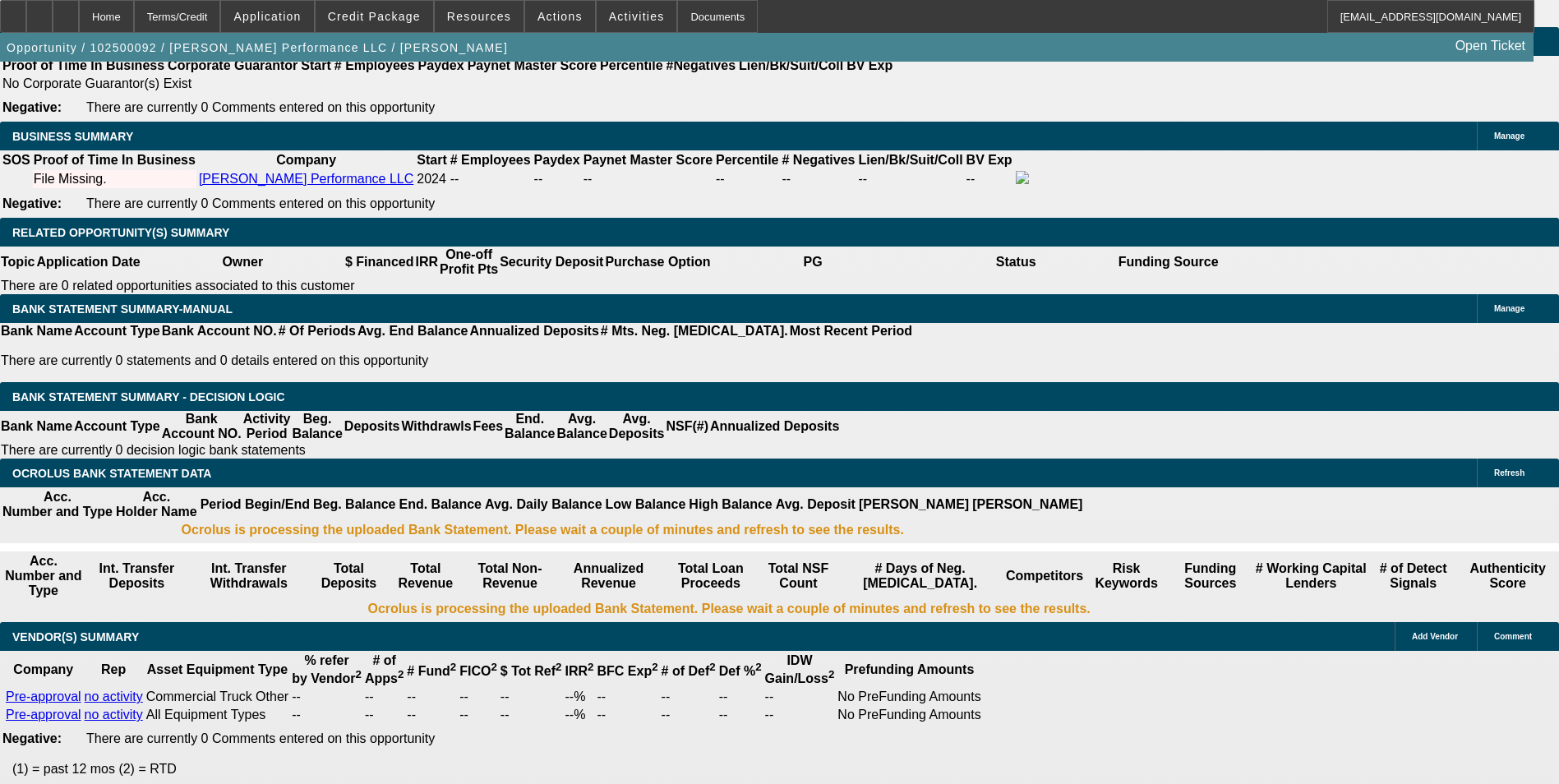
type input "UNKNOWN"
type input "23."
type input "$3,251.62"
type input "$1,625.81"
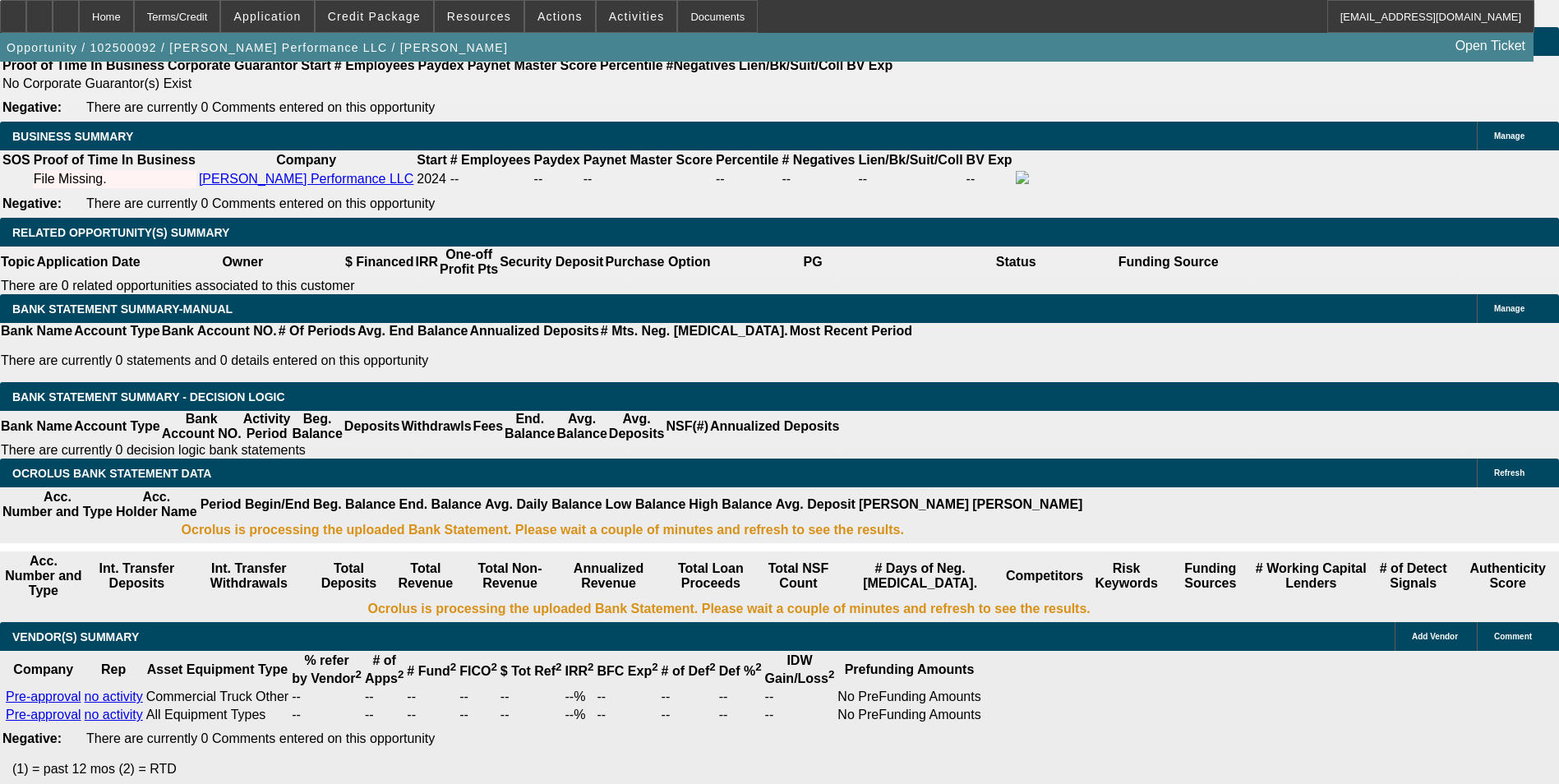
type input "23.2"
type input "$3,260.38"
type input "$1,630.19"
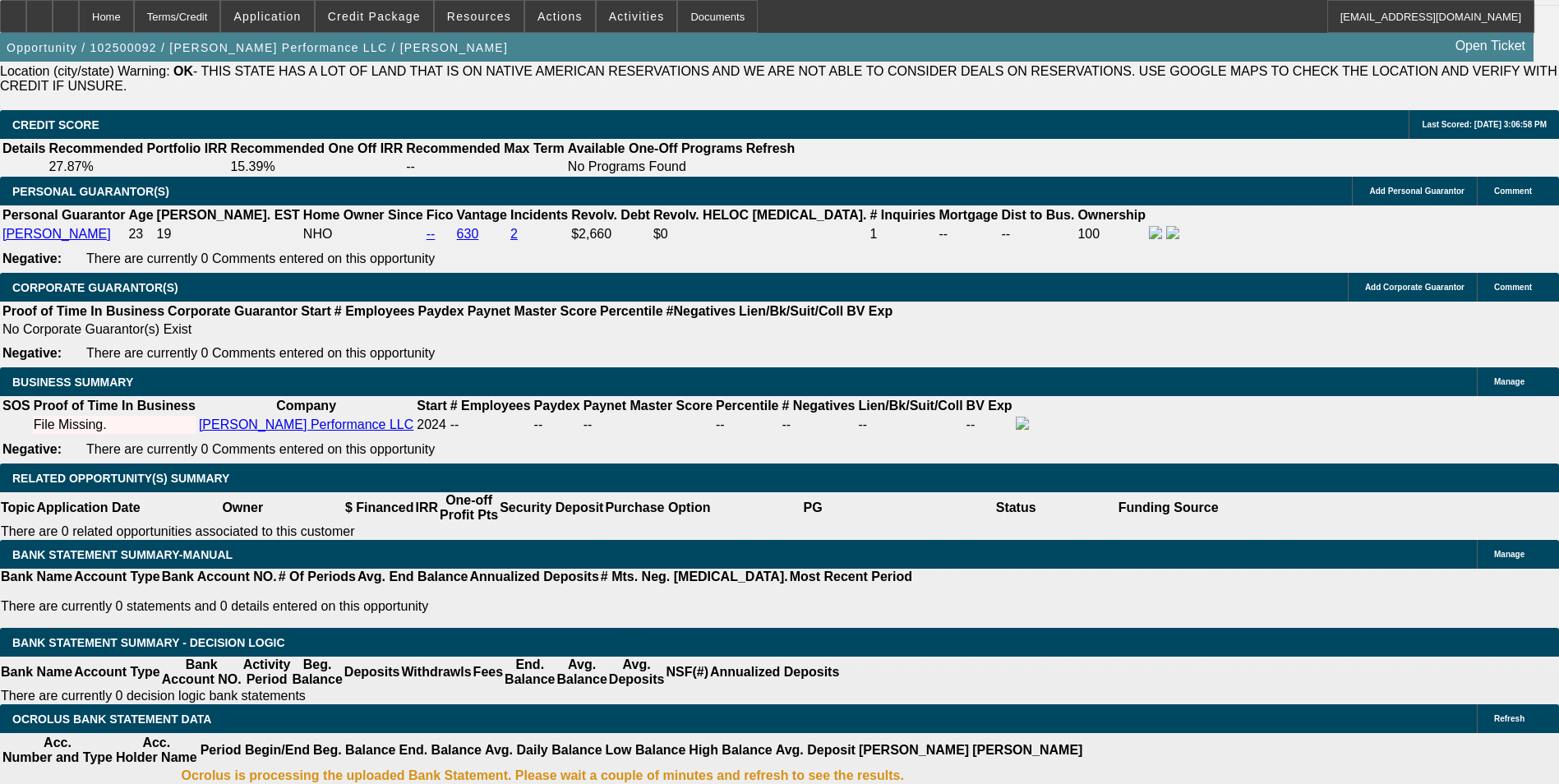
scroll to position [2313, 0]
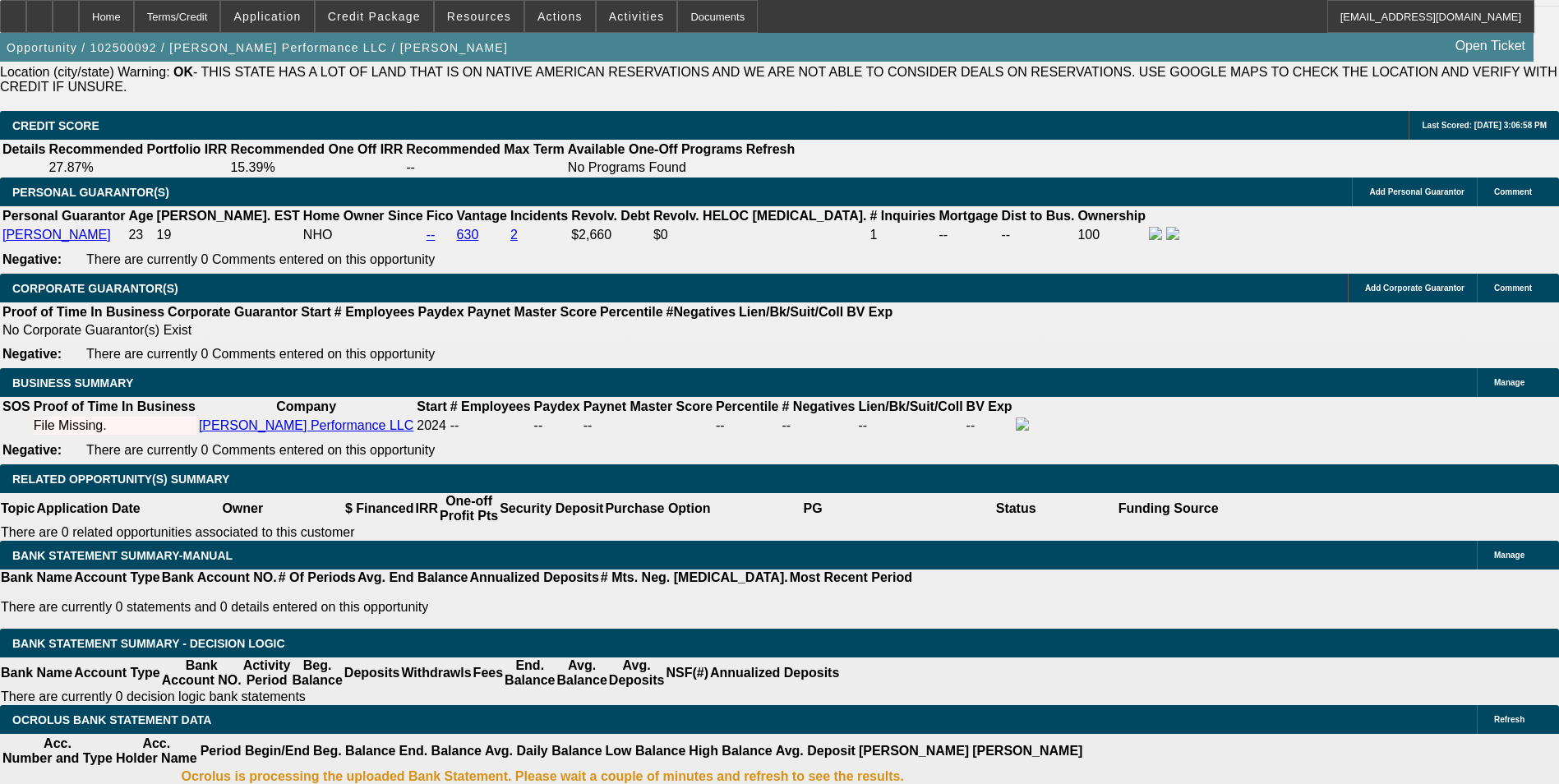
type input "23.2"
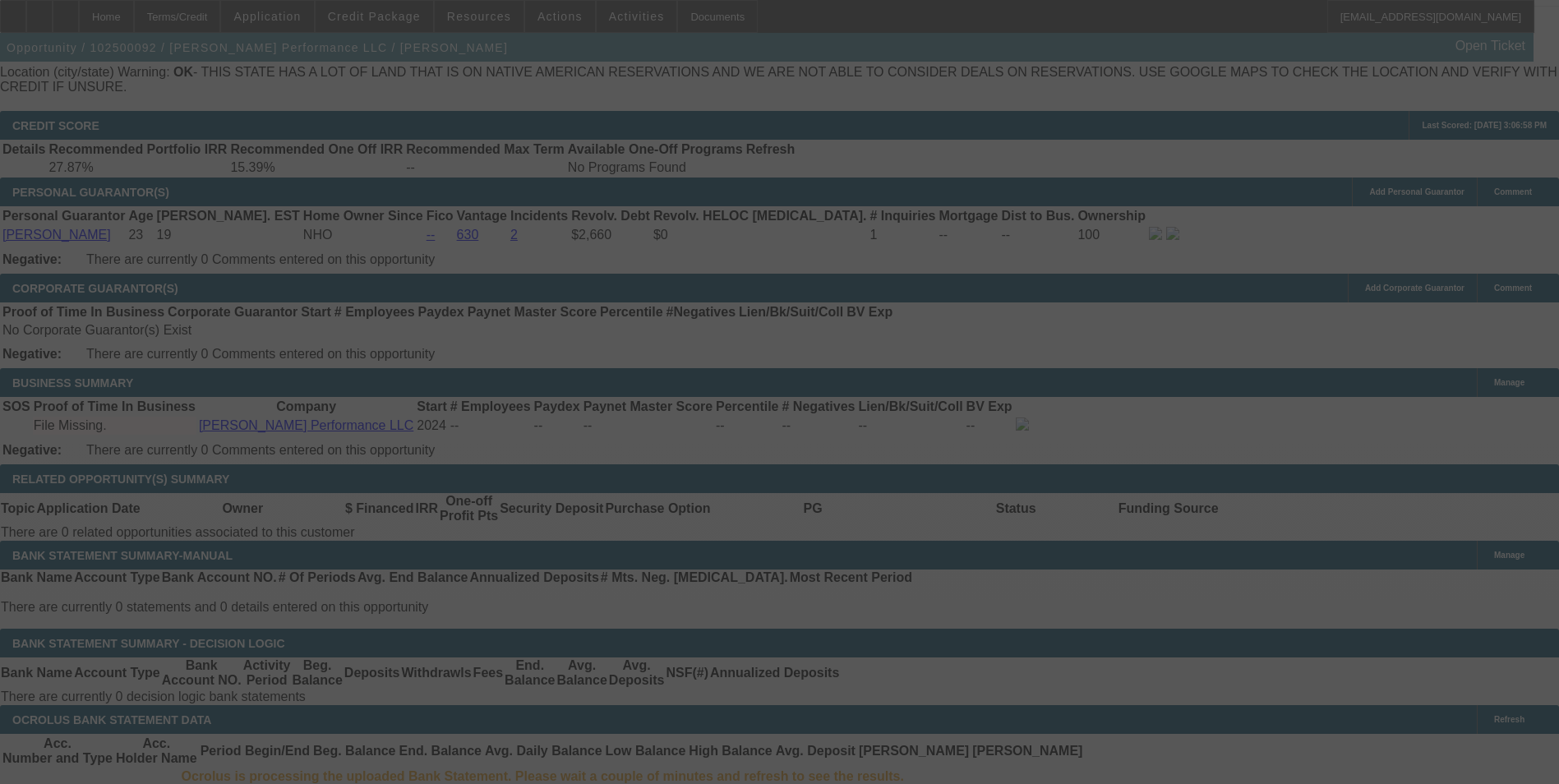
select select "0"
select select "2"
select select "0.1"
select select "4"
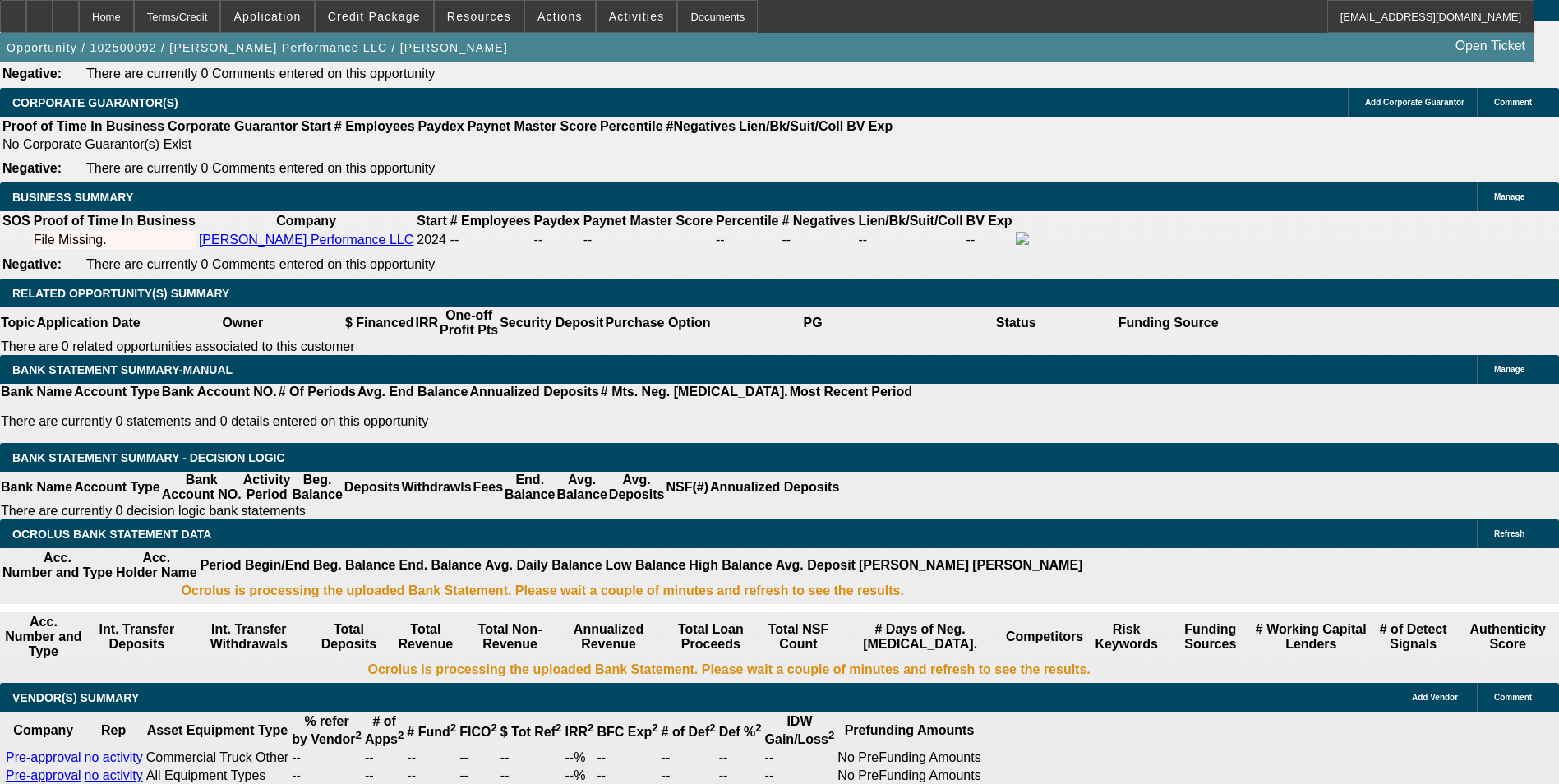
scroll to position [2560, 0]
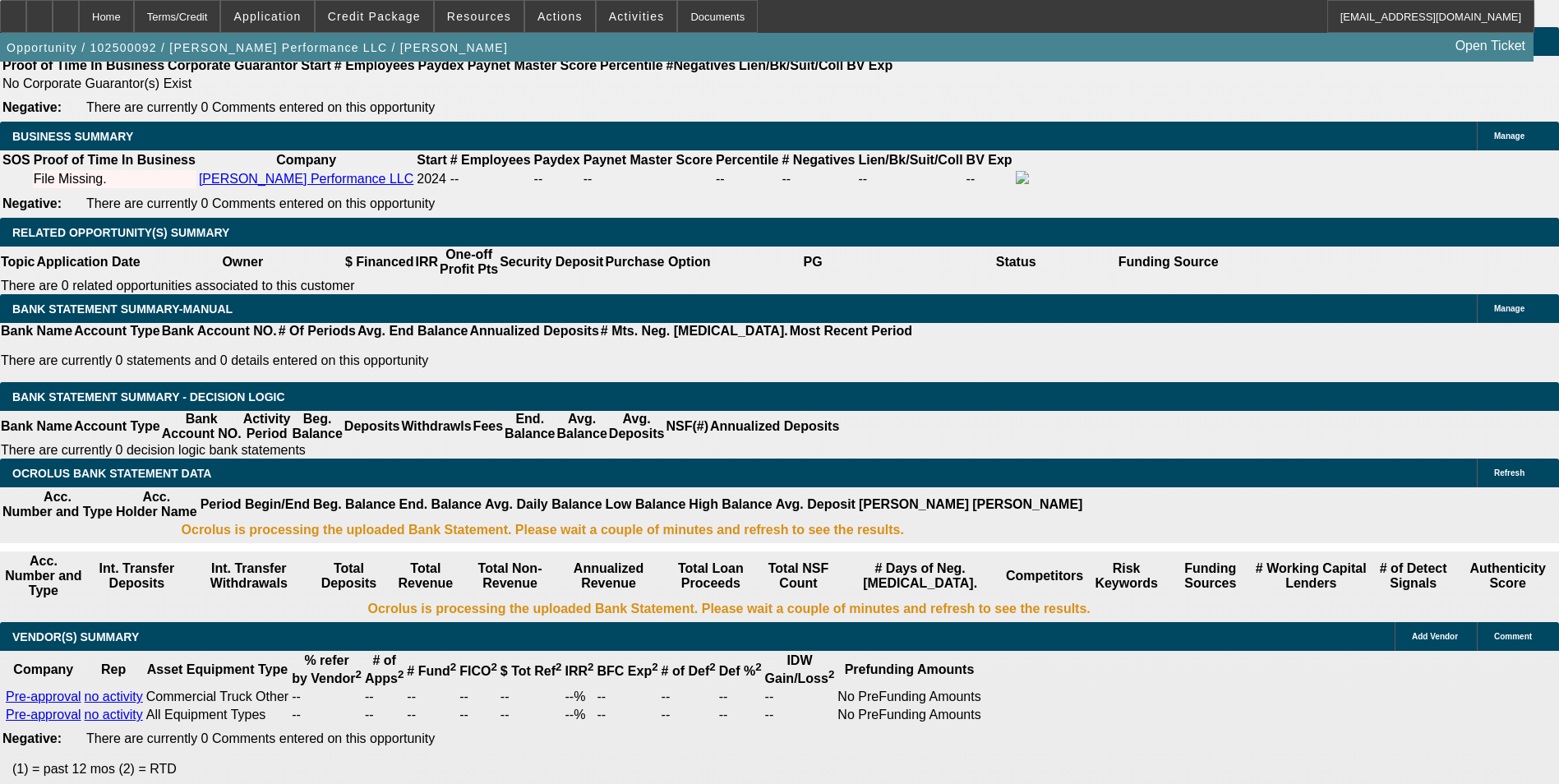
drag, startPoint x: 373, startPoint y: 386, endPoint x: 383, endPoint y: 380, distance: 11.7
type input "UNKNOWN"
type input "23."
type input "$3,251.62"
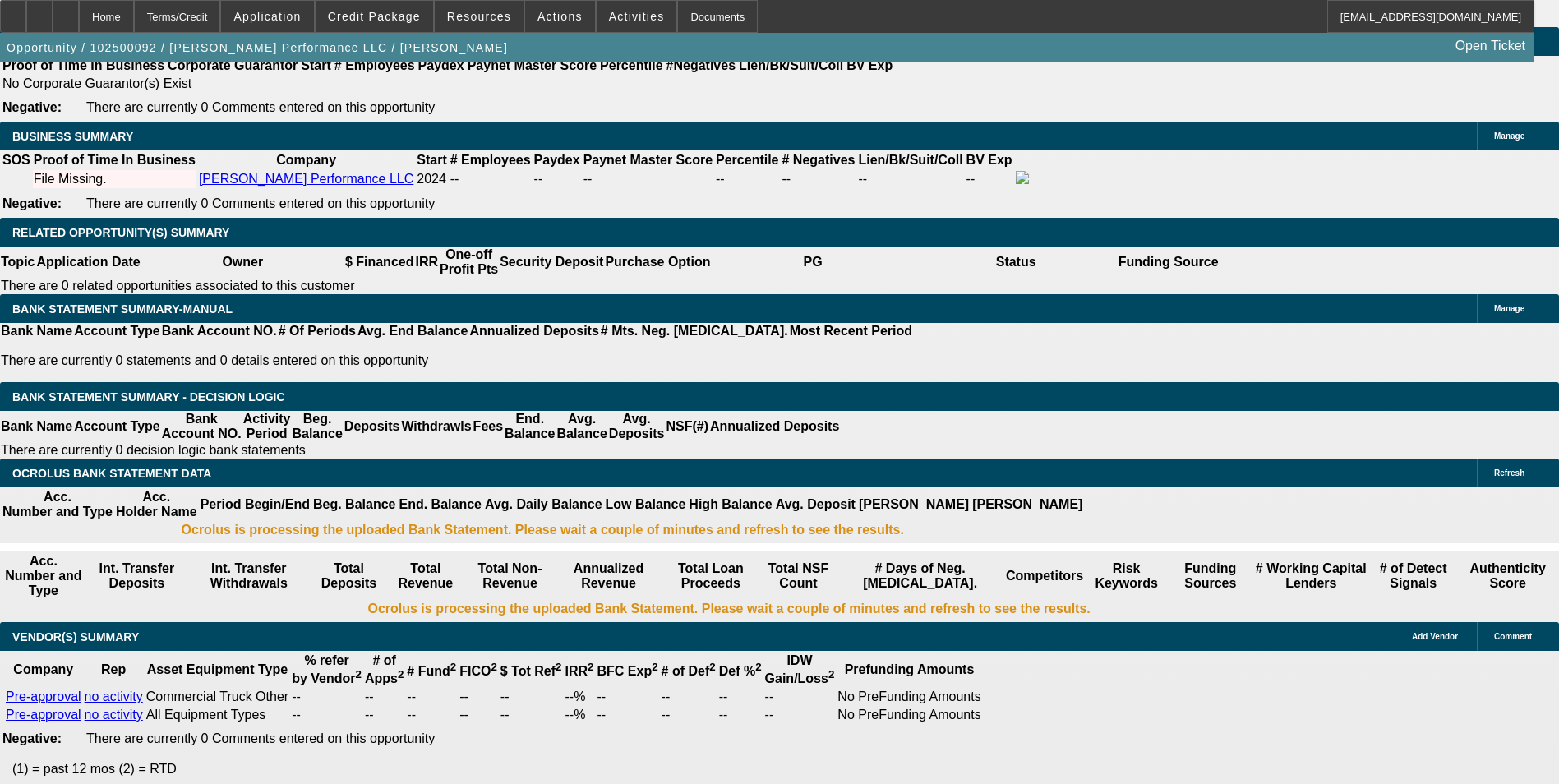
type input "$1,625.81"
type input "23"
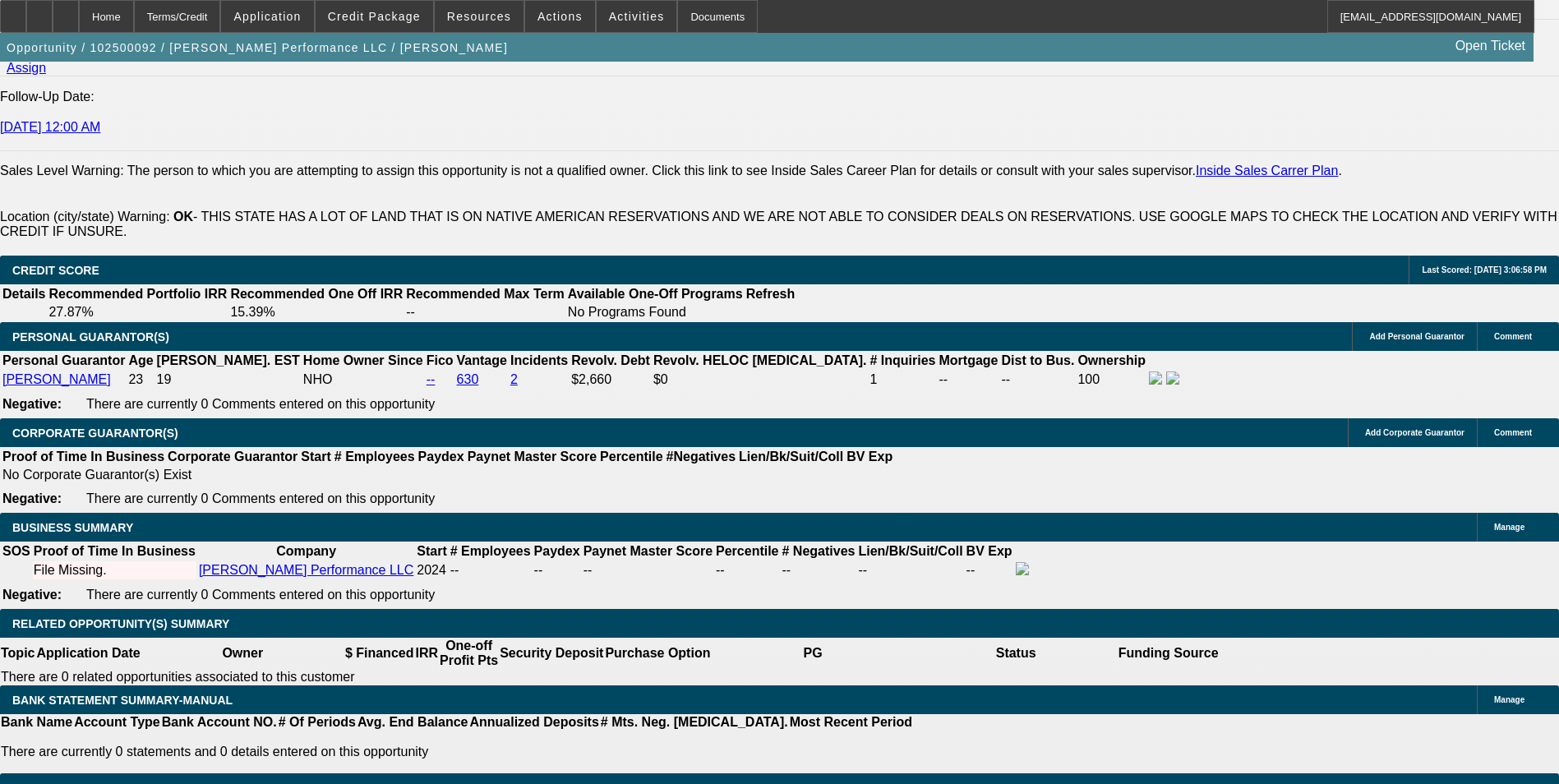
scroll to position [2066, 0]
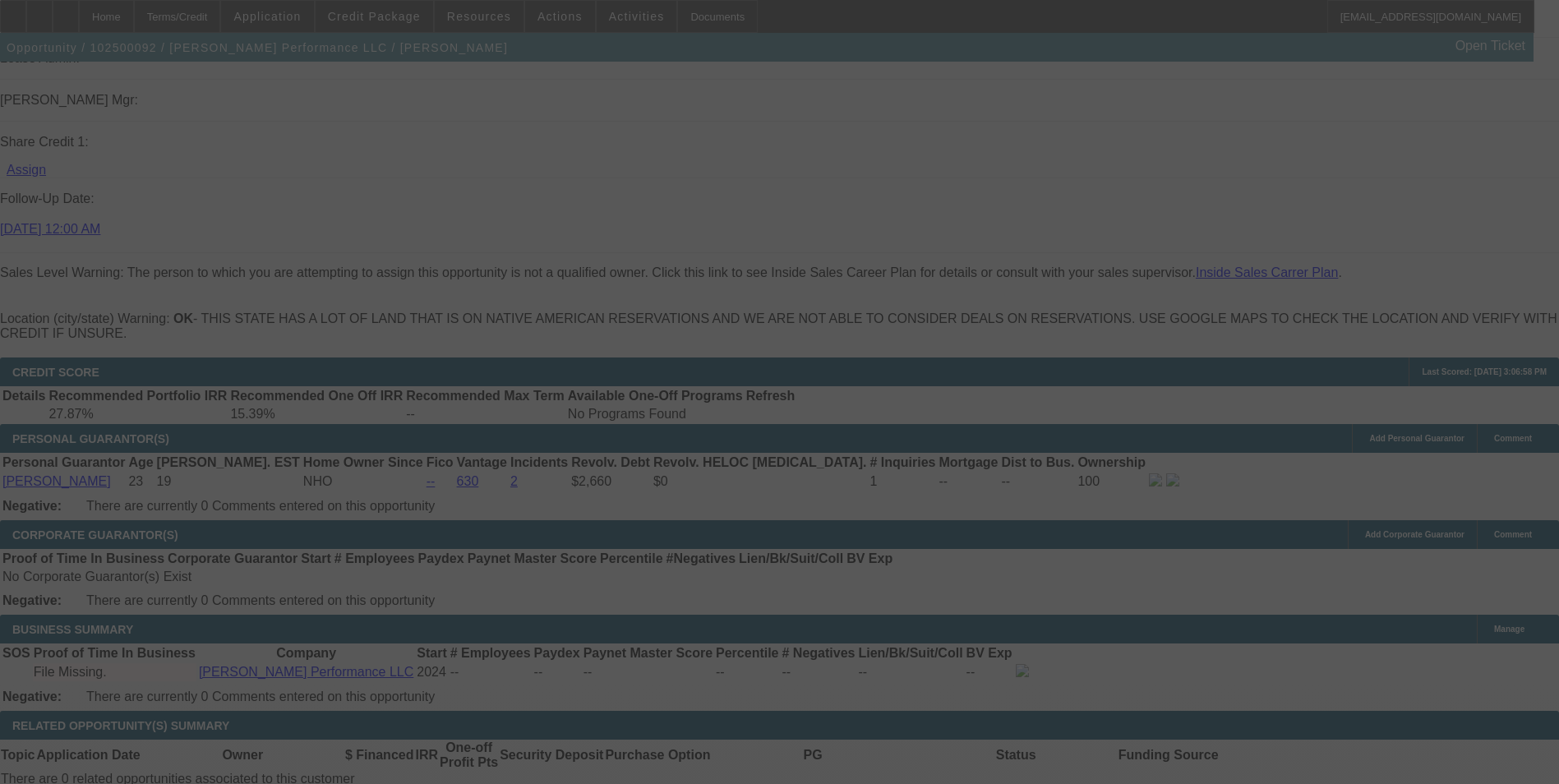
select select "0"
select select "2"
select select "0.1"
select select "4"
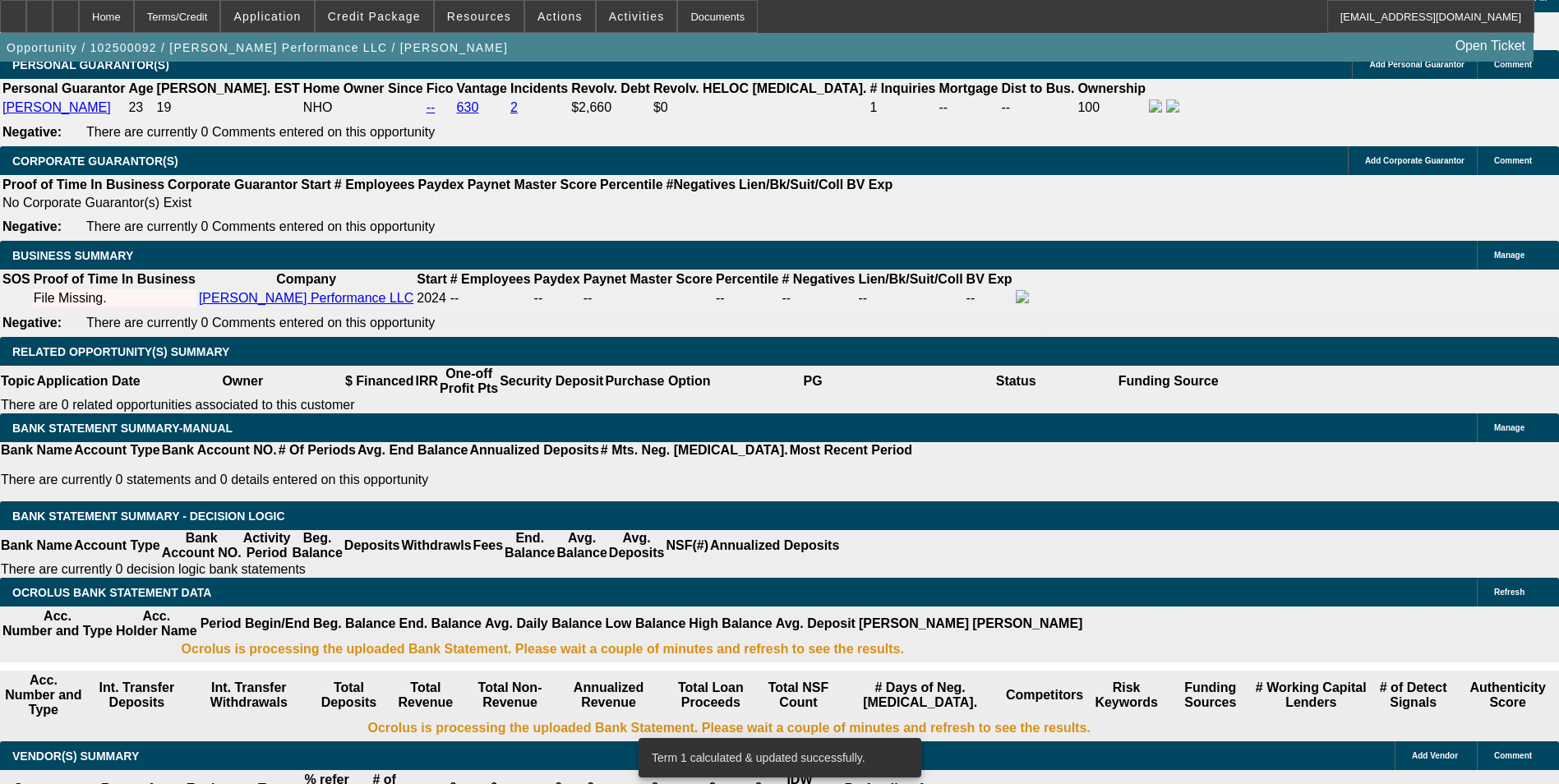
scroll to position [2478, 0]
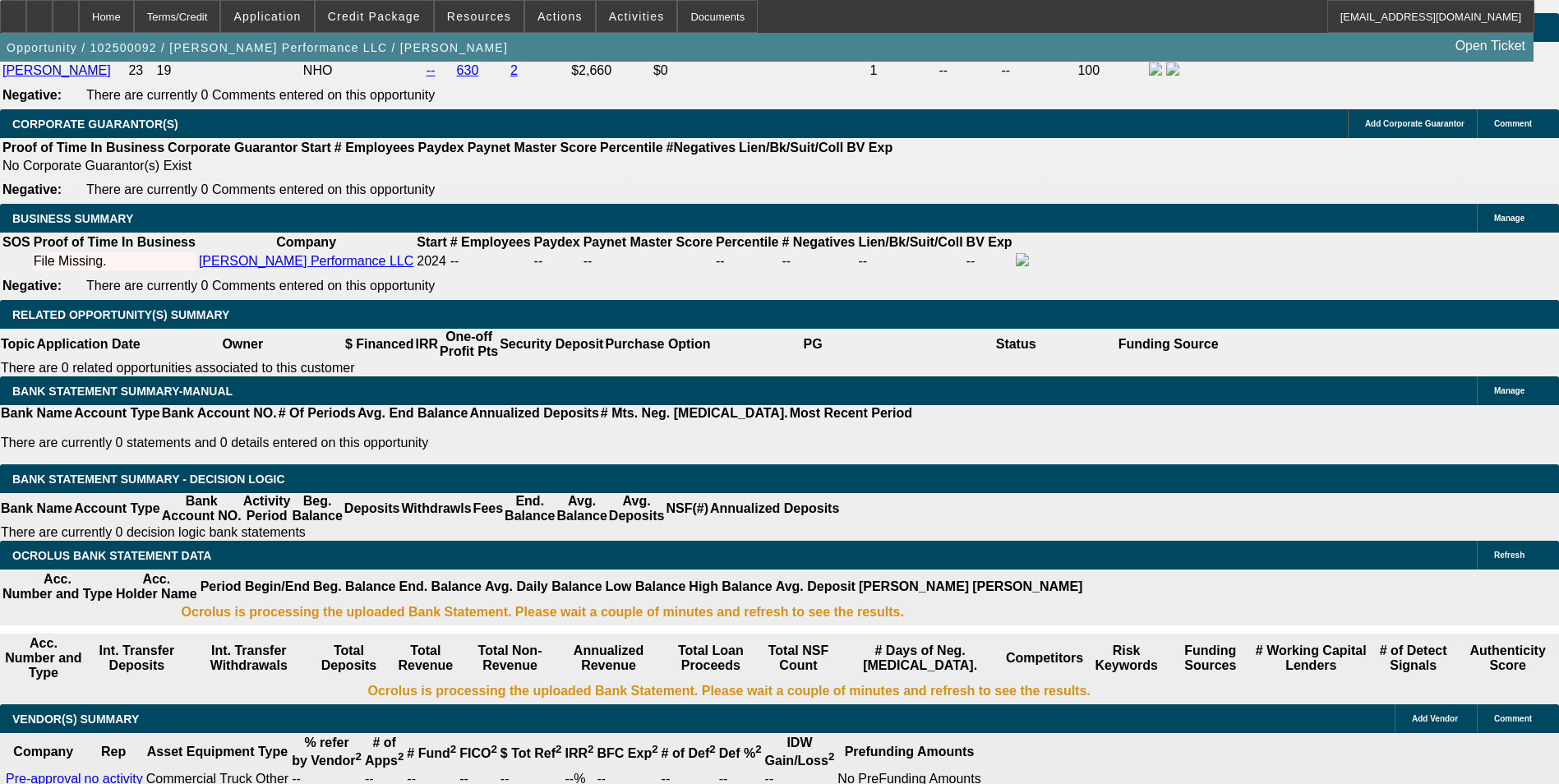
type input "UNKNOWN"
type input "2"
type input "$2,405.98"
type input "$1,202.99"
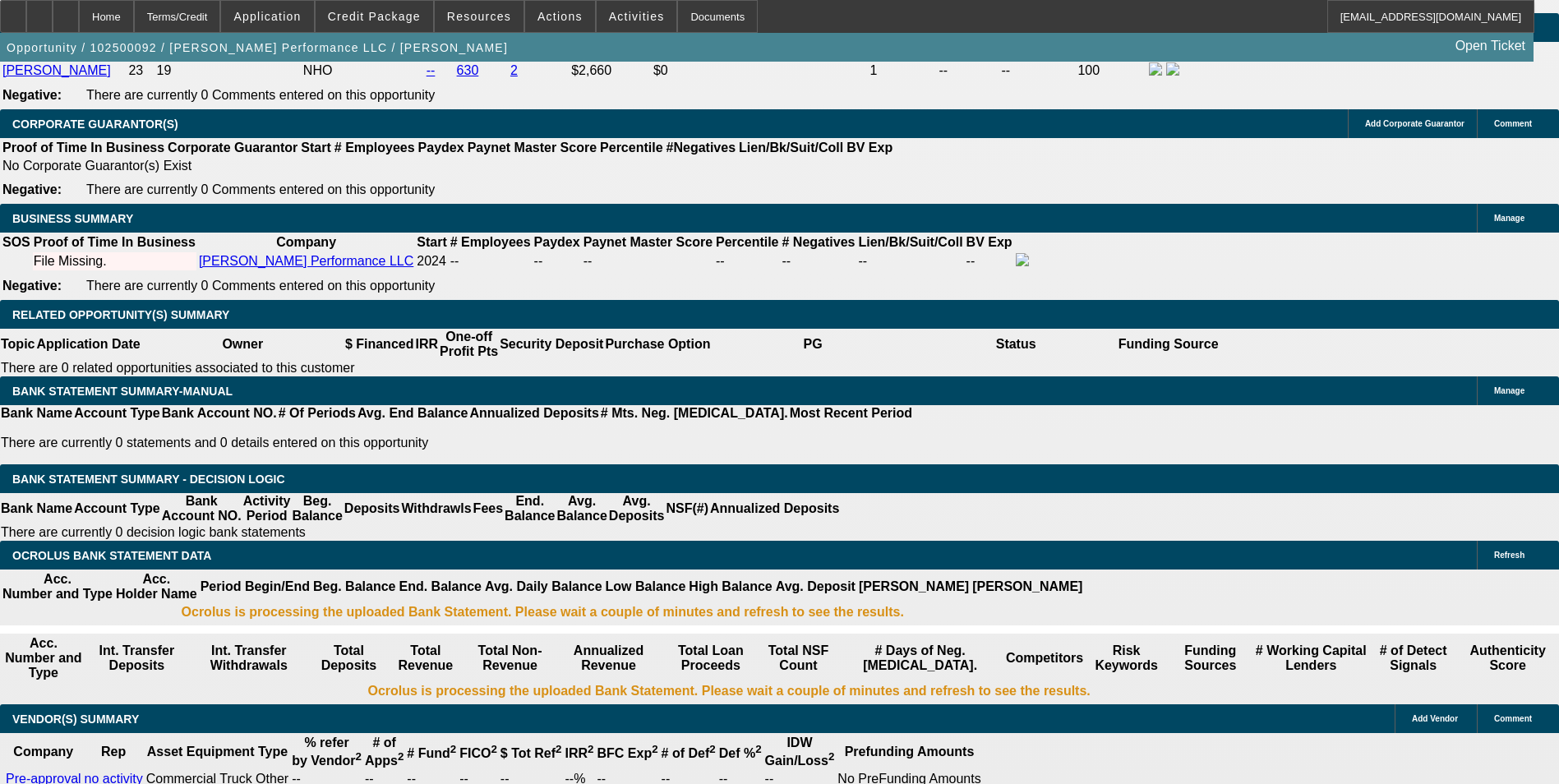
type input "21"
type input "$3,164.70"
type input "$1,582.35"
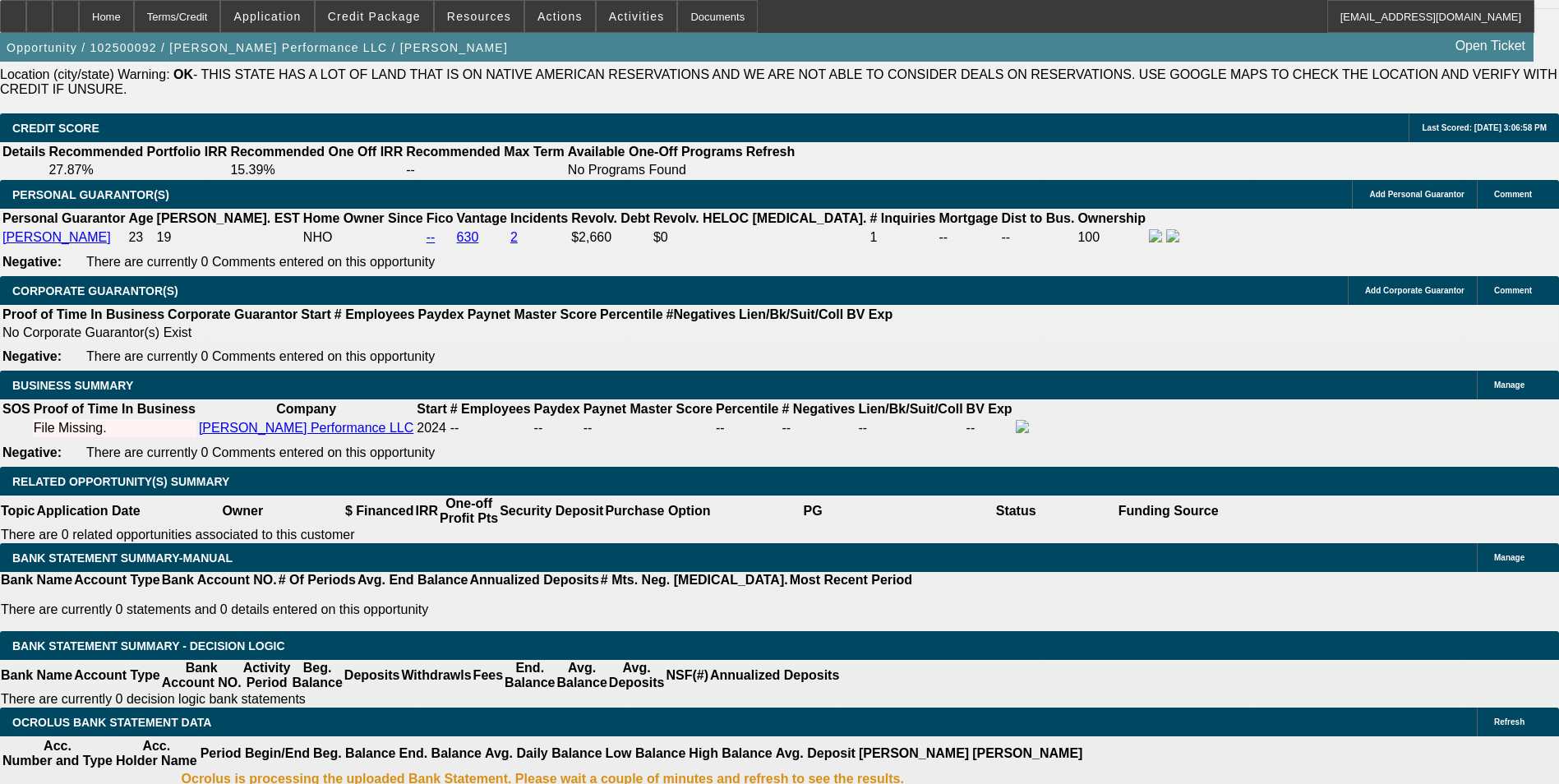
scroll to position [2066, 0]
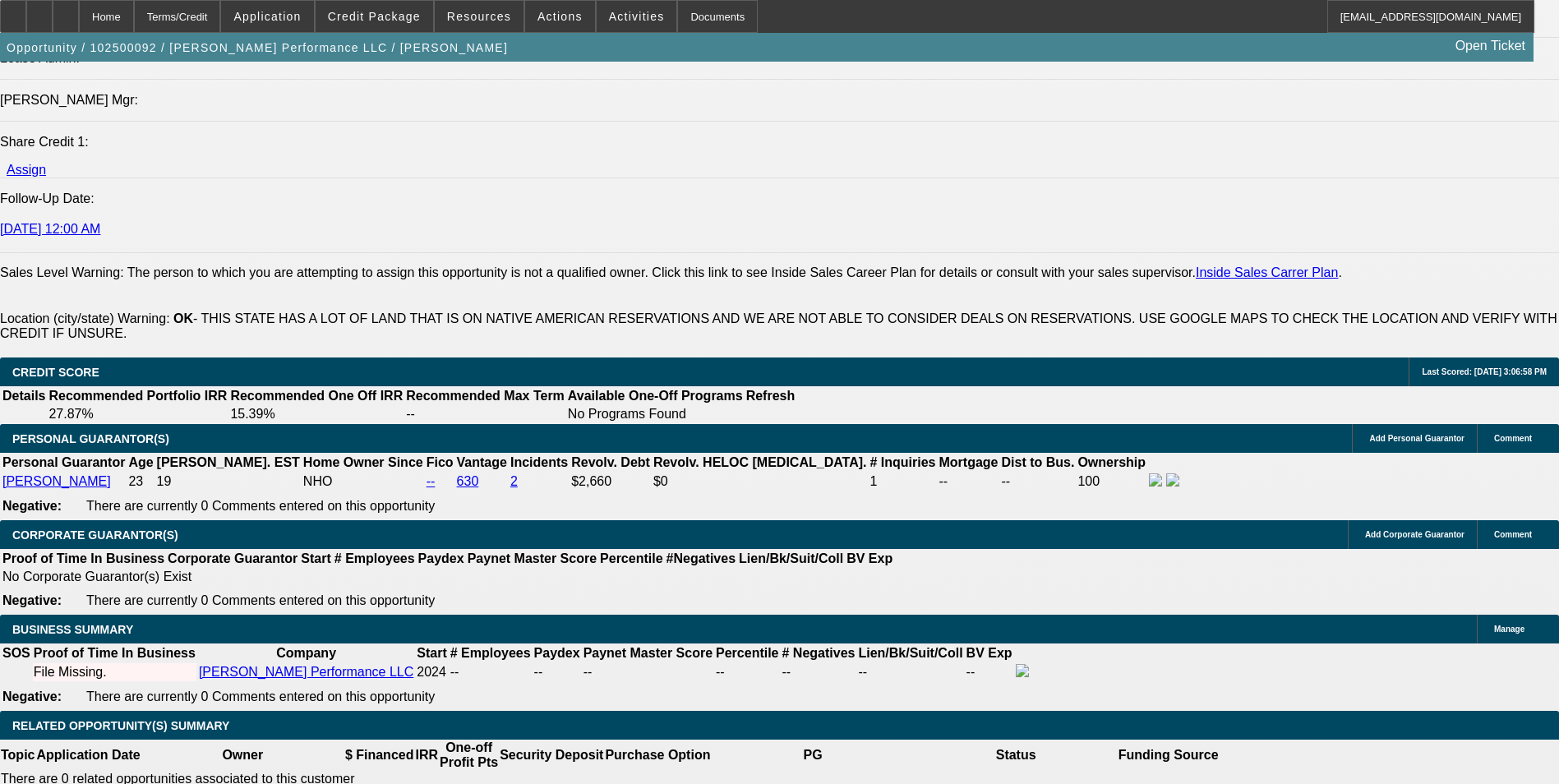
type input "21"
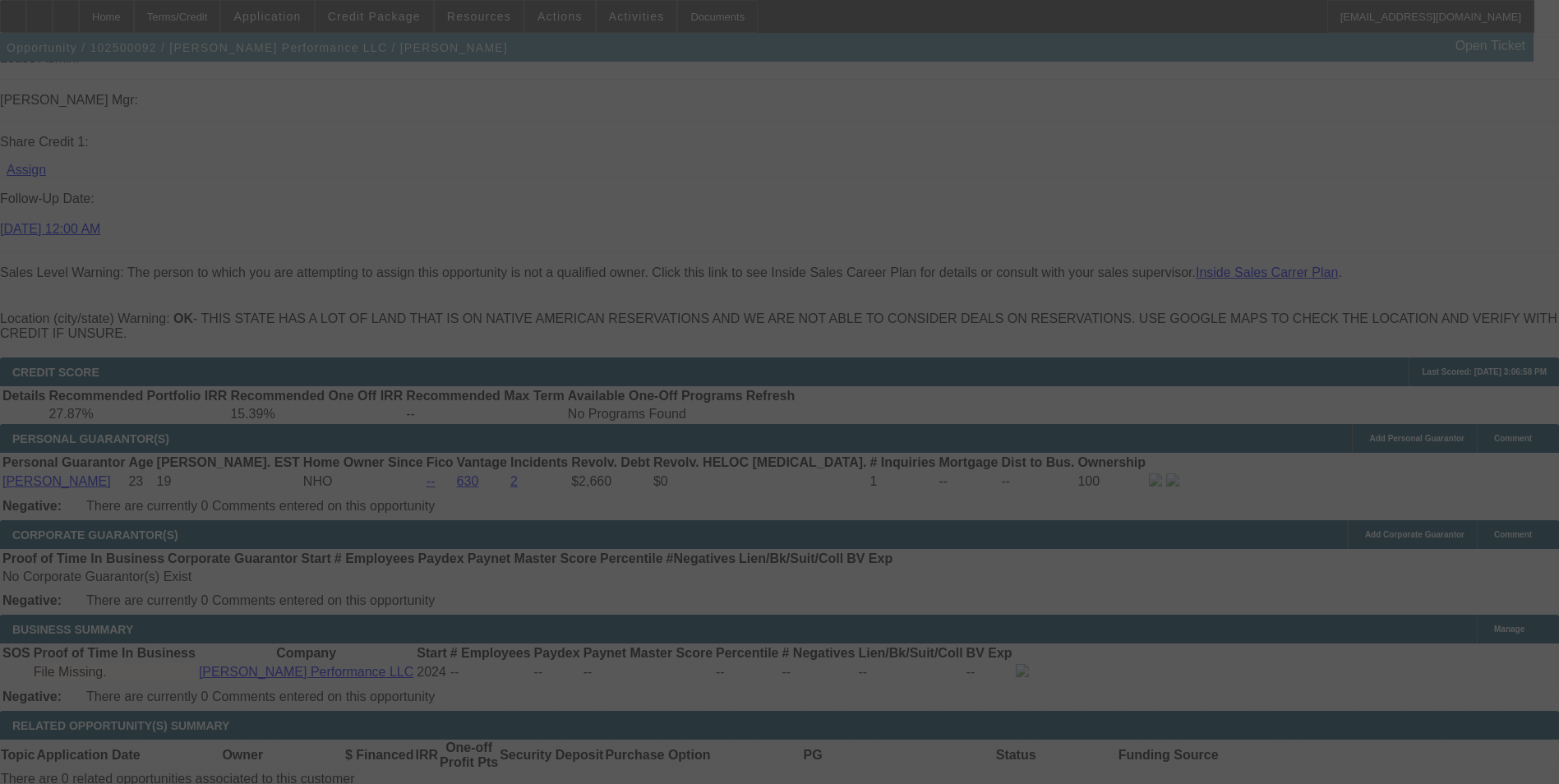
select select "0"
select select "2"
select select "0.1"
select select "4"
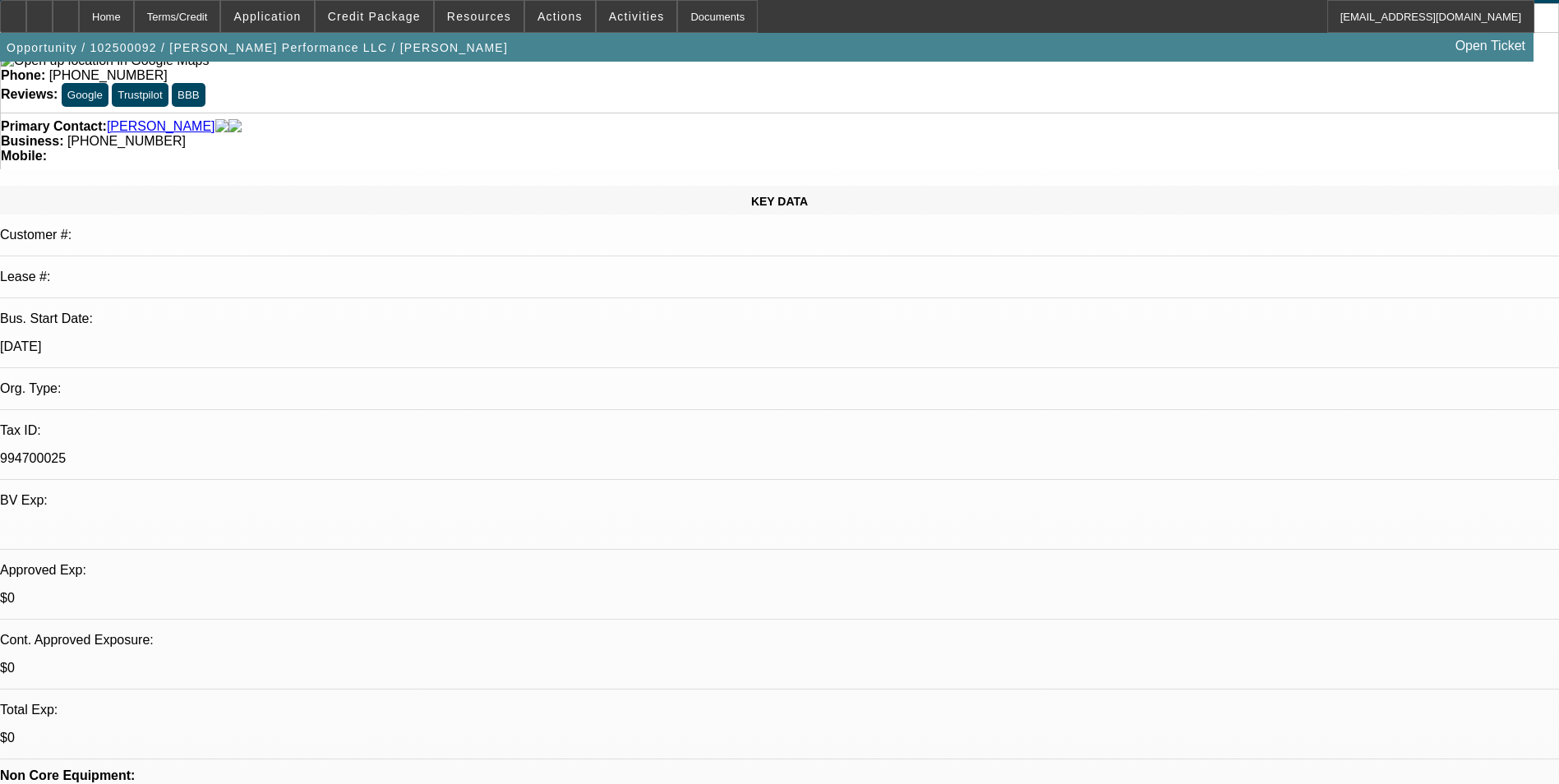
scroll to position [0, 0]
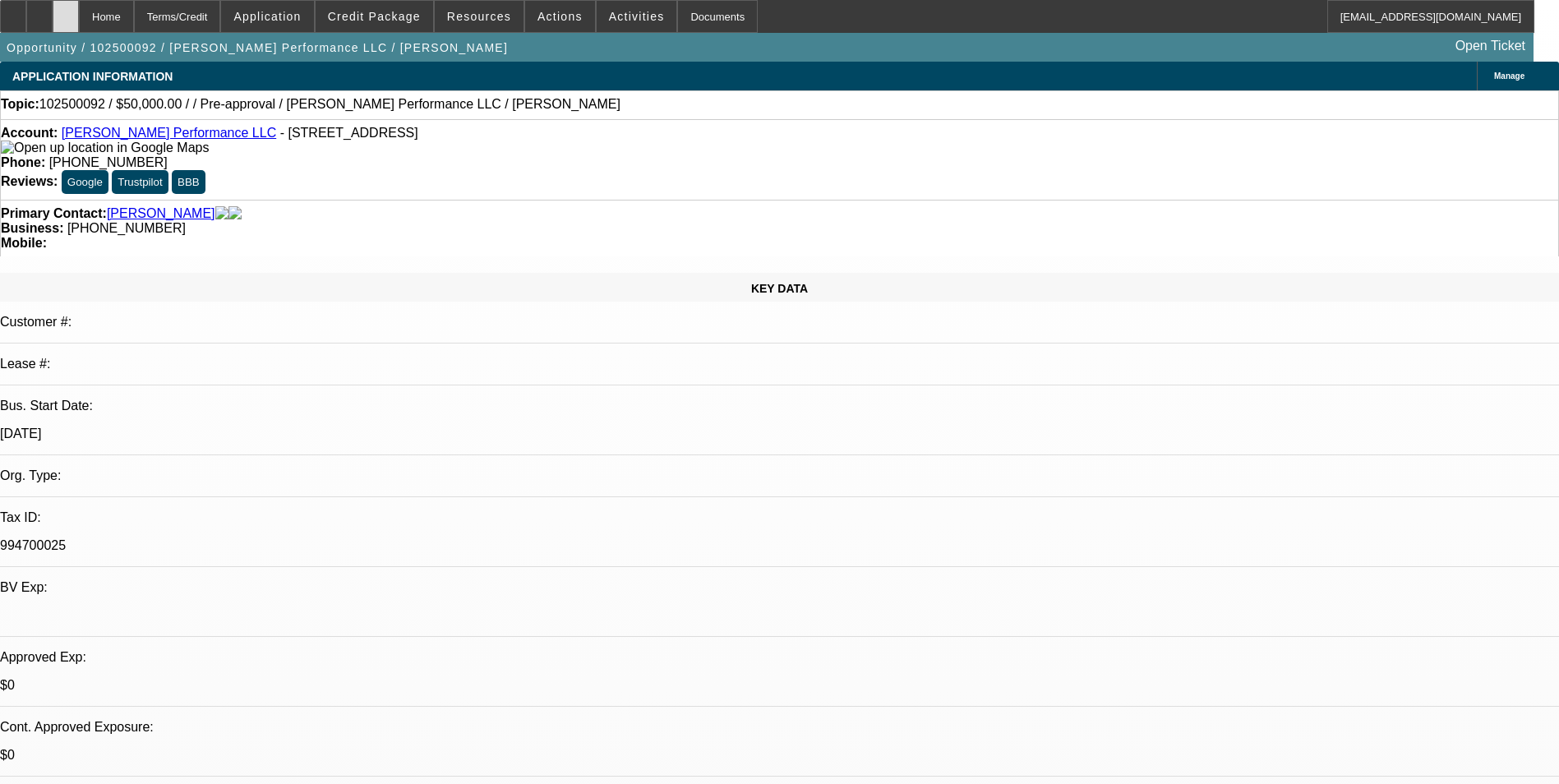
click at [65, 11] on icon at bounding box center [65, 11] width 0 height 0
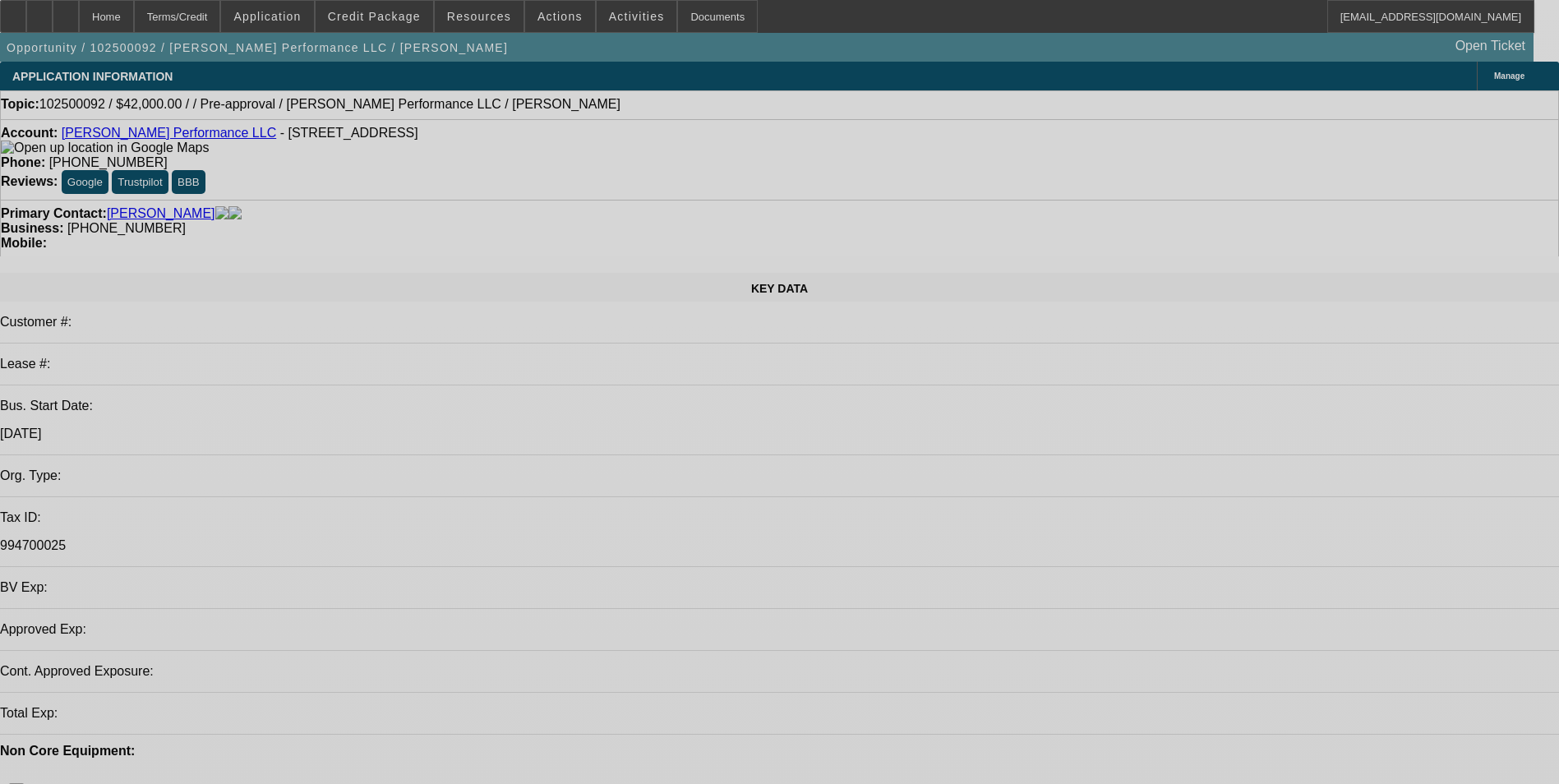
select select "0"
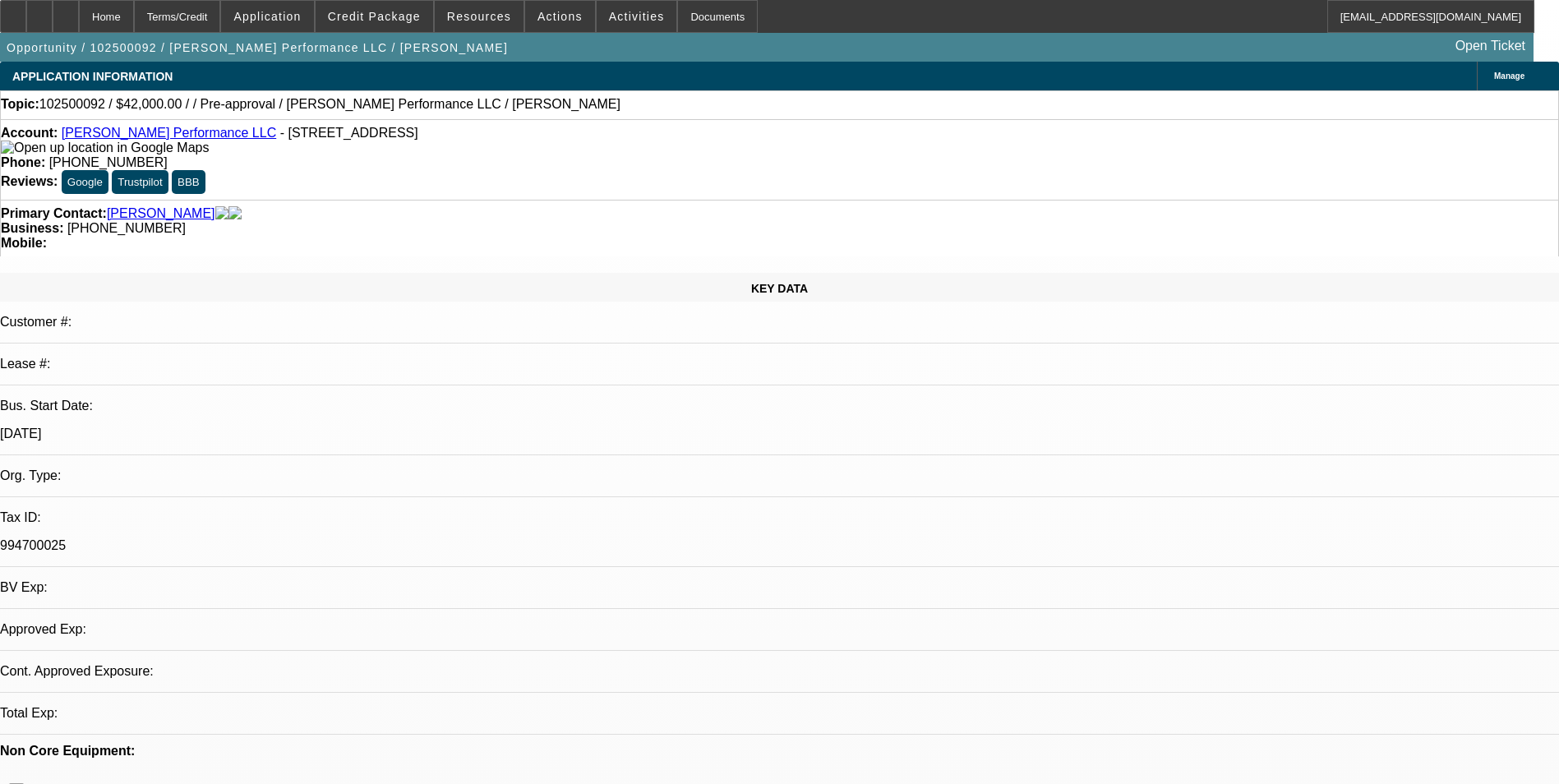
select select "2"
select select "0.1"
select select "1"
select select "2"
select select "4"
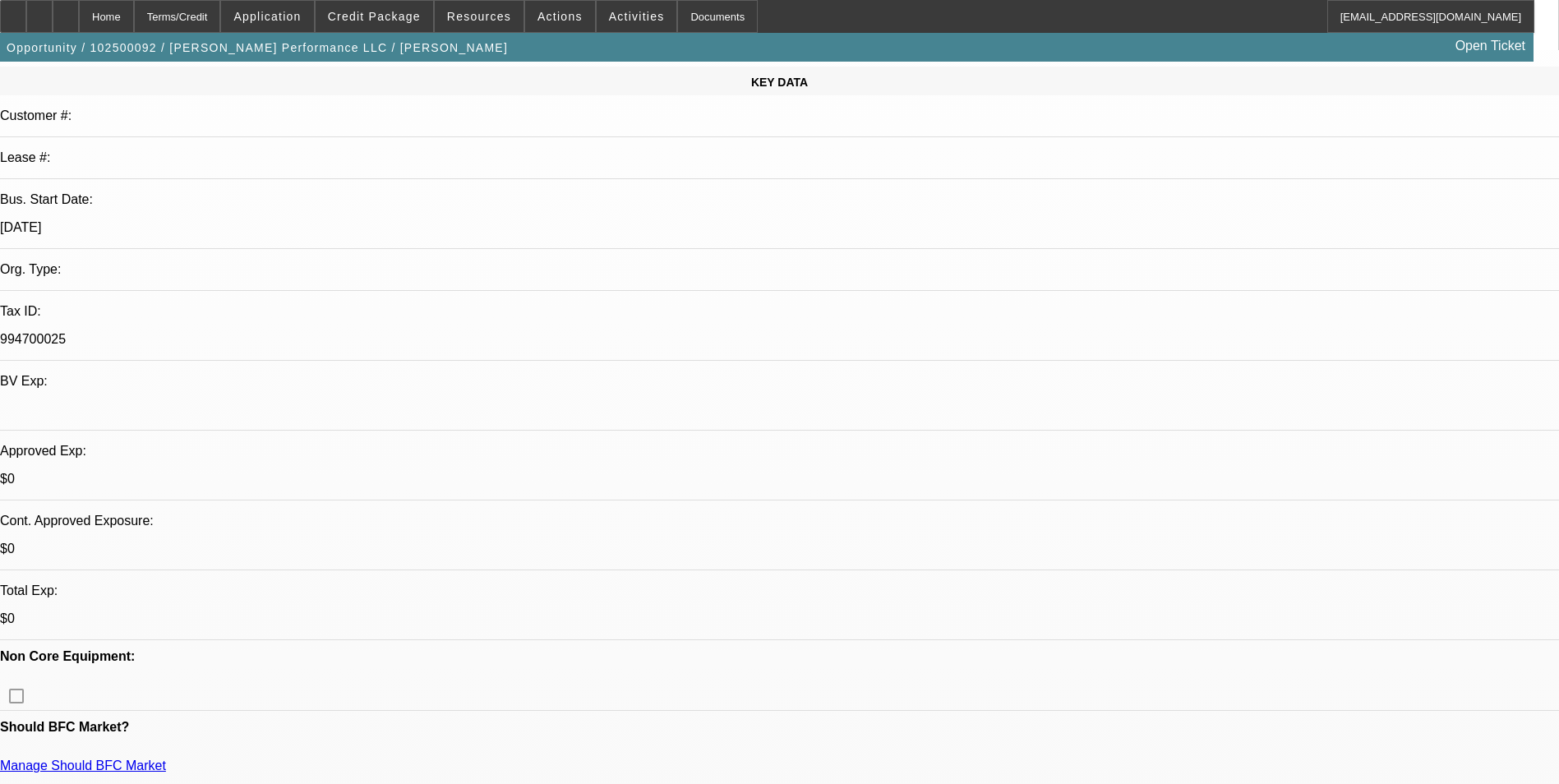
scroll to position [328, 0]
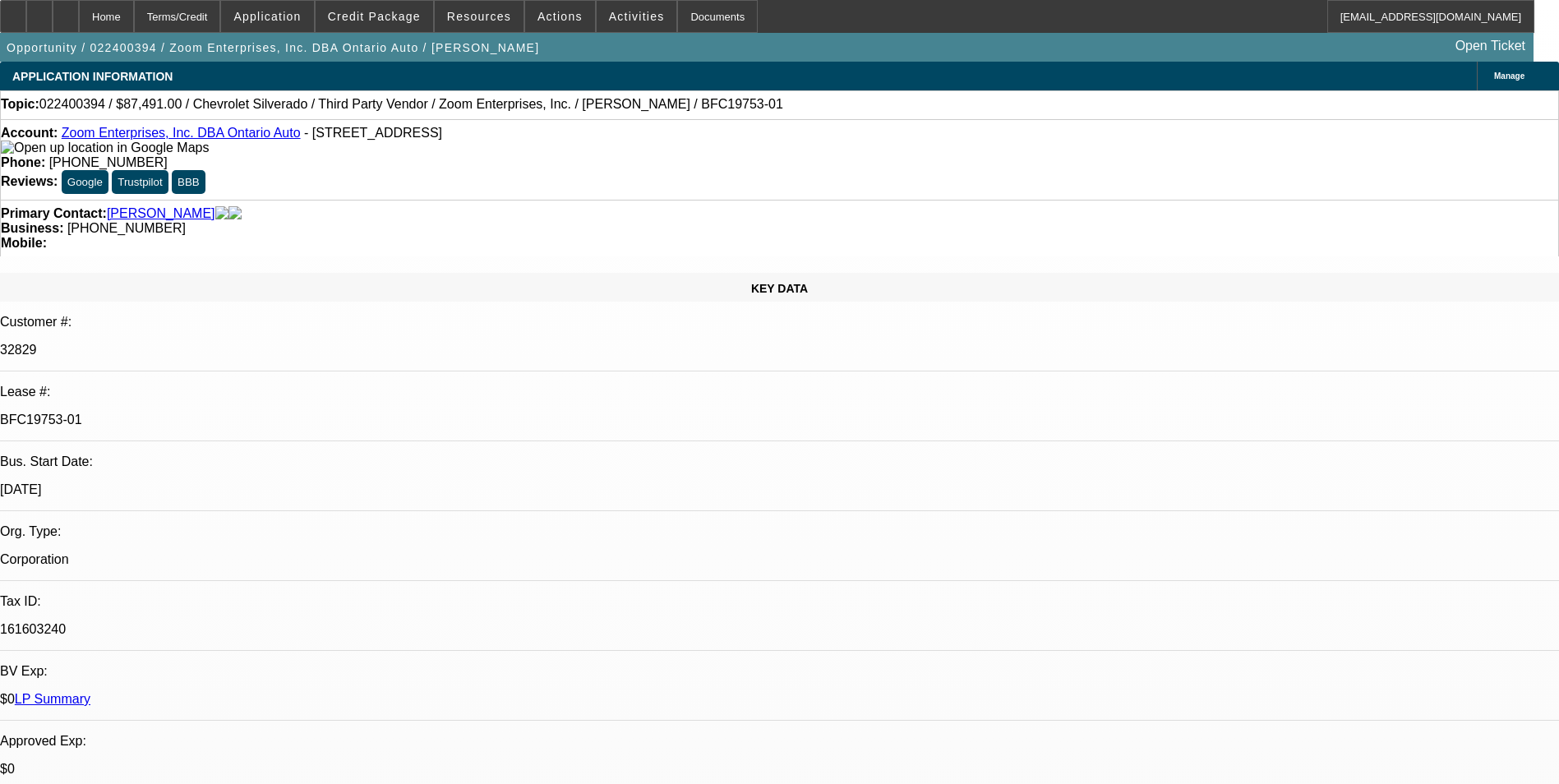
select select "0"
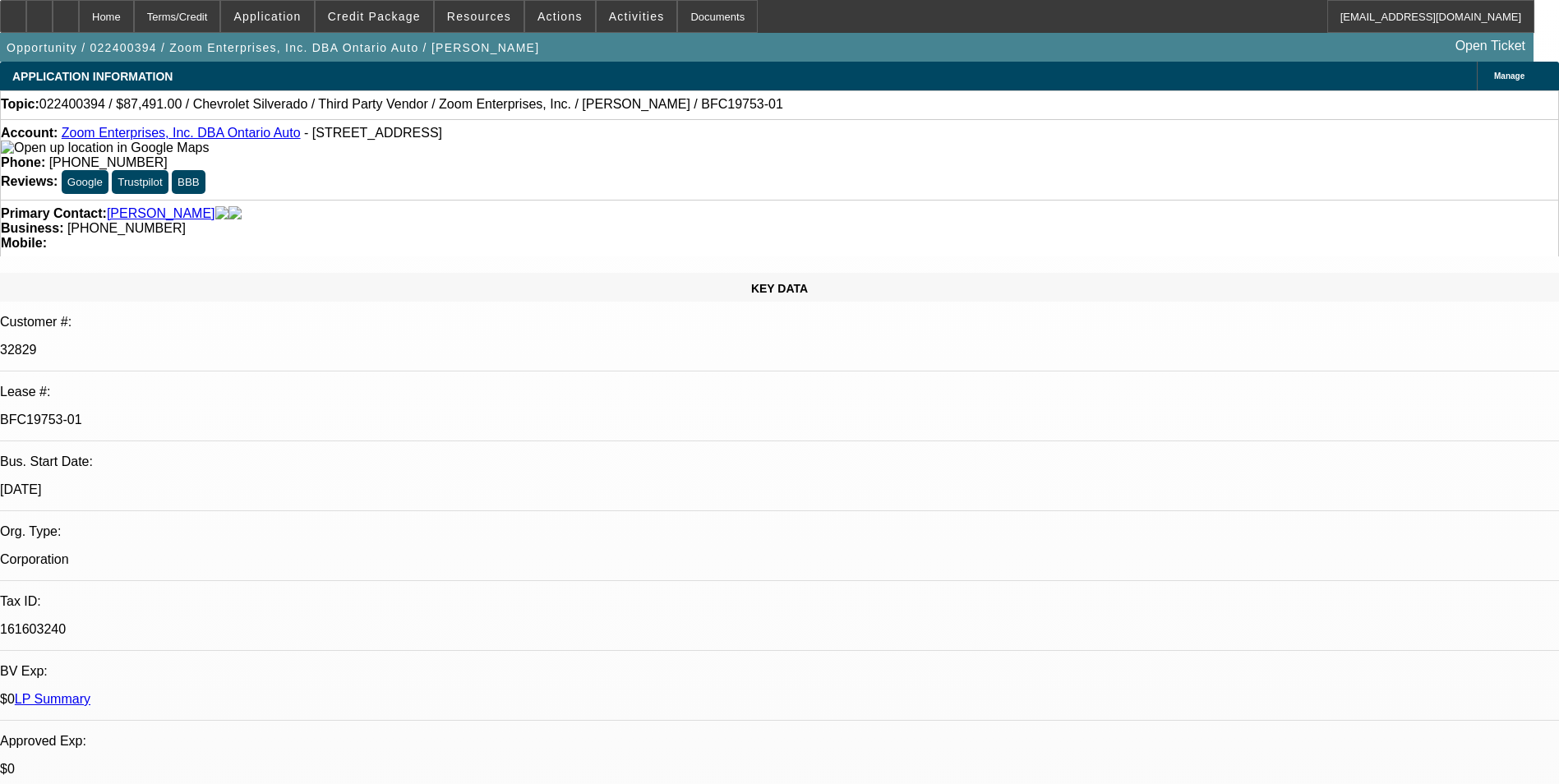
select select "0"
select select "1"
select select "6"
select select "1"
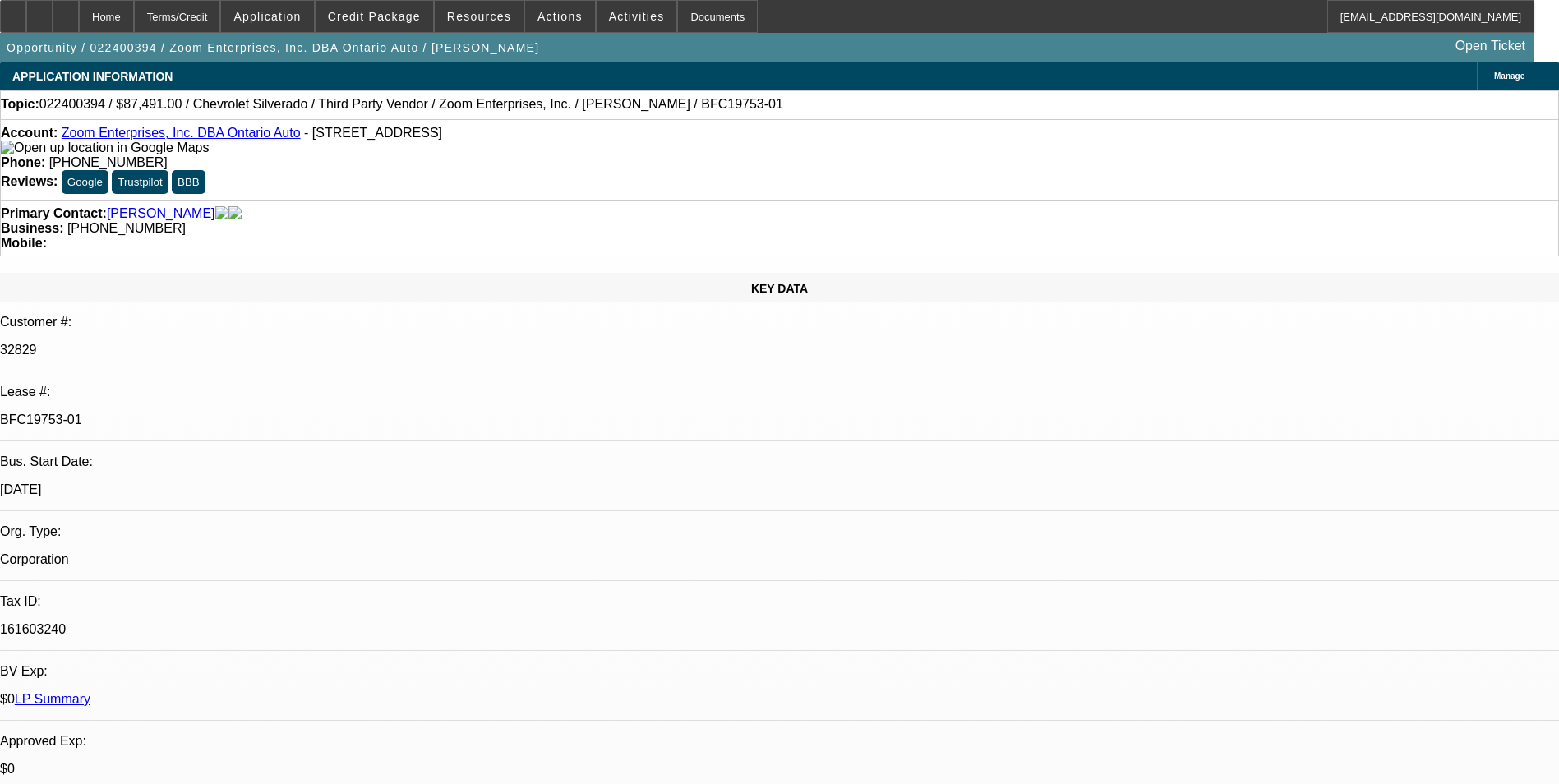
select select "1"
select select "6"
